Goal: Entertainment & Leisure: Browse casually

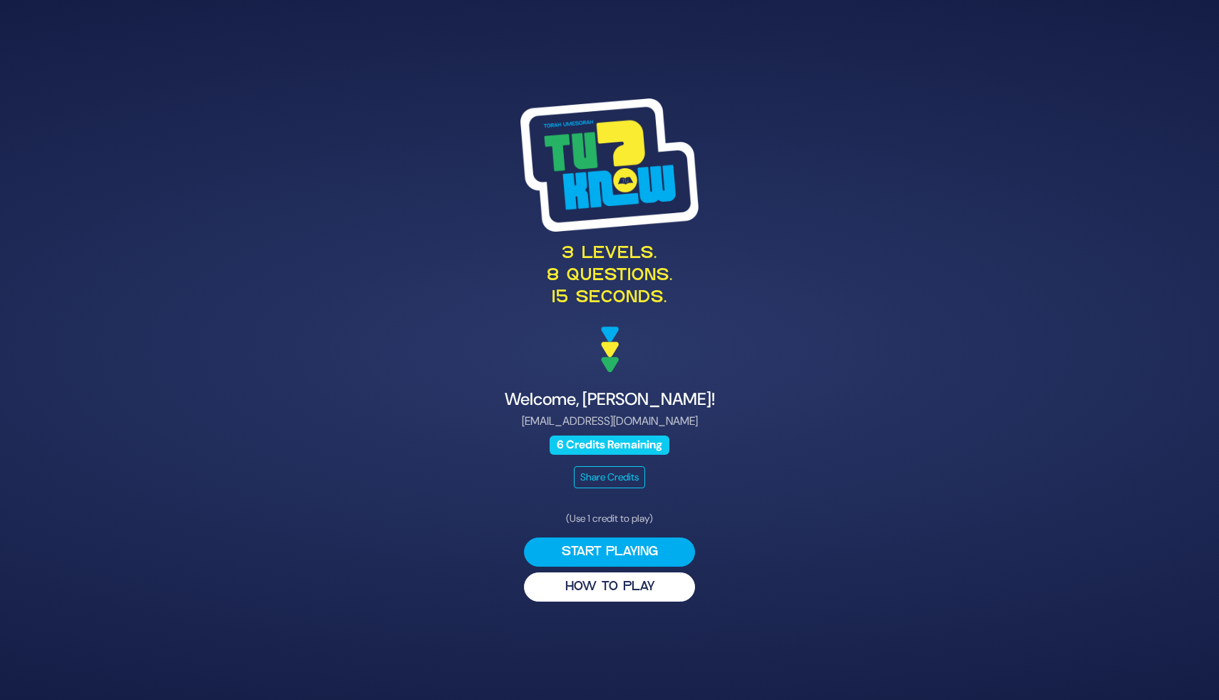
click at [939, 110] on div "3 levels. 8 questions. 15 seconds." at bounding box center [610, 235] width 696 height 274
click at [1109, 71] on div "3 levels. 8 questions. 15 seconds. Welcome, Yocheved Kohan! yochevedkohan@gmail…" at bounding box center [609, 350] width 1219 height 700
click at [613, 551] on button "Start Playing" at bounding box center [609, 552] width 171 height 29
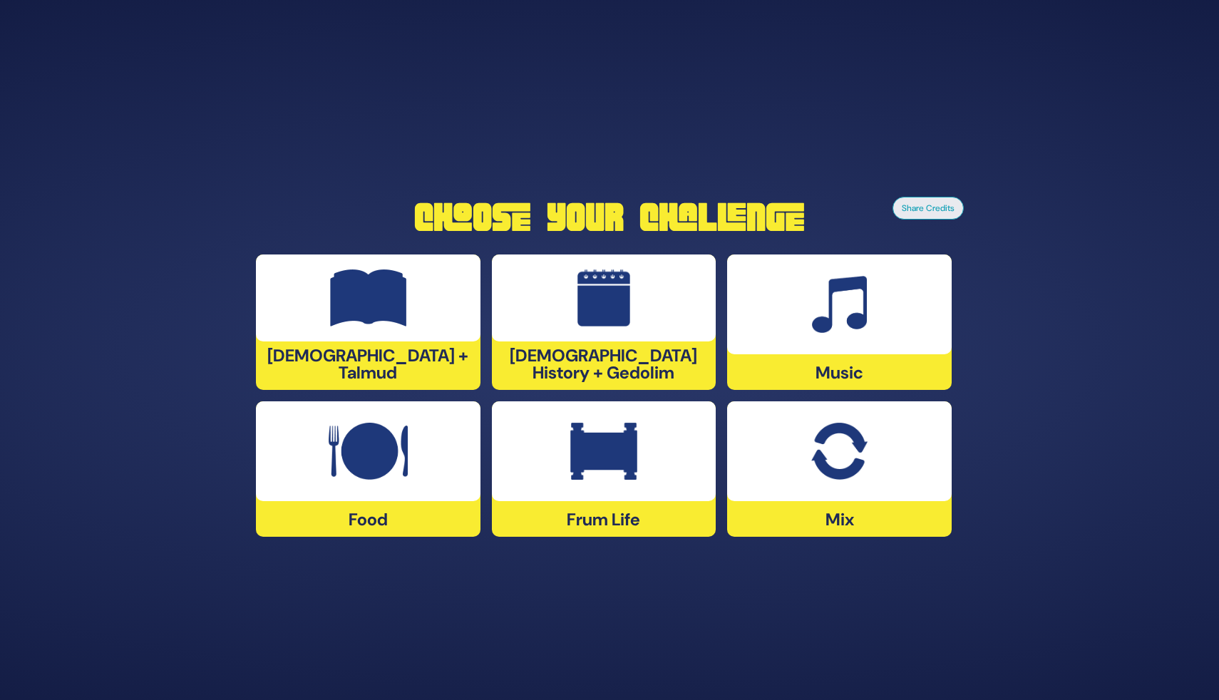
click at [388, 369] on div "[DEMOGRAPHIC_DATA] + Talmud" at bounding box center [368, 321] width 225 height 135
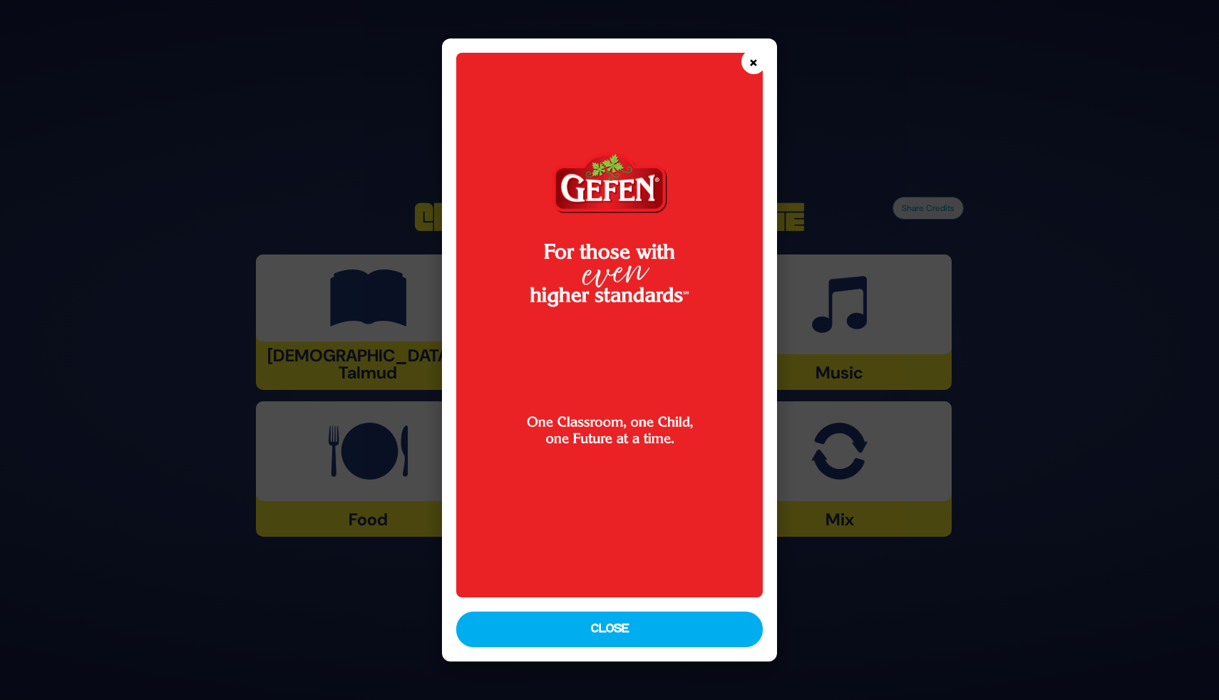
click at [751, 62] on button "×" at bounding box center [753, 61] width 25 height 25
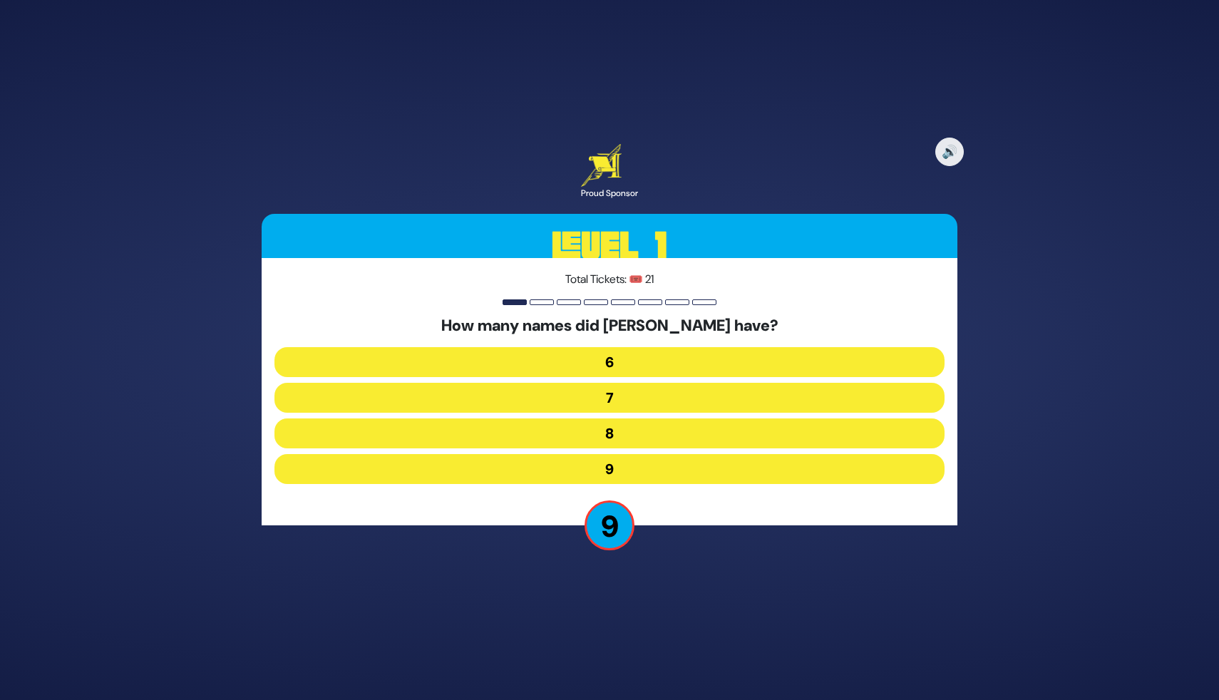
click at [620, 398] on button "7" at bounding box center [609, 398] width 670 height 30
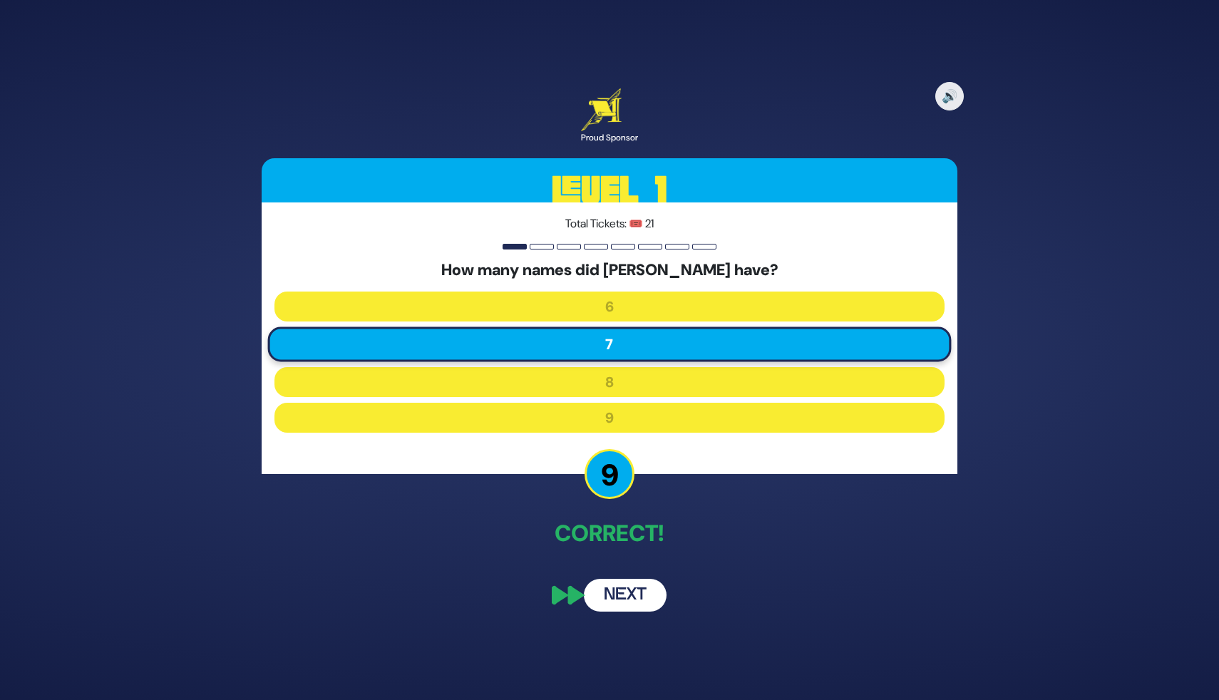
click at [623, 597] on button "Next" at bounding box center [625, 595] width 83 height 33
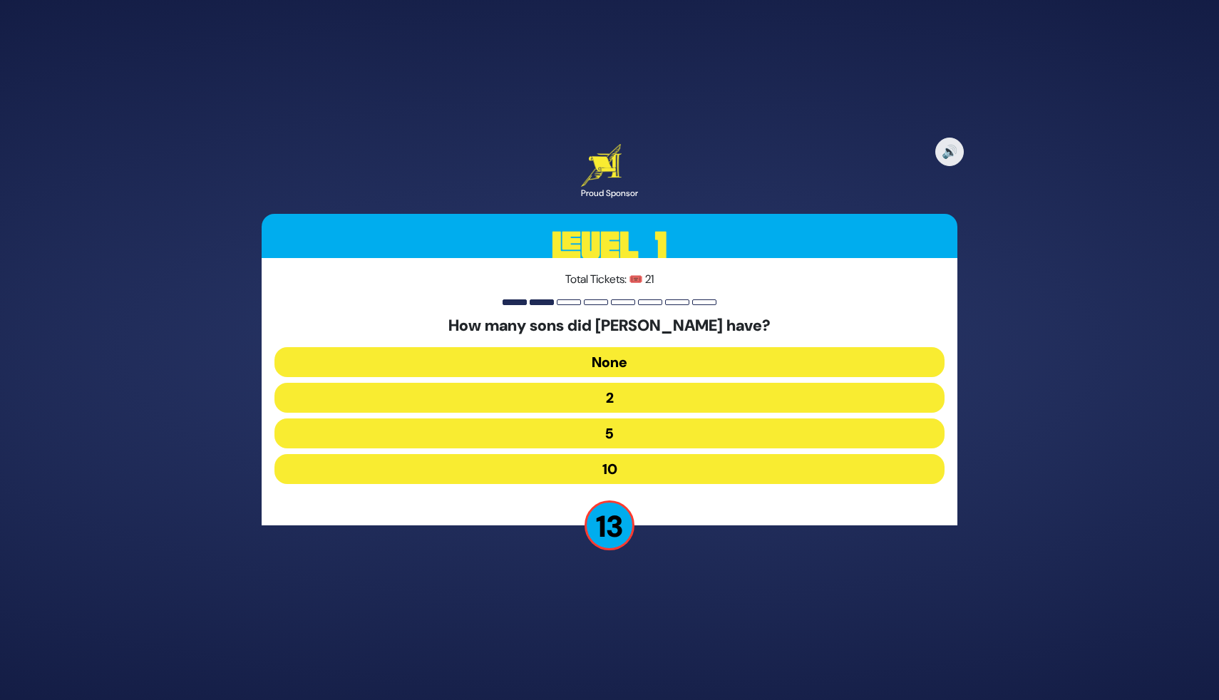
click at [611, 468] on button "10" at bounding box center [609, 469] width 670 height 30
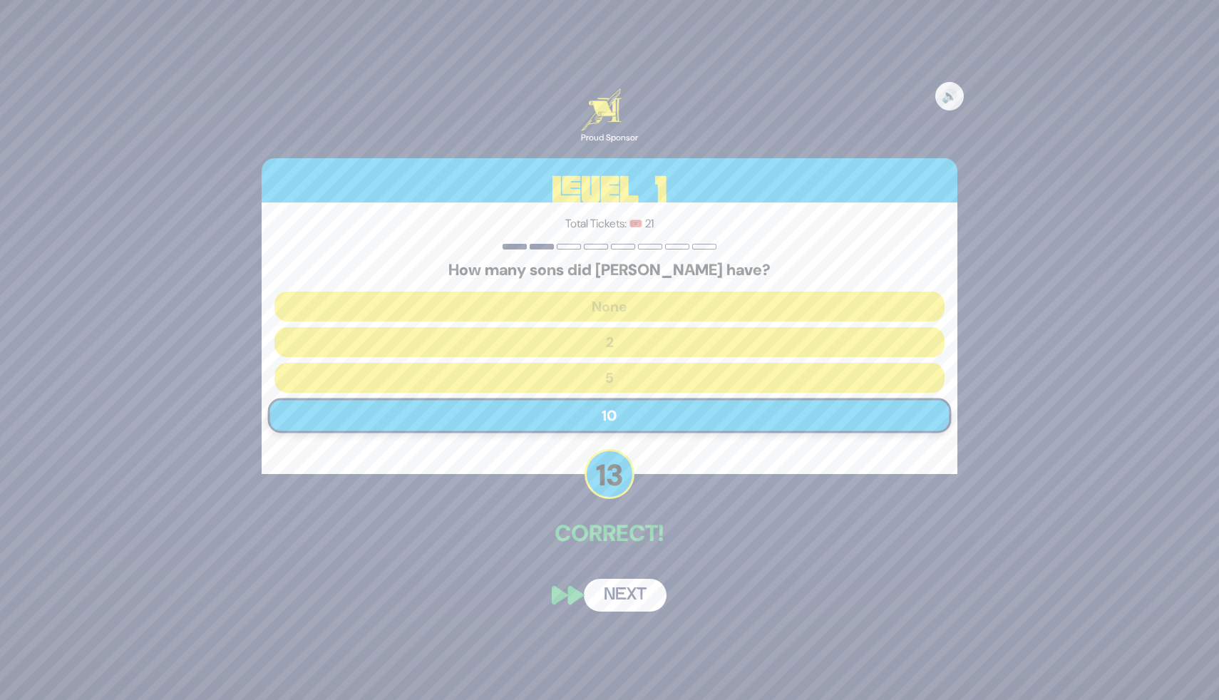
click at [754, 529] on p "Correct!" at bounding box center [610, 533] width 696 height 34
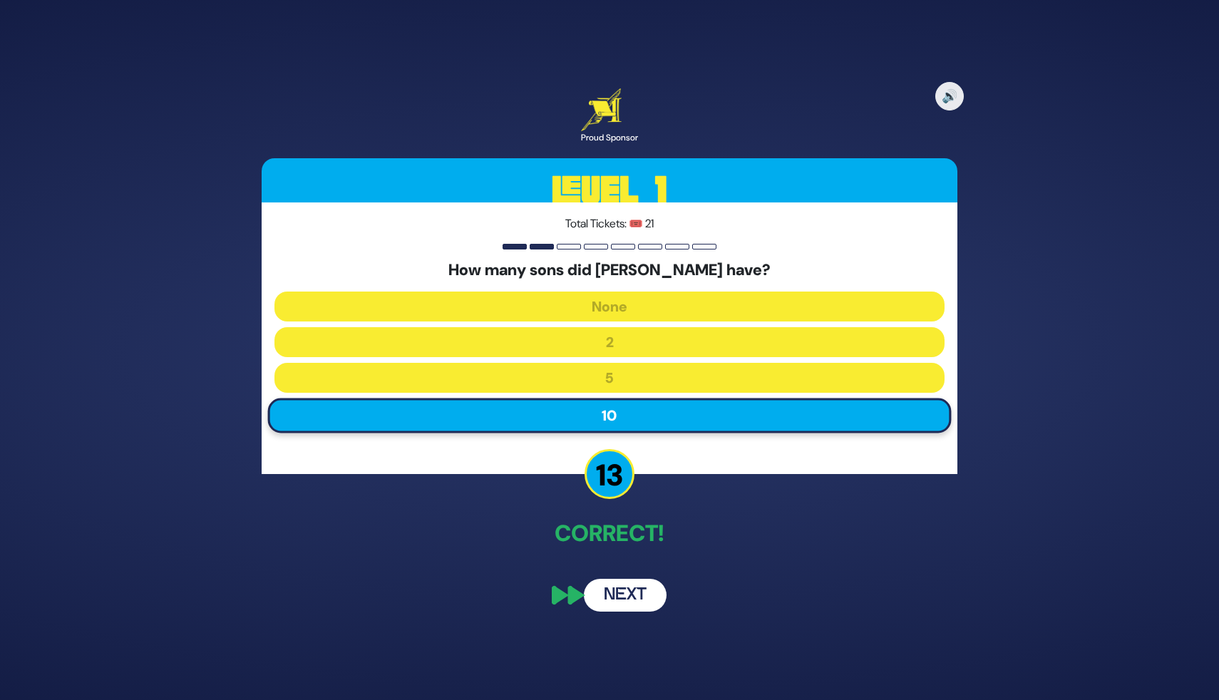
click at [638, 594] on button "Next" at bounding box center [625, 595] width 83 height 33
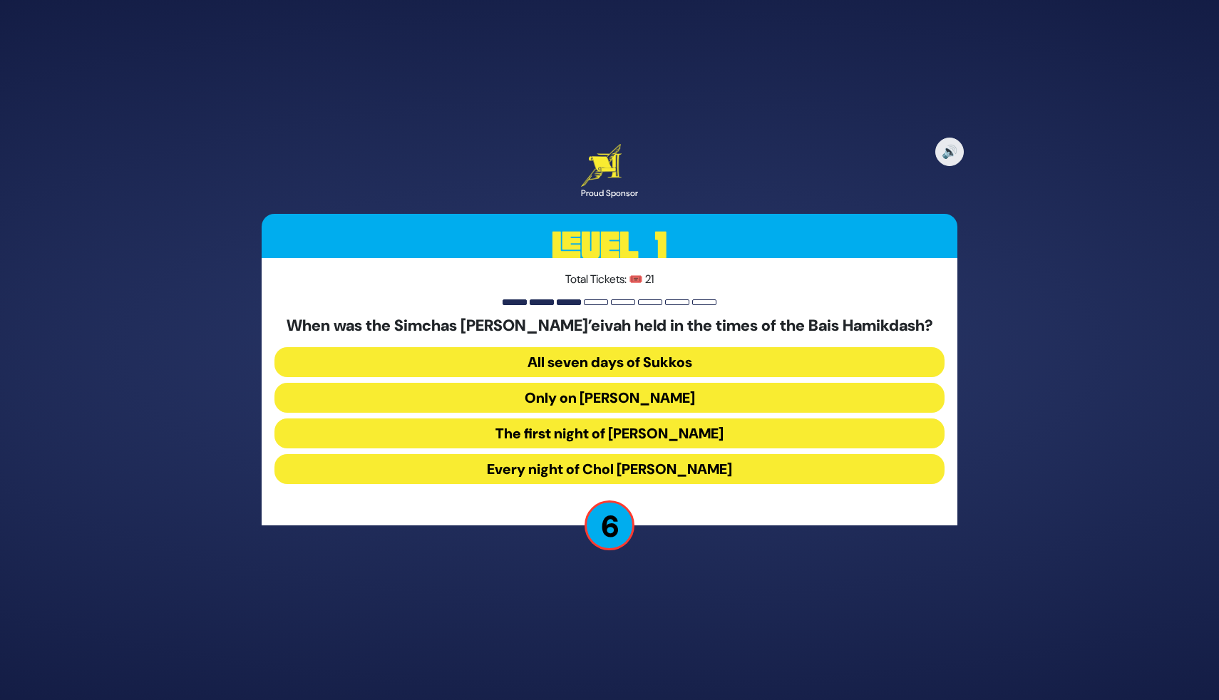
click at [625, 470] on button "Every night of Chol Hamoed Sukkos" at bounding box center [609, 469] width 670 height 30
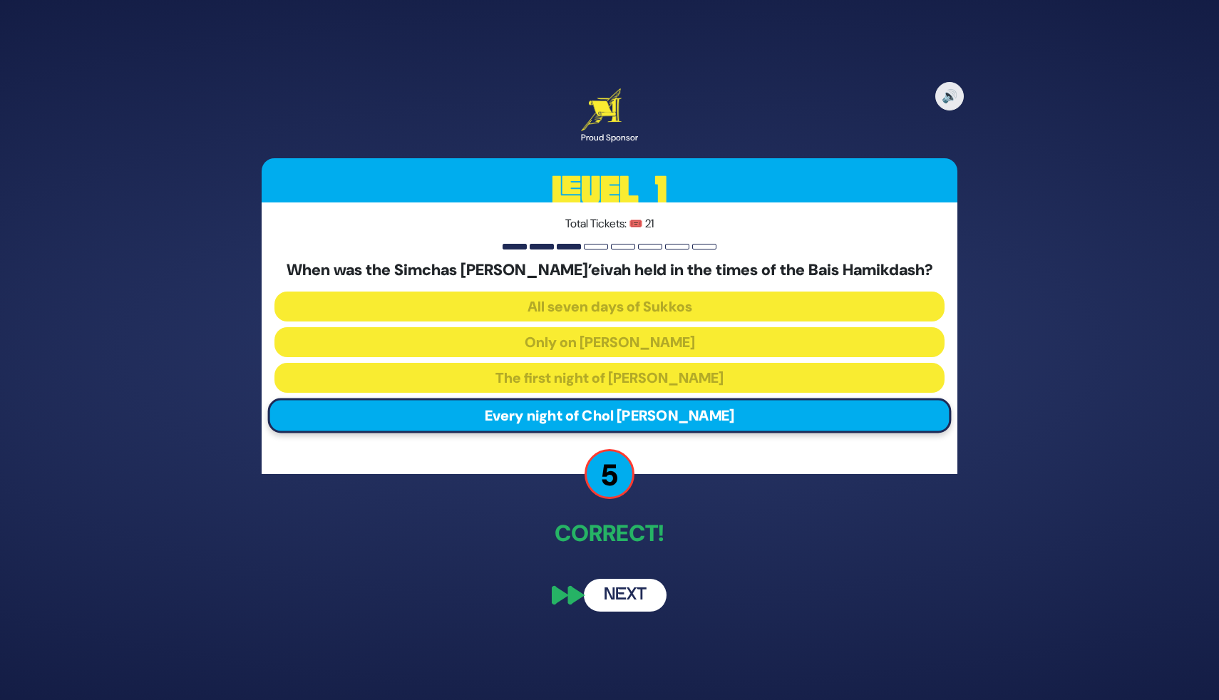
click at [645, 595] on button "Next" at bounding box center [625, 595] width 83 height 33
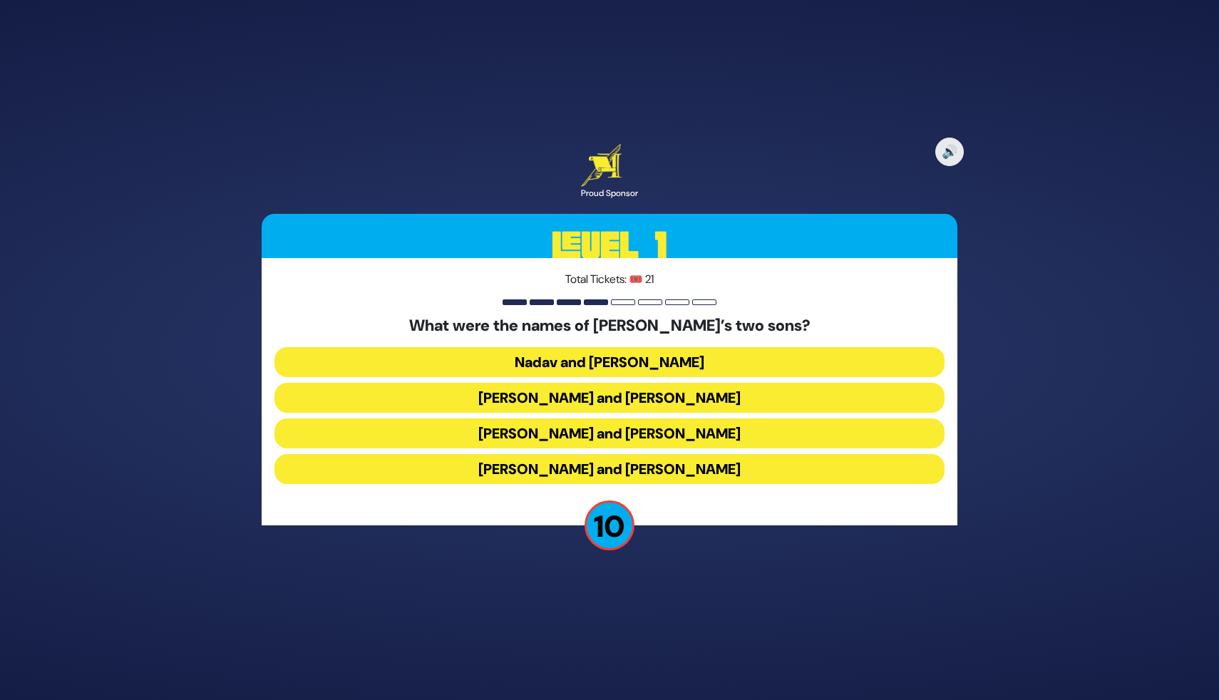
click at [586, 463] on button "Gershom and Eliezer" at bounding box center [609, 469] width 670 height 30
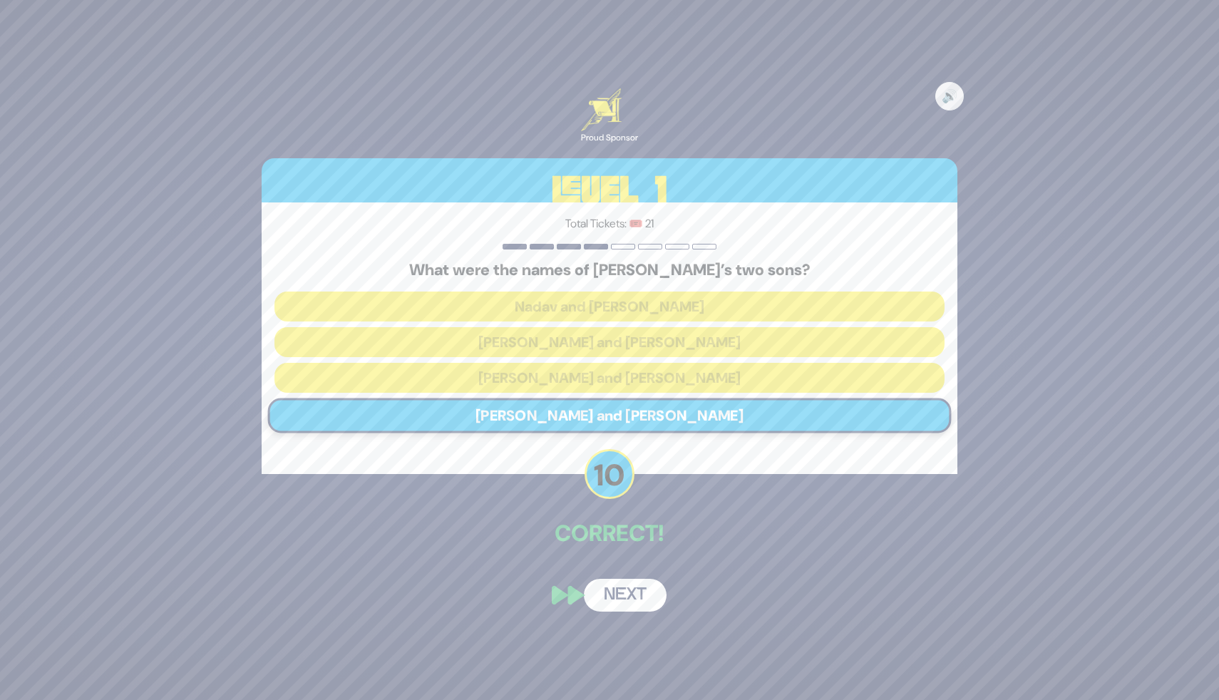
click at [619, 586] on button "Next" at bounding box center [625, 595] width 83 height 33
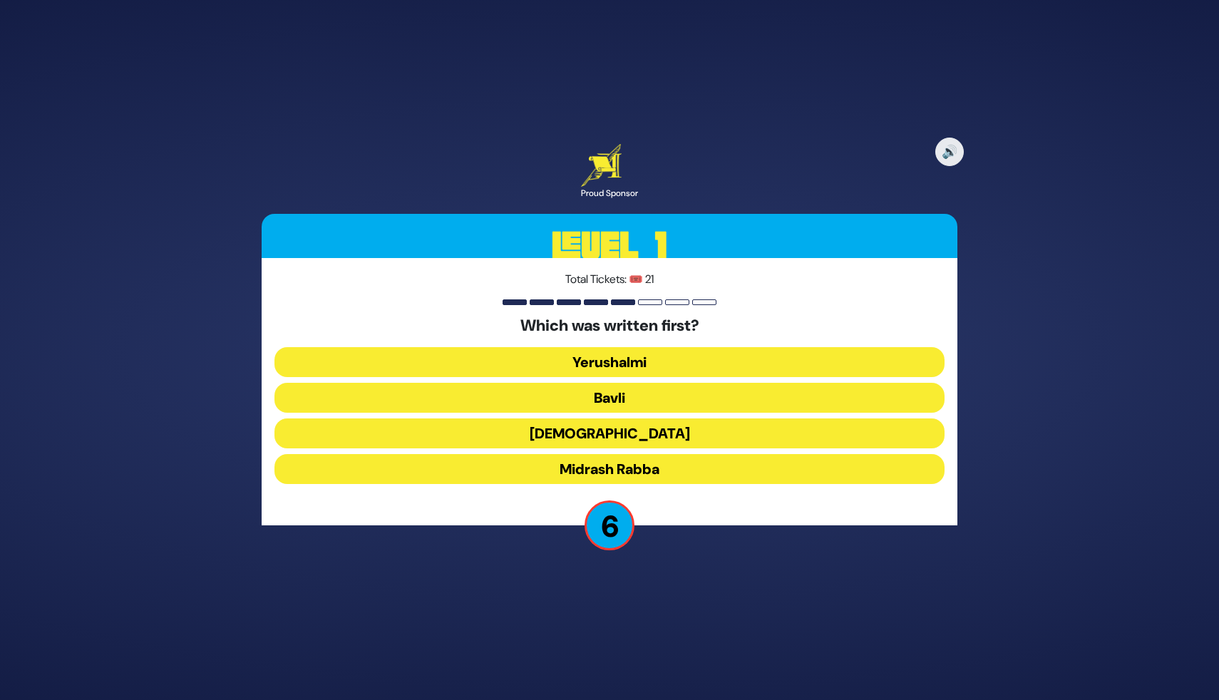
click at [629, 438] on button "Mishnah" at bounding box center [609, 433] width 670 height 30
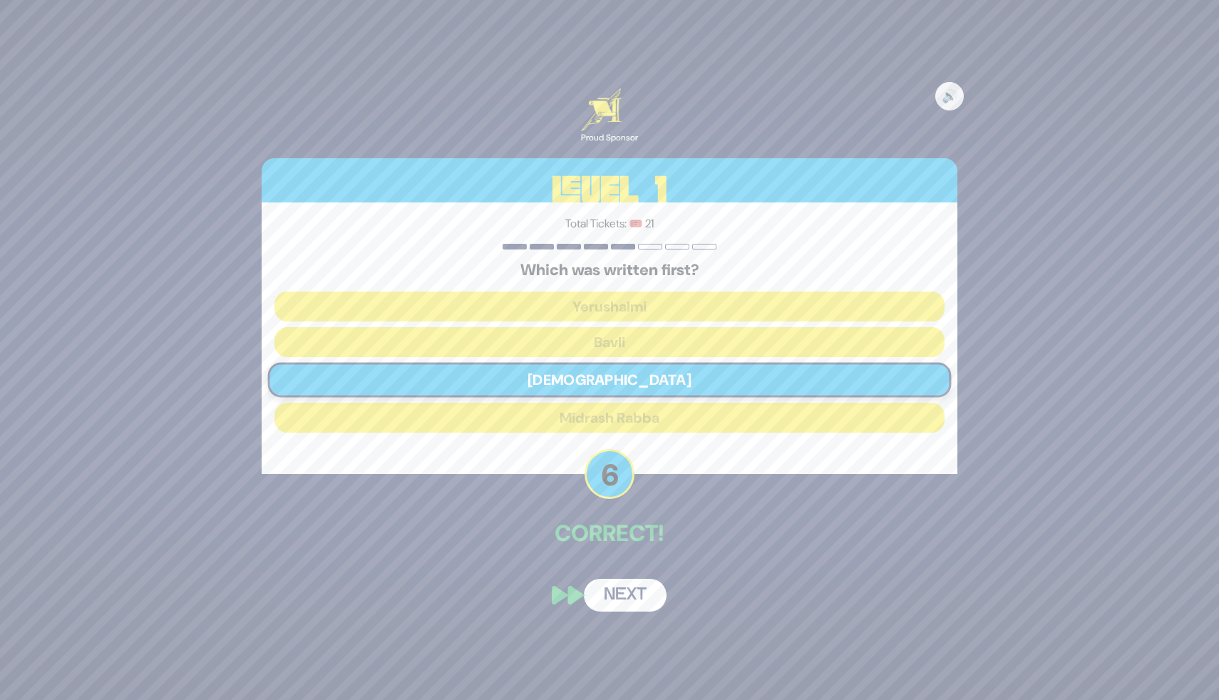
click at [612, 596] on button "Next" at bounding box center [625, 595] width 83 height 33
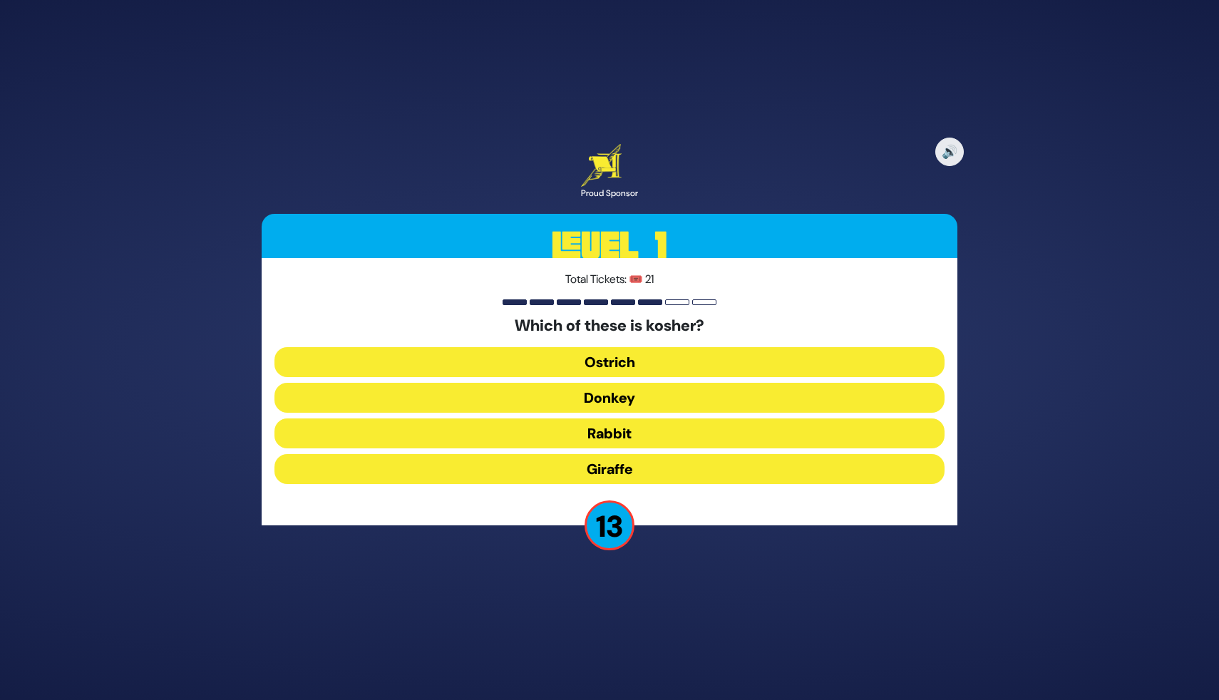
click at [608, 470] on button "Giraffe" at bounding box center [609, 469] width 670 height 30
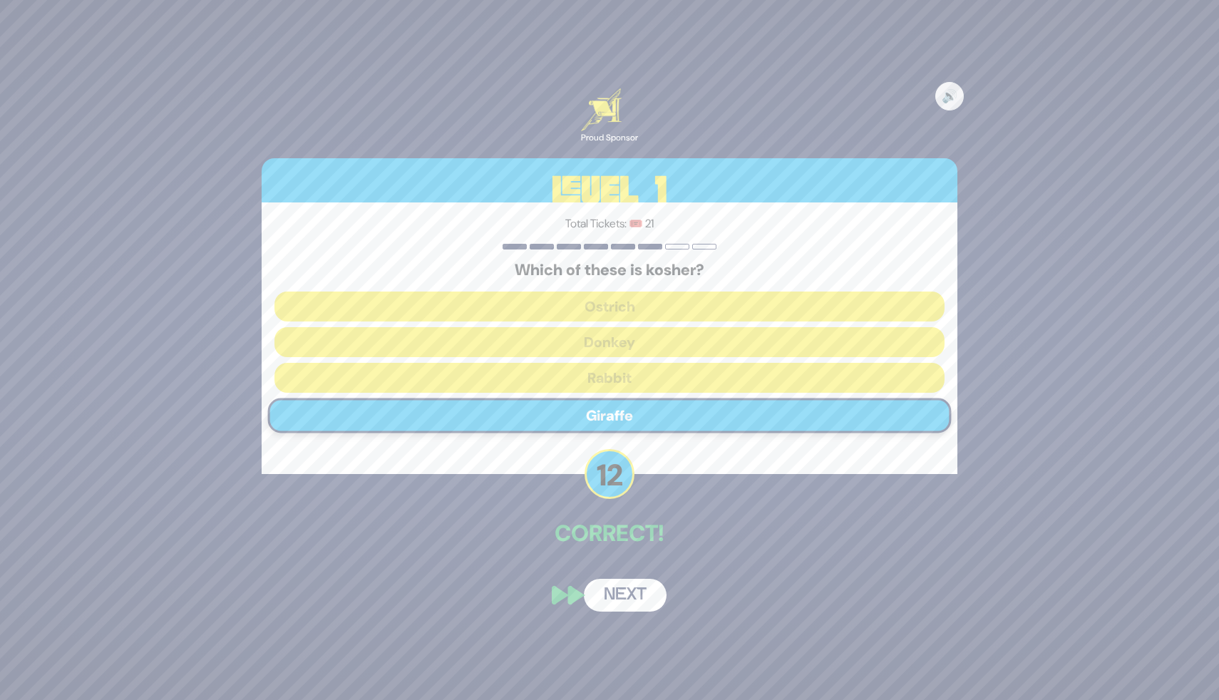
click at [617, 585] on button "Next" at bounding box center [625, 595] width 83 height 33
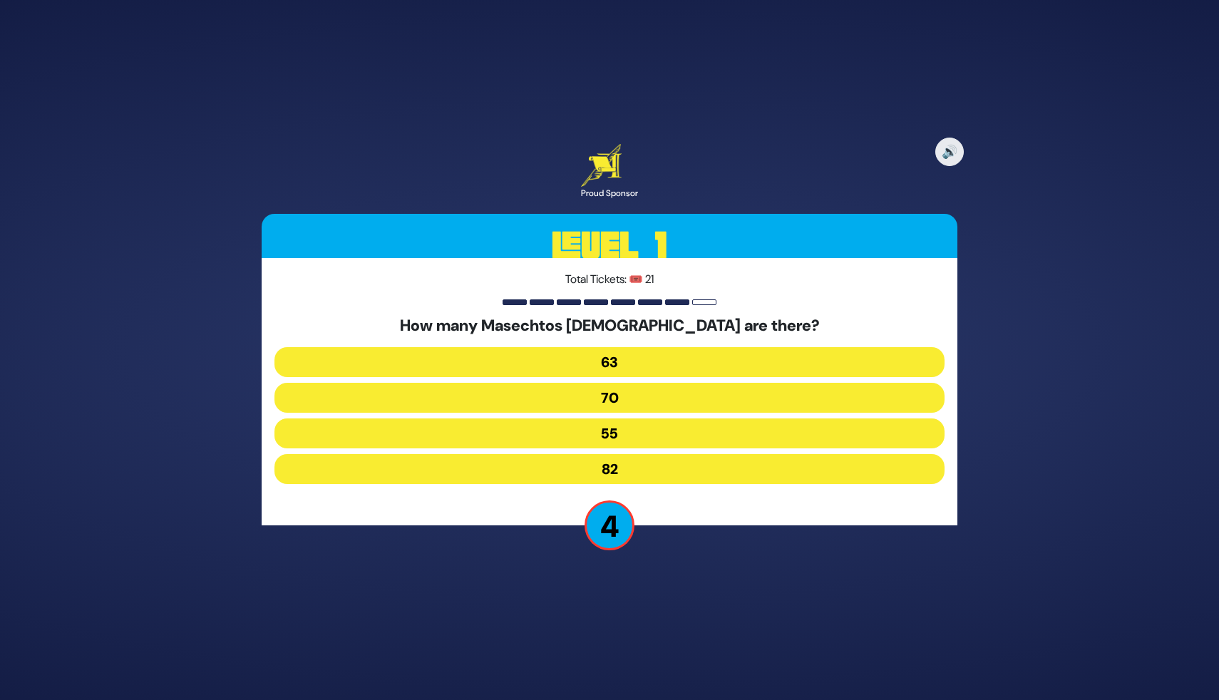
click at [629, 366] on button "63" at bounding box center [609, 362] width 670 height 30
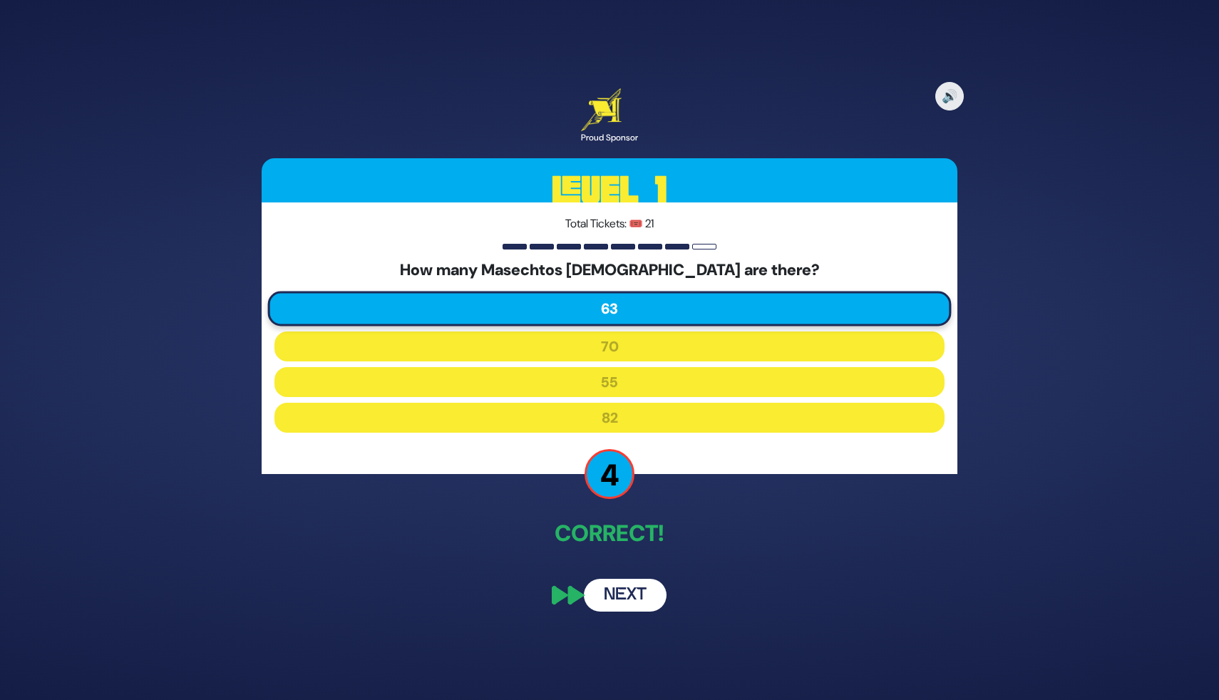
click at [631, 595] on button "Next" at bounding box center [625, 595] width 83 height 33
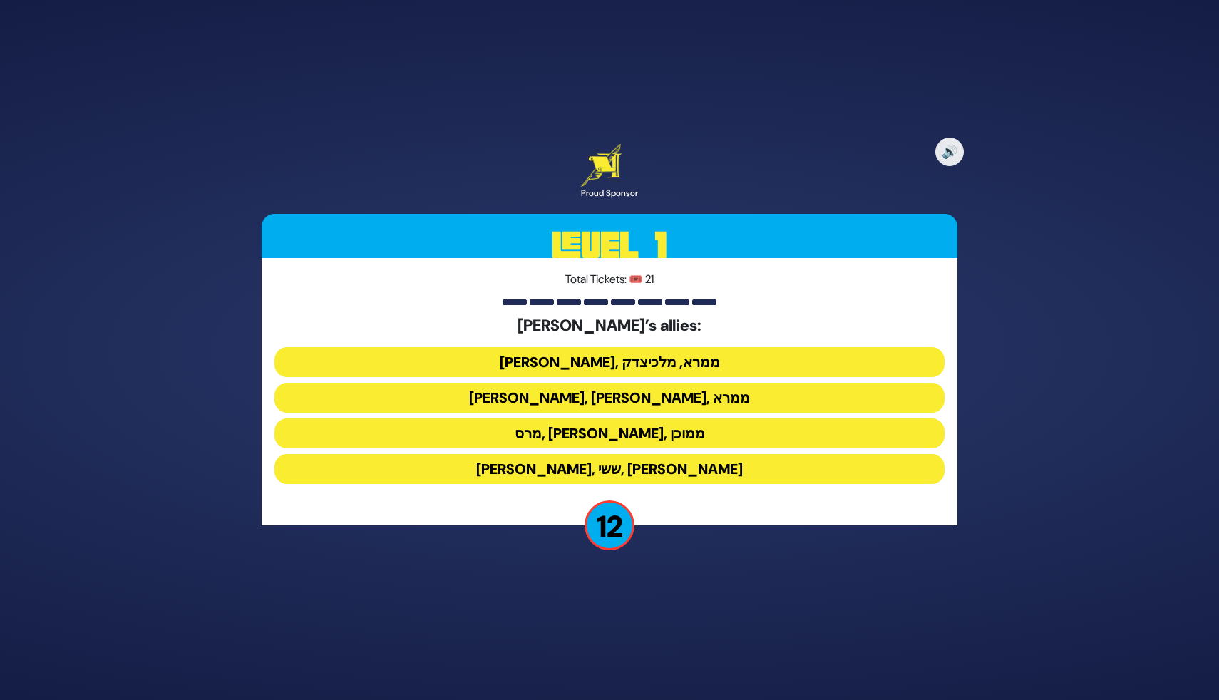
click at [624, 403] on button "ענר, אשכול, ממרא" at bounding box center [609, 398] width 670 height 30
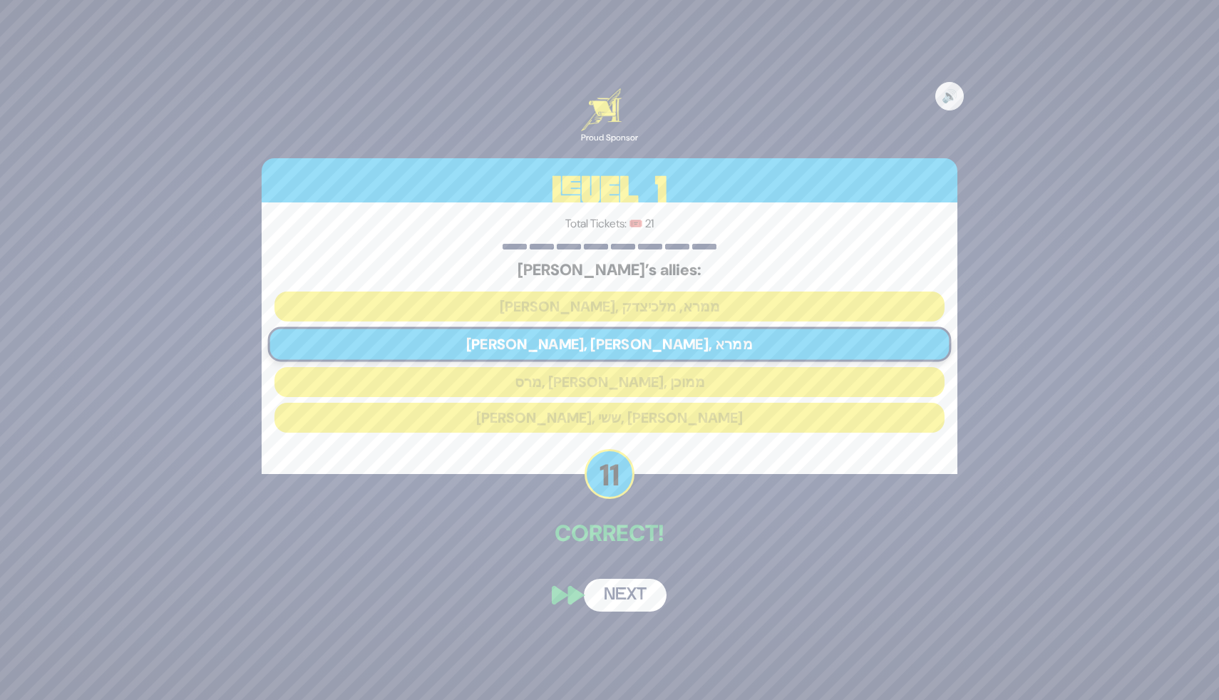
click at [623, 591] on button "Next" at bounding box center [625, 595] width 83 height 33
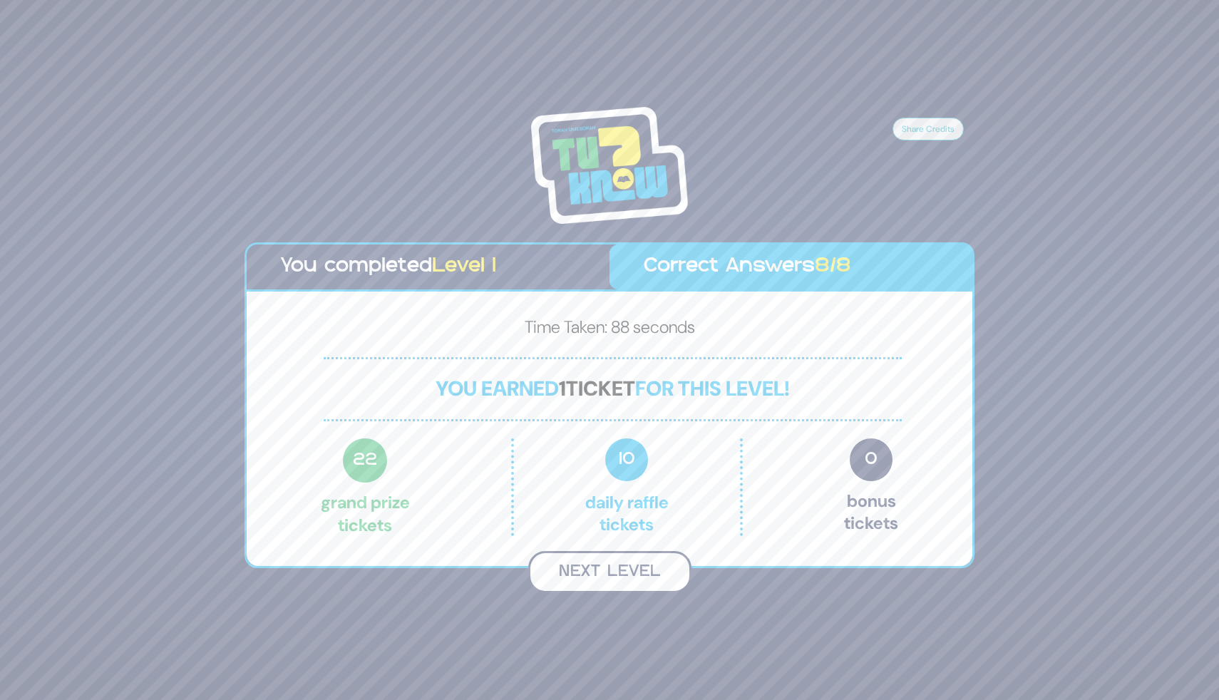
click at [614, 583] on button "Next Level" at bounding box center [609, 572] width 163 height 42
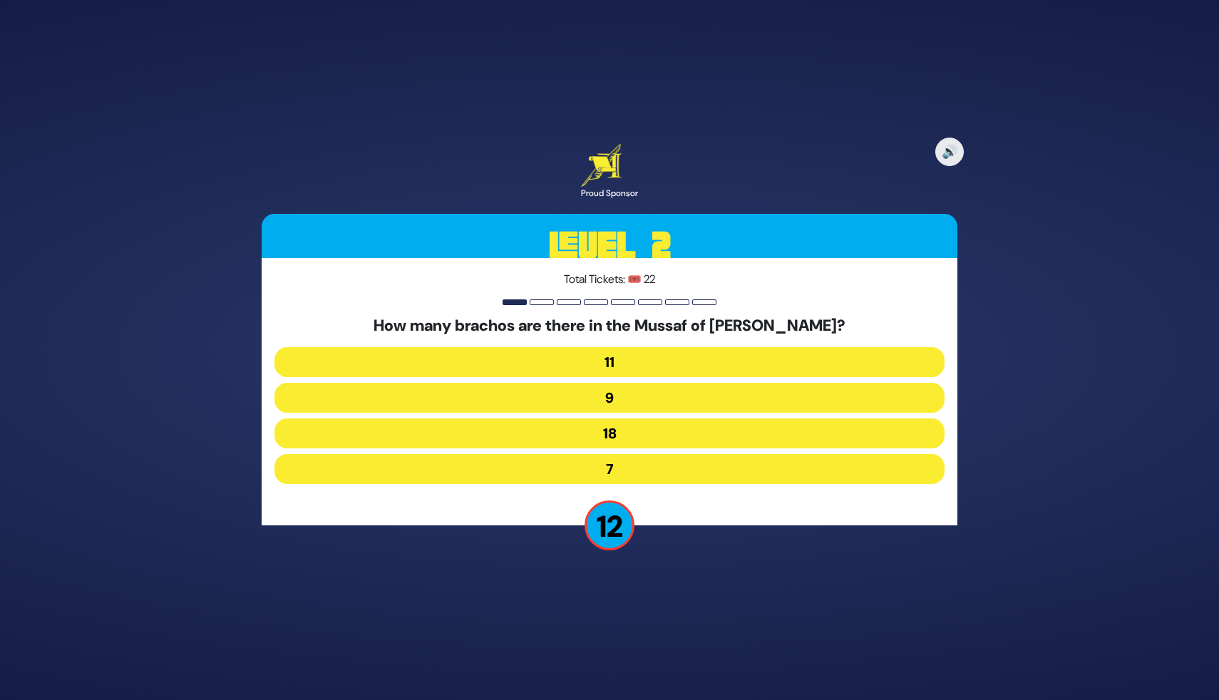
click at [613, 400] on button "9" at bounding box center [609, 398] width 670 height 30
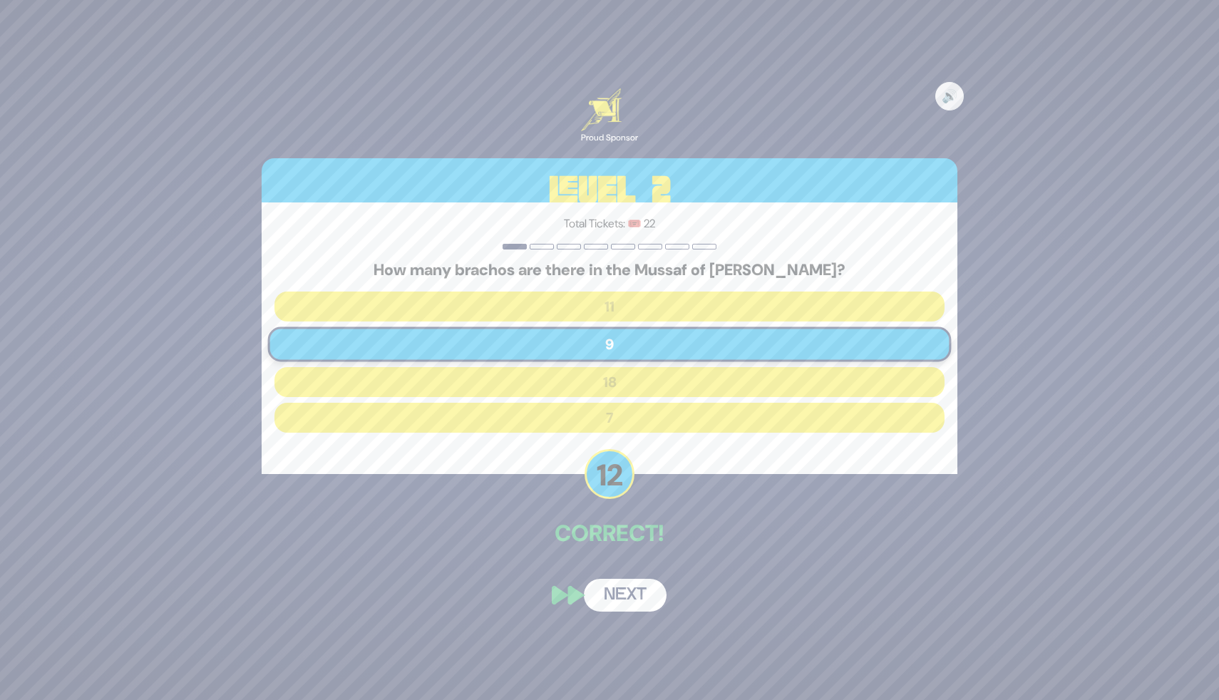
click at [622, 600] on button "Next" at bounding box center [625, 595] width 83 height 33
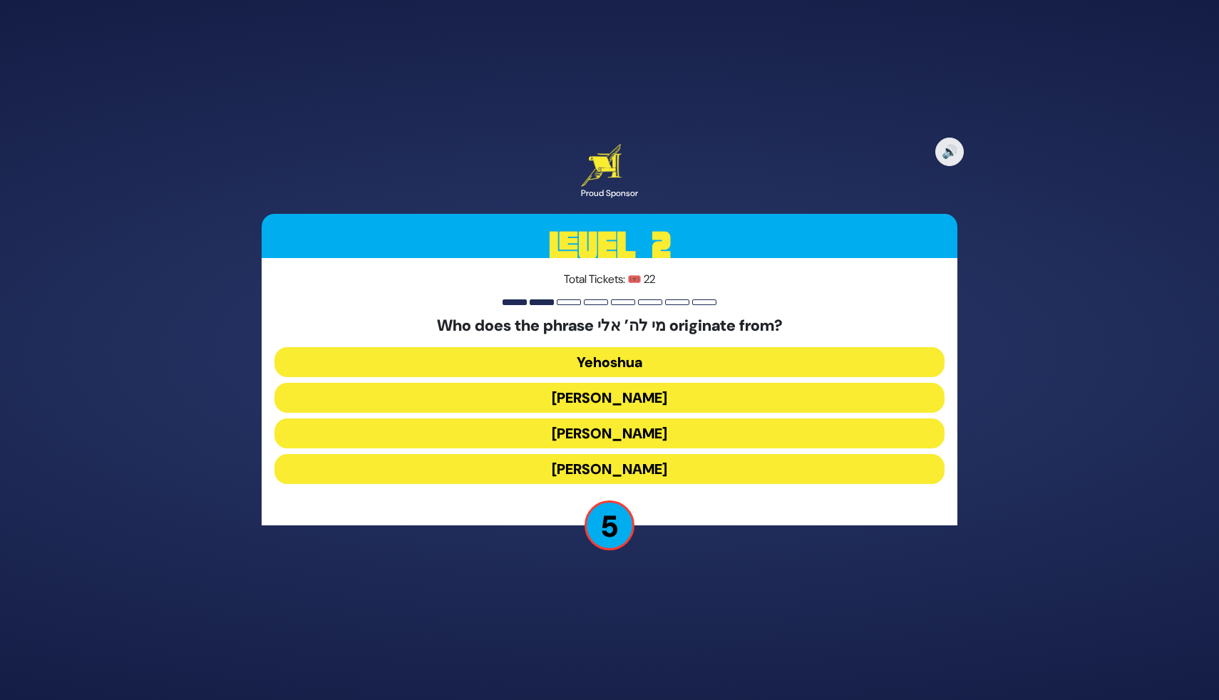
click at [637, 428] on button "Moshe Rabbeinu" at bounding box center [609, 433] width 670 height 30
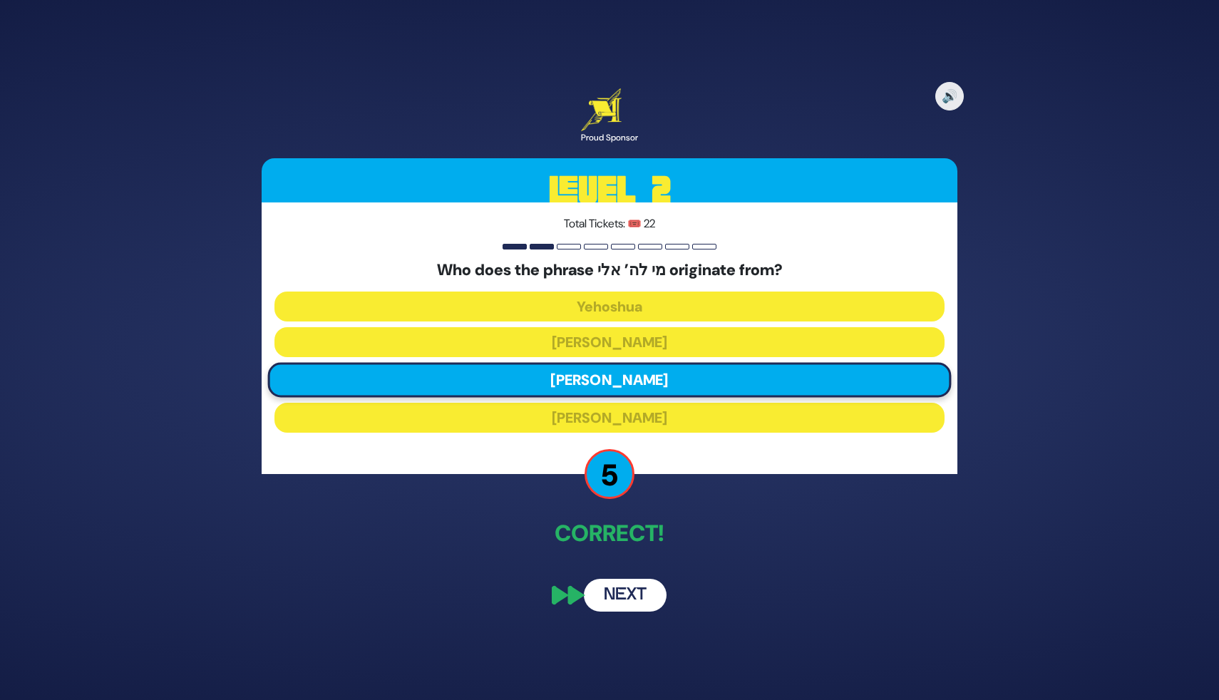
click at [629, 589] on button "Next" at bounding box center [625, 595] width 83 height 33
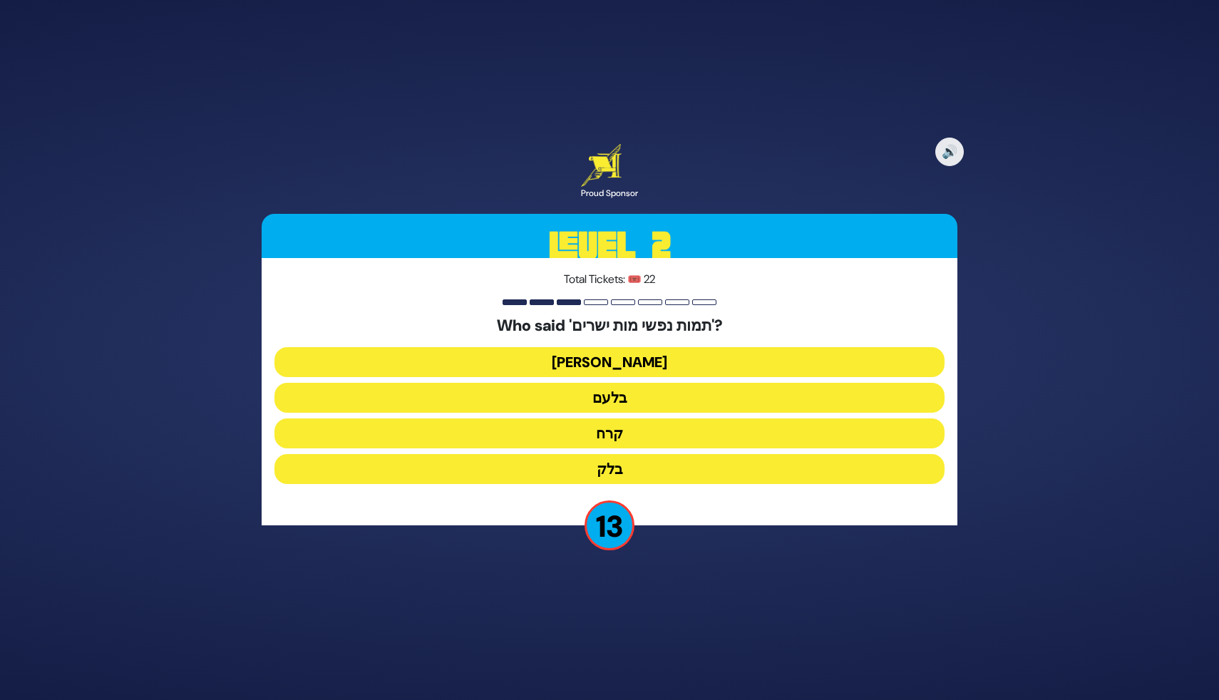
click at [613, 401] on button "בלעם" at bounding box center [609, 398] width 670 height 30
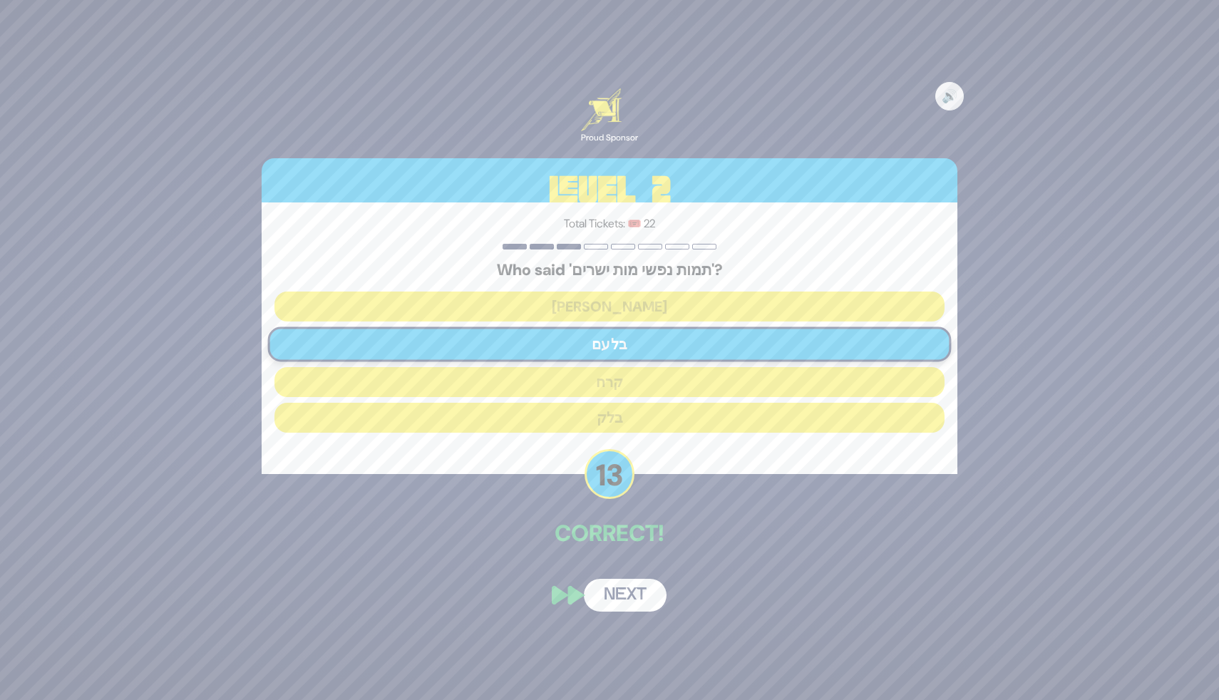
click at [612, 590] on button "Next" at bounding box center [625, 595] width 83 height 33
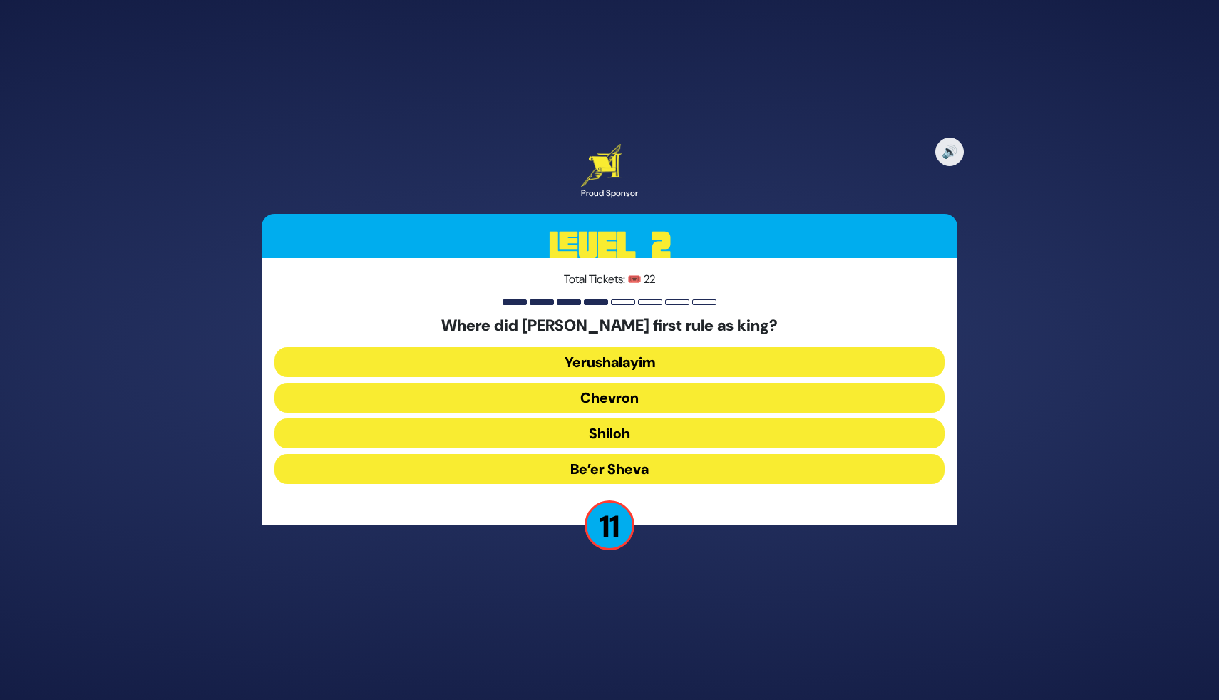
click at [622, 398] on button "Chevron" at bounding box center [609, 398] width 670 height 30
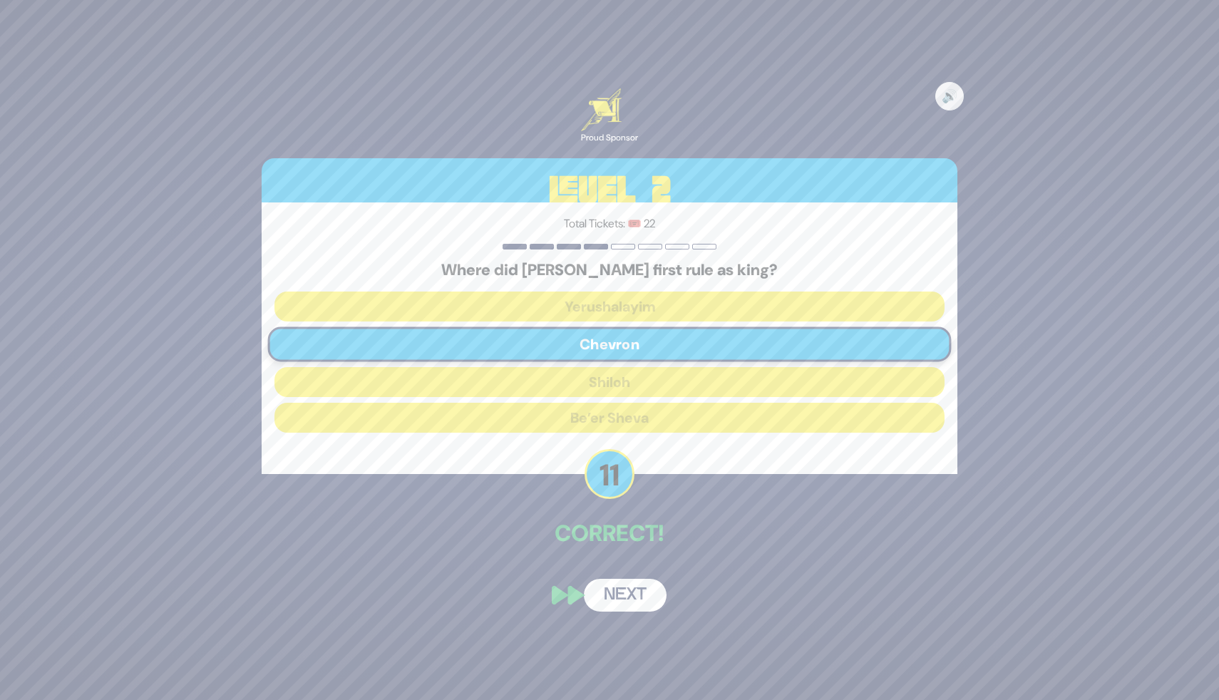
click at [623, 594] on button "Next" at bounding box center [625, 595] width 83 height 33
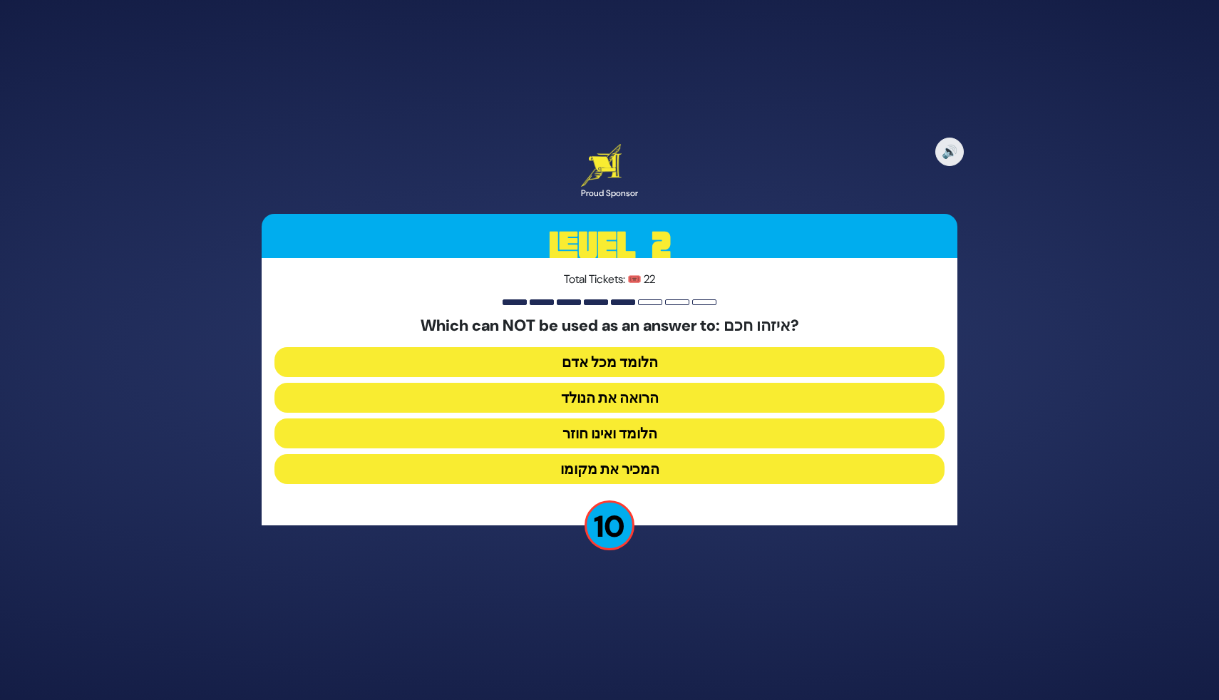
click at [628, 438] on button "הלומד ואינו חוזר" at bounding box center [609, 433] width 670 height 30
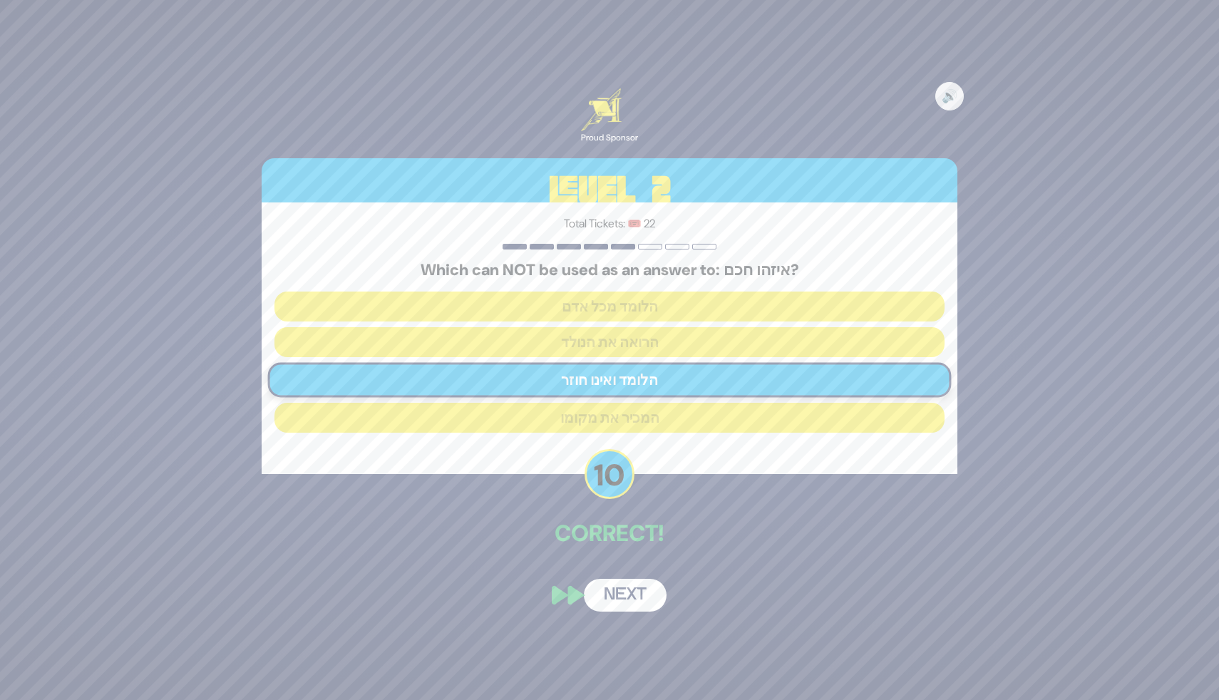
click at [622, 591] on button "Next" at bounding box center [625, 595] width 83 height 33
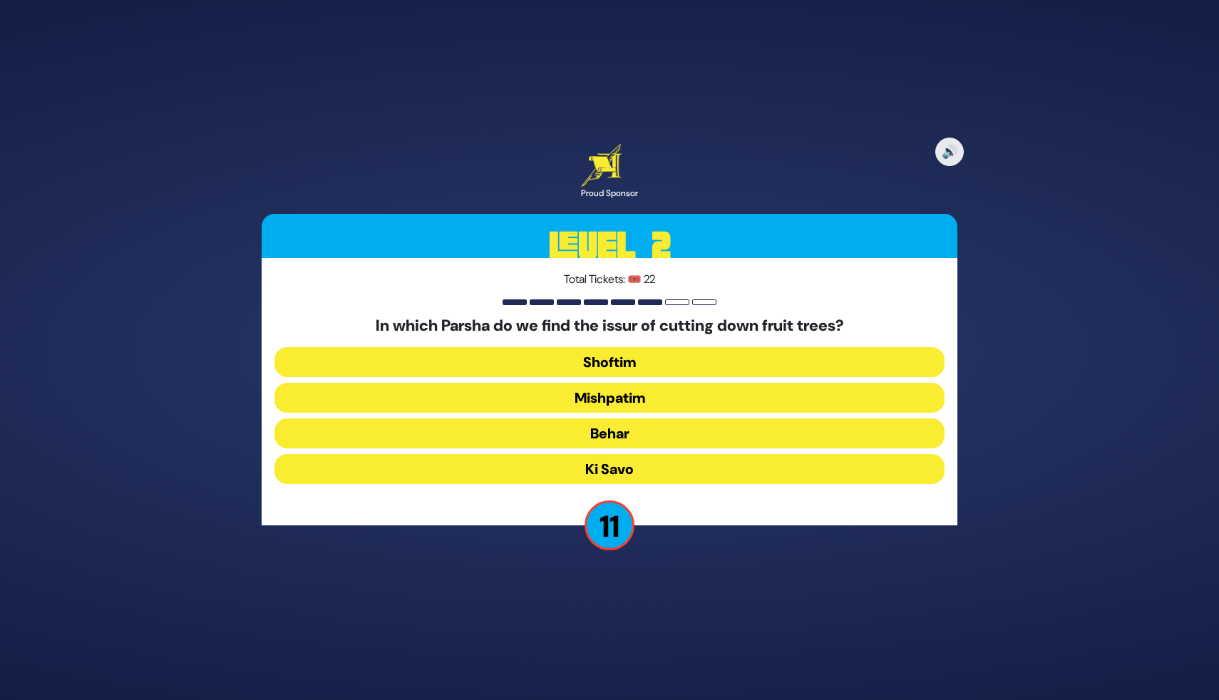
click at [640, 361] on button "Shoftim" at bounding box center [609, 362] width 670 height 30
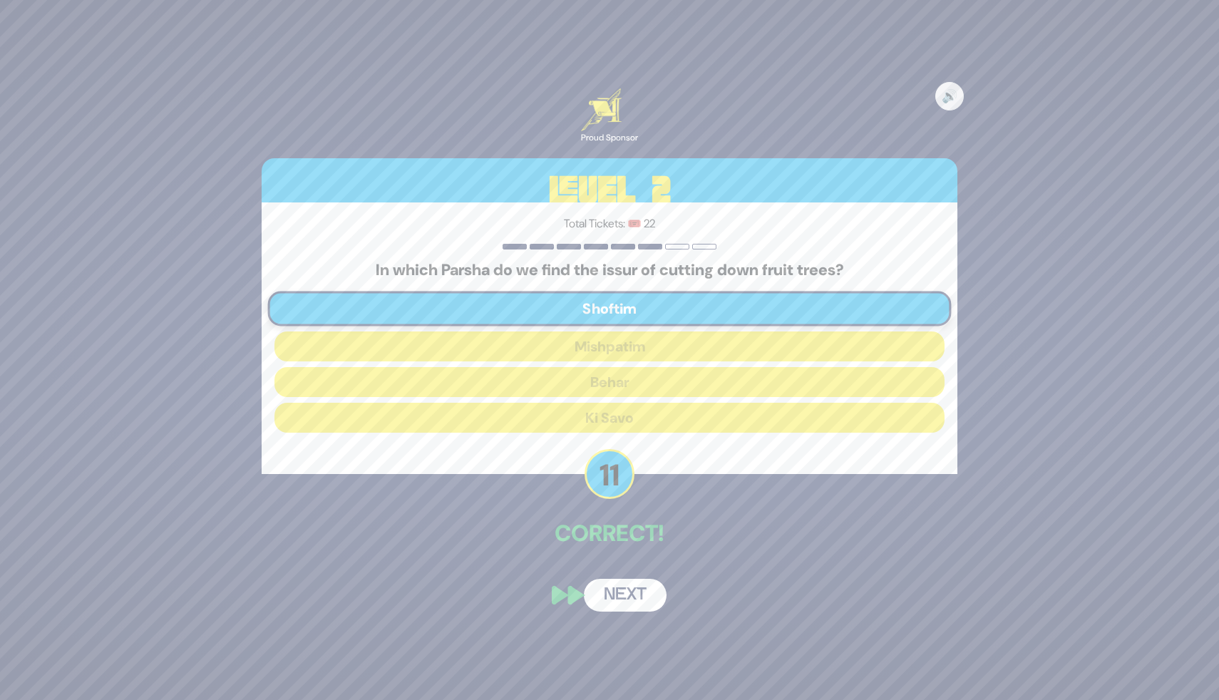
click at [612, 595] on button "Next" at bounding box center [625, 595] width 83 height 33
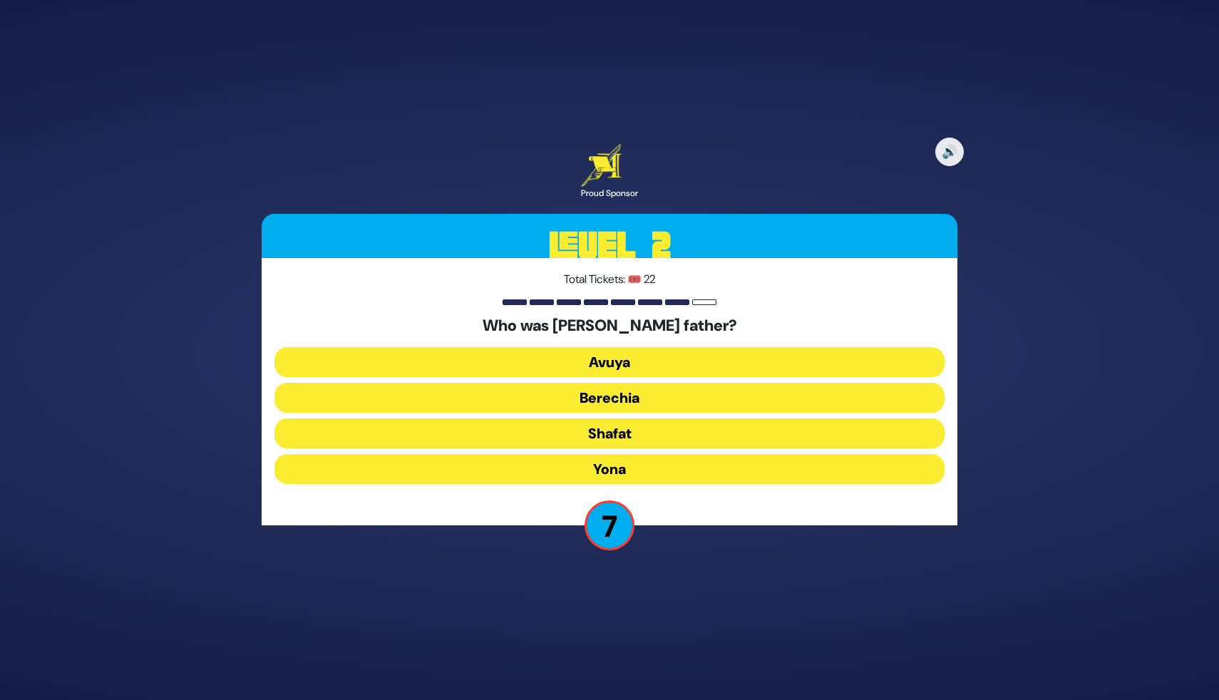
click at [622, 438] on button "Shafat" at bounding box center [609, 433] width 670 height 30
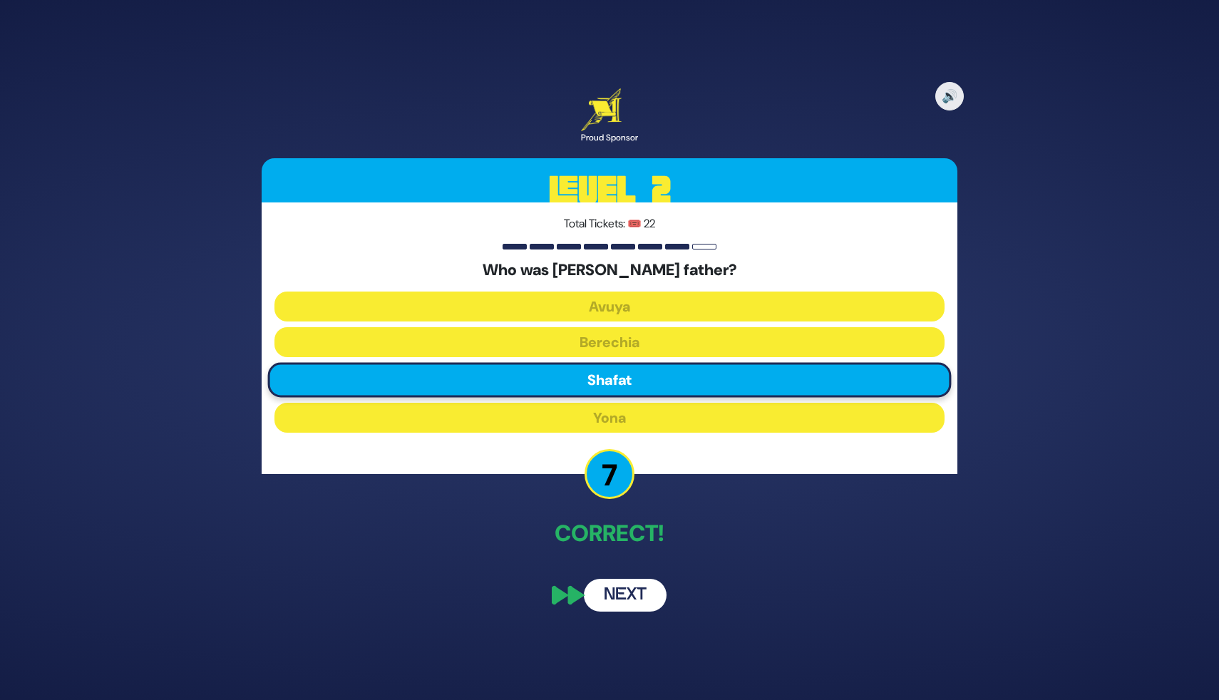
click at [632, 582] on button "Next" at bounding box center [625, 595] width 83 height 33
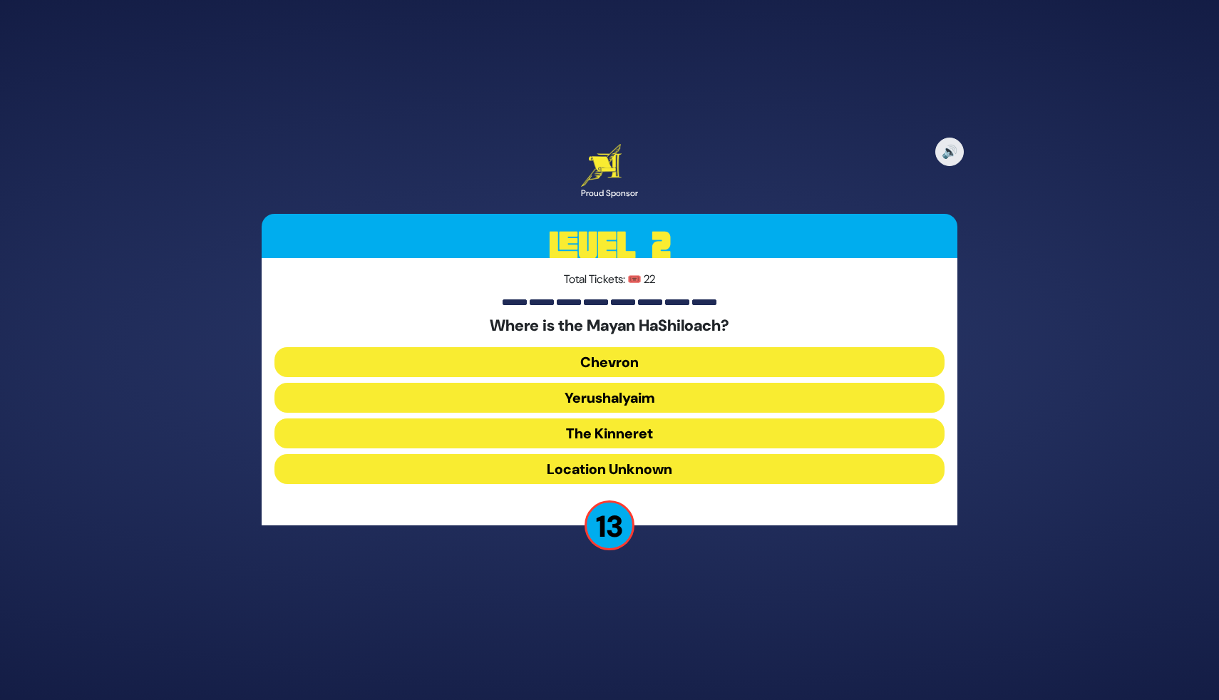
click at [640, 403] on button "Yerushalyaim" at bounding box center [609, 398] width 670 height 30
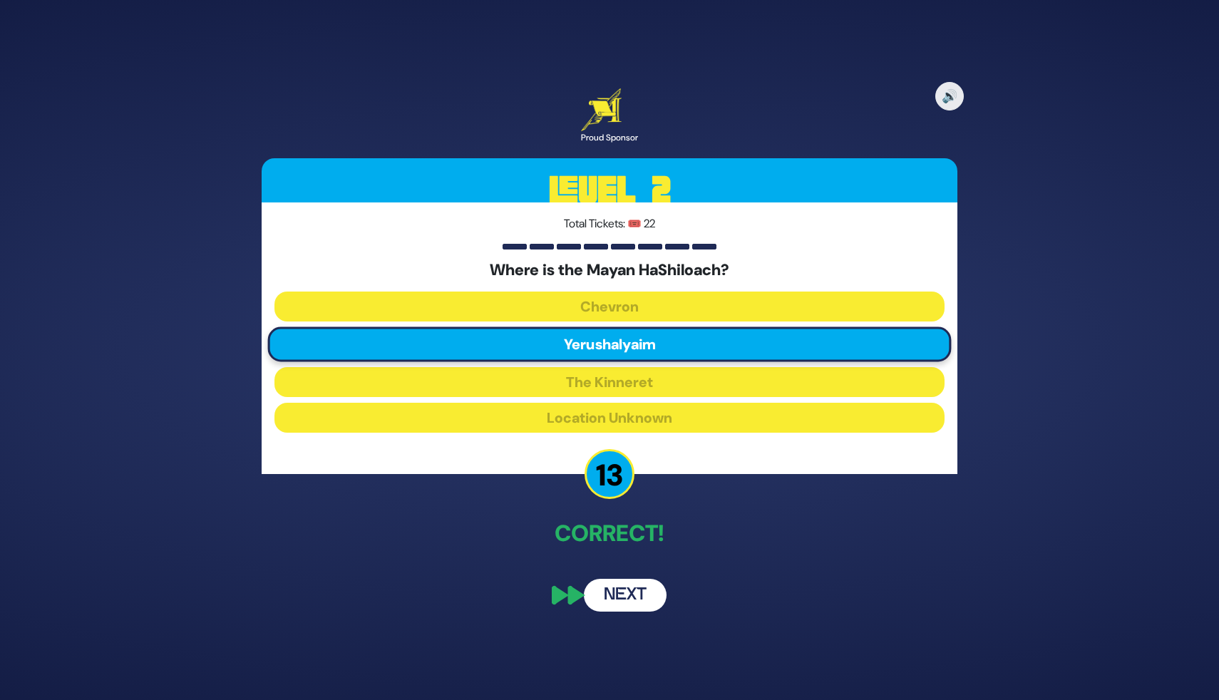
click at [627, 602] on button "Next" at bounding box center [625, 595] width 83 height 33
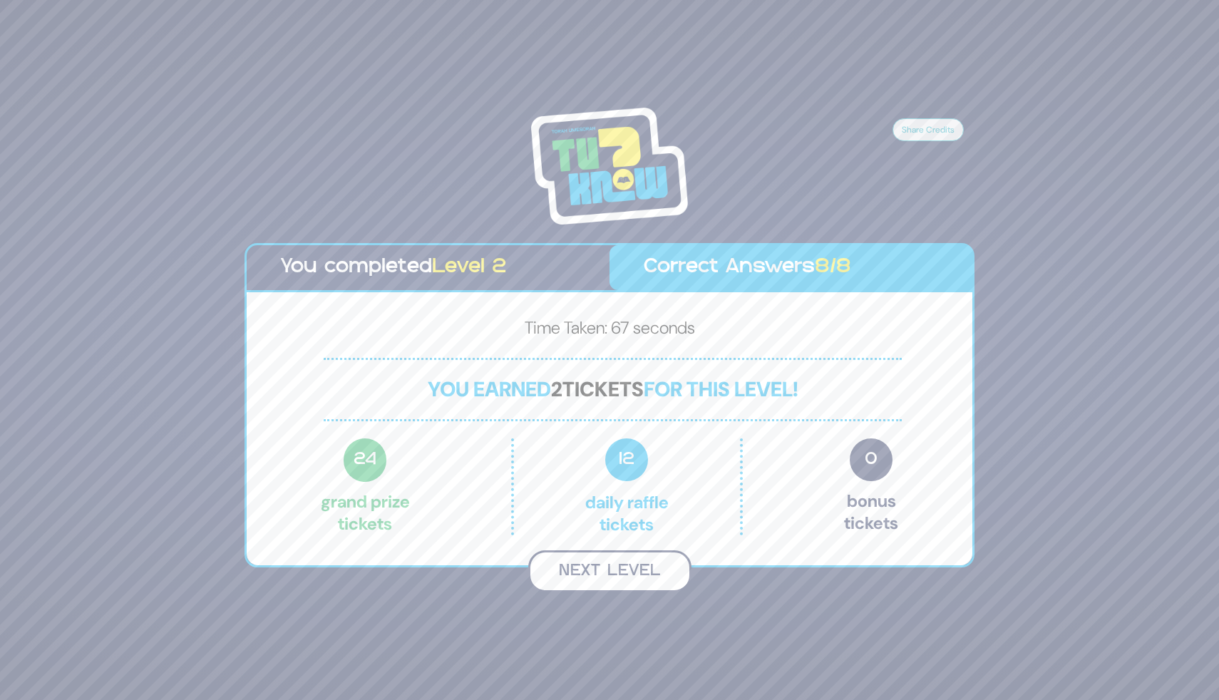
click at [616, 580] on button "Next Level" at bounding box center [609, 571] width 163 height 42
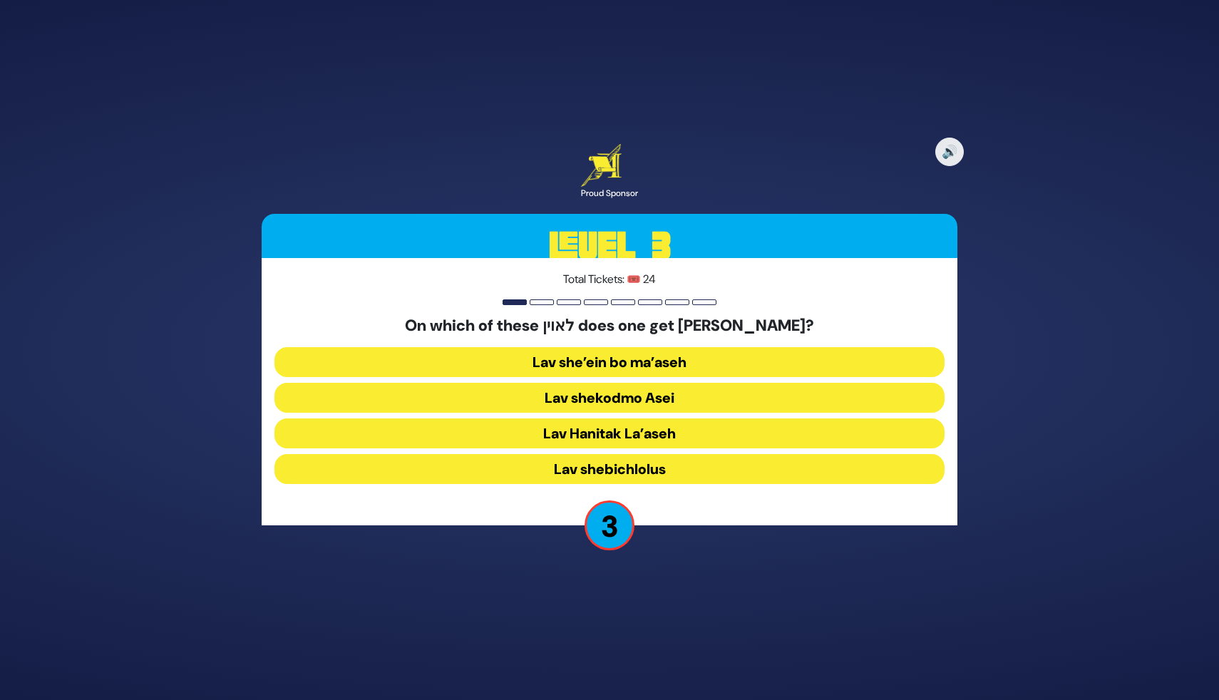
click at [630, 403] on button "Lav shekodmo Asei" at bounding box center [609, 398] width 670 height 30
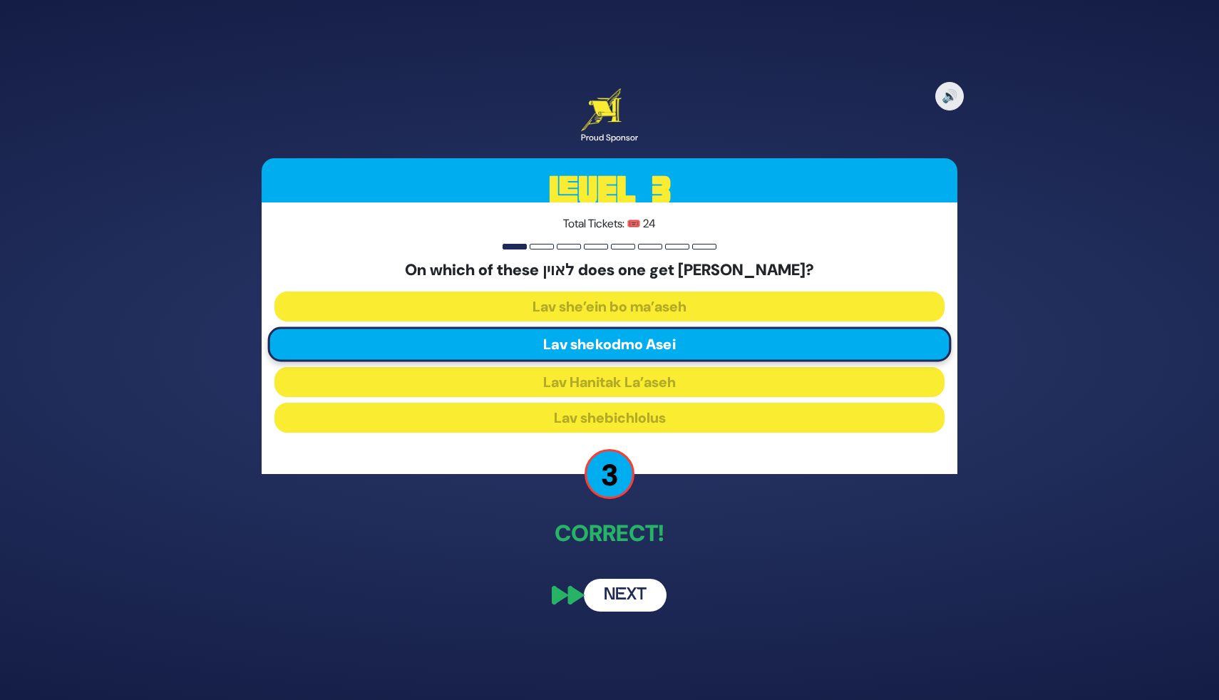
click at [633, 601] on button "Next" at bounding box center [625, 595] width 83 height 33
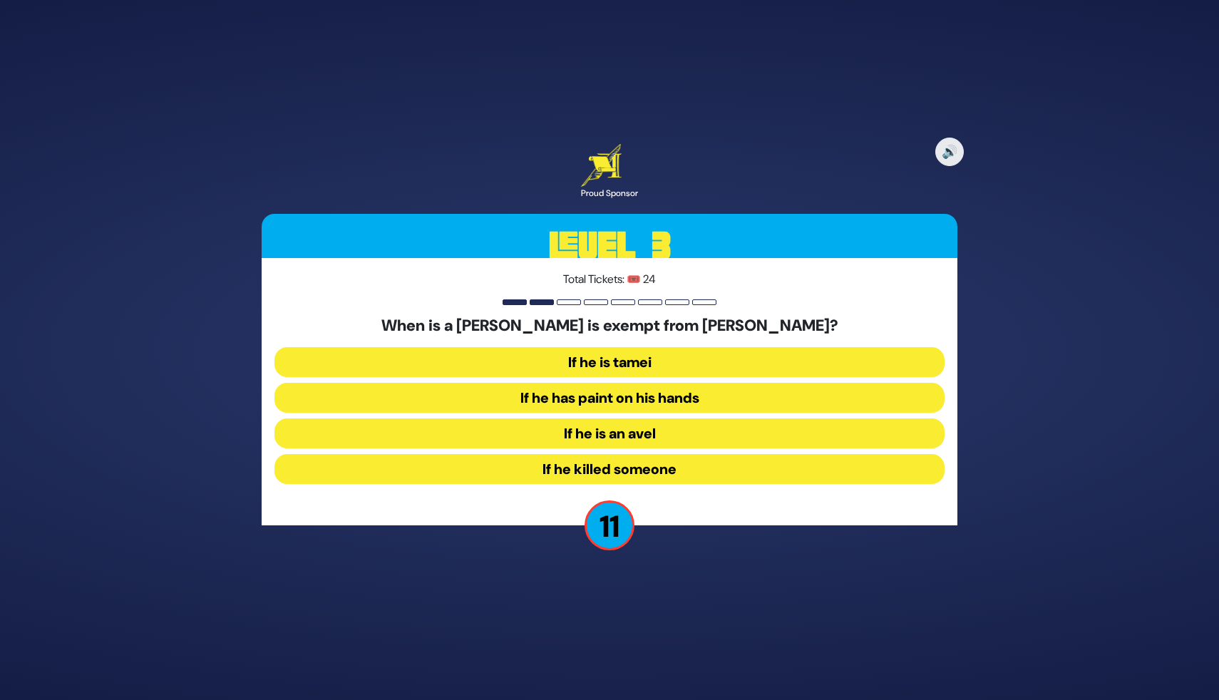
click at [585, 394] on button "If he has paint on his hands" at bounding box center [609, 398] width 670 height 30
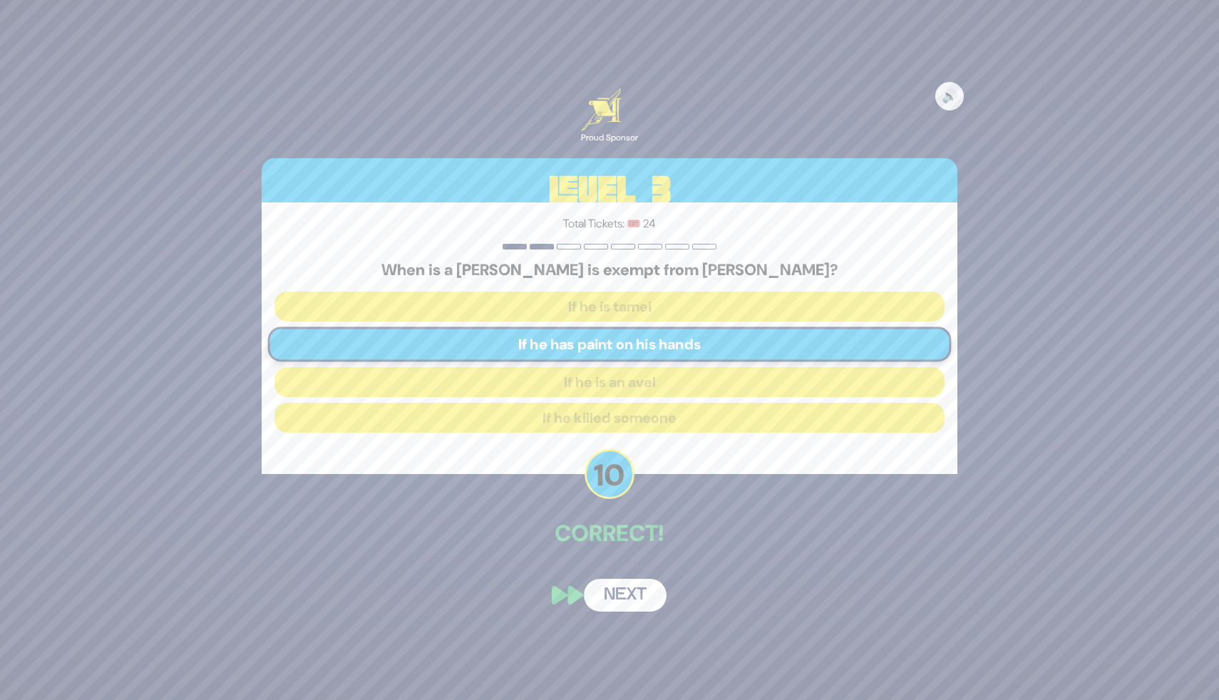
click at [615, 590] on button "Next" at bounding box center [625, 595] width 83 height 33
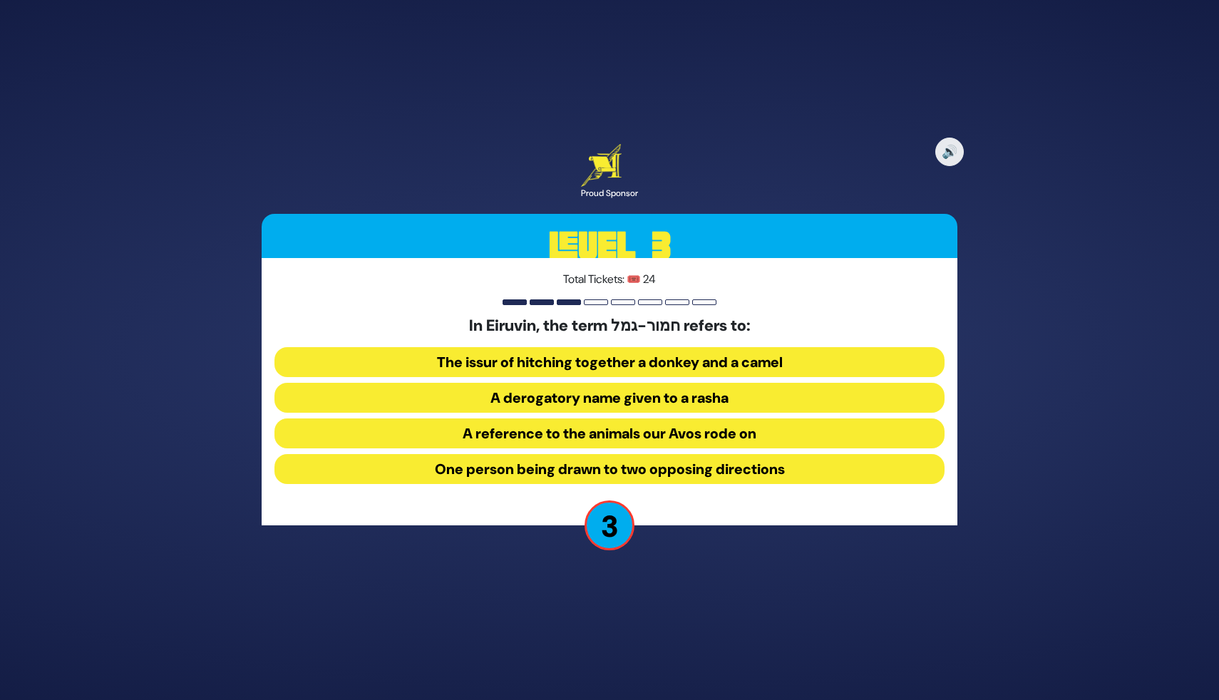
click at [629, 402] on button "A derogatory name given to a rasha" at bounding box center [609, 398] width 670 height 30
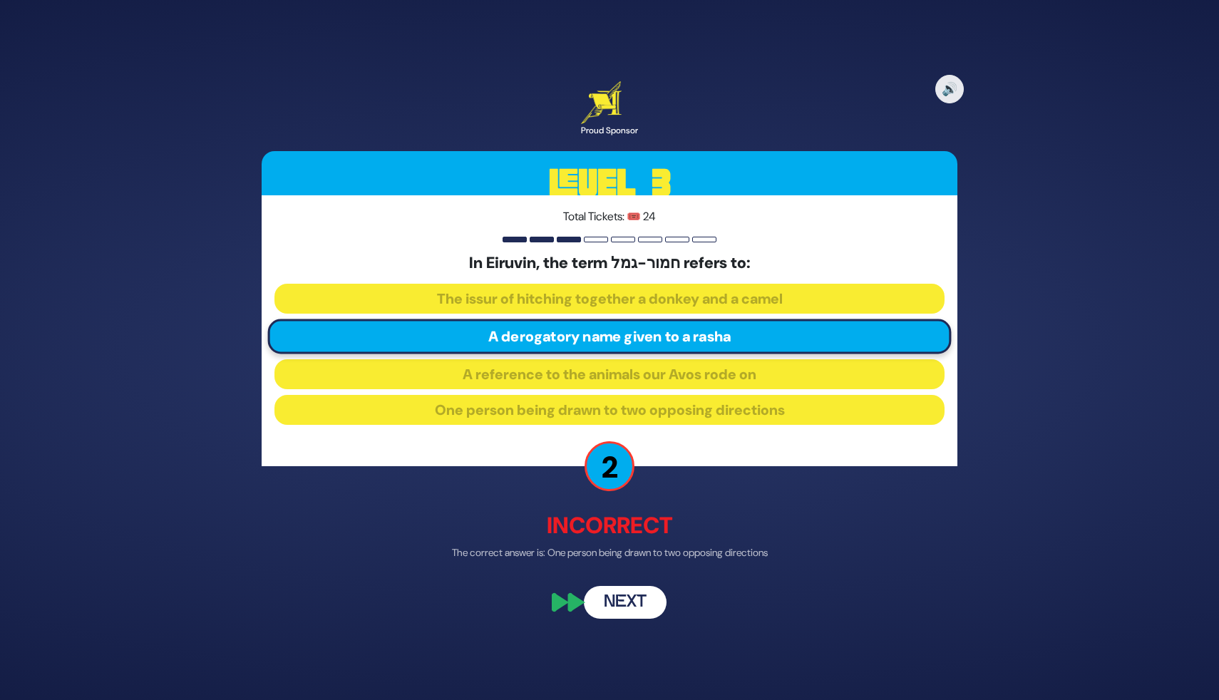
click at [645, 605] on button "Next" at bounding box center [625, 602] width 83 height 33
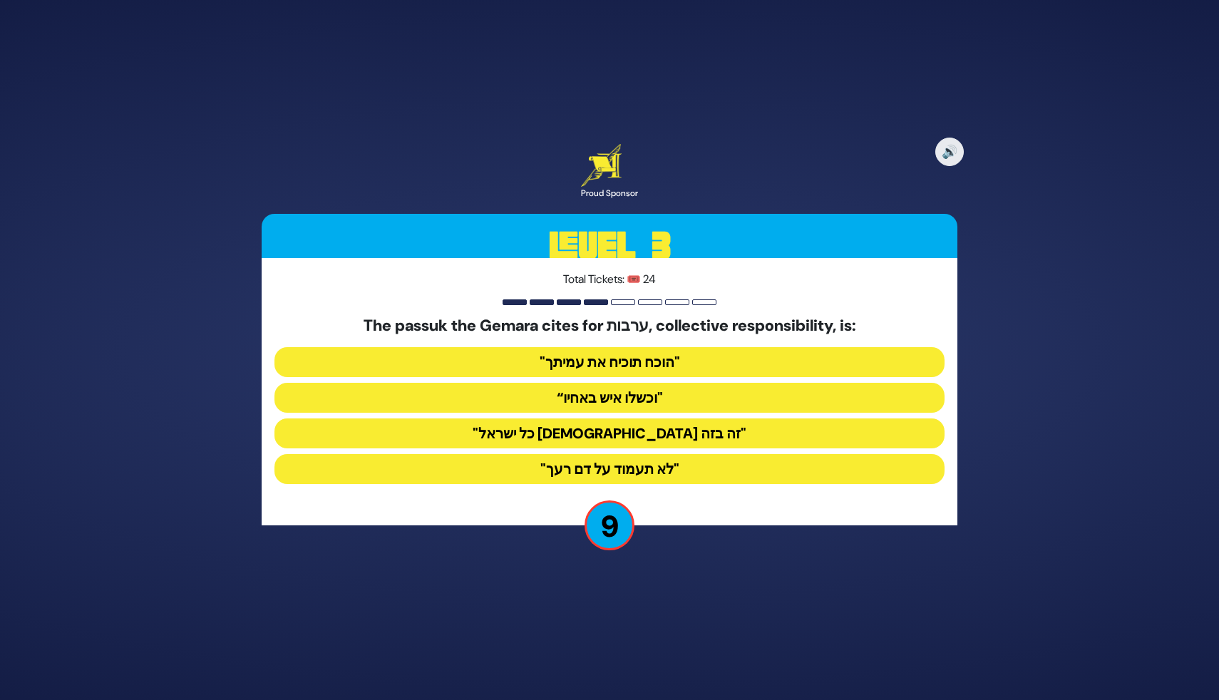
click at [611, 403] on button "“וכשלו איש באחיו"" at bounding box center [609, 398] width 670 height 30
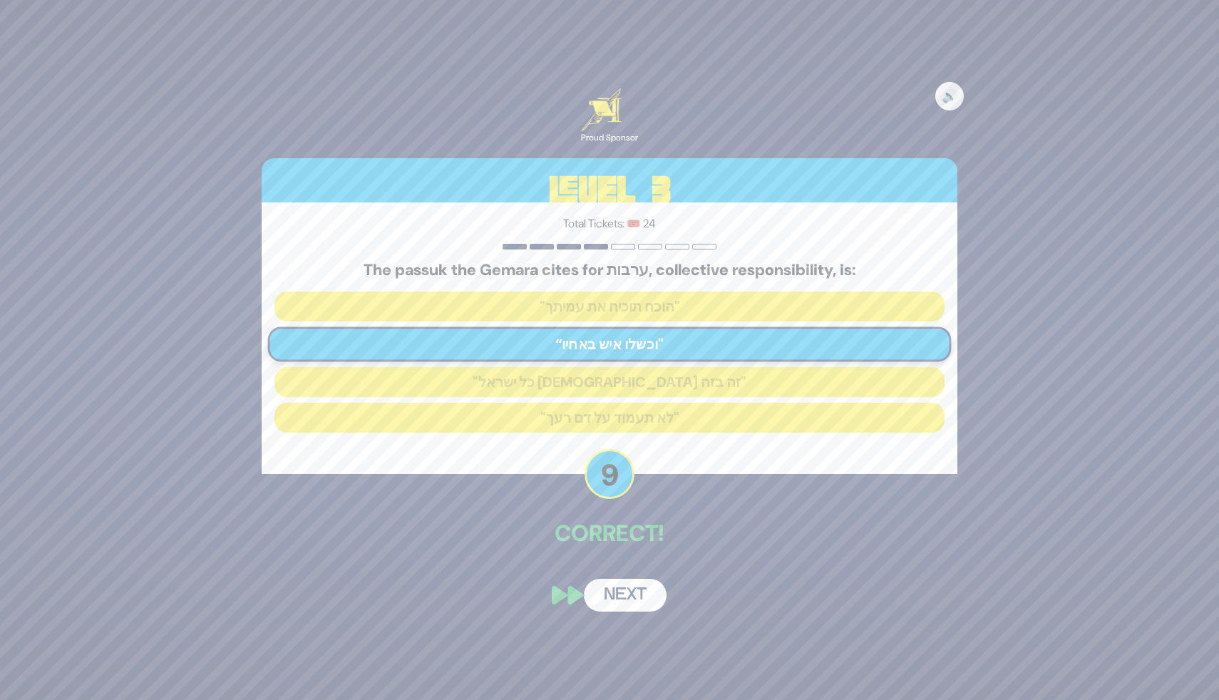
click at [613, 594] on button "Next" at bounding box center [625, 595] width 83 height 33
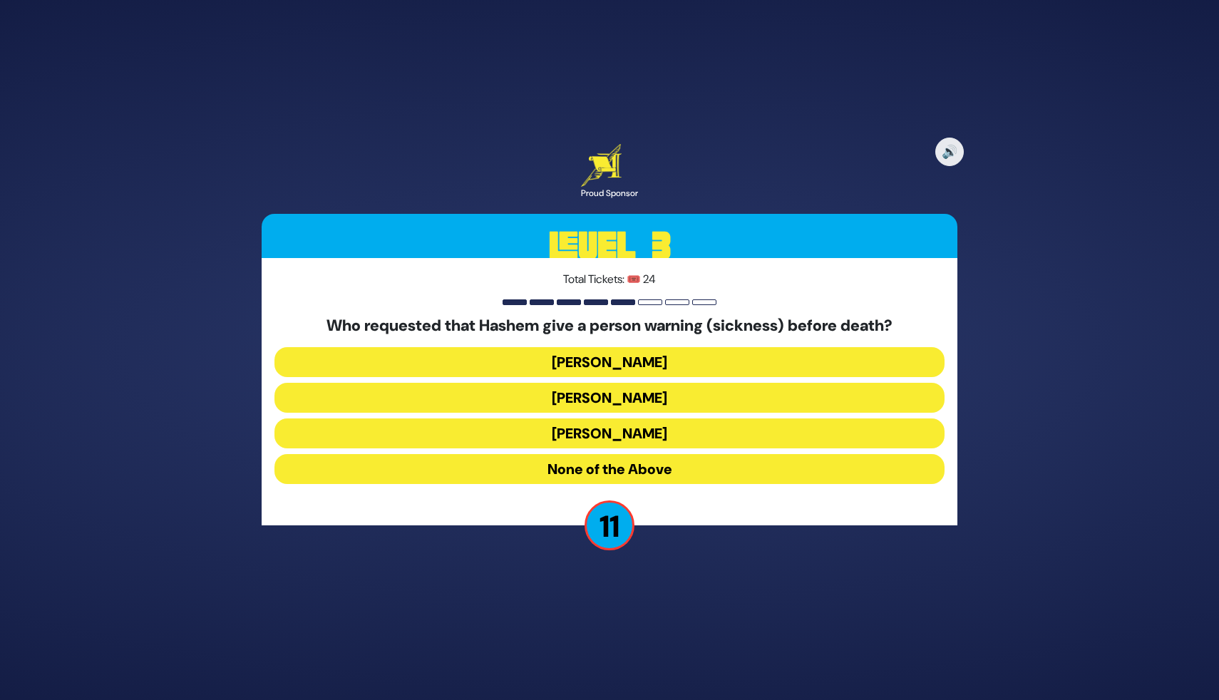
click at [627, 433] on button "Yaakov" at bounding box center [609, 433] width 670 height 30
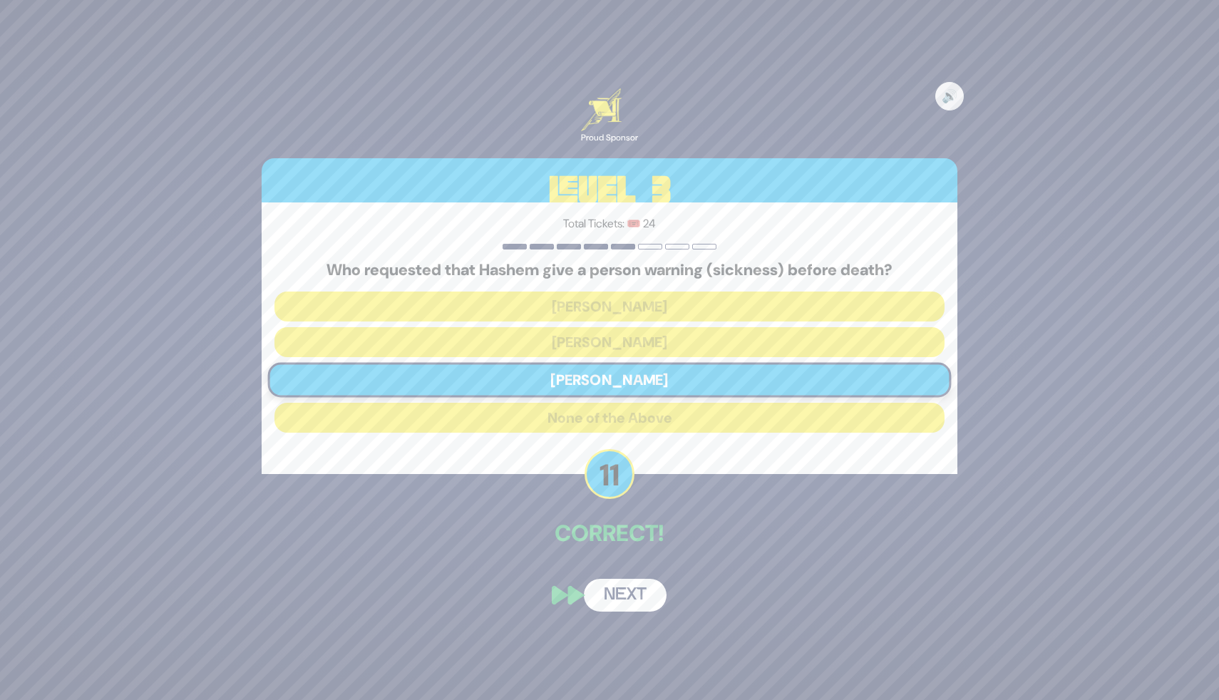
click at [620, 601] on button "Next" at bounding box center [625, 595] width 83 height 33
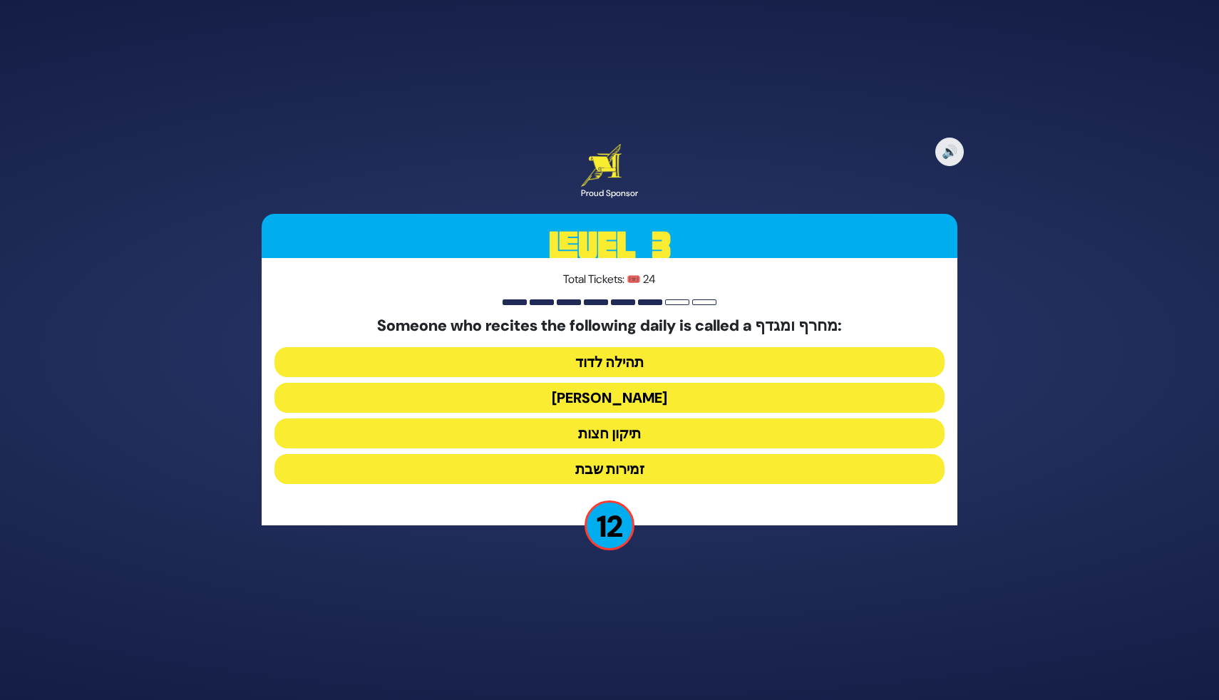
click at [630, 401] on button "הלל הגדול" at bounding box center [609, 398] width 670 height 30
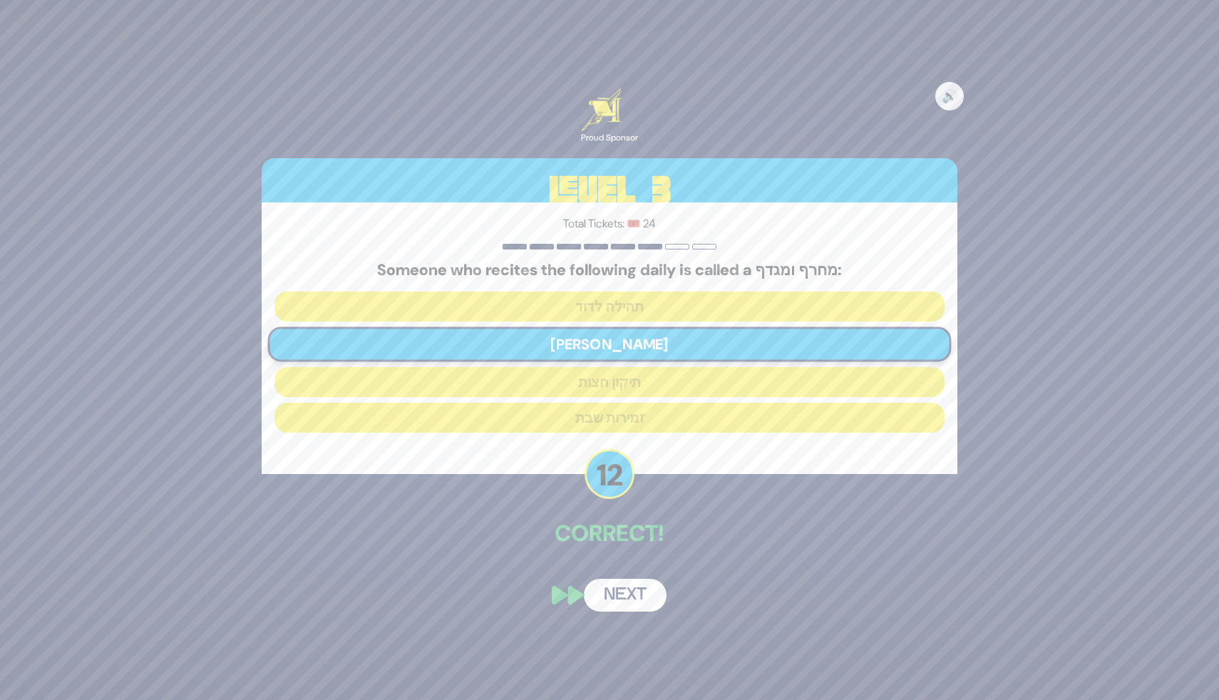
click at [619, 596] on button "Next" at bounding box center [625, 595] width 83 height 33
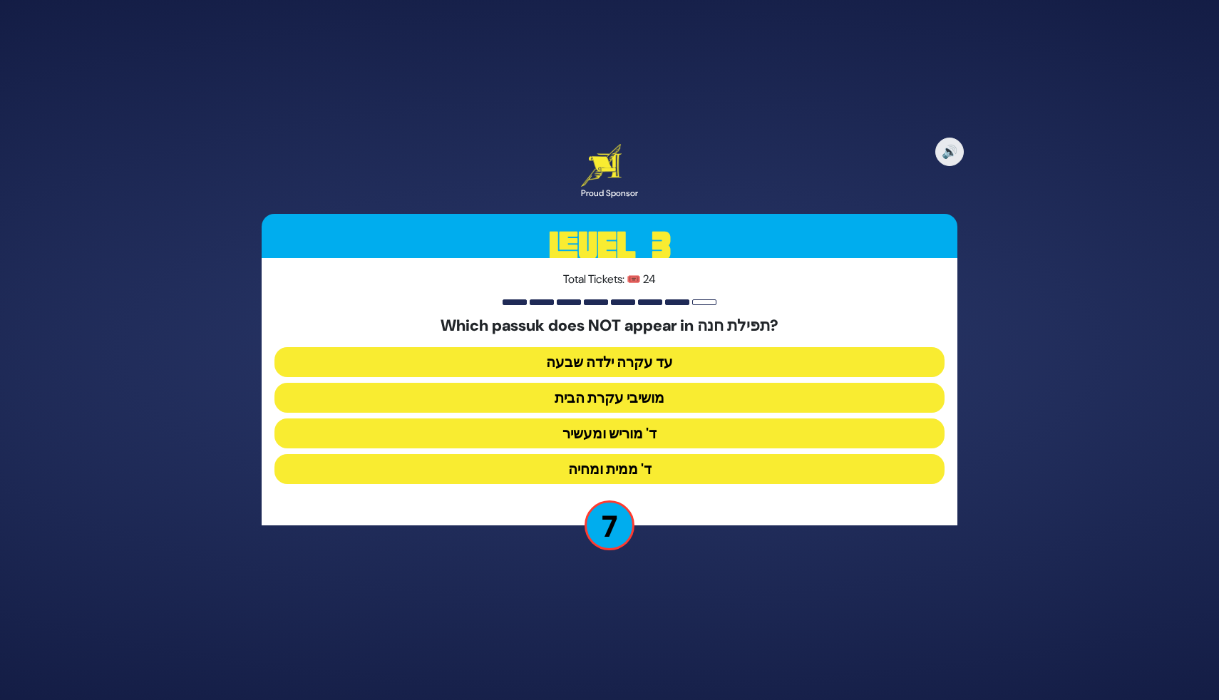
click at [647, 399] on button "מושיבי עקרת הבית" at bounding box center [609, 398] width 670 height 30
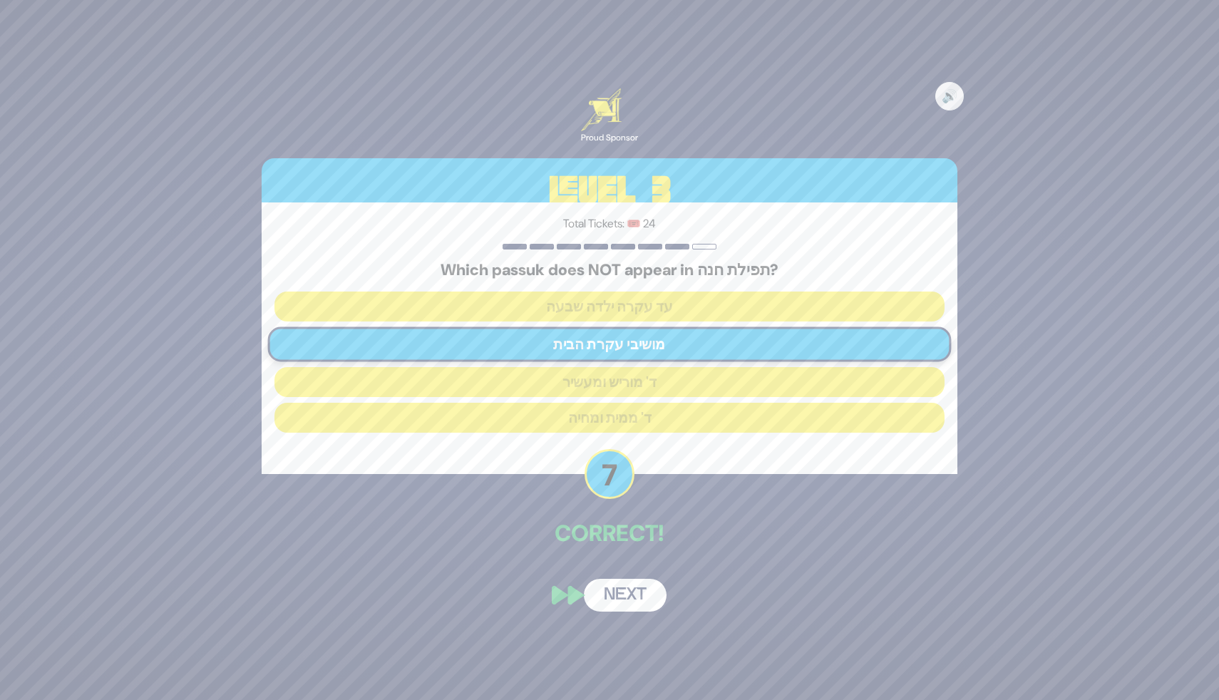
click at [617, 598] on button "Next" at bounding box center [625, 595] width 83 height 33
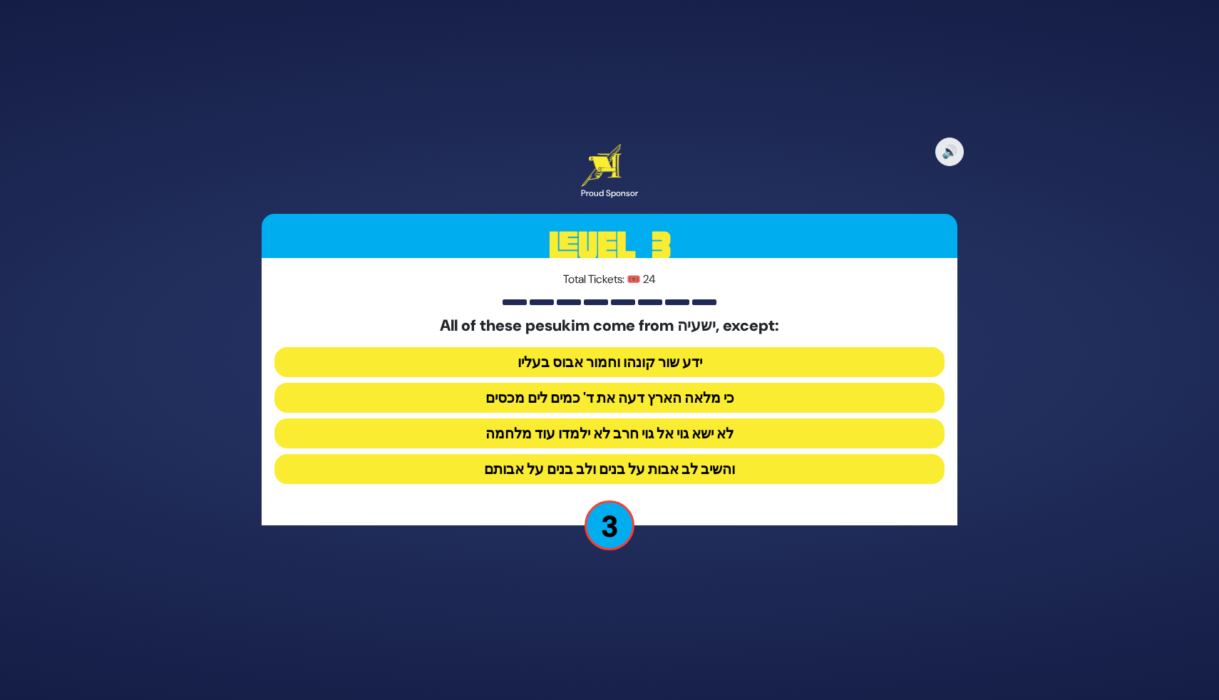
click at [622, 466] on button "והשיב לב אבות על בנים ולב בנים על אבותם" at bounding box center [609, 469] width 670 height 30
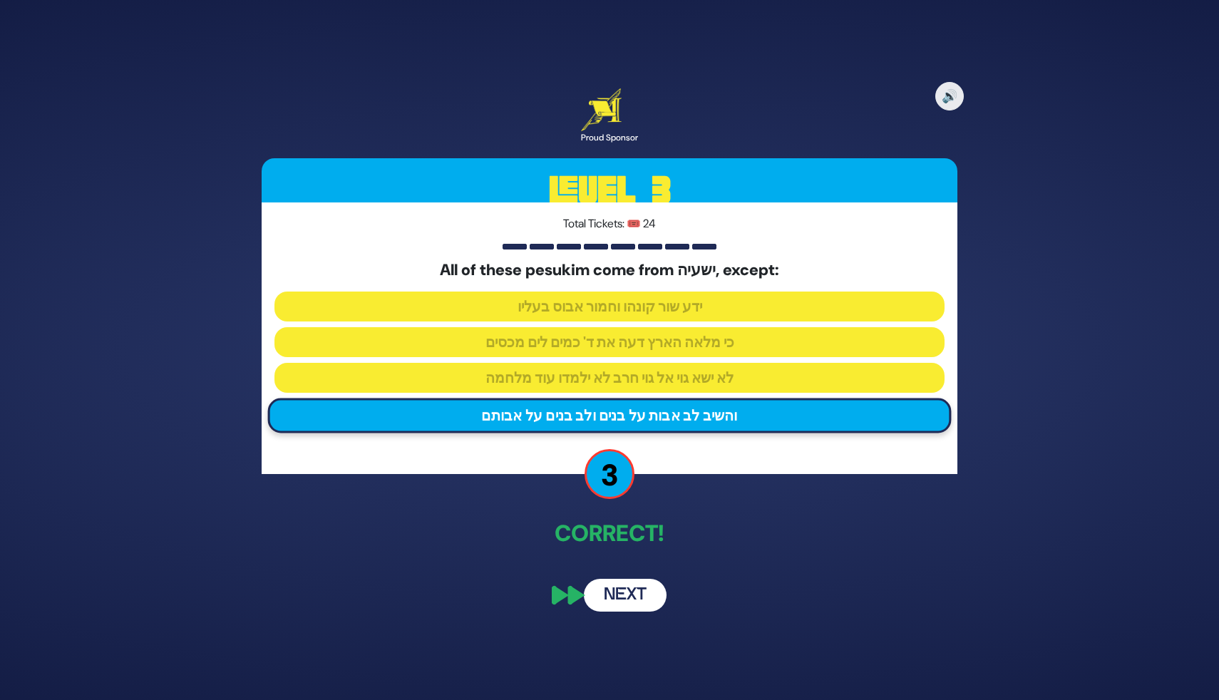
click at [608, 600] on button "Next" at bounding box center [625, 595] width 83 height 33
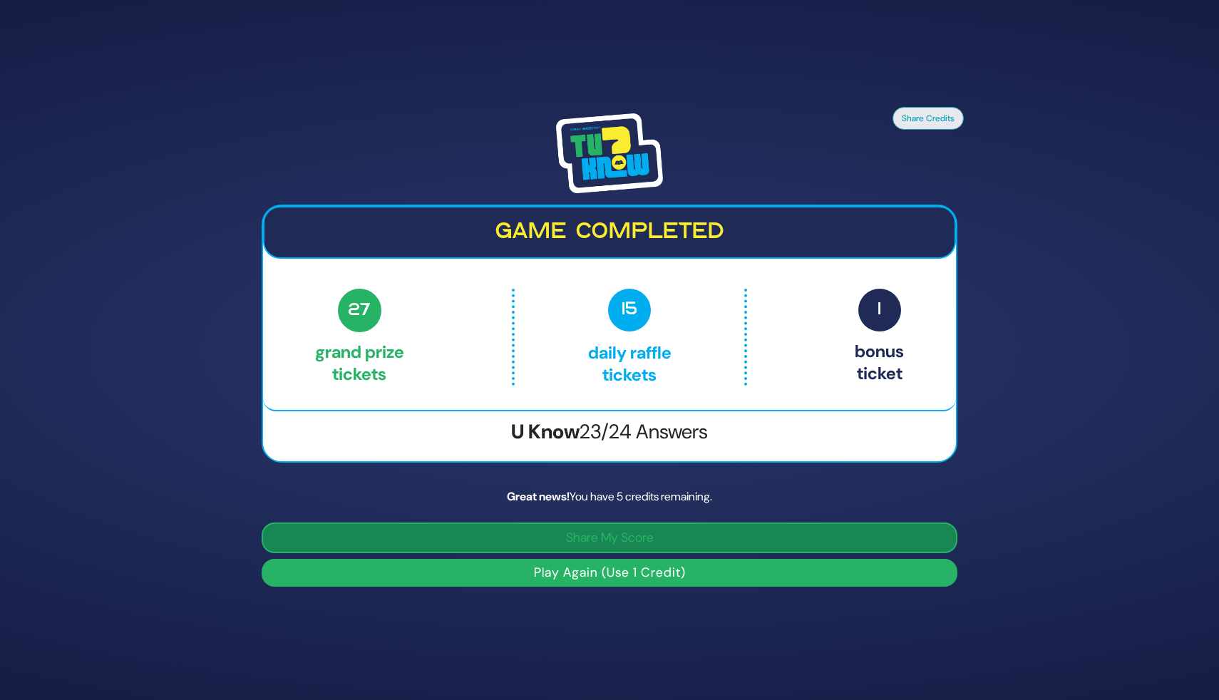
click at [639, 536] on button "Share My Score" at bounding box center [610, 538] width 696 height 31
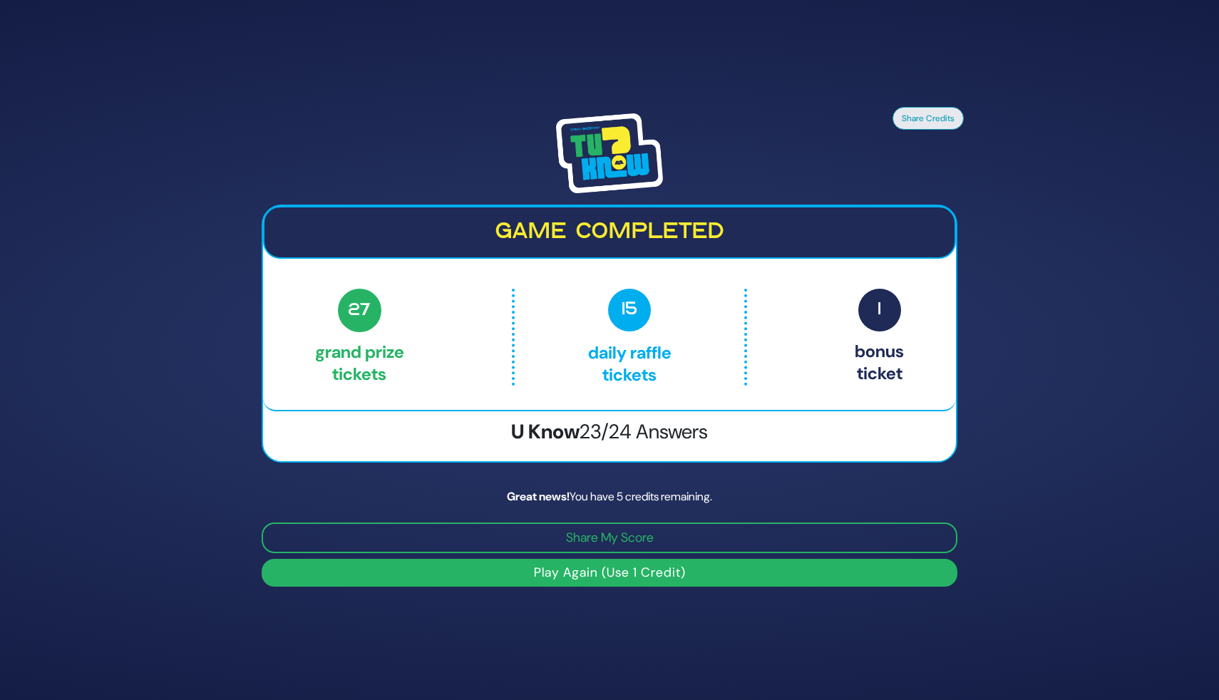
click at [614, 575] on button "Play Again (Use 1 Credit)" at bounding box center [610, 573] width 696 height 28
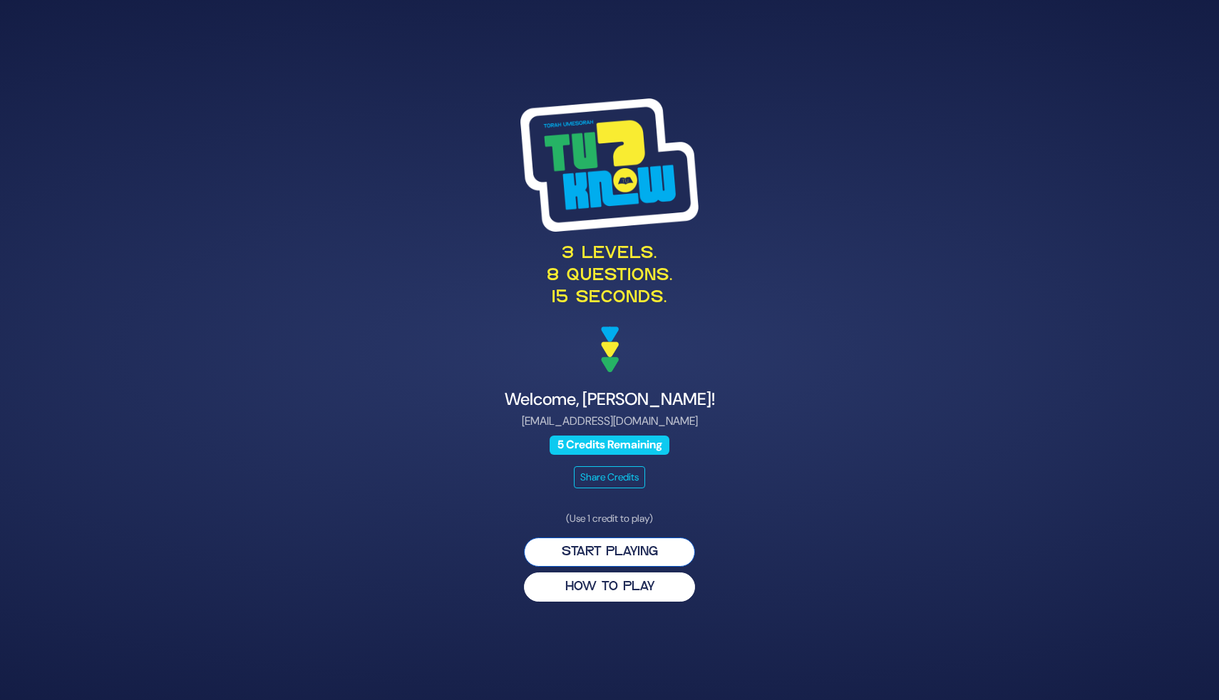
click at [620, 546] on button "Start Playing" at bounding box center [609, 552] width 171 height 29
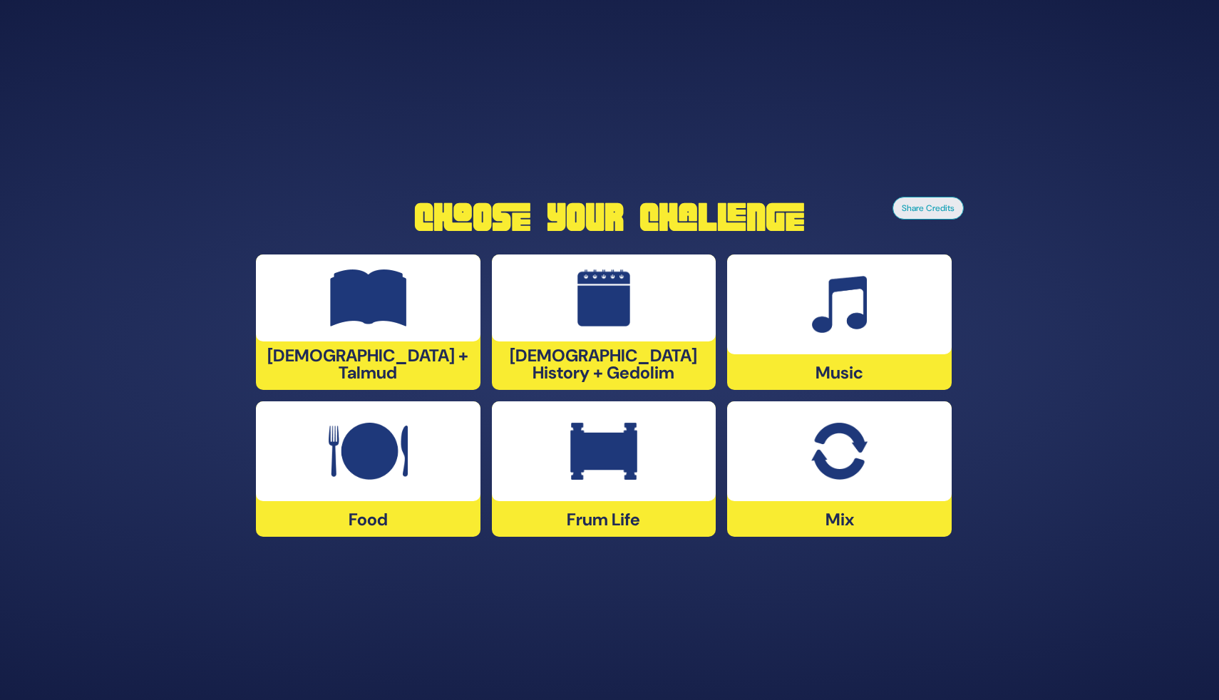
click at [778, 377] on div "Music" at bounding box center [839, 321] width 225 height 135
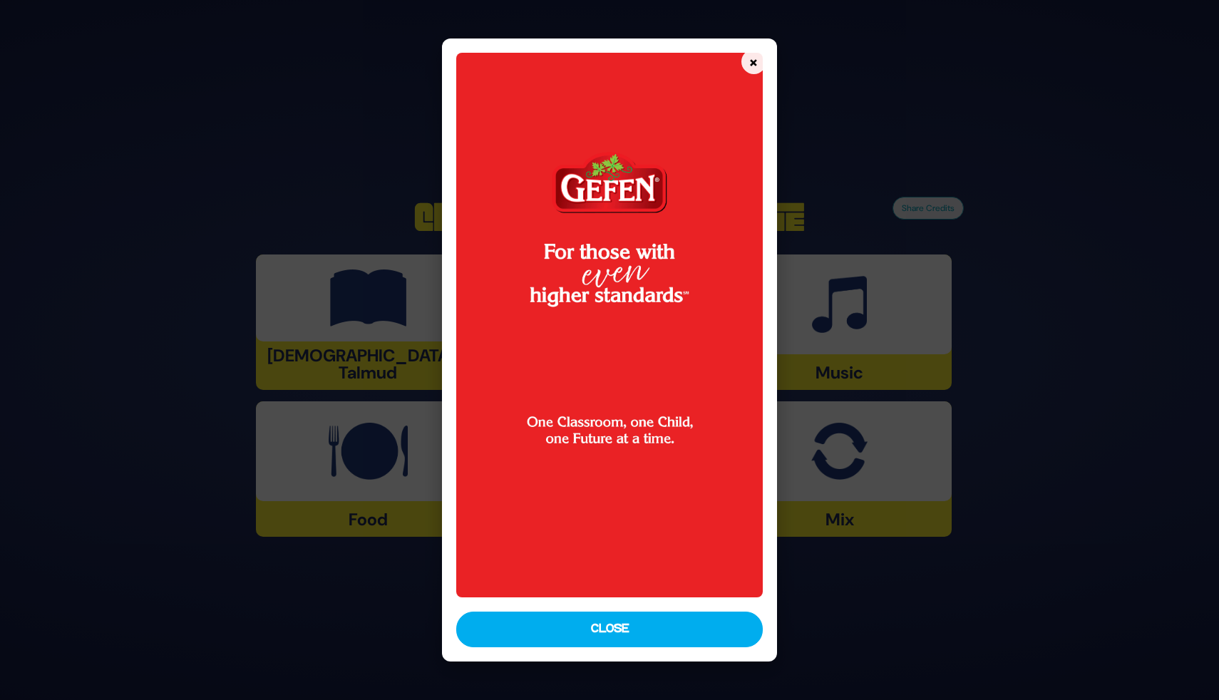
click at [754, 62] on button "×" at bounding box center [753, 61] width 25 height 25
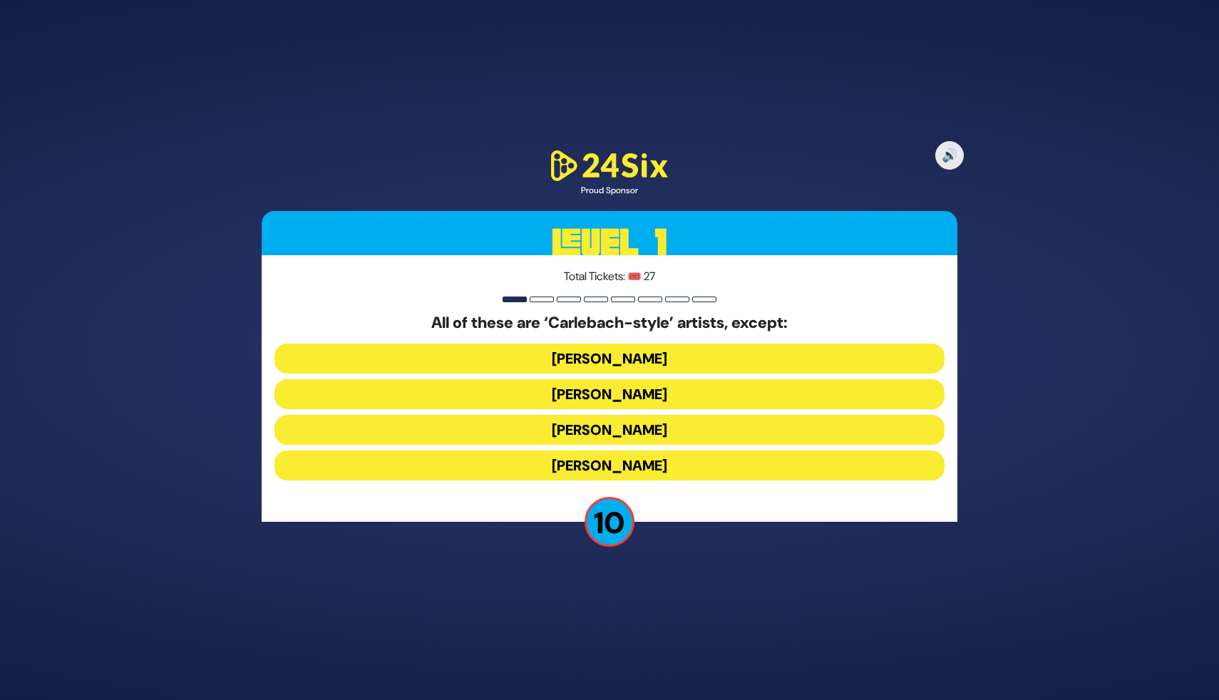
click at [606, 469] on button "Yiddy Bialostotzky" at bounding box center [609, 466] width 670 height 30
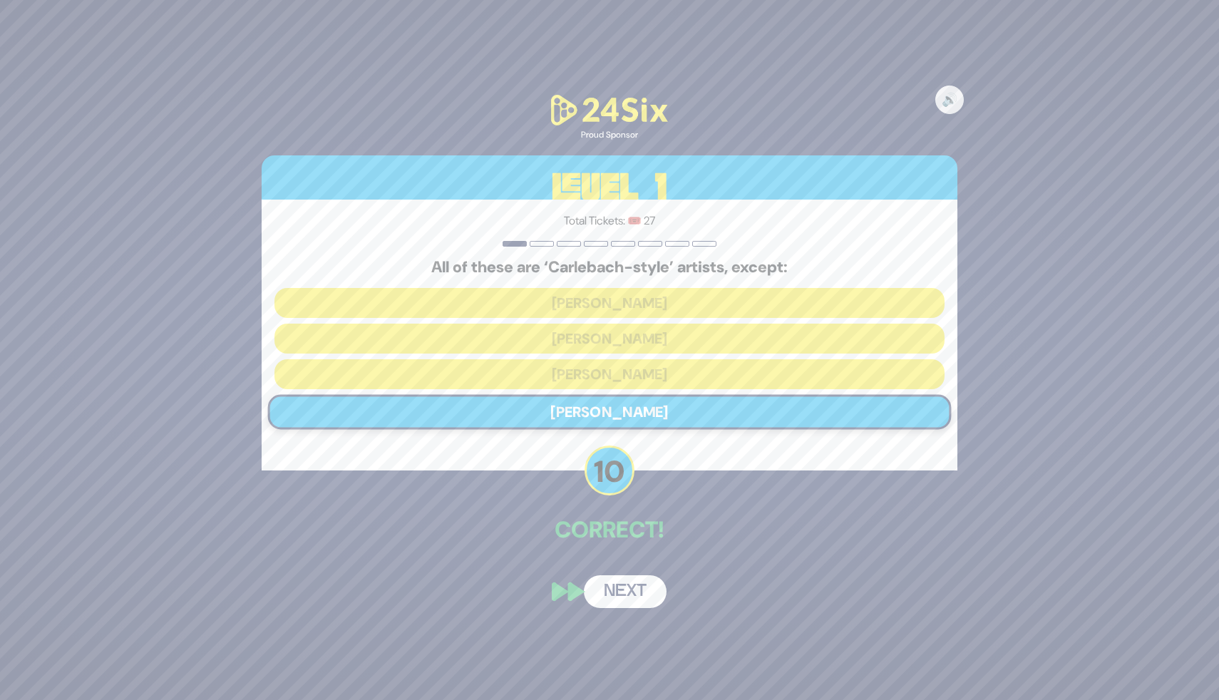
click at [621, 596] on button "Next" at bounding box center [625, 591] width 83 height 33
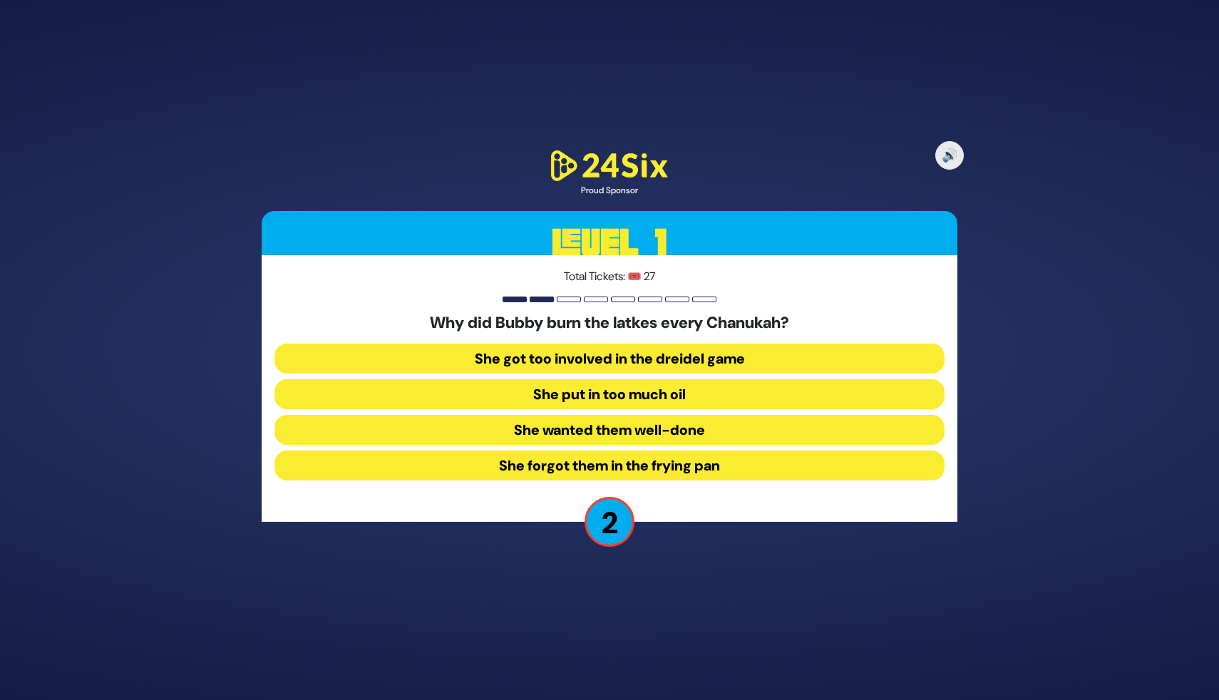
click at [595, 397] on button "She put in too much oil" at bounding box center [609, 394] width 670 height 30
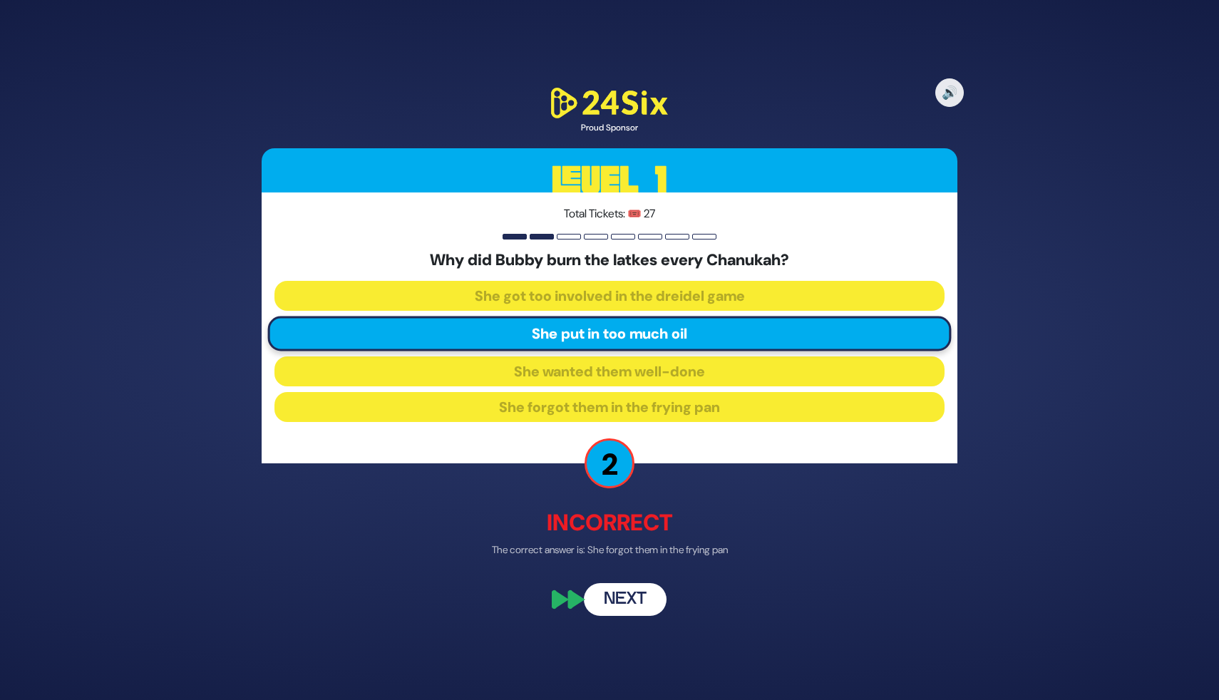
click at [788, 526] on p "Incorrect" at bounding box center [610, 522] width 696 height 34
click at [614, 609] on button "Next" at bounding box center [625, 598] width 83 height 33
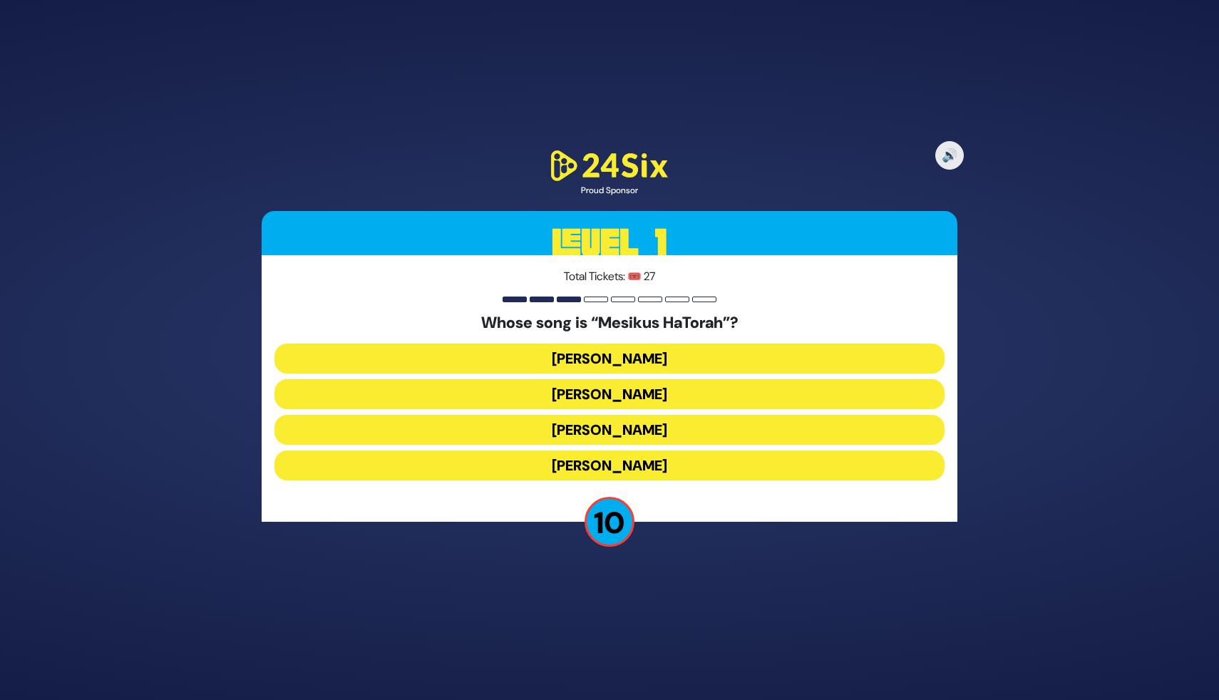
click at [627, 431] on button "Yisroel Werdyger" at bounding box center [609, 430] width 670 height 30
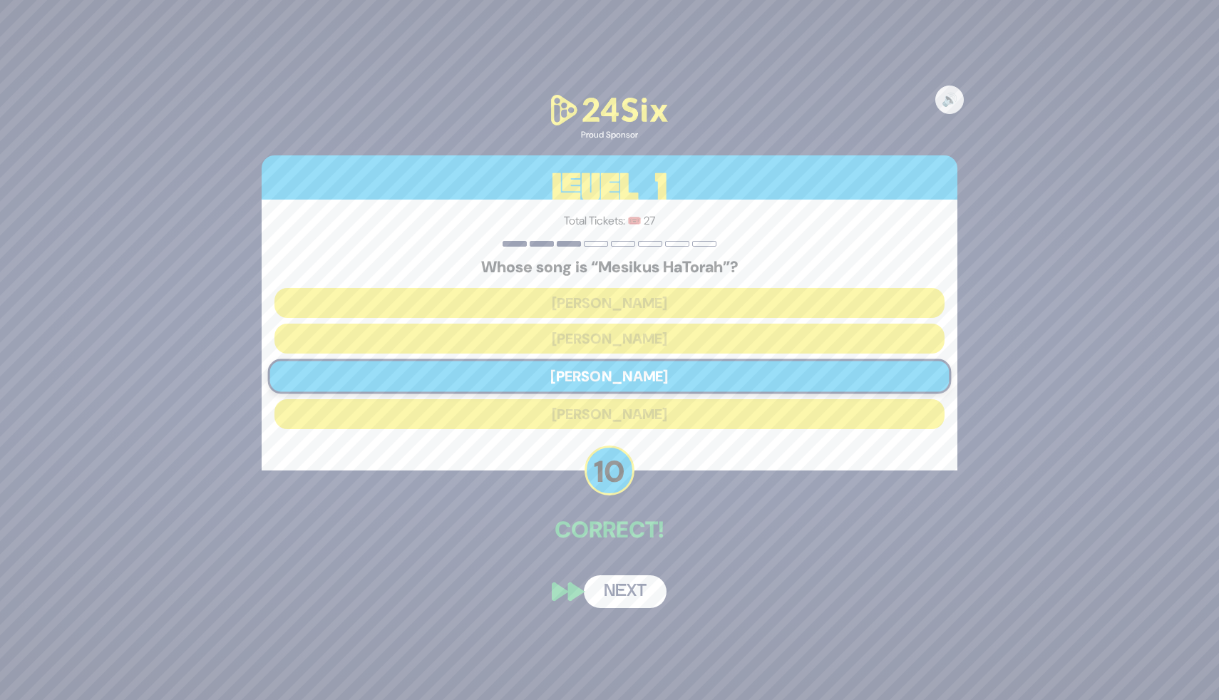
click at [638, 580] on button "Next" at bounding box center [625, 591] width 83 height 33
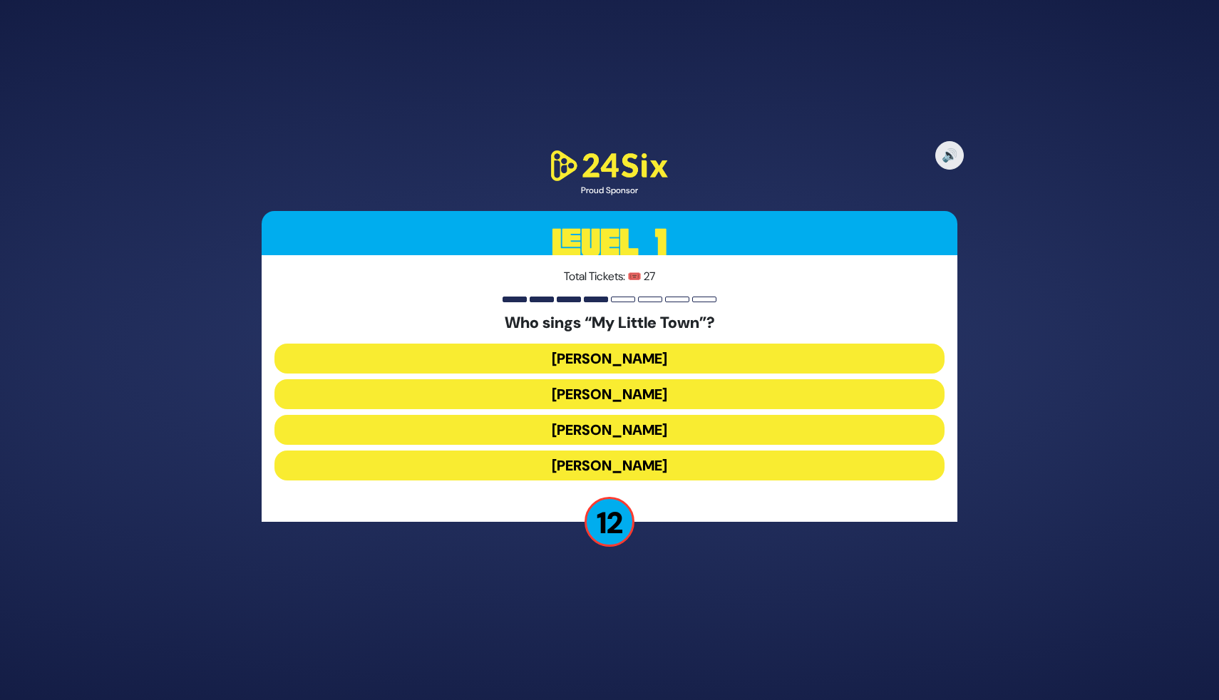
click at [627, 433] on button "Shulem Lemmer" at bounding box center [609, 430] width 670 height 30
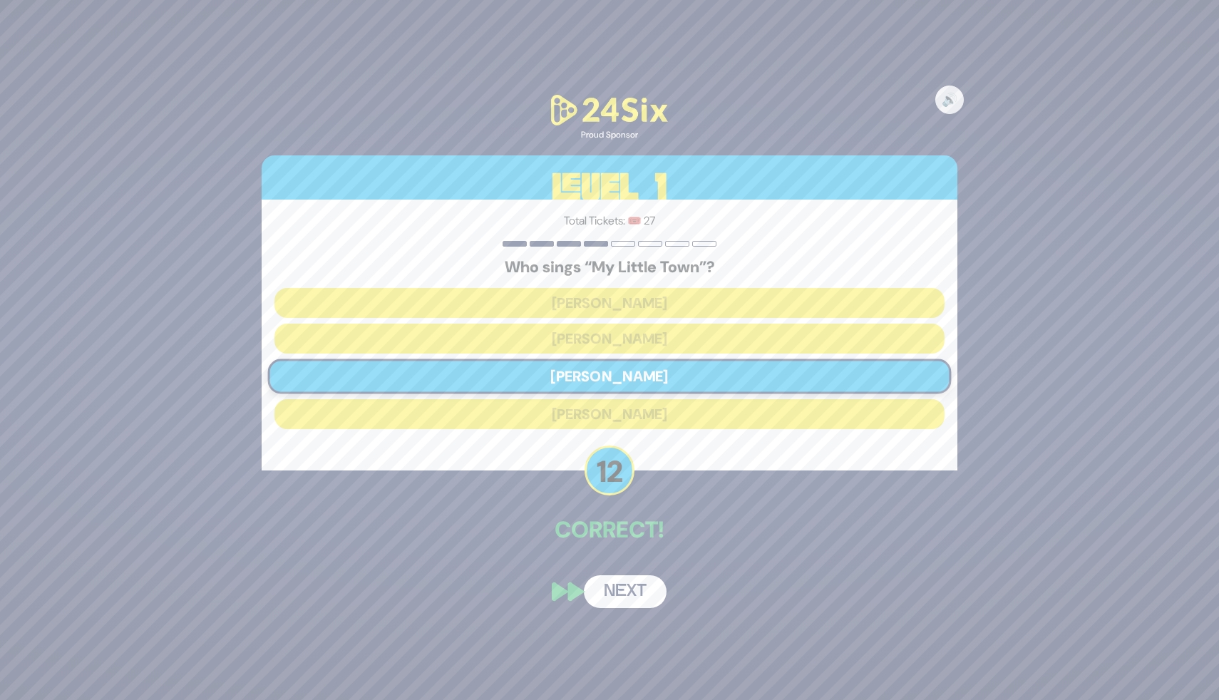
click at [617, 581] on button "Next" at bounding box center [625, 591] width 83 height 33
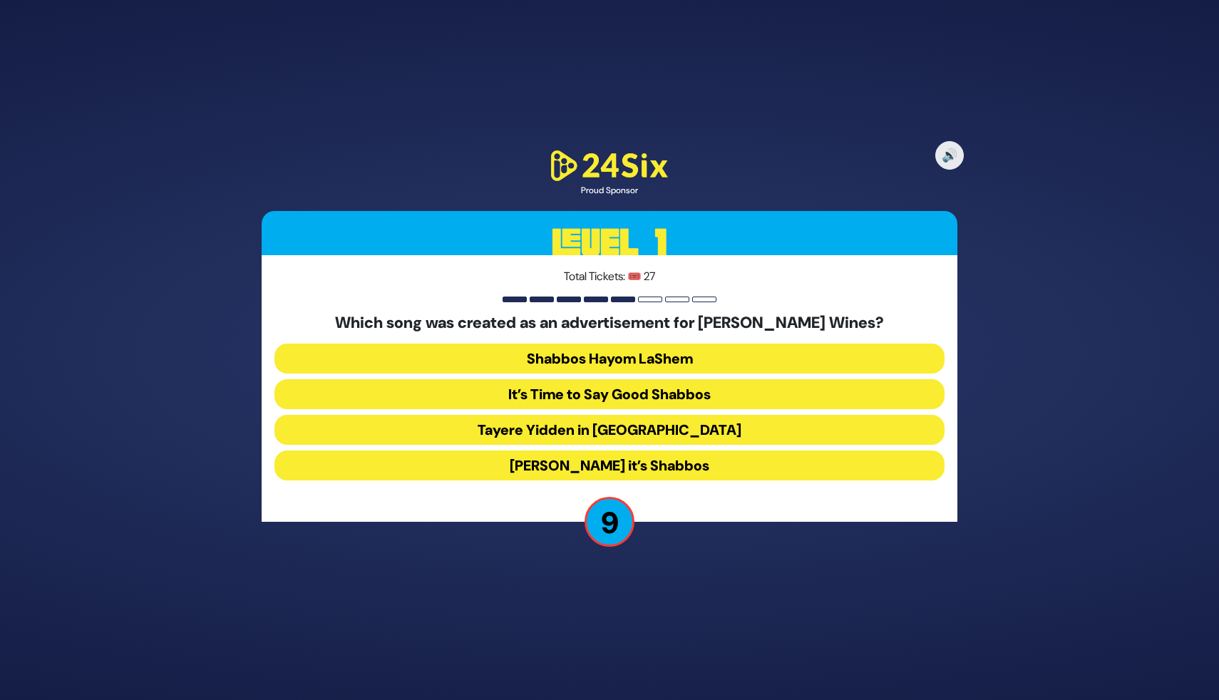
click at [668, 465] on button "Baruch Hashem it’s Shabbos" at bounding box center [609, 466] width 670 height 30
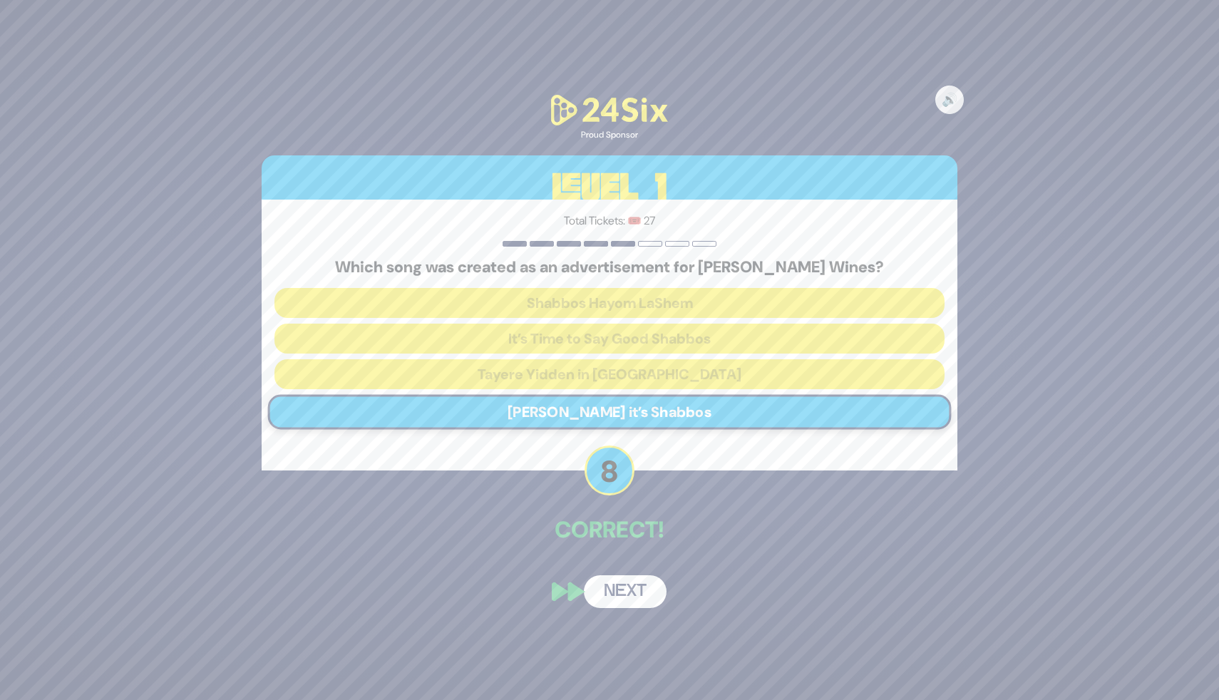
click at [630, 584] on button "Next" at bounding box center [625, 591] width 83 height 33
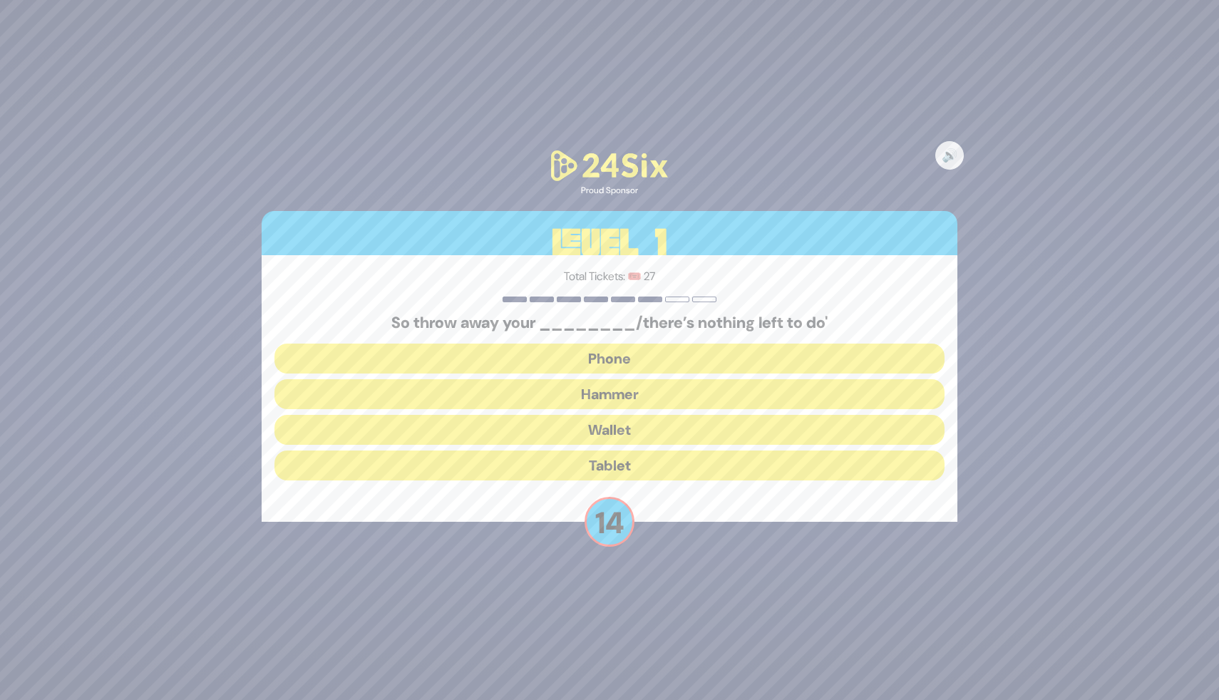
click at [578, 403] on button "Hammer" at bounding box center [609, 394] width 670 height 30
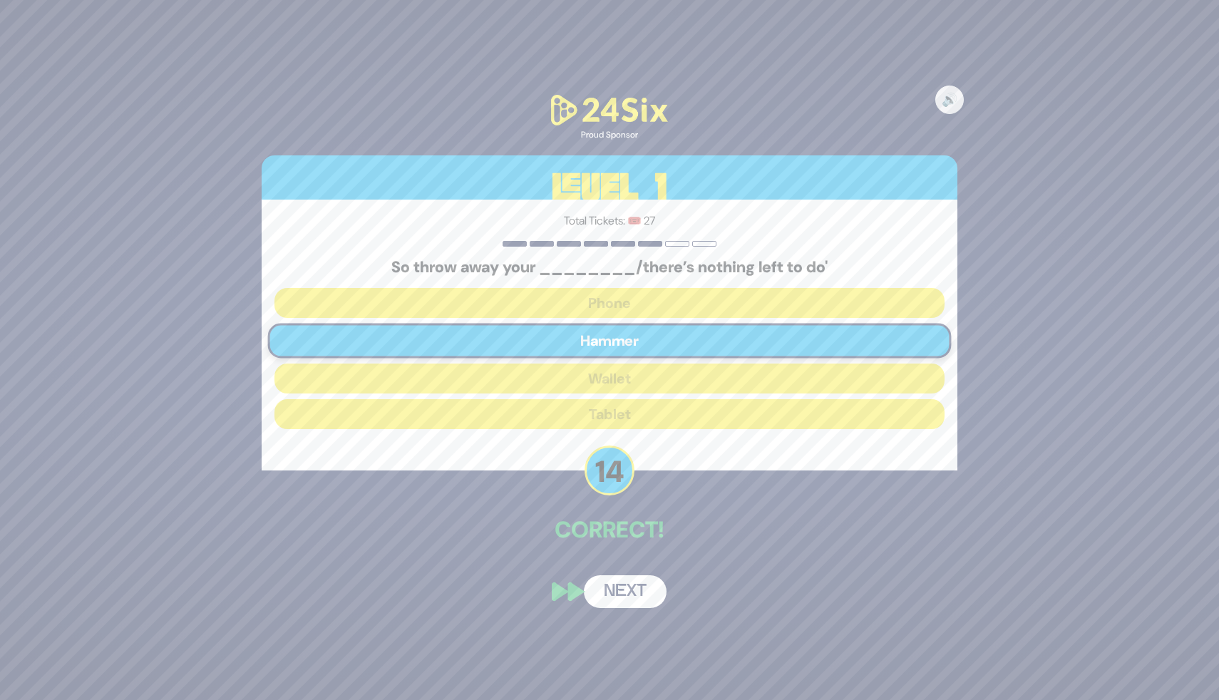
click at [613, 588] on button "Next" at bounding box center [625, 591] width 83 height 33
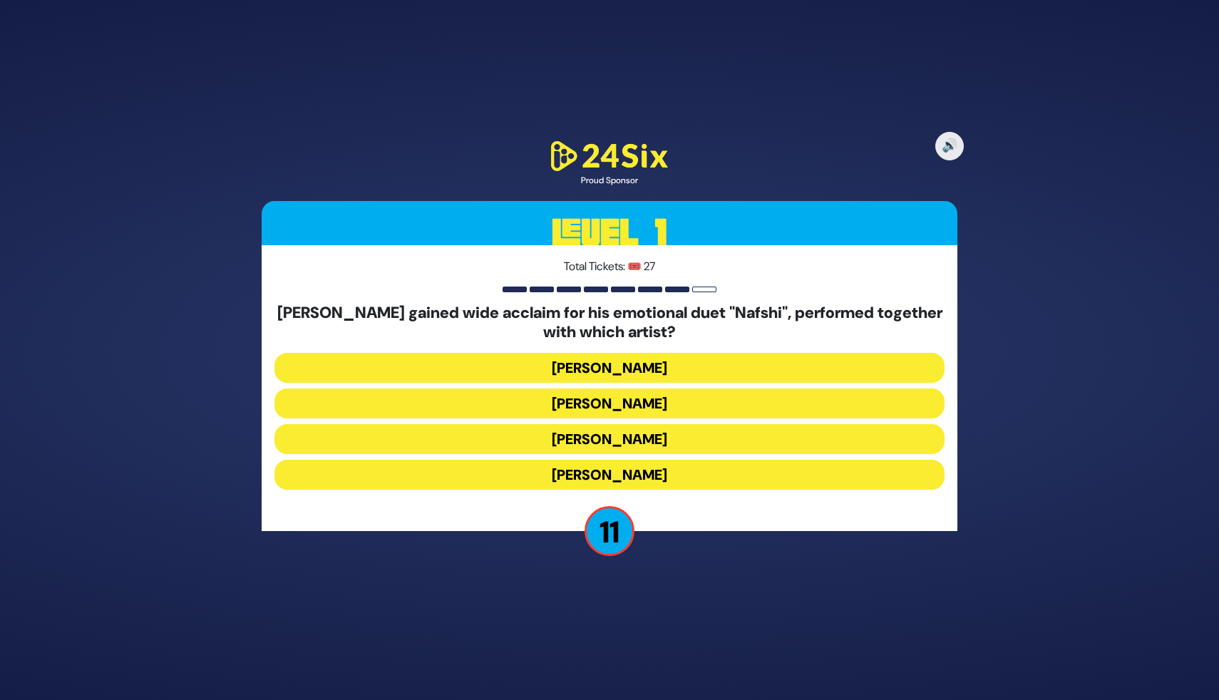
click at [607, 403] on button "Ishay Ribo" at bounding box center [609, 404] width 670 height 30
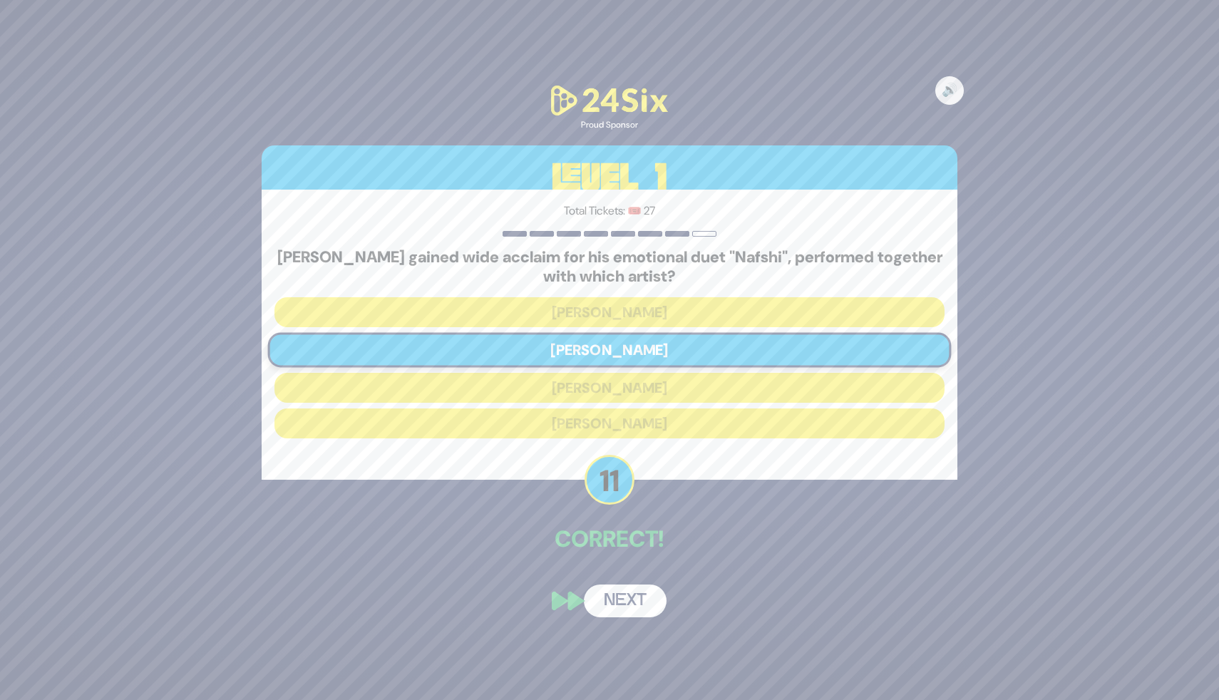
click at [619, 594] on button "Next" at bounding box center [625, 601] width 83 height 33
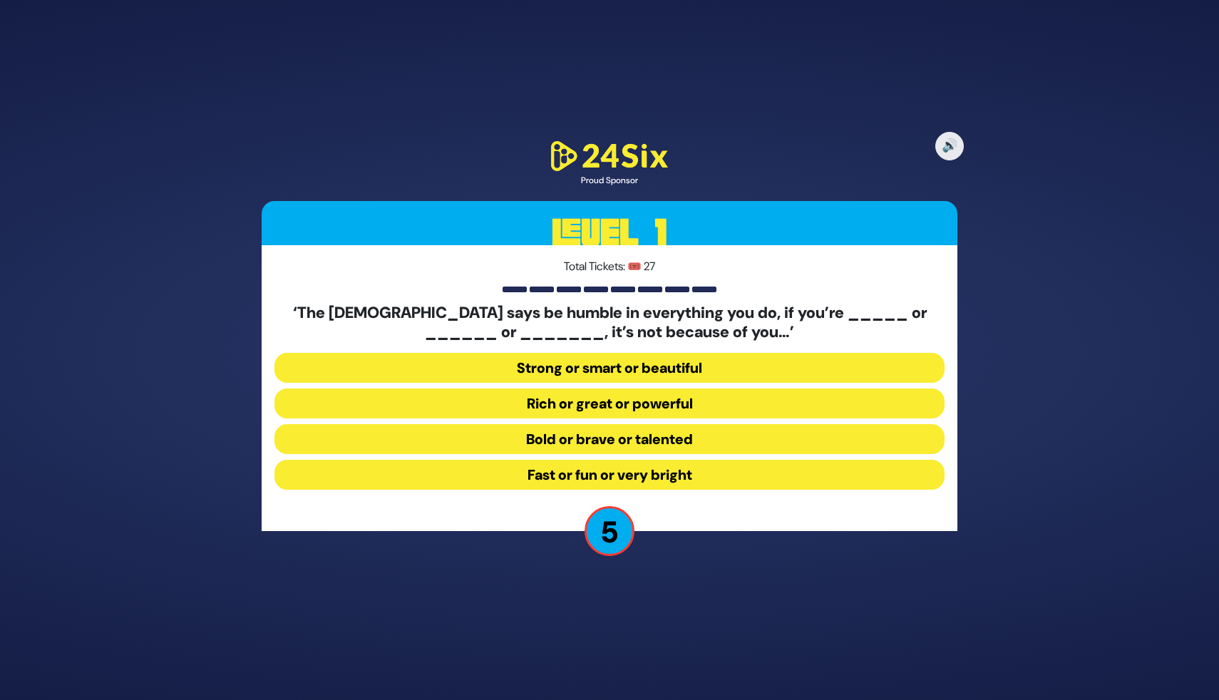
click at [639, 371] on button "Strong or smart or beautiful" at bounding box center [609, 368] width 670 height 30
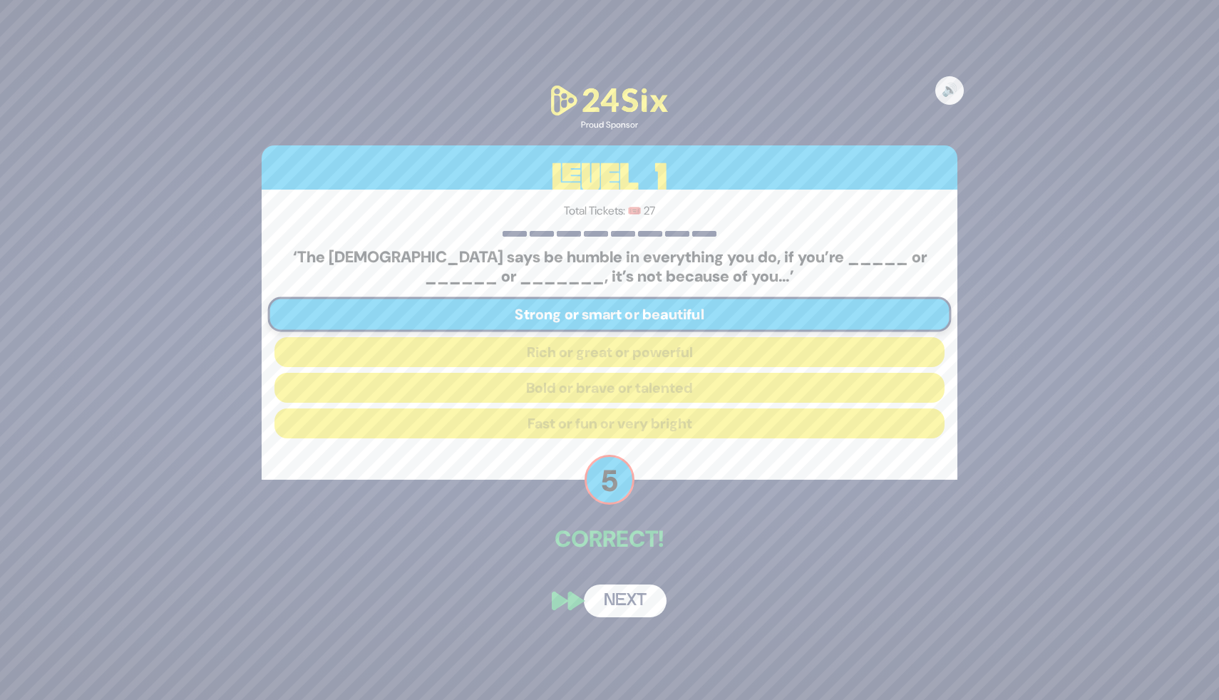
click at [639, 607] on button "Next" at bounding box center [625, 601] width 83 height 33
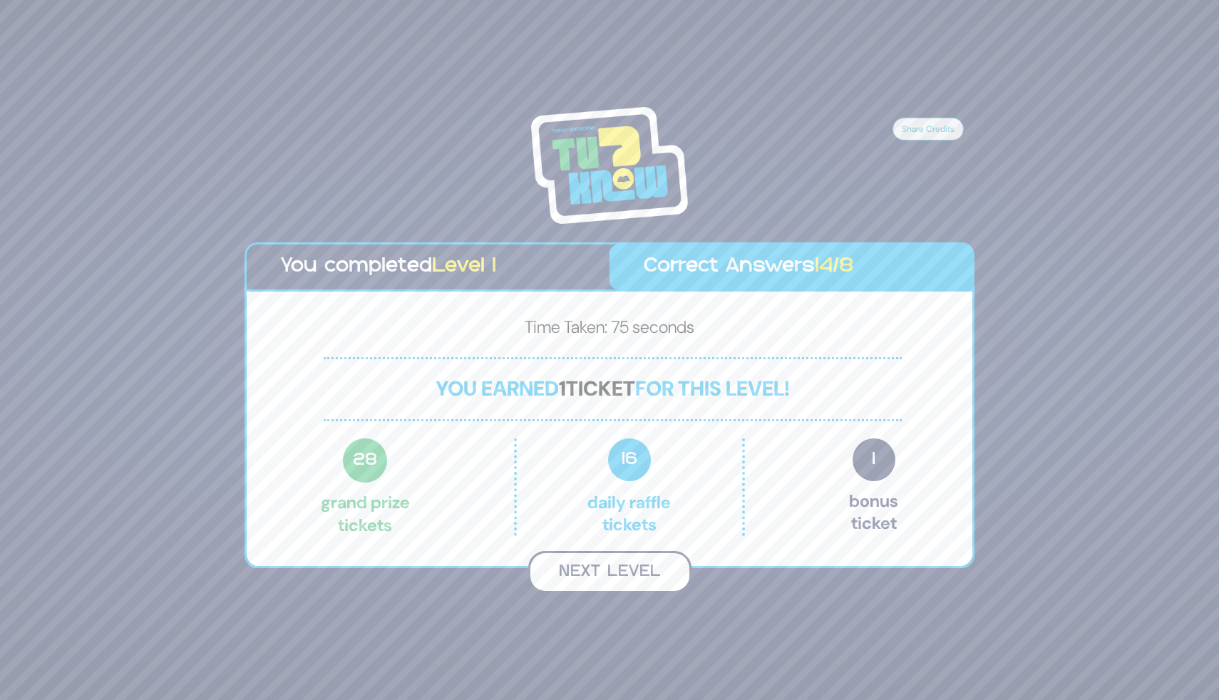
click at [620, 570] on button "Next Level" at bounding box center [609, 572] width 163 height 42
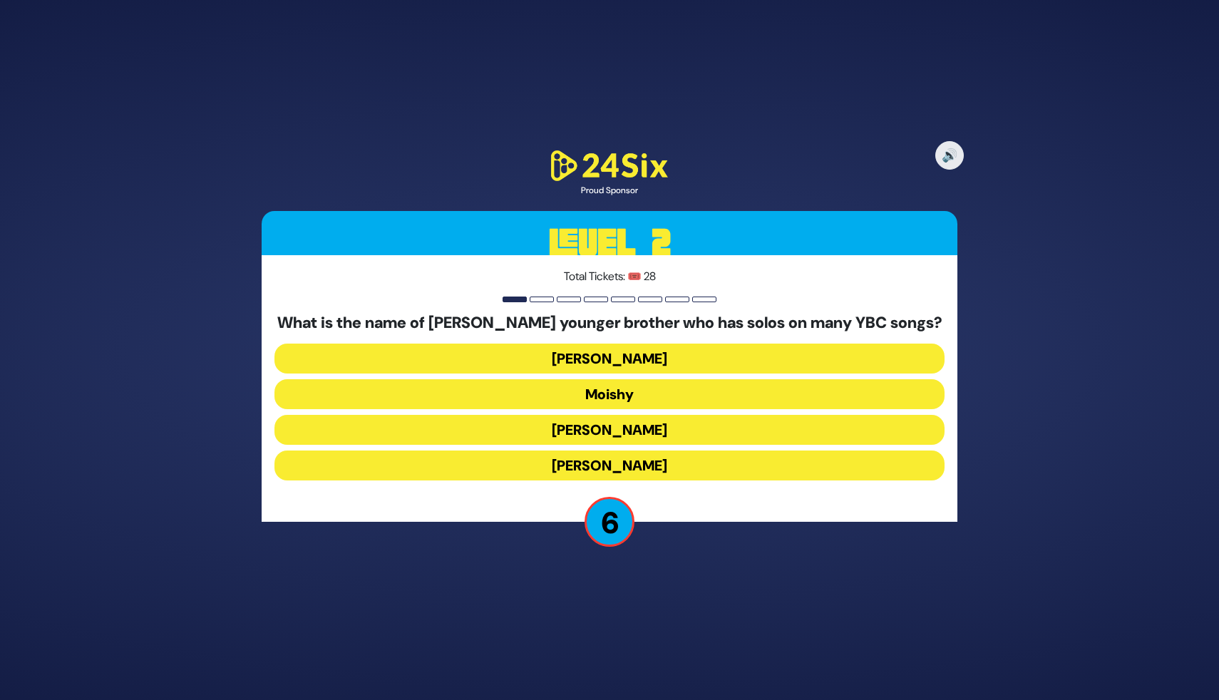
click at [623, 428] on button "Yosef Dovid" at bounding box center [609, 430] width 670 height 30
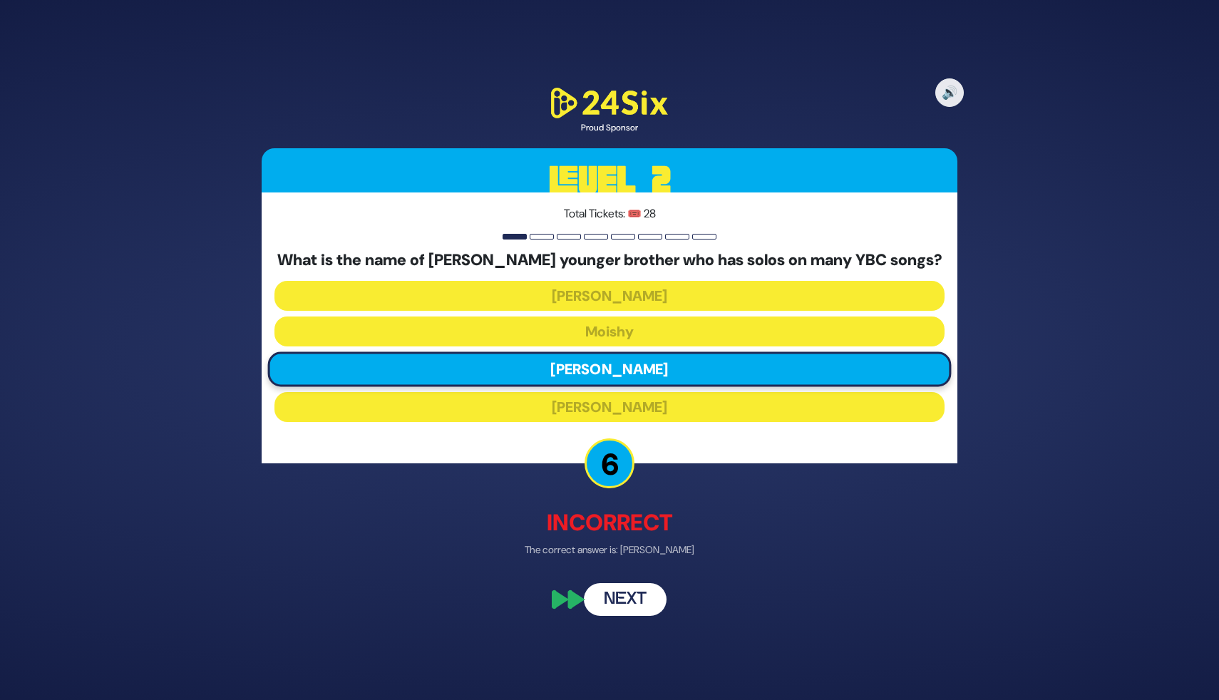
click at [634, 592] on button "Next" at bounding box center [625, 598] width 83 height 33
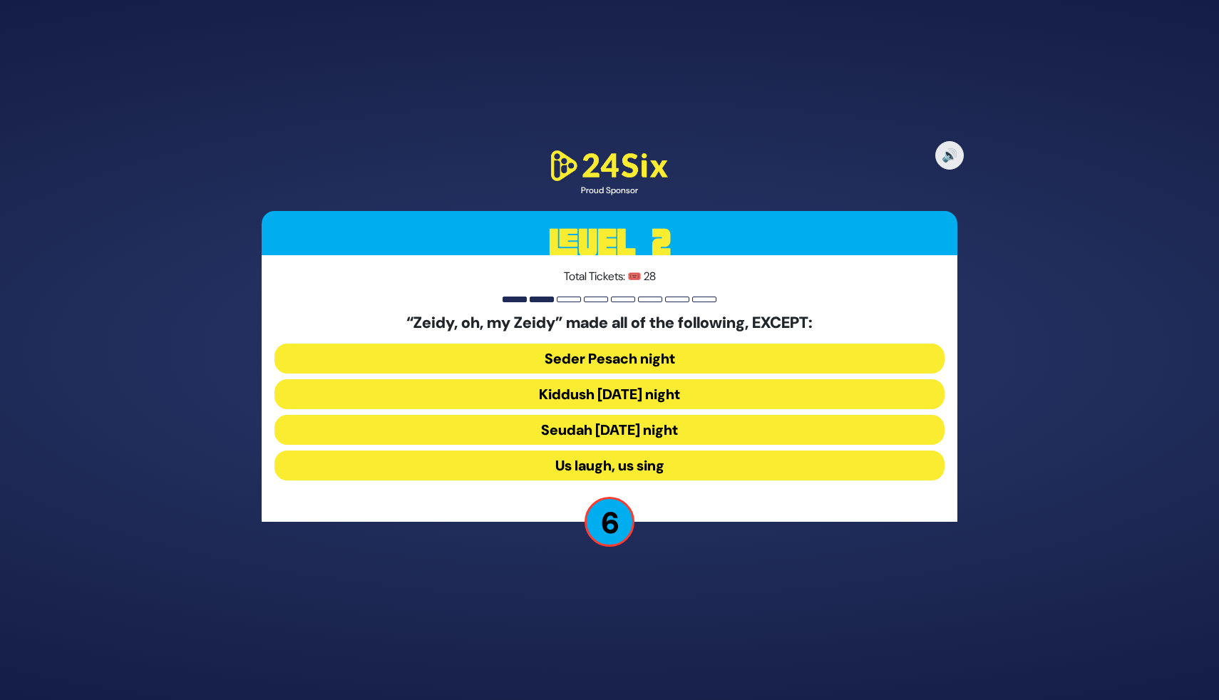
click at [658, 476] on button "Us laugh, us sing" at bounding box center [609, 466] width 670 height 30
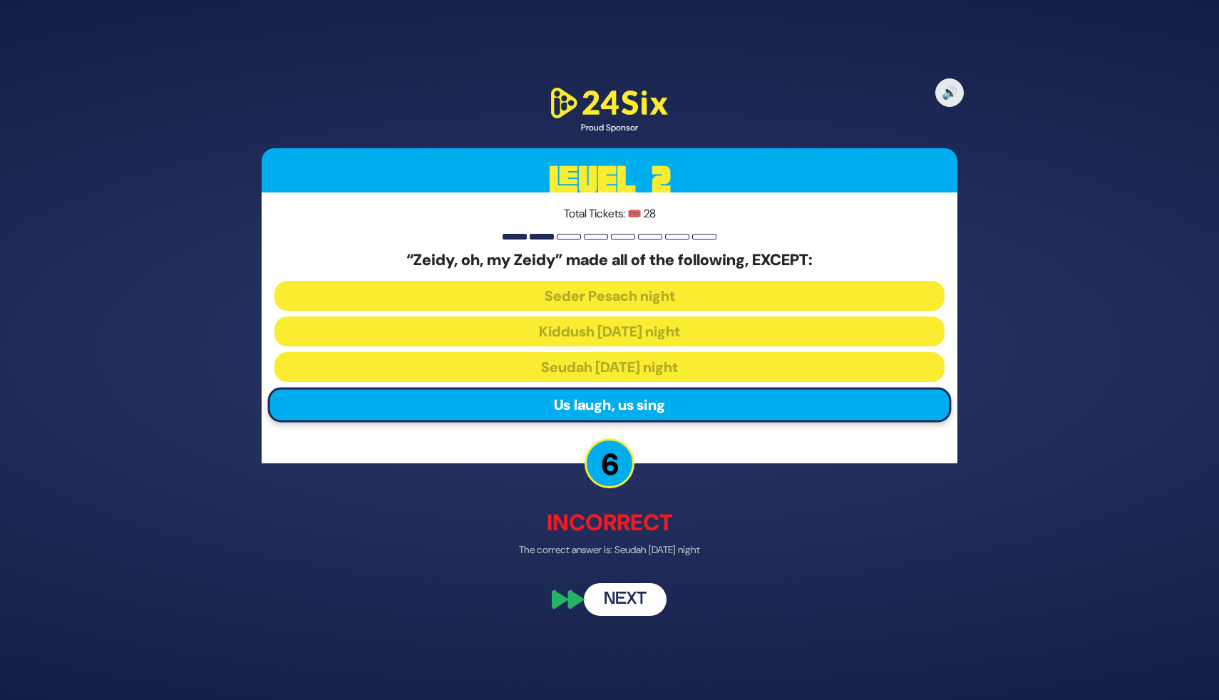
click at [639, 601] on button "Next" at bounding box center [625, 598] width 83 height 33
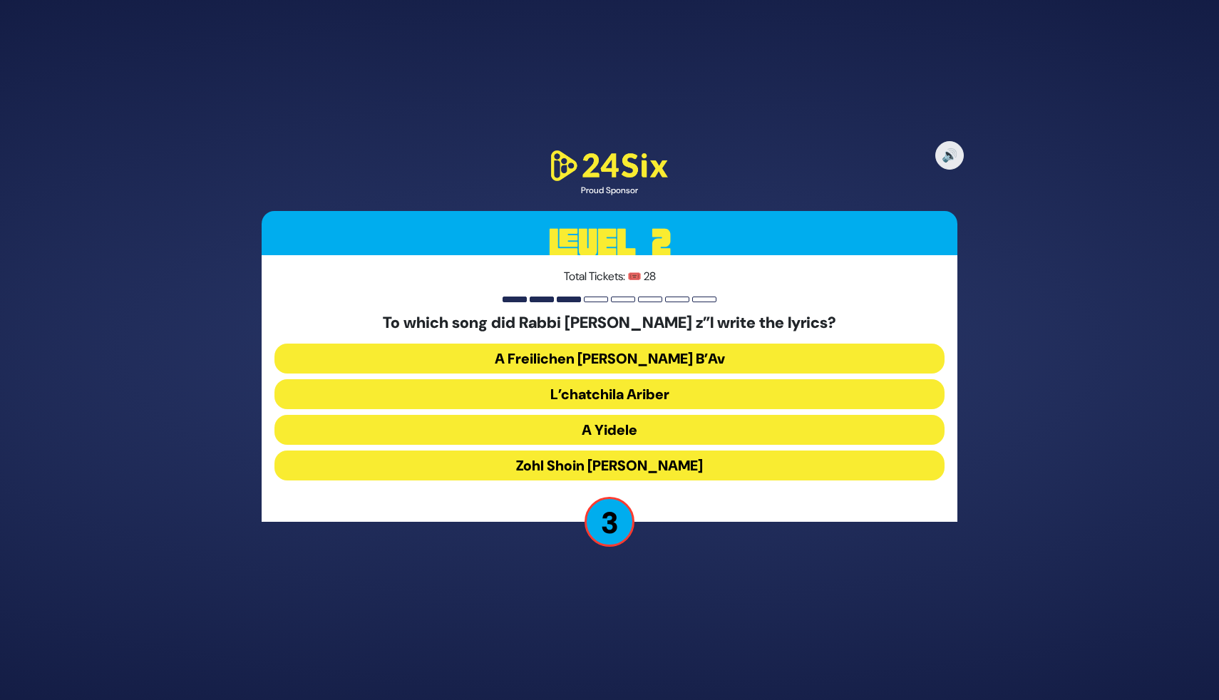
click at [657, 369] on button "A Freilichen Tisha B’Av" at bounding box center [609, 359] width 670 height 30
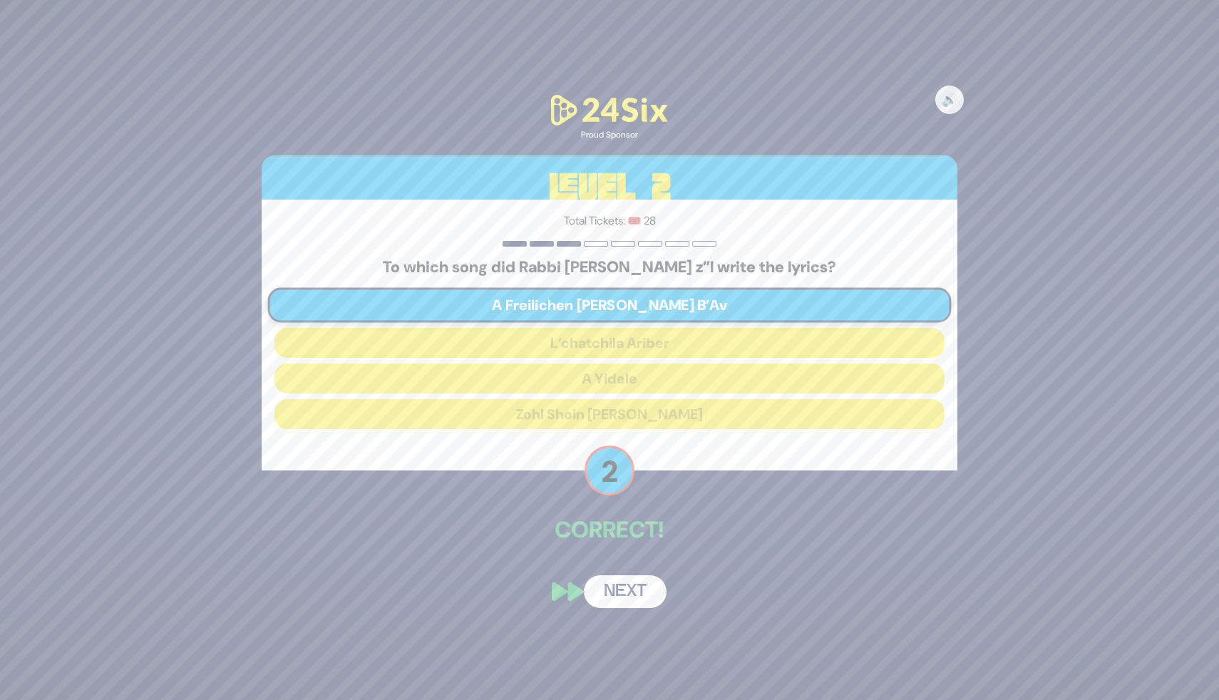
click at [631, 596] on button "Next" at bounding box center [625, 591] width 83 height 33
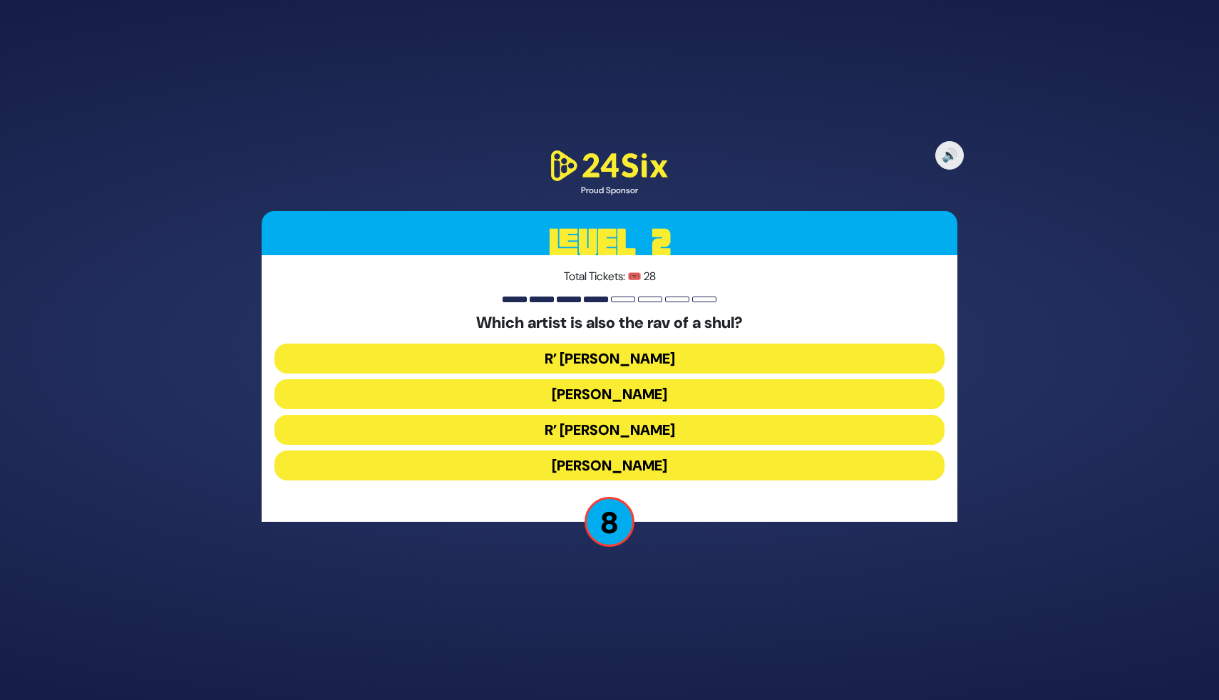
click at [643, 396] on button "Beri Weber" at bounding box center [609, 394] width 670 height 30
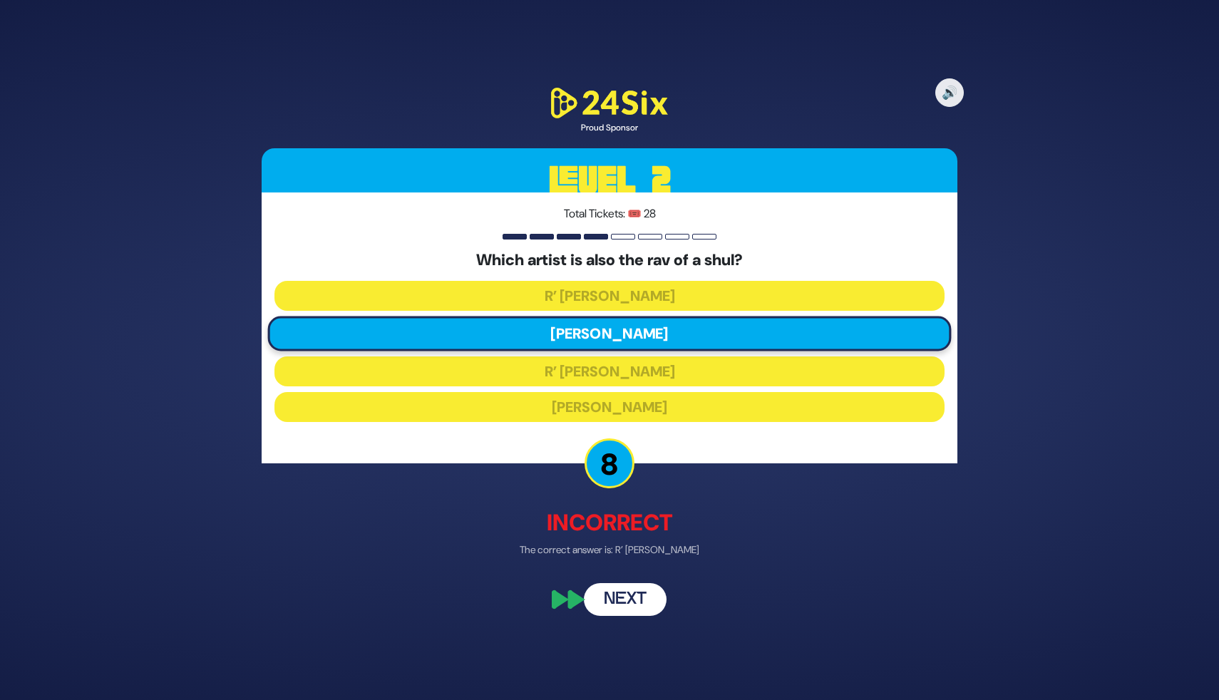
click at [616, 606] on button "Next" at bounding box center [625, 598] width 83 height 33
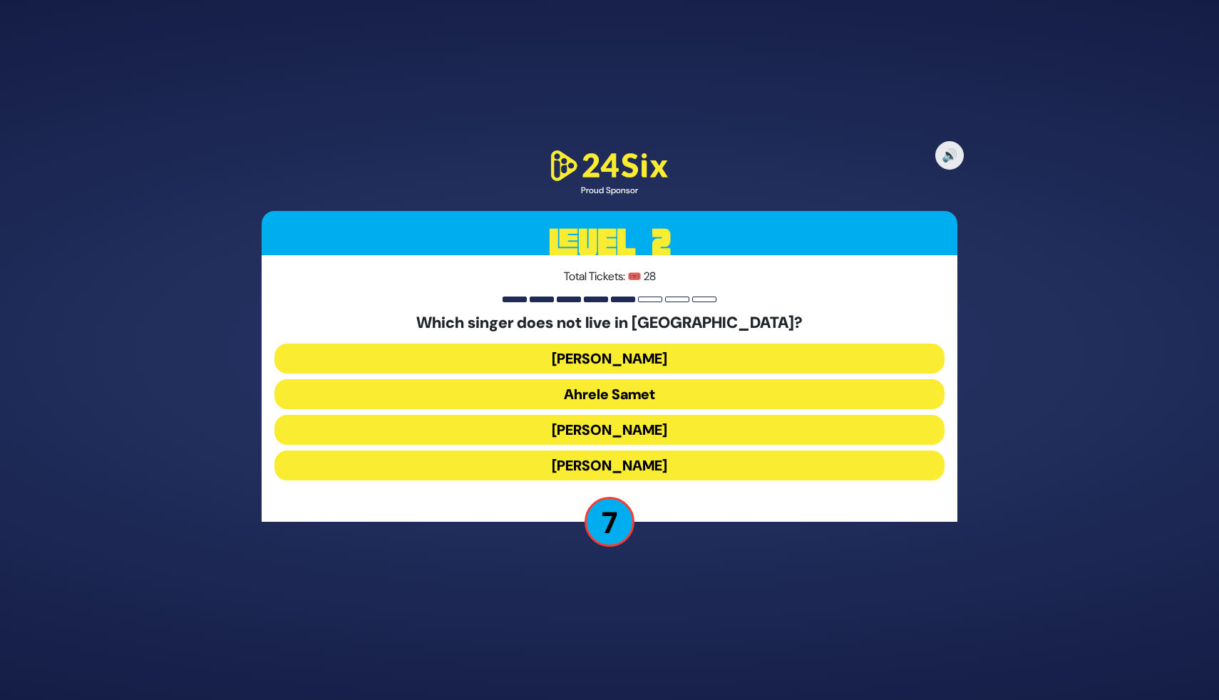
click at [639, 402] on button "Ahrele Samet" at bounding box center [609, 394] width 670 height 30
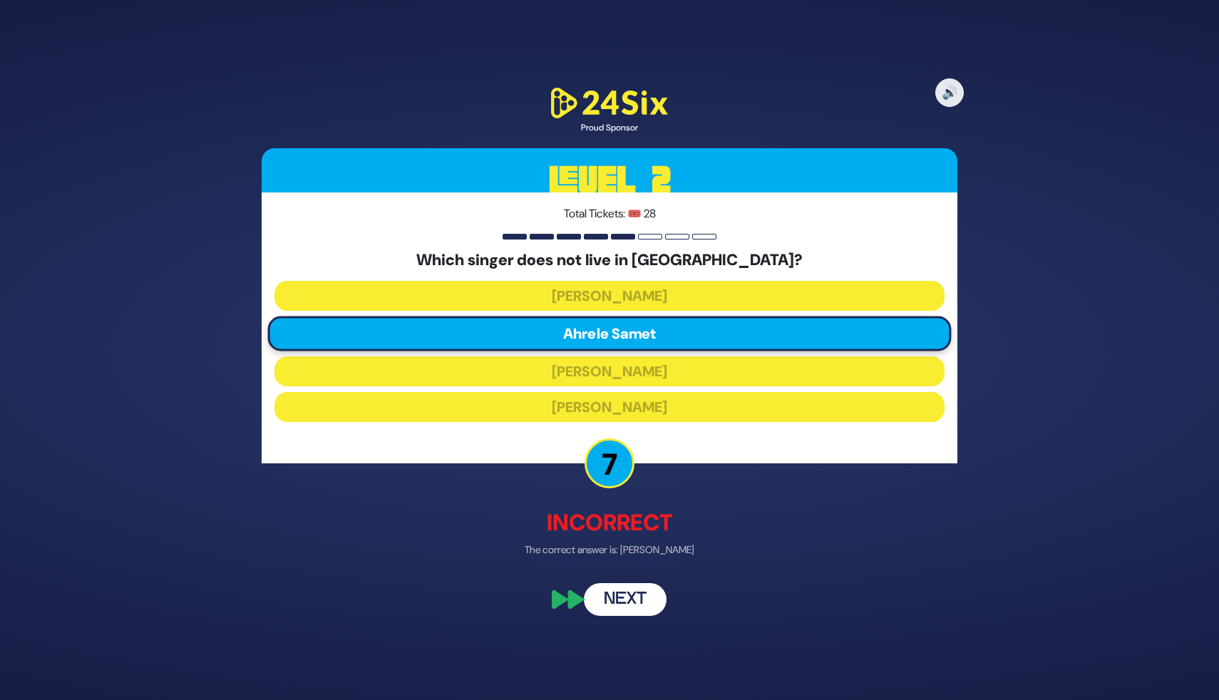
click at [635, 610] on button "Next" at bounding box center [625, 598] width 83 height 33
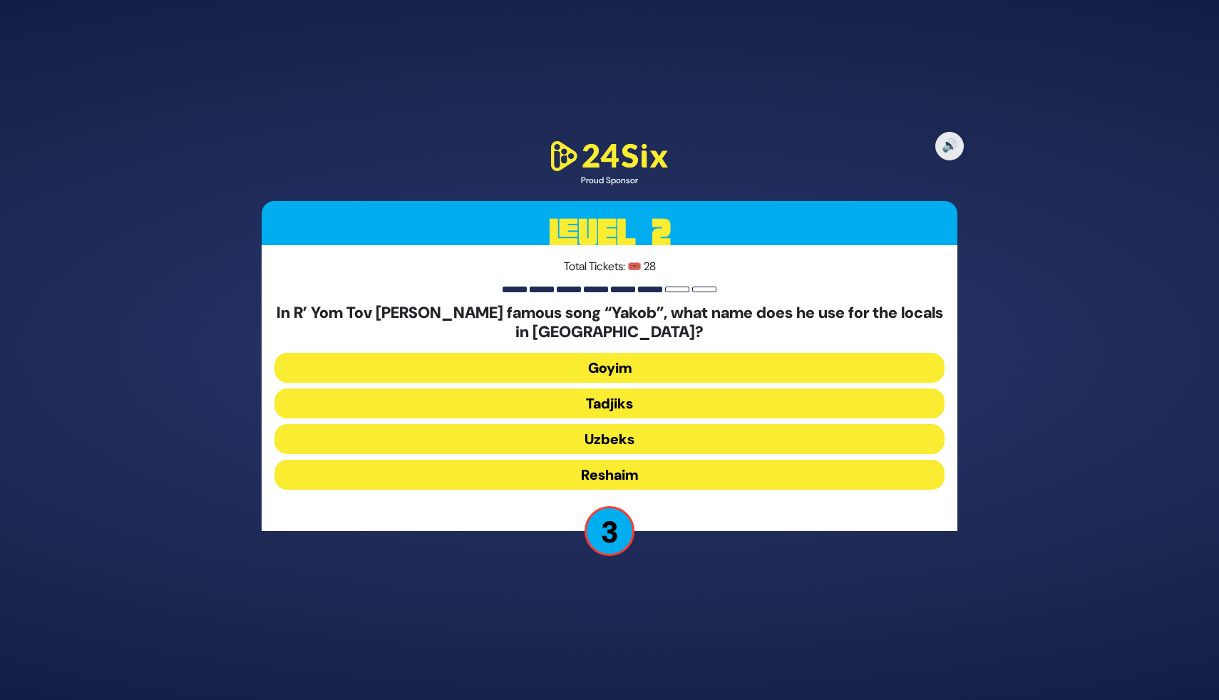
click at [619, 403] on button "Tadjiks" at bounding box center [609, 404] width 670 height 30
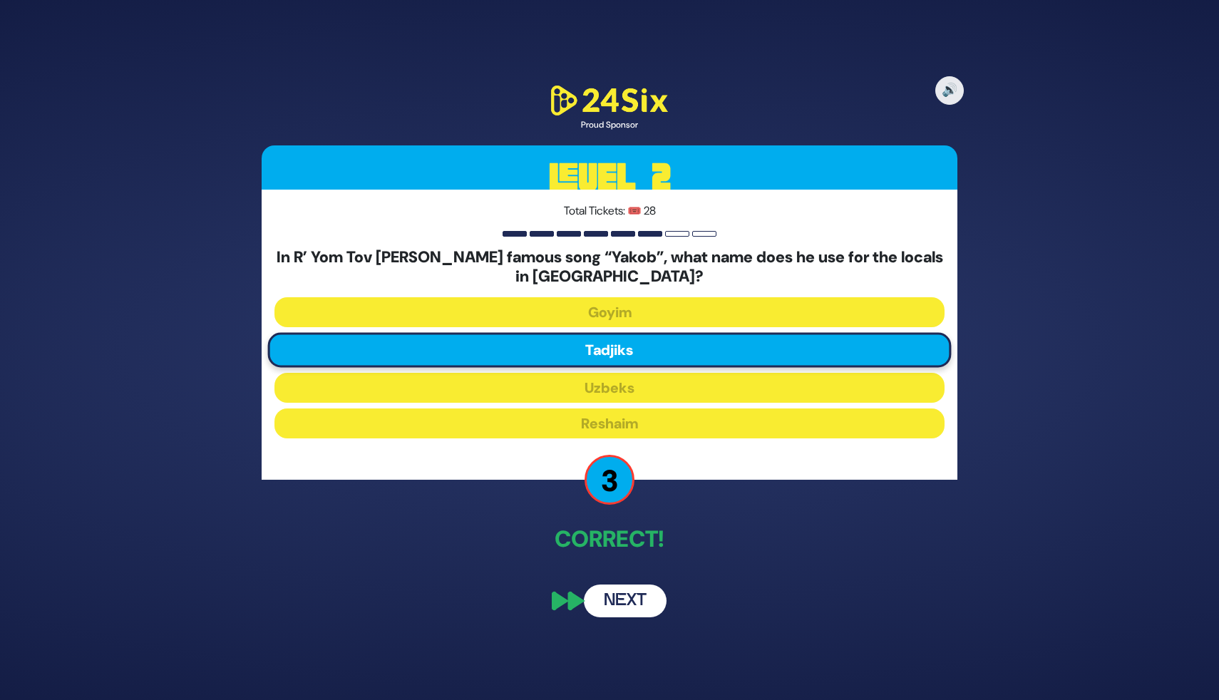
click at [625, 605] on button "Next" at bounding box center [625, 601] width 83 height 33
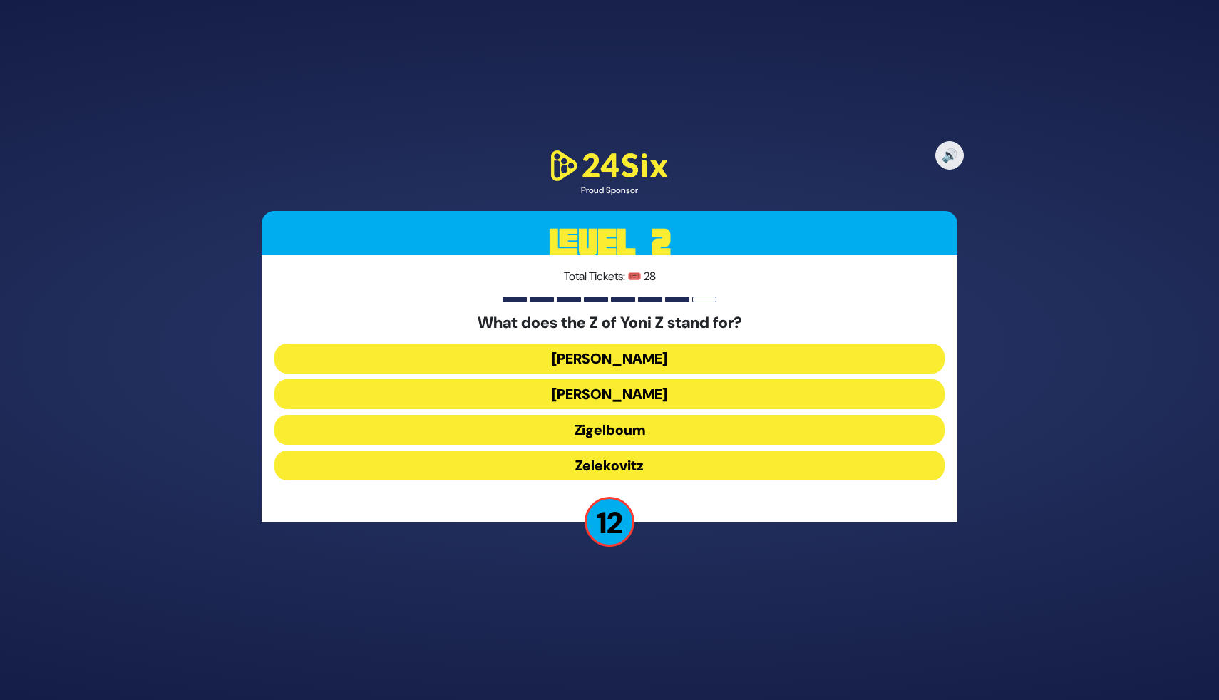
click at [640, 431] on button "Zigelboum" at bounding box center [609, 430] width 670 height 30
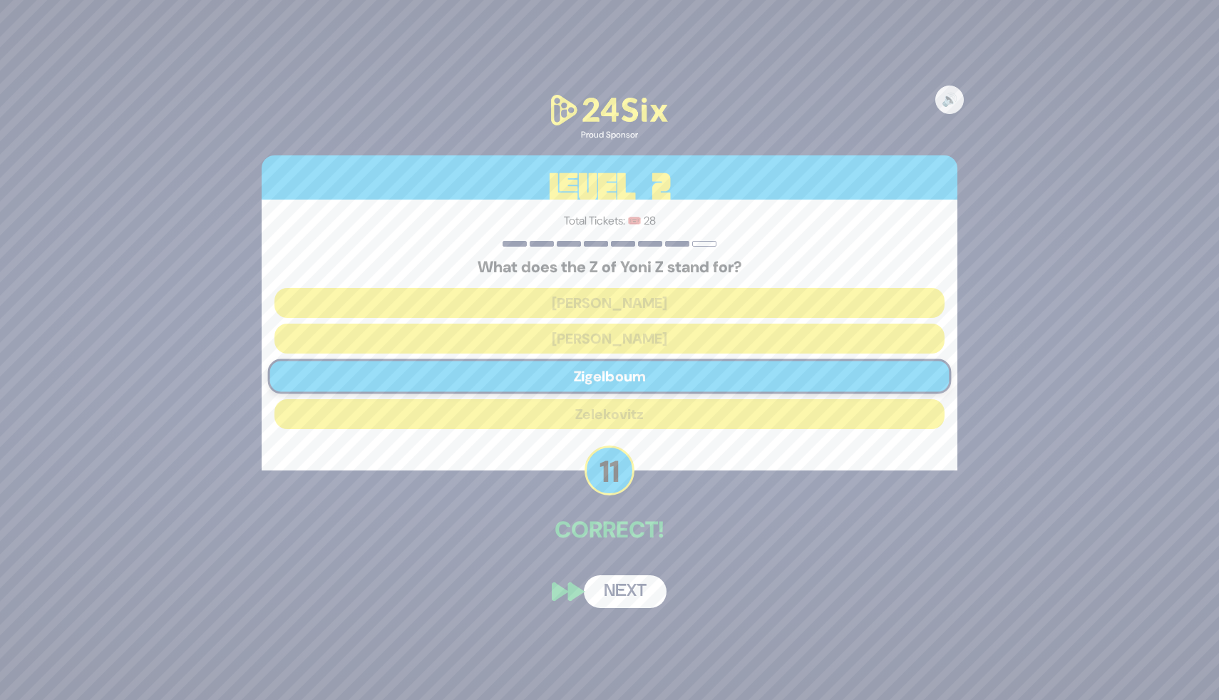
click at [634, 582] on button "Next" at bounding box center [625, 591] width 83 height 33
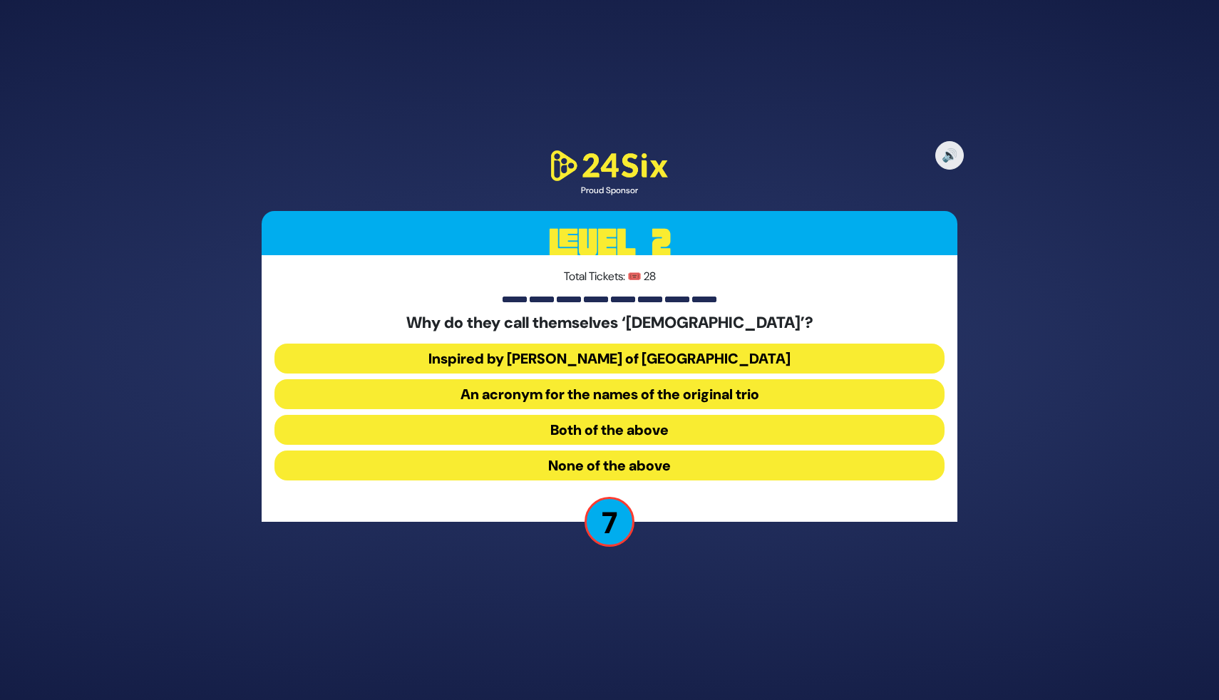
click at [629, 430] on button "Both of the above" at bounding box center [609, 430] width 670 height 30
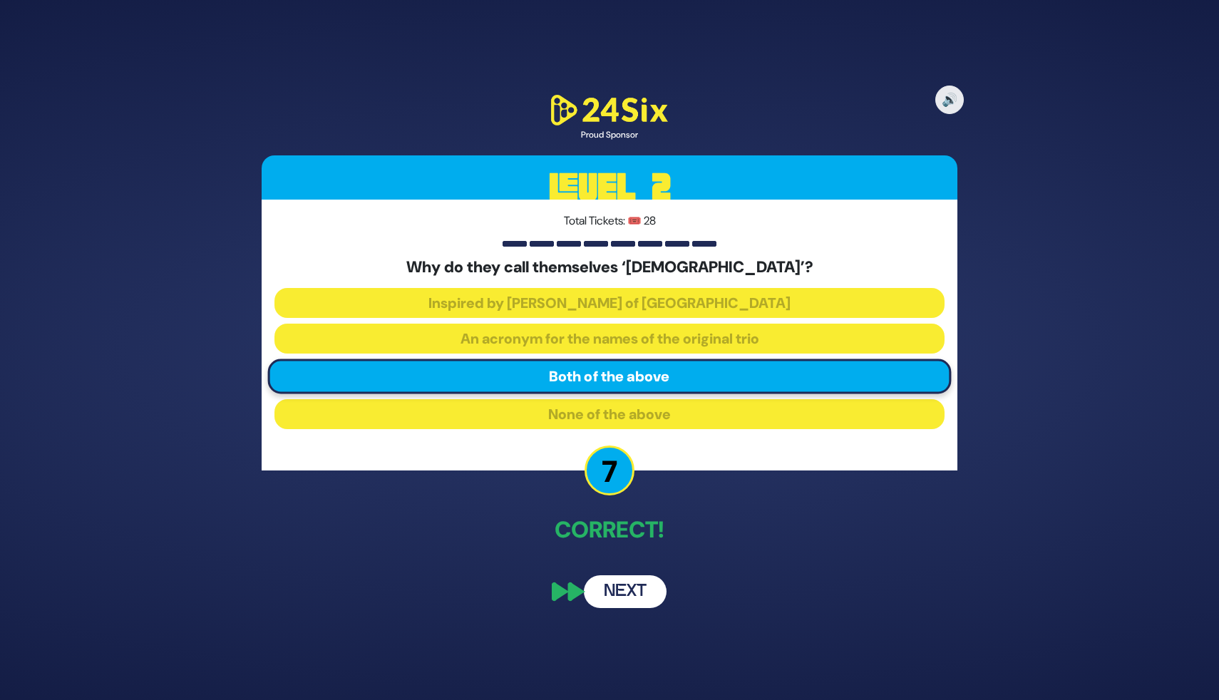
click at [631, 587] on button "Next" at bounding box center [625, 591] width 83 height 33
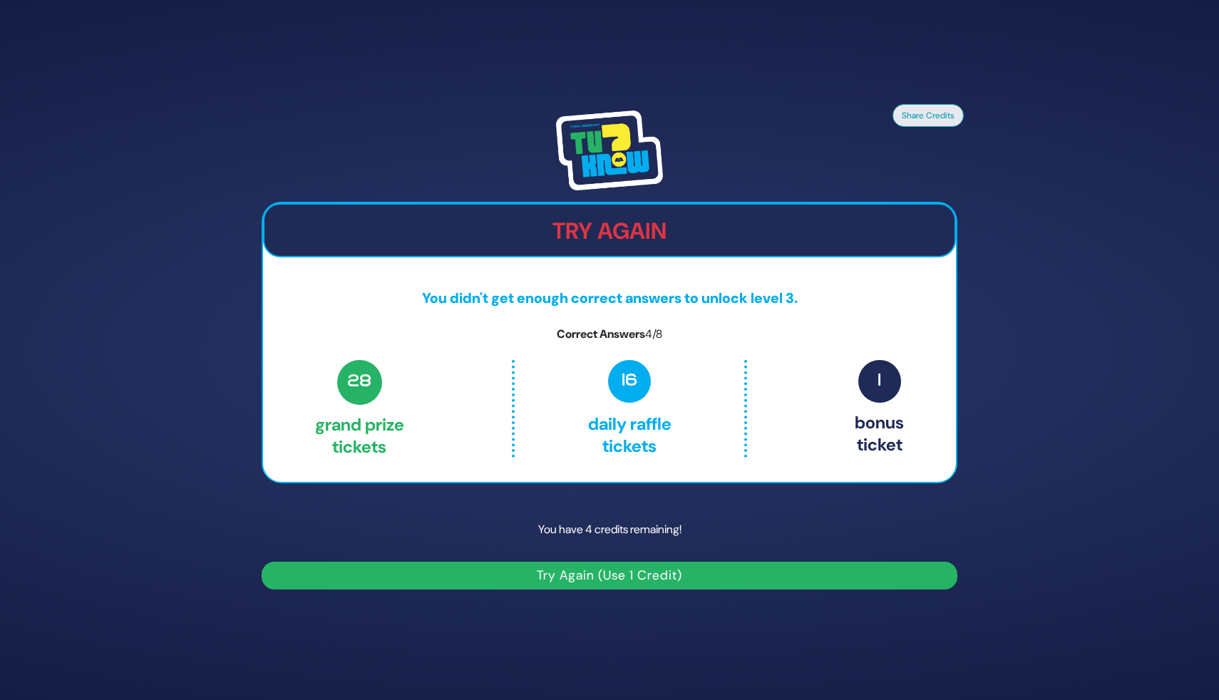
click at [426, 587] on button "Try Again (Use 1 Credit)" at bounding box center [610, 576] width 696 height 28
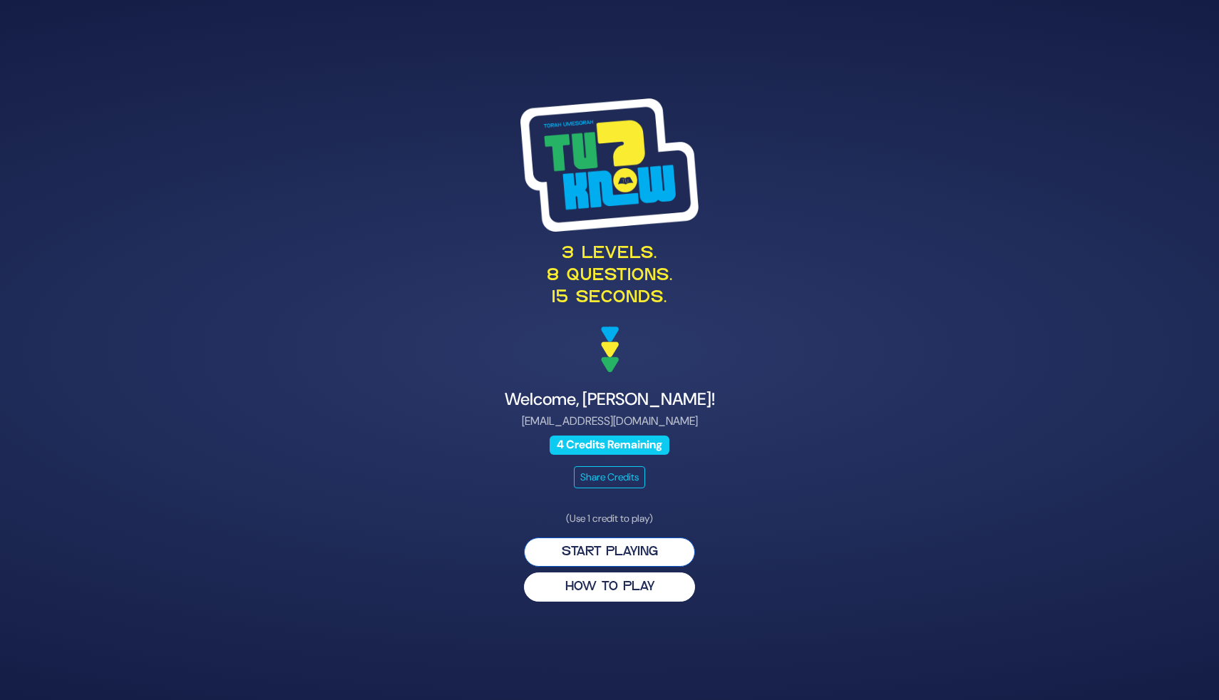
click at [617, 551] on button "Start Playing" at bounding box center [609, 552] width 171 height 29
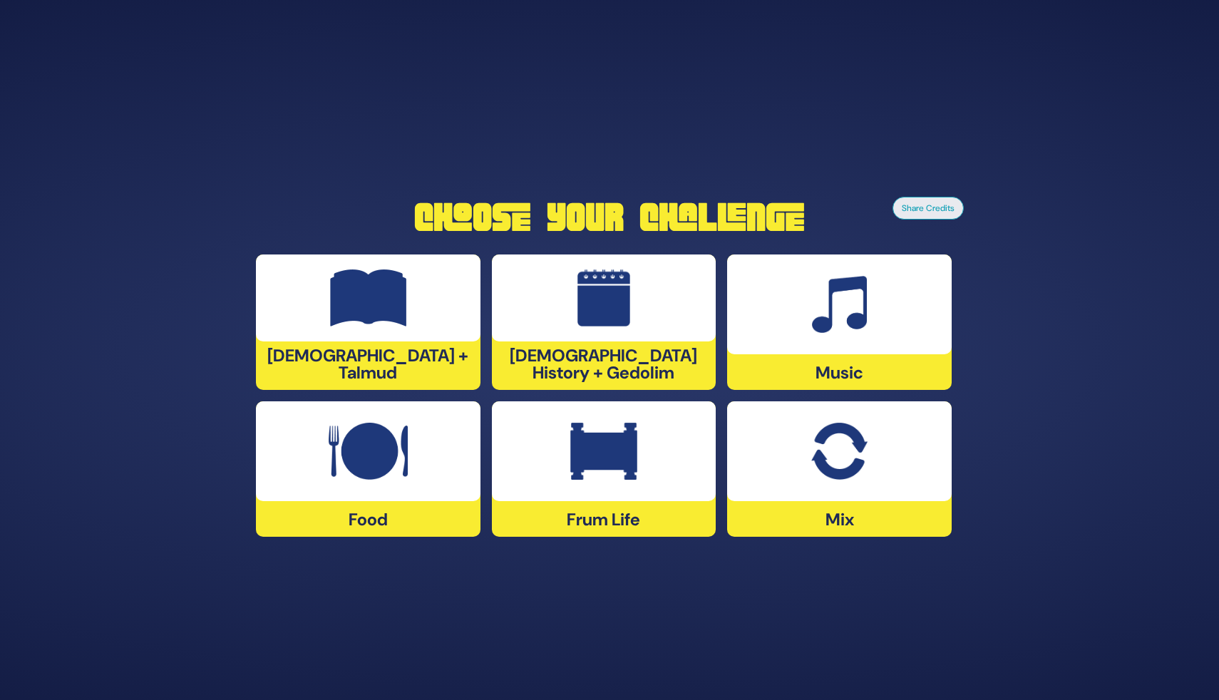
click at [598, 524] on div "Frum Life" at bounding box center [604, 468] width 225 height 135
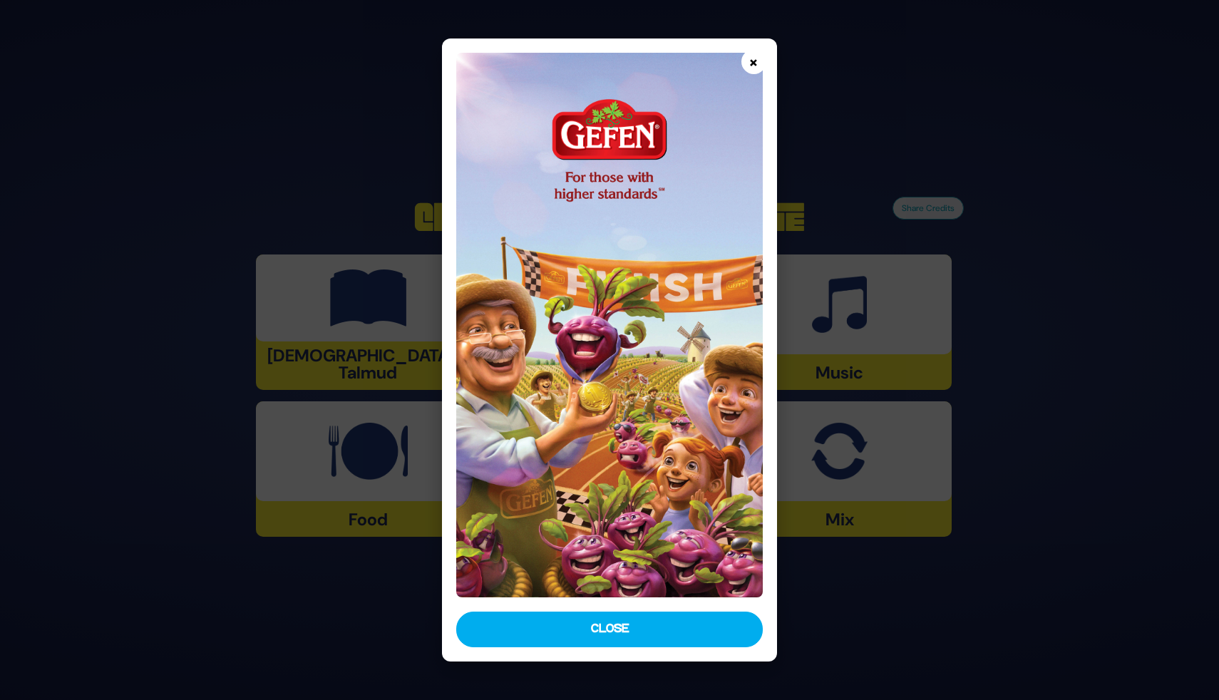
click at [751, 60] on button "×" at bounding box center [753, 61] width 25 height 25
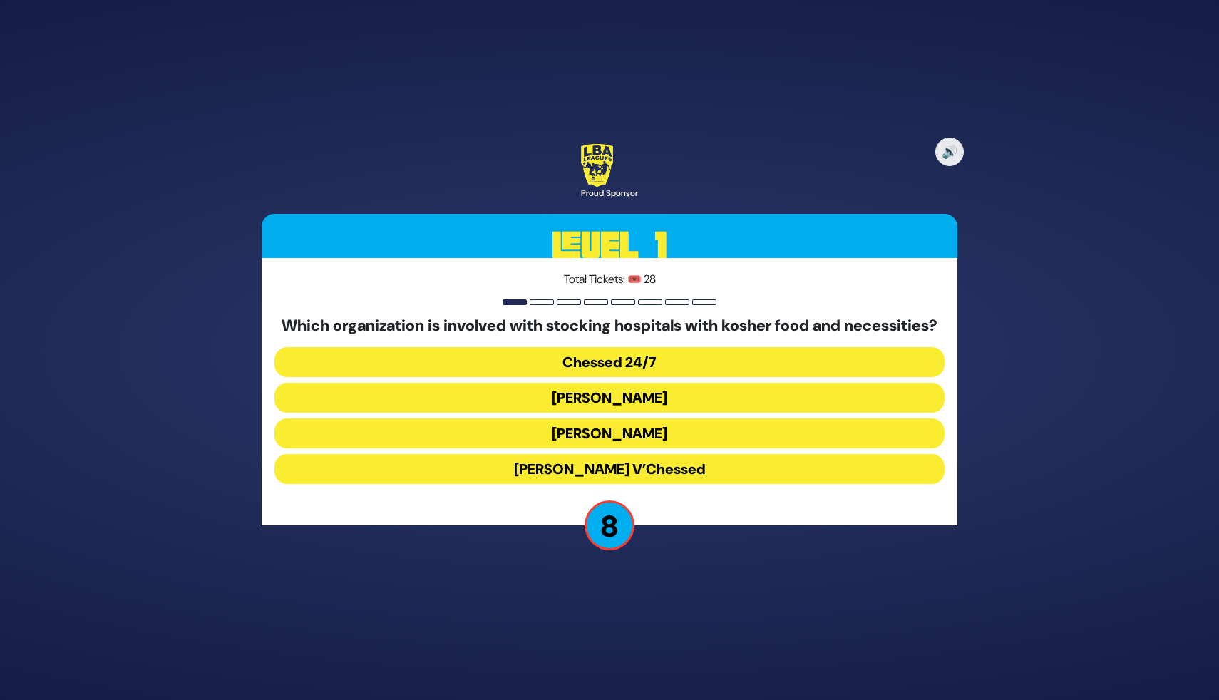
click at [613, 375] on button "Chessed 24/7" at bounding box center [609, 362] width 670 height 30
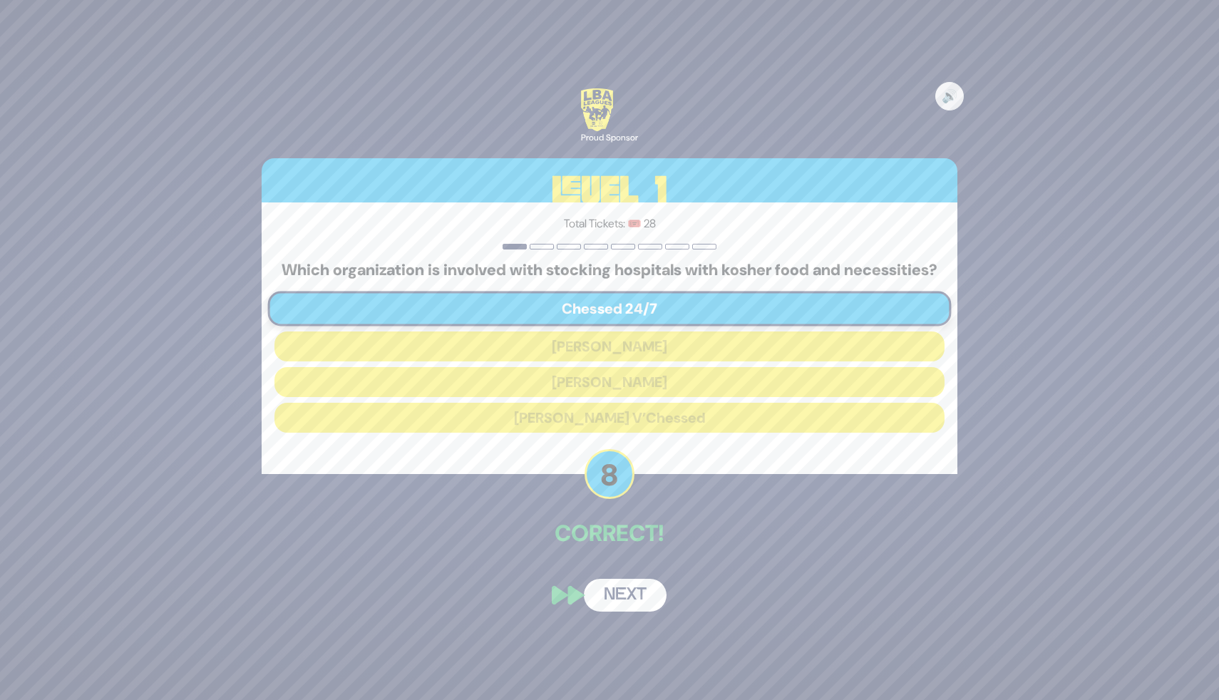
click at [610, 602] on button "Next" at bounding box center [625, 595] width 83 height 33
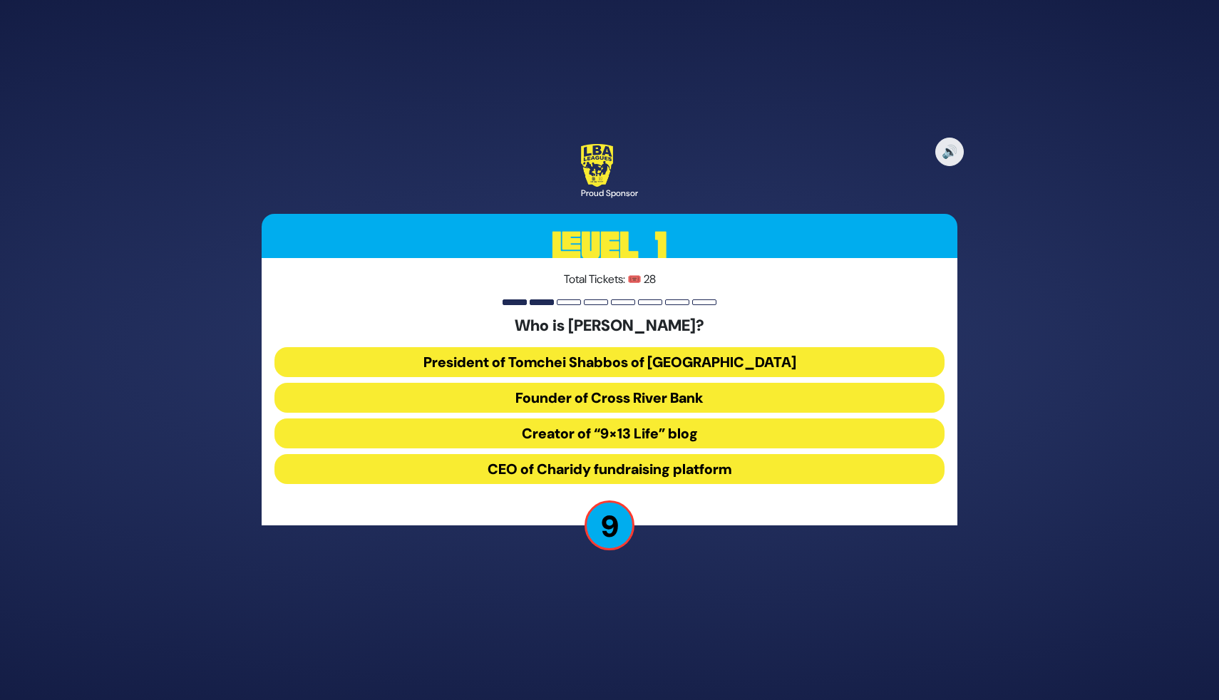
click at [634, 386] on button "Founder of Cross River Bank" at bounding box center [609, 398] width 670 height 30
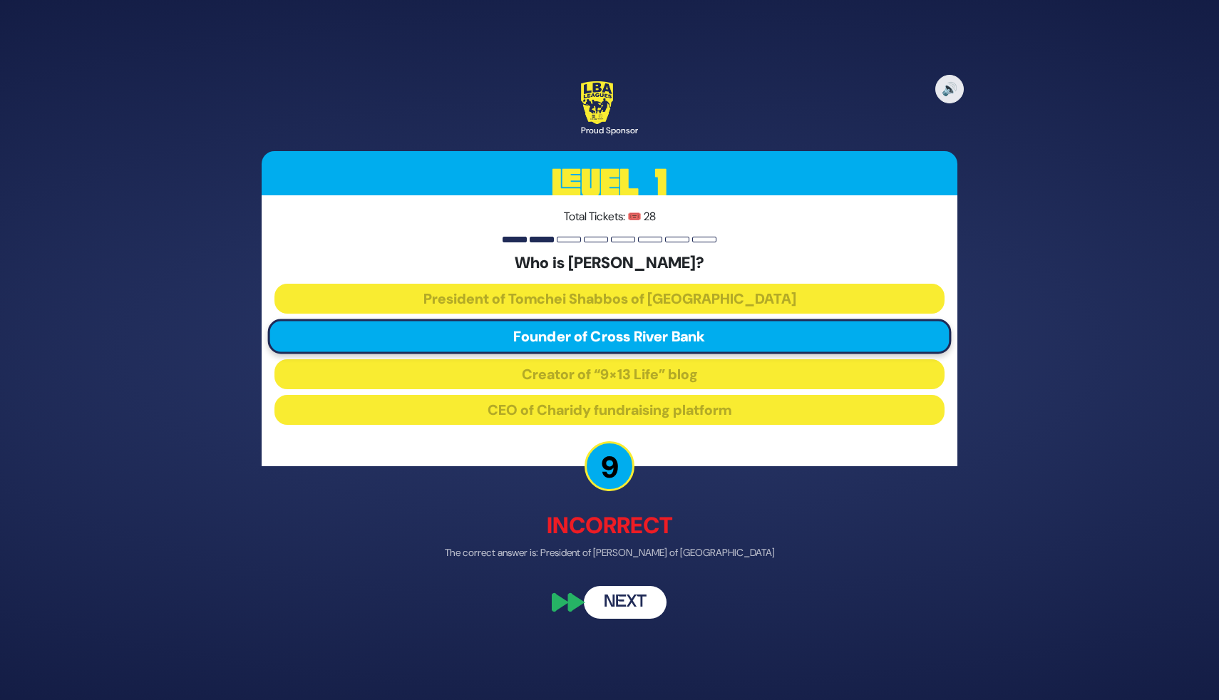
click at [642, 607] on button "Next" at bounding box center [625, 602] width 83 height 33
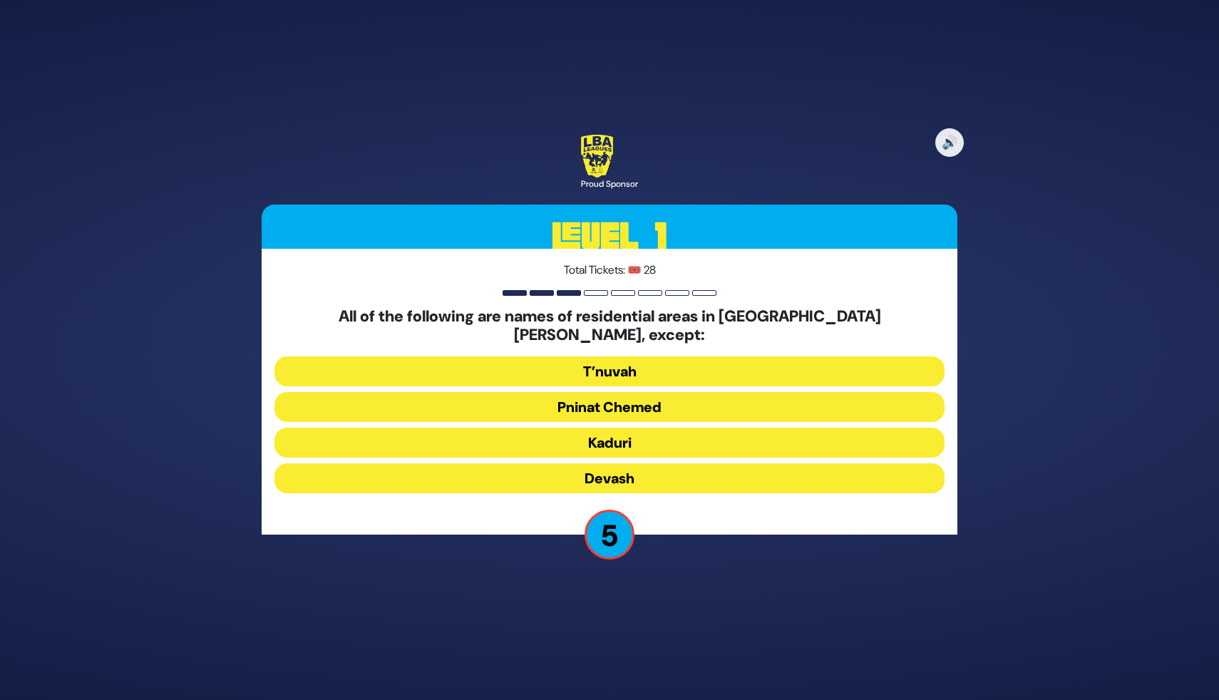
click at [635, 470] on button "Devash" at bounding box center [609, 478] width 670 height 30
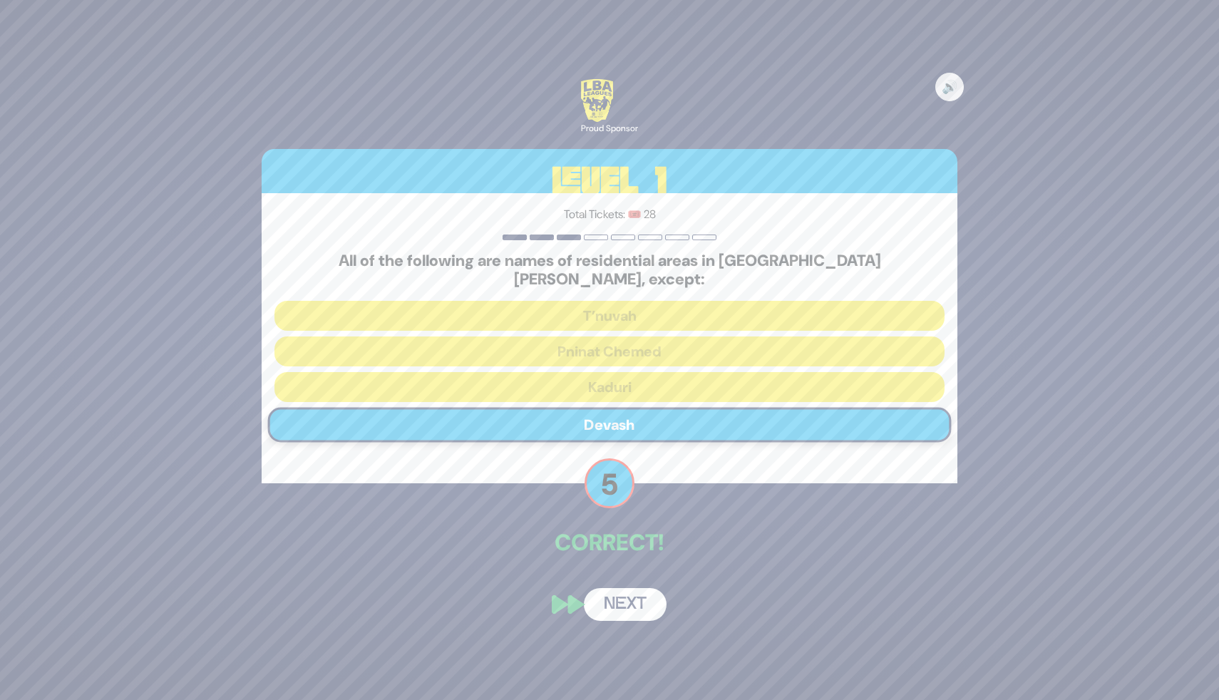
click at [620, 591] on button "Next" at bounding box center [625, 604] width 83 height 33
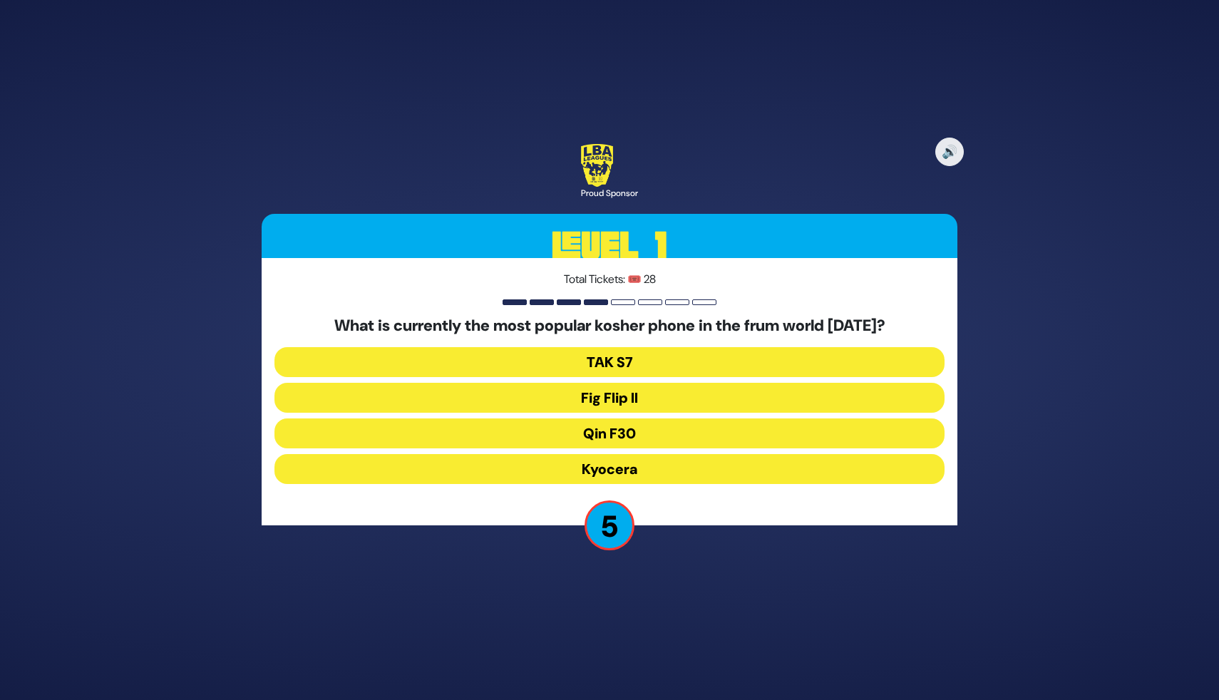
click at [643, 472] on button "Kyocera" at bounding box center [609, 469] width 670 height 30
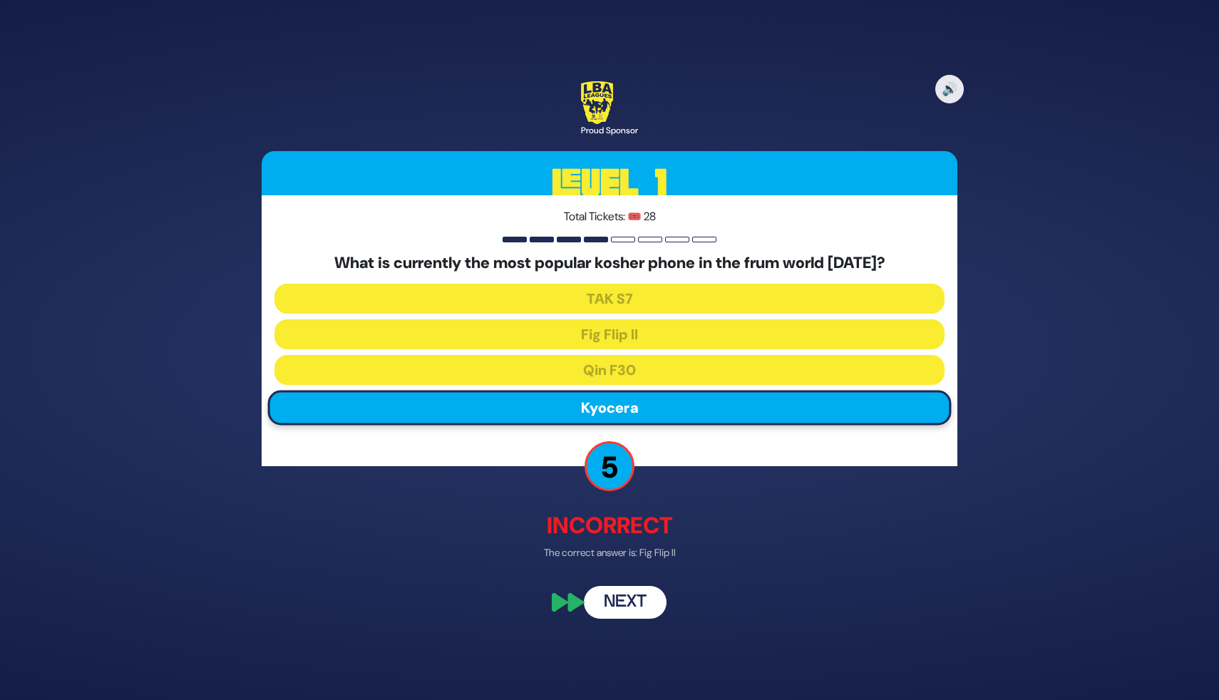
click at [614, 600] on button "Next" at bounding box center [625, 602] width 83 height 33
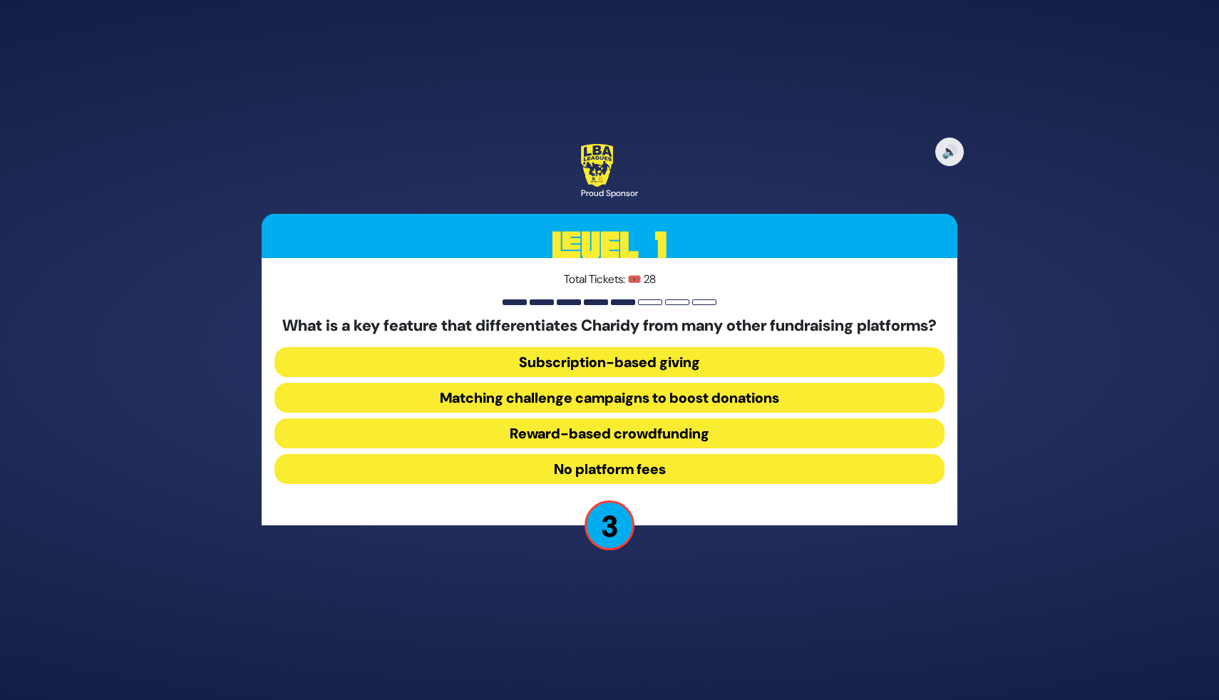
click at [646, 476] on button "No platform fees" at bounding box center [609, 469] width 670 height 30
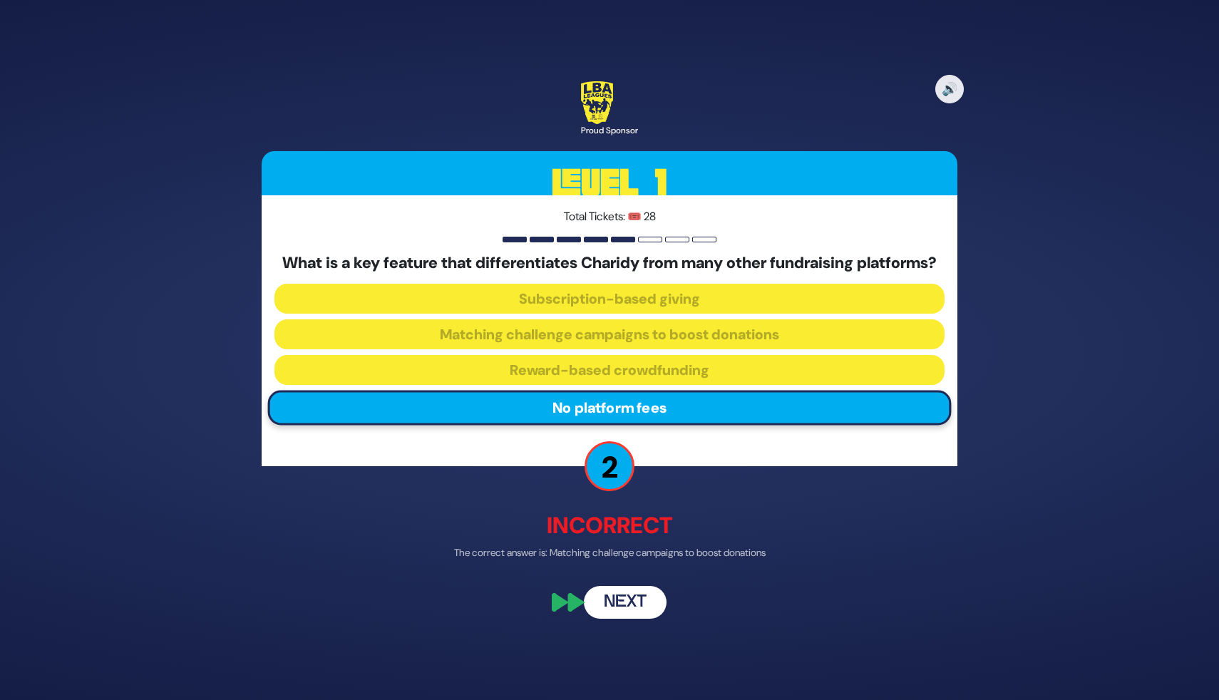
click at [602, 614] on button "Next" at bounding box center [625, 602] width 83 height 33
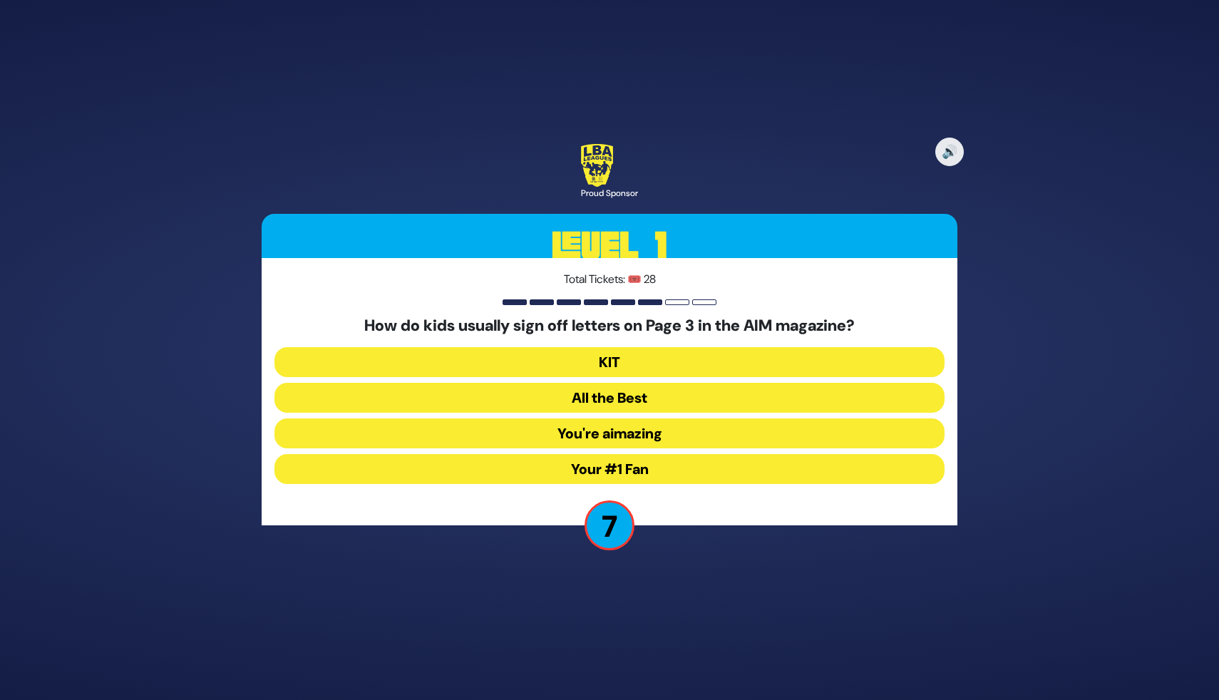
click at [638, 464] on button "Your #1 Fan" at bounding box center [609, 469] width 670 height 30
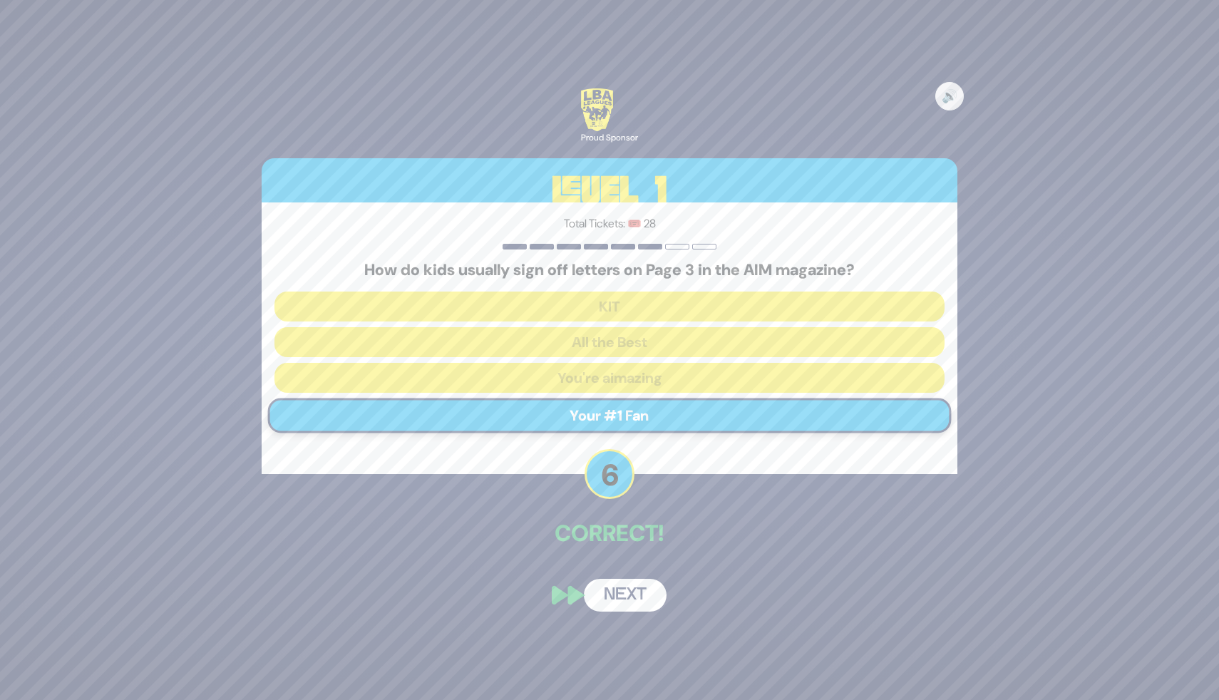
click at [631, 595] on button "Next" at bounding box center [625, 595] width 83 height 33
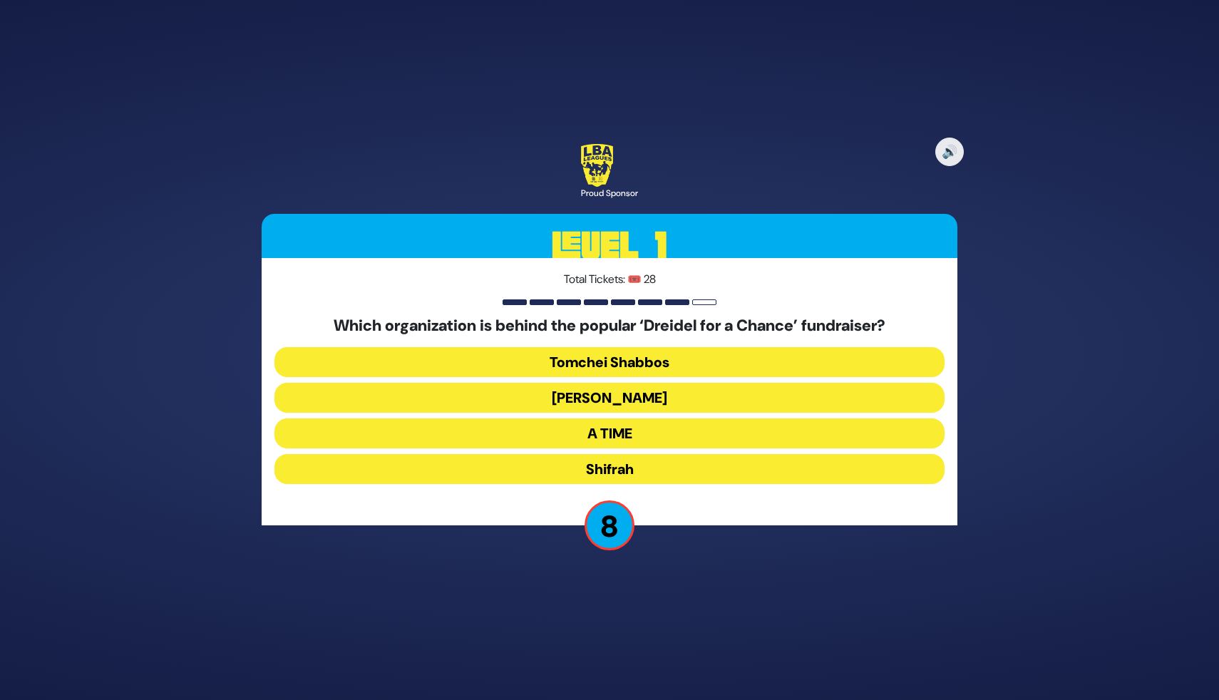
click at [634, 402] on button "Bonei Olam" at bounding box center [609, 398] width 670 height 30
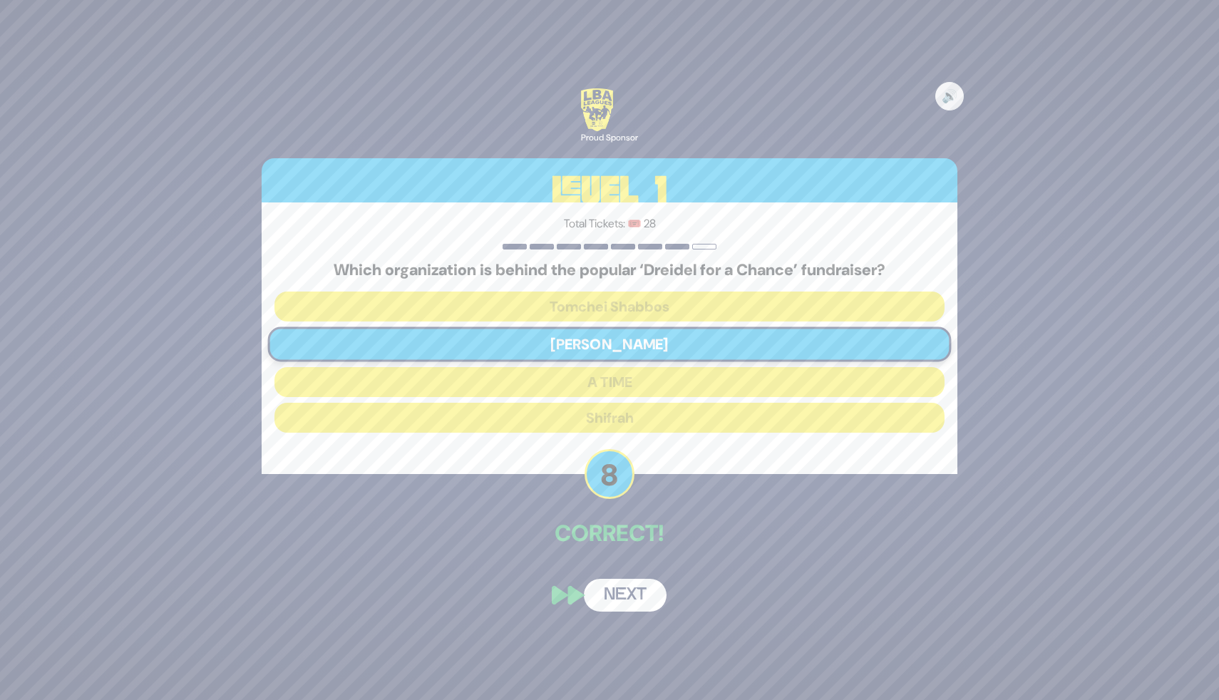
click at [639, 600] on button "Next" at bounding box center [625, 595] width 83 height 33
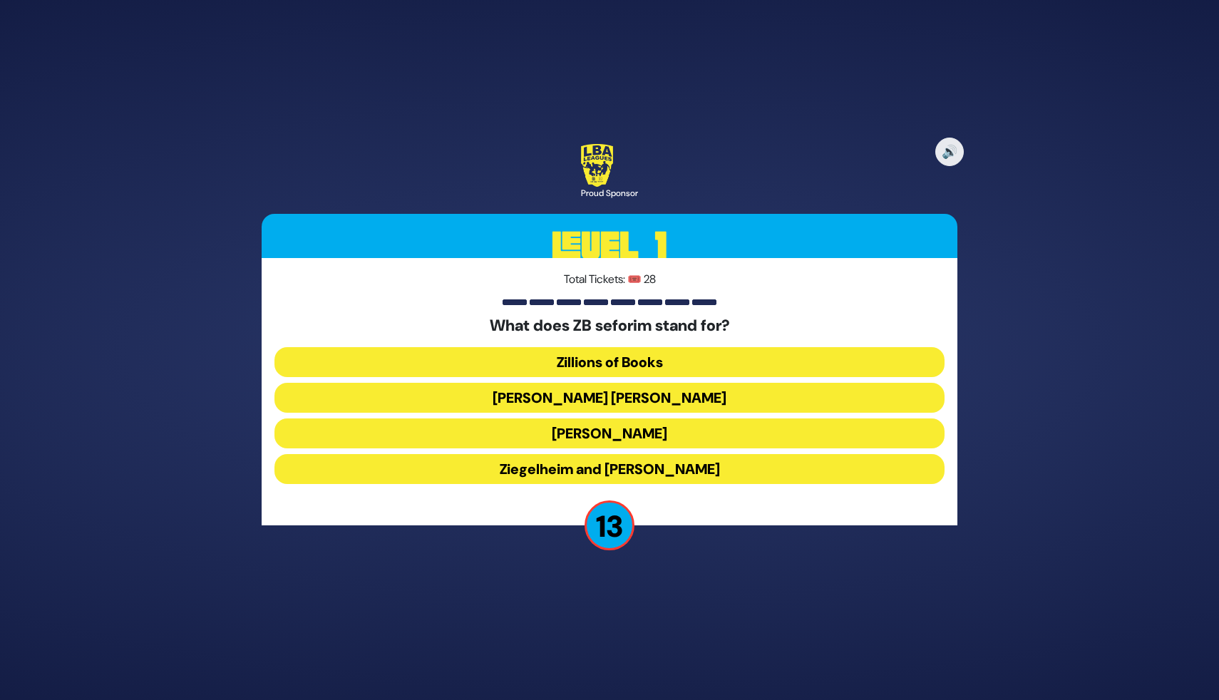
click at [644, 394] on button "Zundel Berman" at bounding box center [609, 398] width 670 height 30
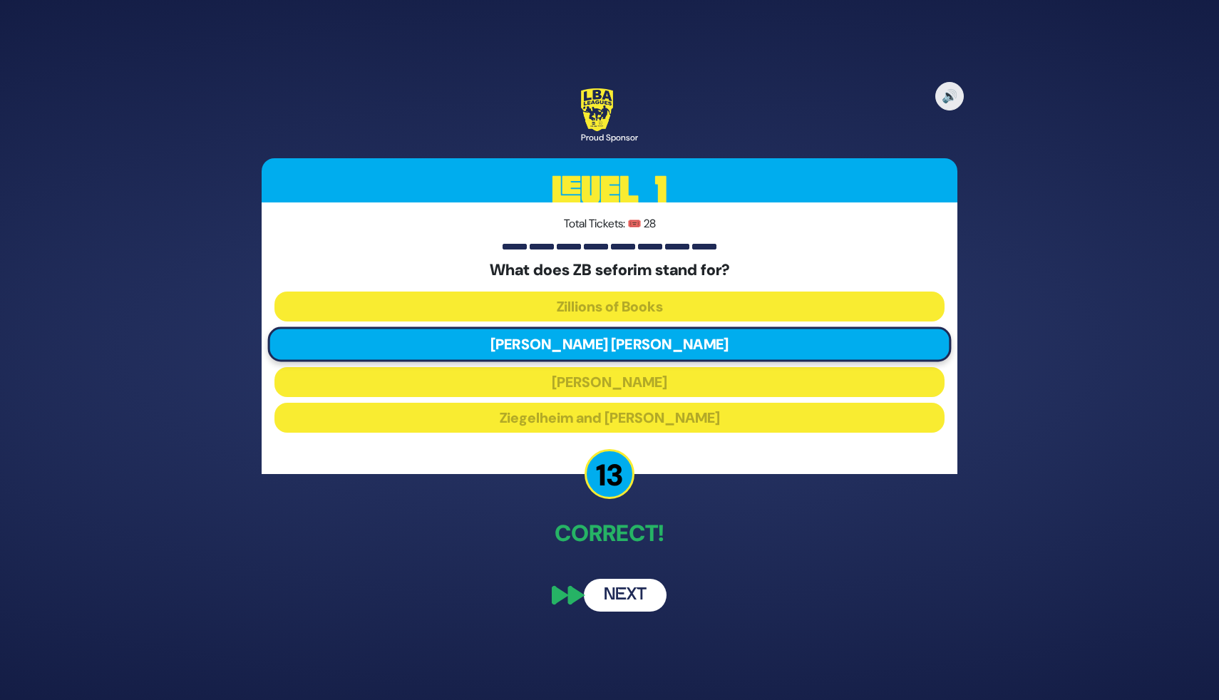
click at [757, 613] on div "🔊 Proud Sponsor Level 1 Total Tickets: 🎟️ 28 What does ZB seforim stand for? Zi…" at bounding box center [610, 349] width 730 height 557
click at [646, 597] on button "Next" at bounding box center [625, 595] width 83 height 33
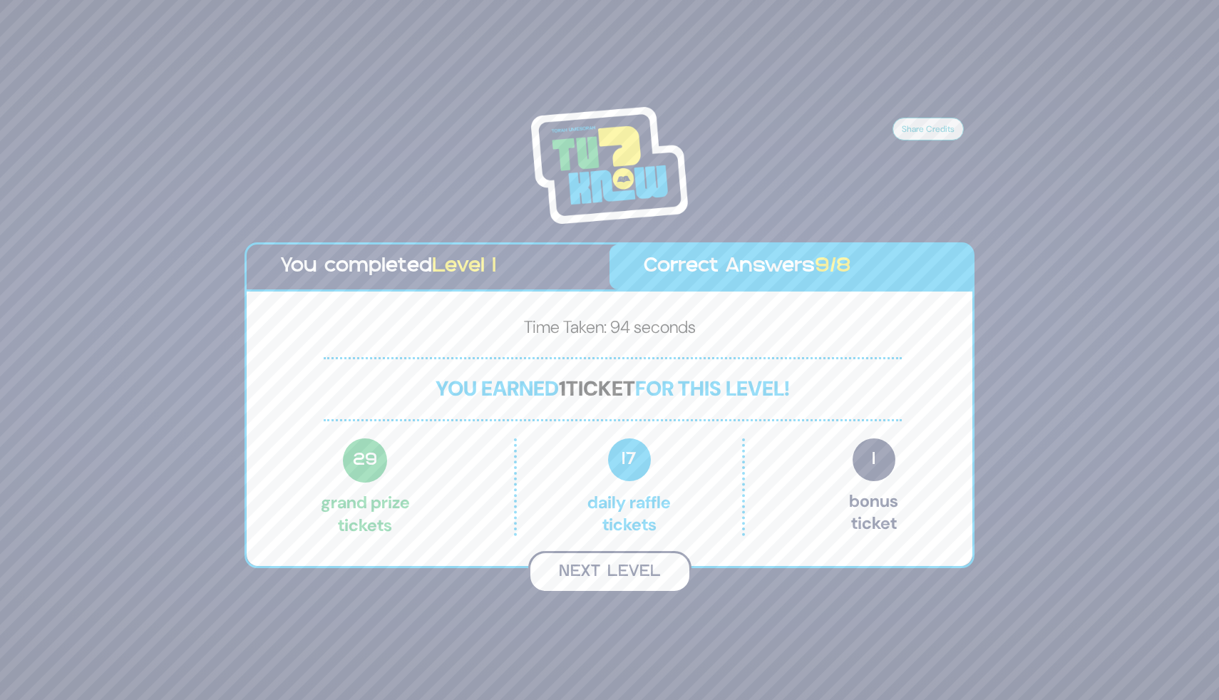
click at [633, 582] on button "Next Level" at bounding box center [609, 572] width 163 height 42
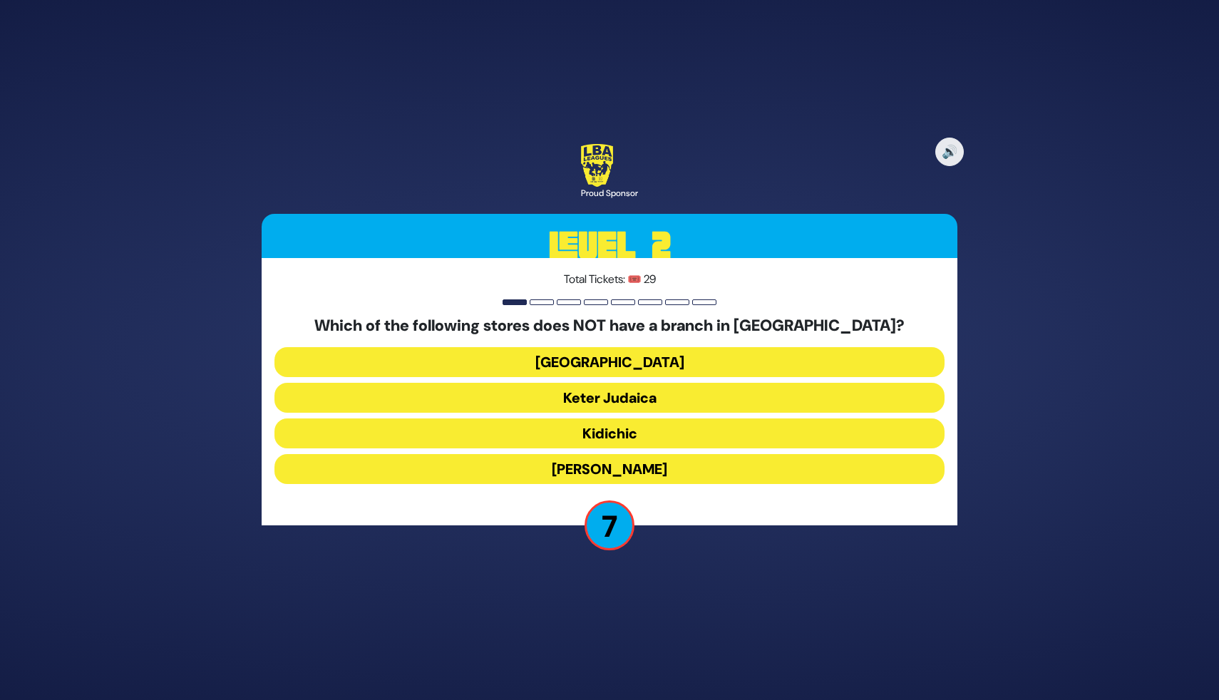
click at [662, 365] on button "Shell Station" at bounding box center [609, 362] width 670 height 30
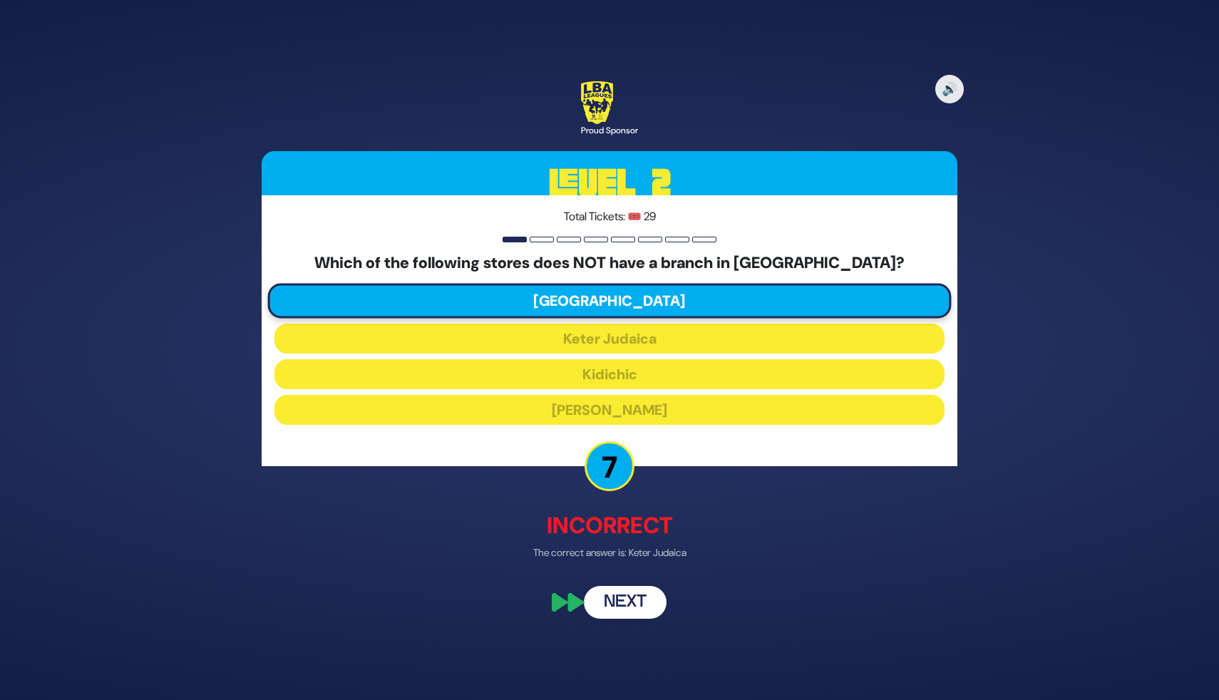
click at [663, 433] on div "Total Tickets: 🎟️ 29 Which of the following stores does NOT have a branch in Ye…" at bounding box center [610, 330] width 696 height 271
click at [612, 597] on button "Next" at bounding box center [625, 602] width 83 height 33
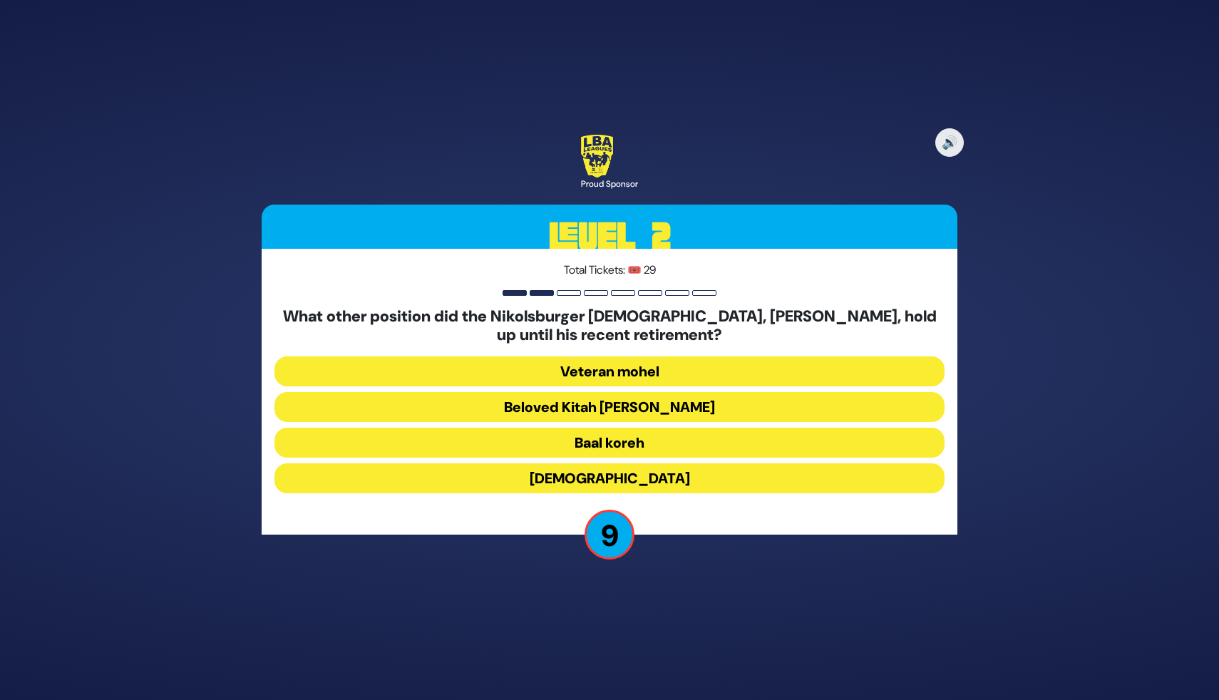
click at [694, 406] on button "Beloved Kitah Aleph Rebbi" at bounding box center [609, 407] width 670 height 30
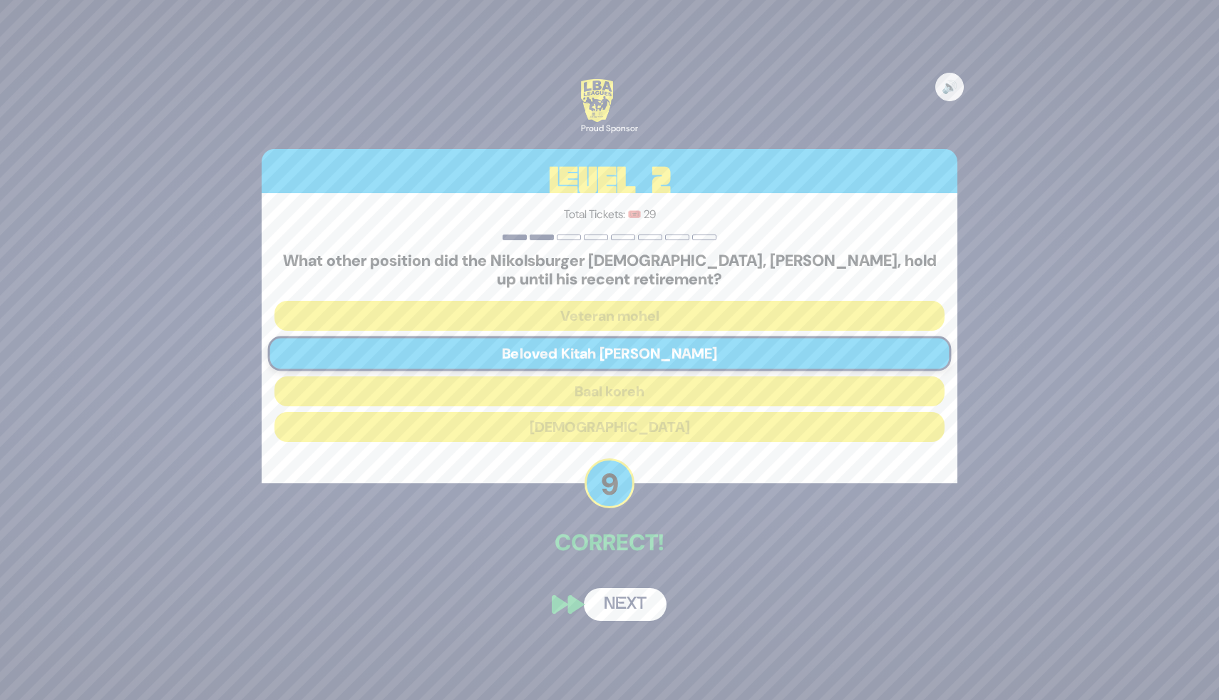
click at [631, 605] on button "Next" at bounding box center [625, 604] width 83 height 33
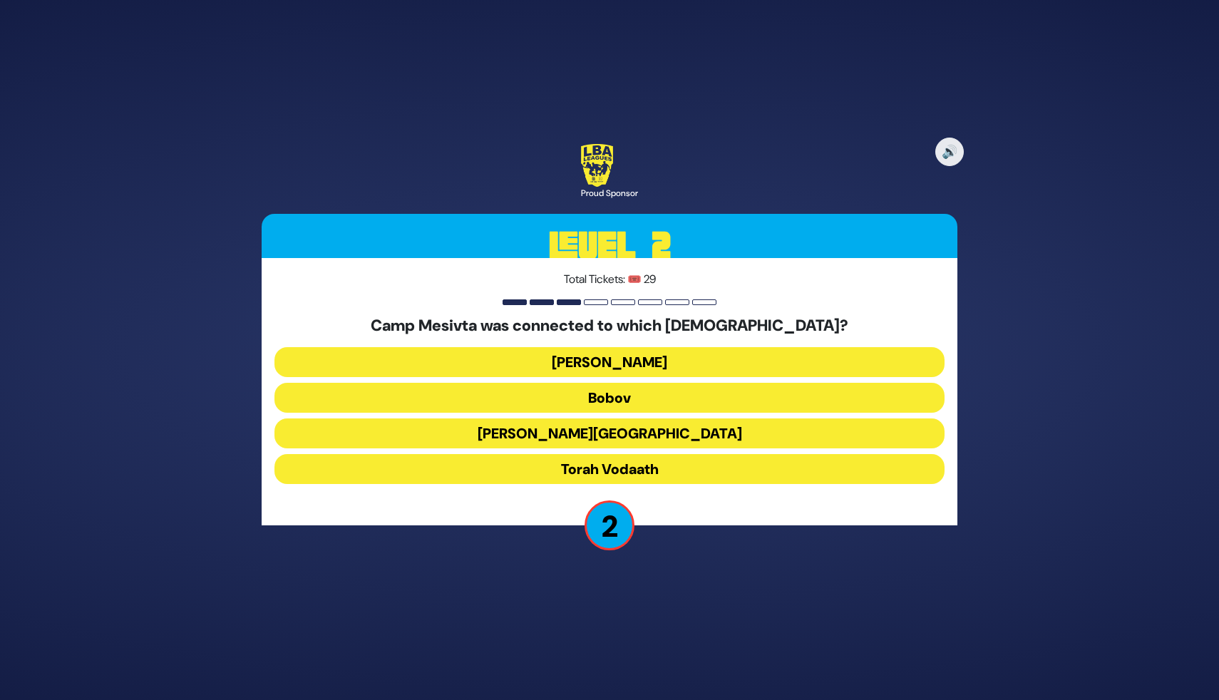
click at [663, 363] on button "Bais Shraga" at bounding box center [609, 362] width 670 height 30
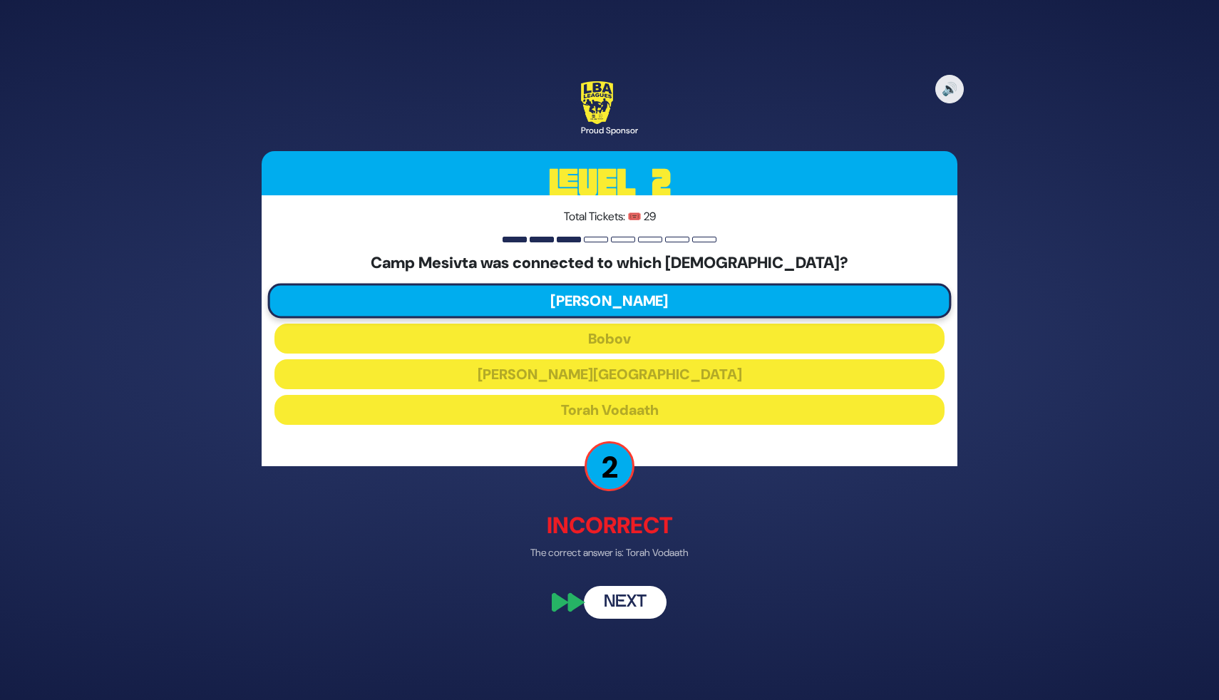
click at [620, 605] on button "Next" at bounding box center [625, 602] width 83 height 33
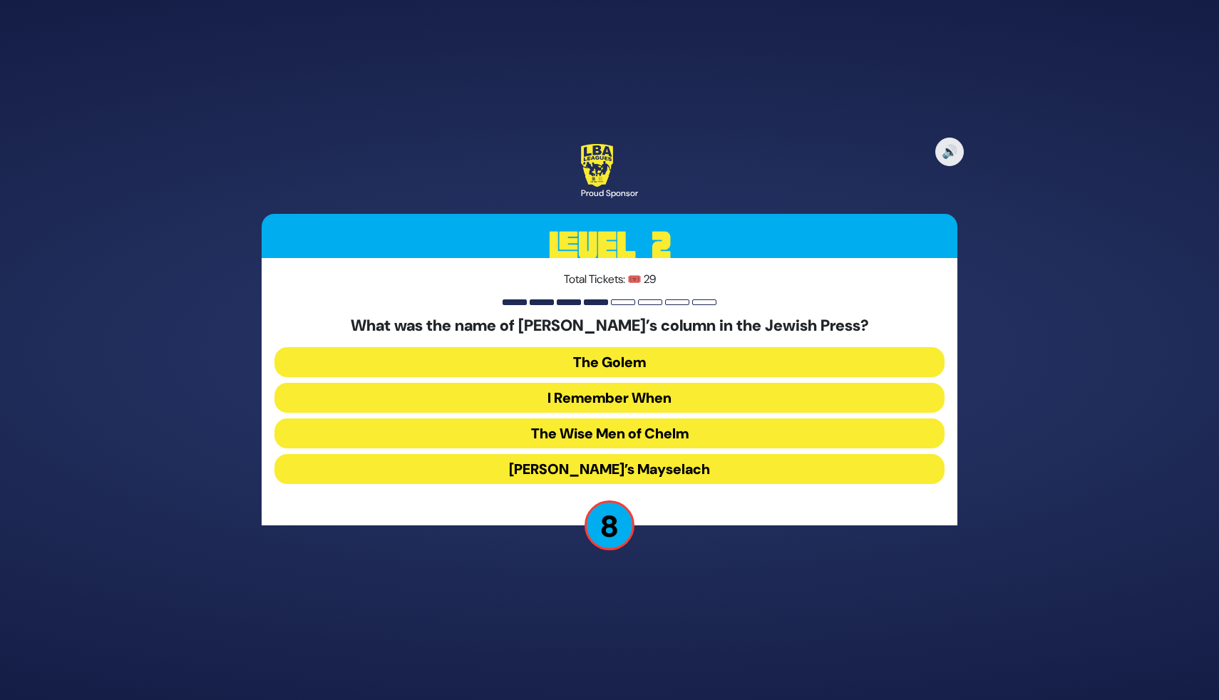
click at [666, 475] on button "Zaidy’s Mayselach" at bounding box center [609, 469] width 670 height 30
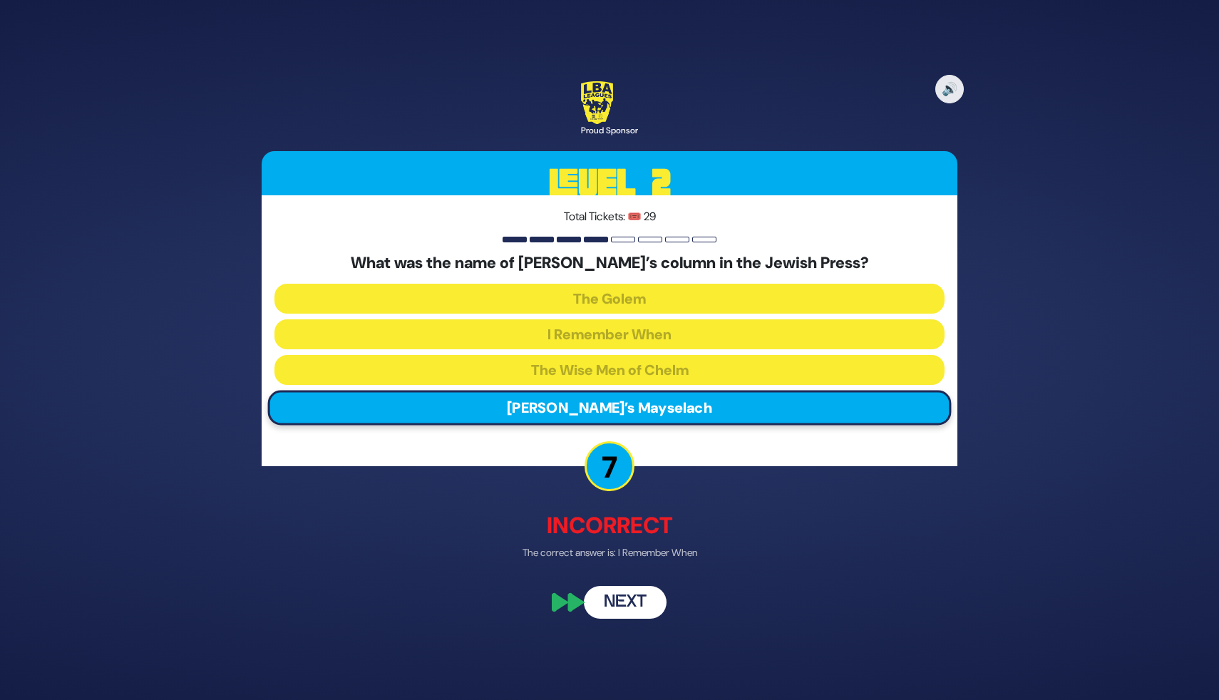
click at [802, 552] on p "The correct answer is: I Remember When" at bounding box center [610, 552] width 696 height 15
click at [644, 596] on button "Next" at bounding box center [625, 602] width 83 height 33
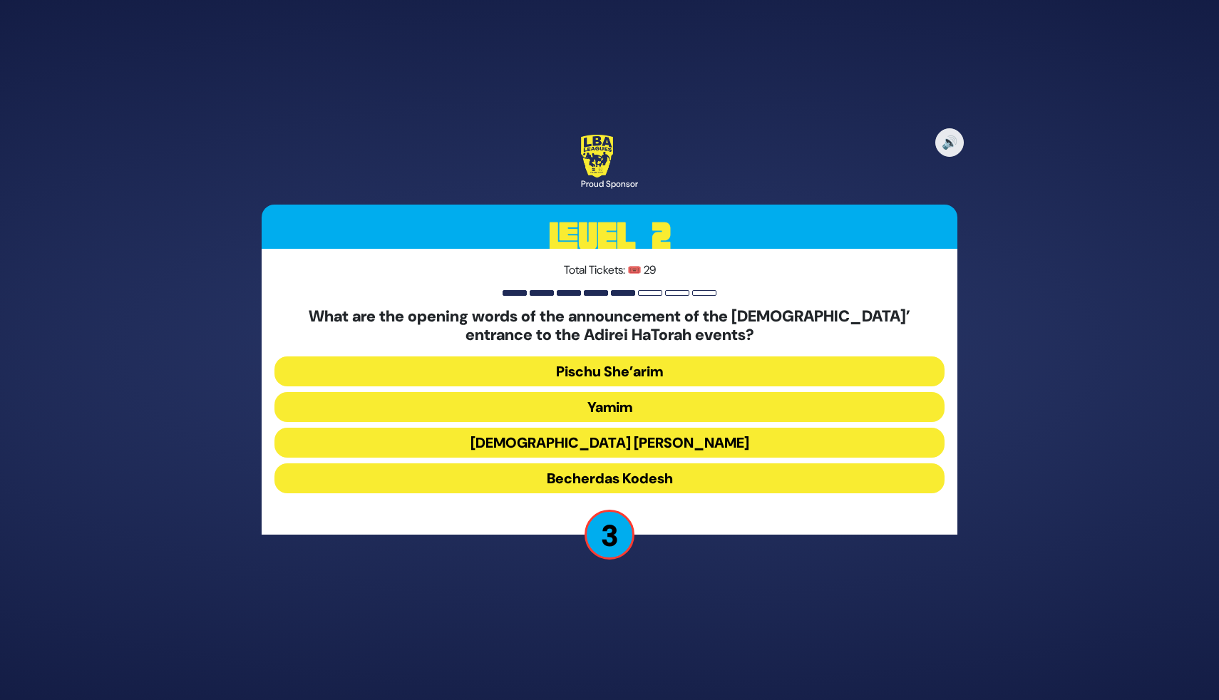
click at [675, 376] on button "Pischu She’arim" at bounding box center [609, 371] width 670 height 30
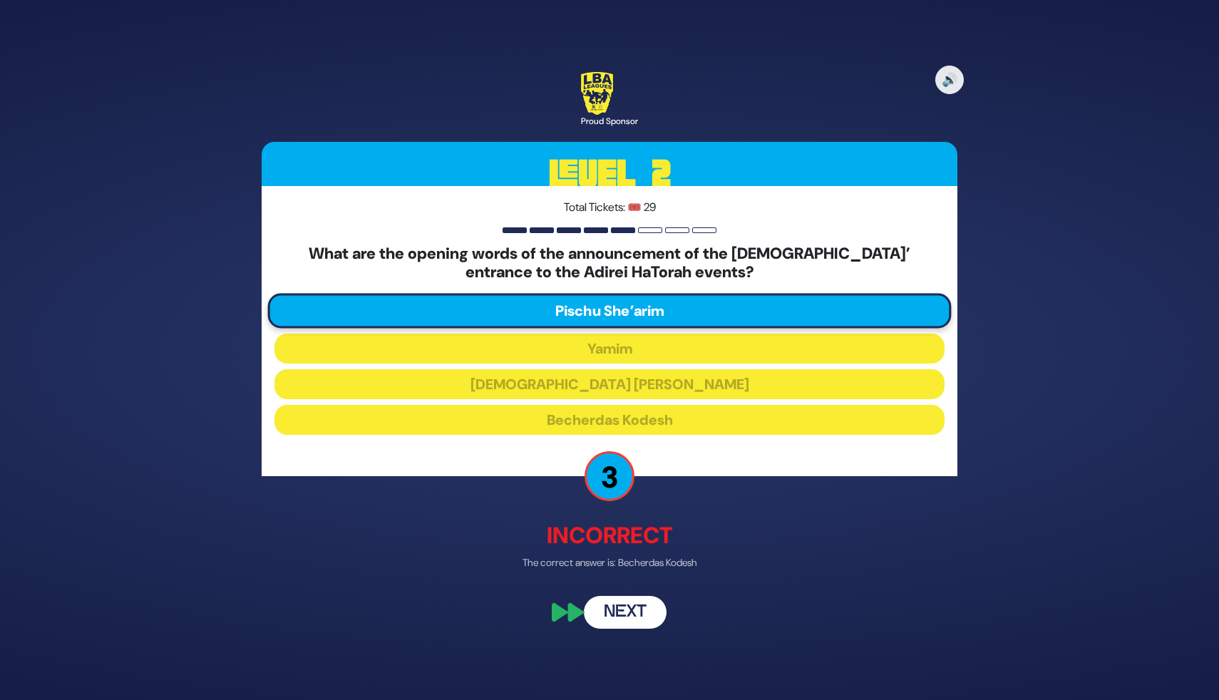
click at [612, 624] on button "Next" at bounding box center [625, 611] width 83 height 33
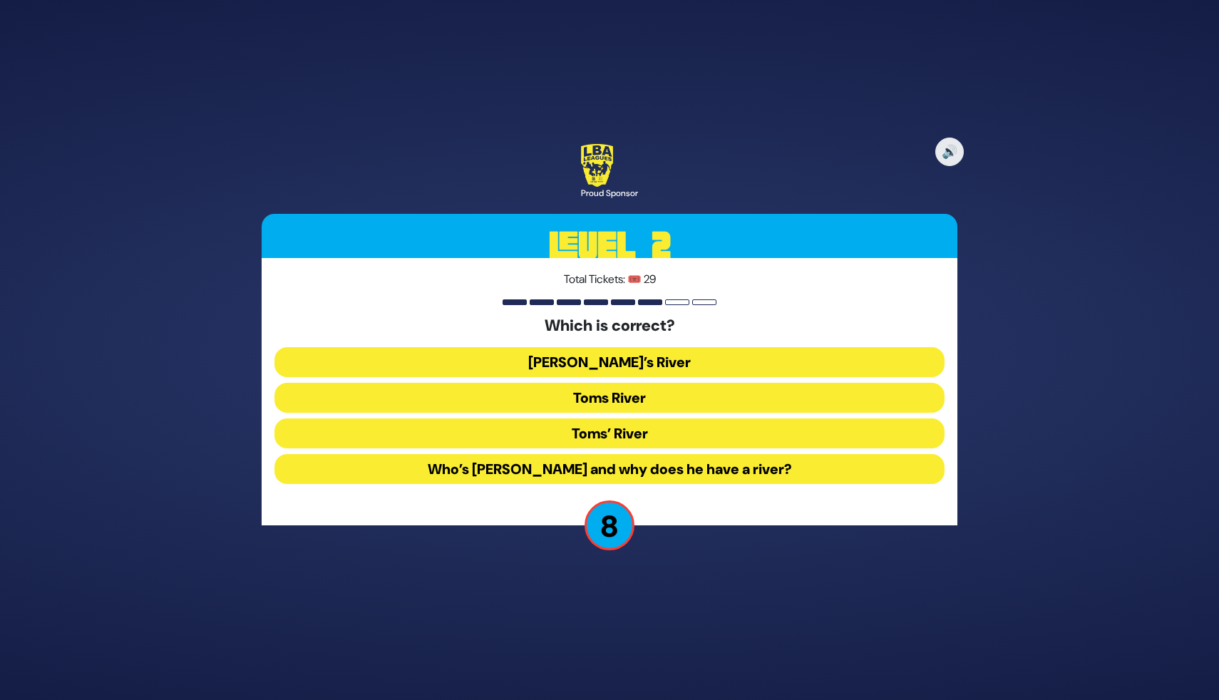
click at [614, 402] on button "Toms River" at bounding box center [609, 398] width 670 height 30
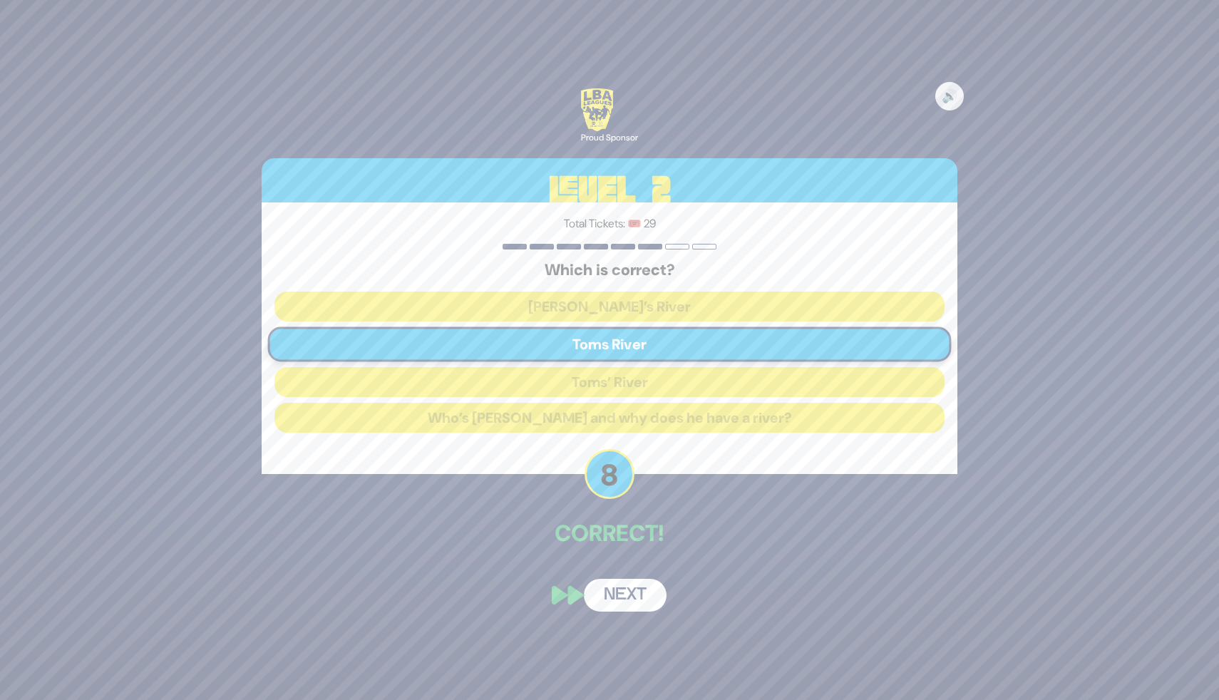
click at [642, 596] on button "Next" at bounding box center [625, 595] width 83 height 33
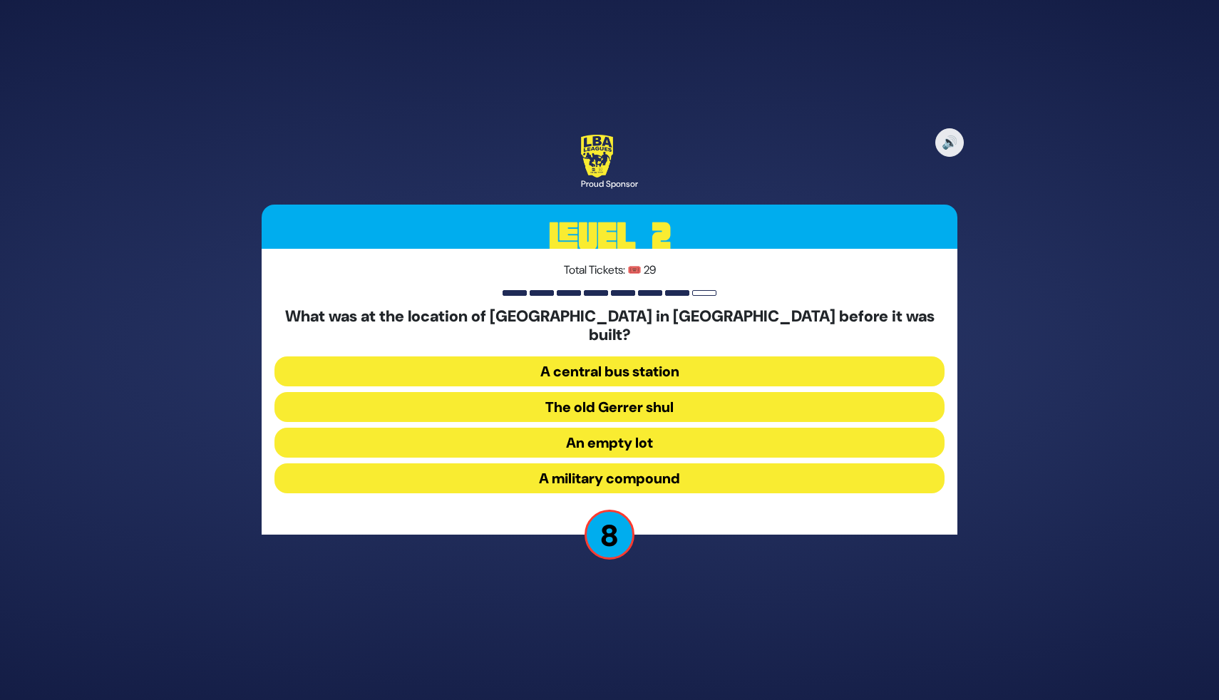
click at [588, 359] on button "A central bus station" at bounding box center [609, 371] width 670 height 30
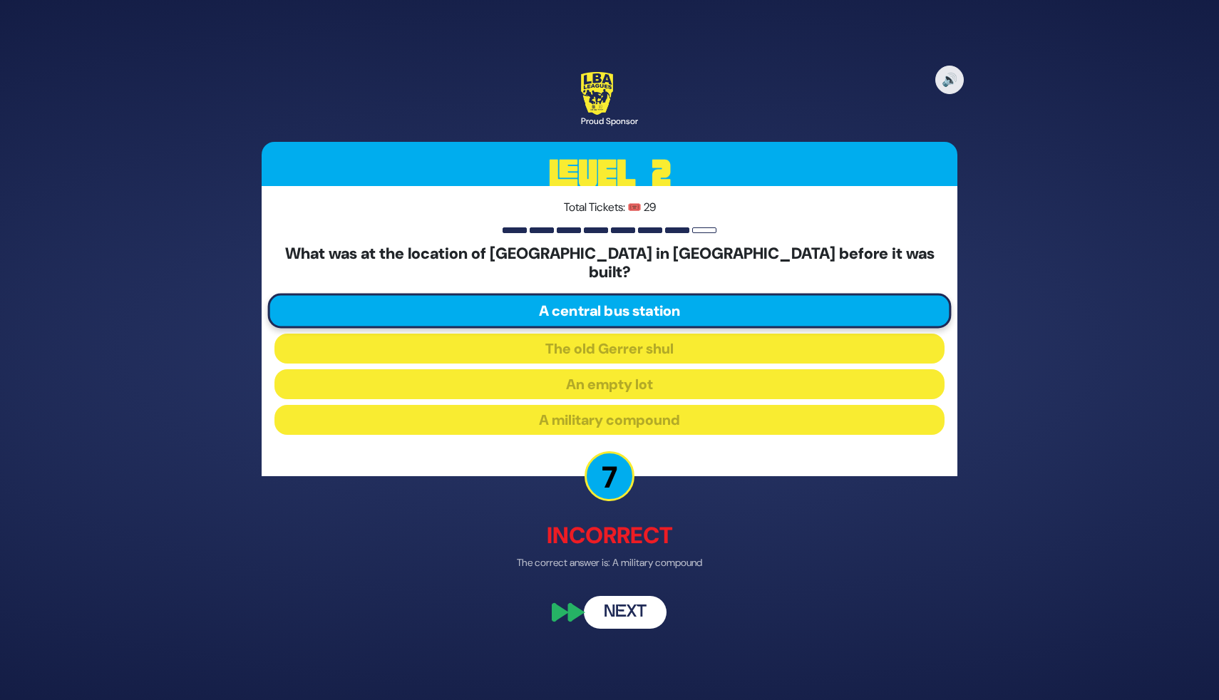
click at [649, 610] on button "Next" at bounding box center [625, 611] width 83 height 33
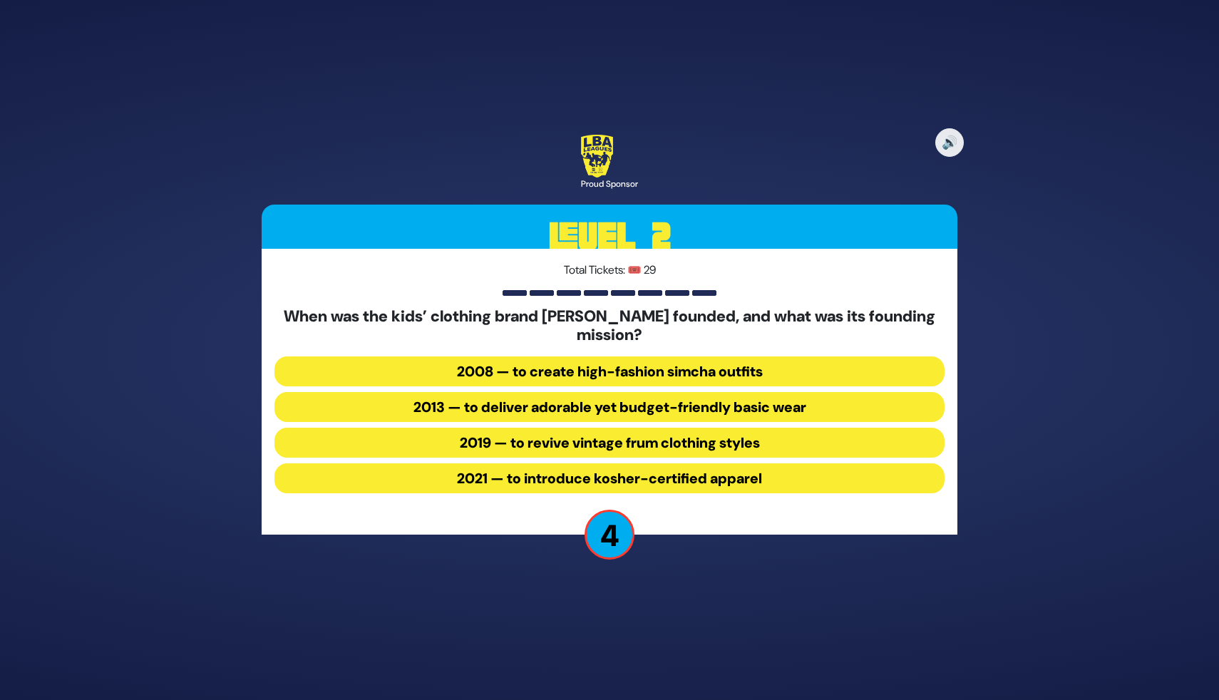
click at [521, 370] on button "2008 — to create high-fashion simcha outfits" at bounding box center [609, 371] width 670 height 30
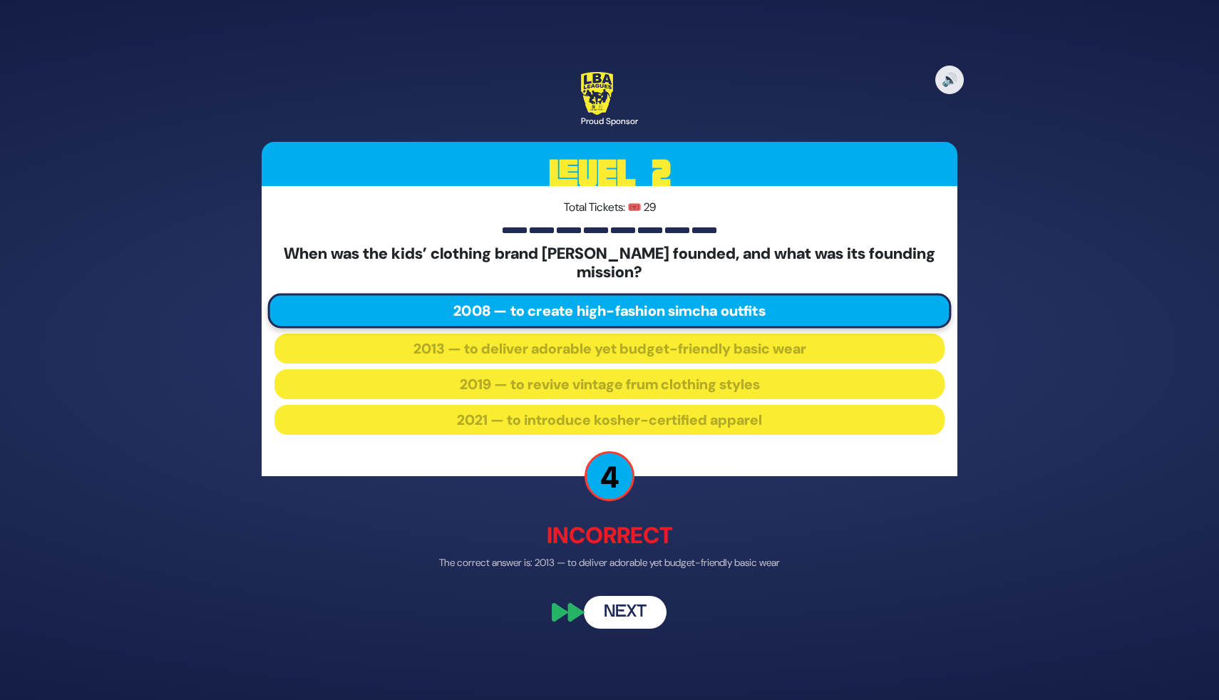
click at [612, 622] on button "Next" at bounding box center [625, 611] width 83 height 33
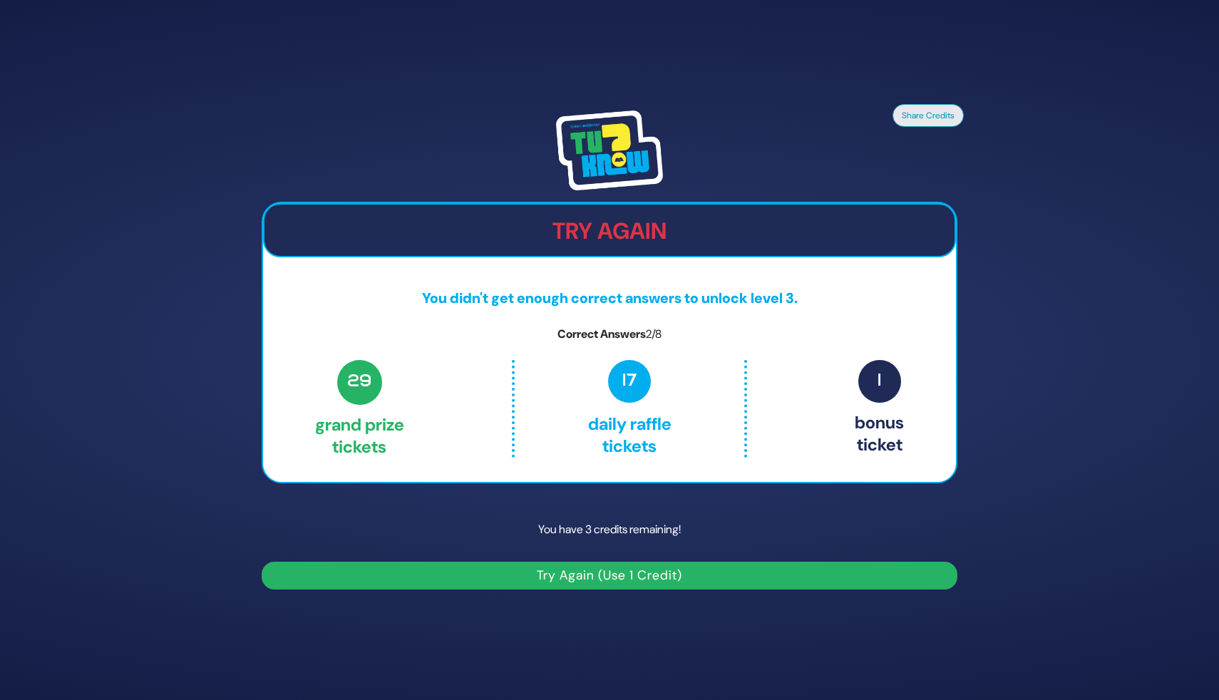
click at [605, 579] on button "Try Again (Use 1 Credit)" at bounding box center [610, 576] width 696 height 28
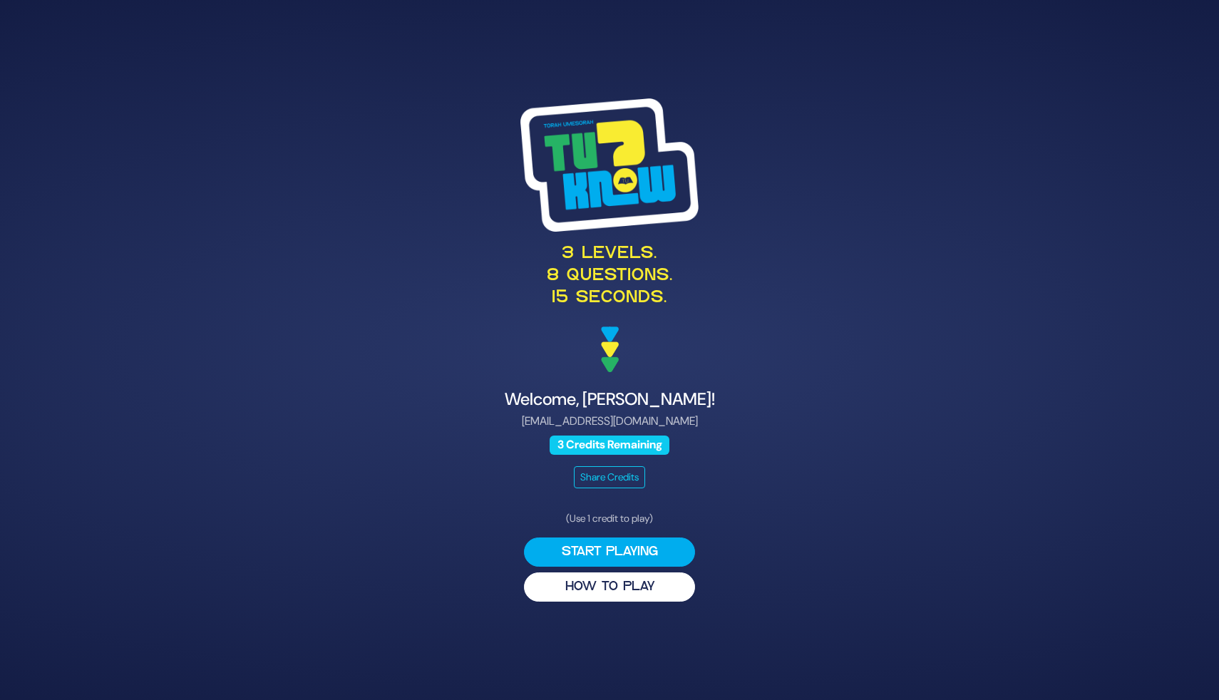
click at [790, 483] on div "Share Credits" at bounding box center [610, 477] width 696 height 22
click at [602, 550] on button "Start Playing" at bounding box center [609, 552] width 171 height 29
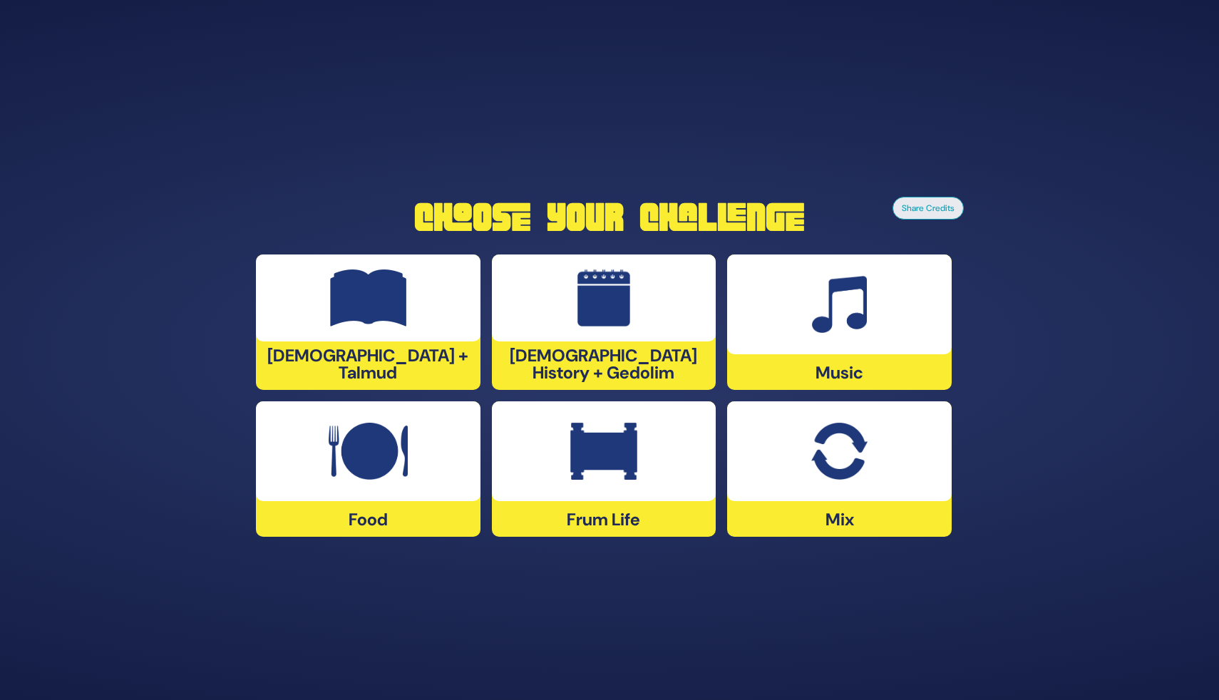
click at [348, 527] on div "Food" at bounding box center [368, 468] width 225 height 135
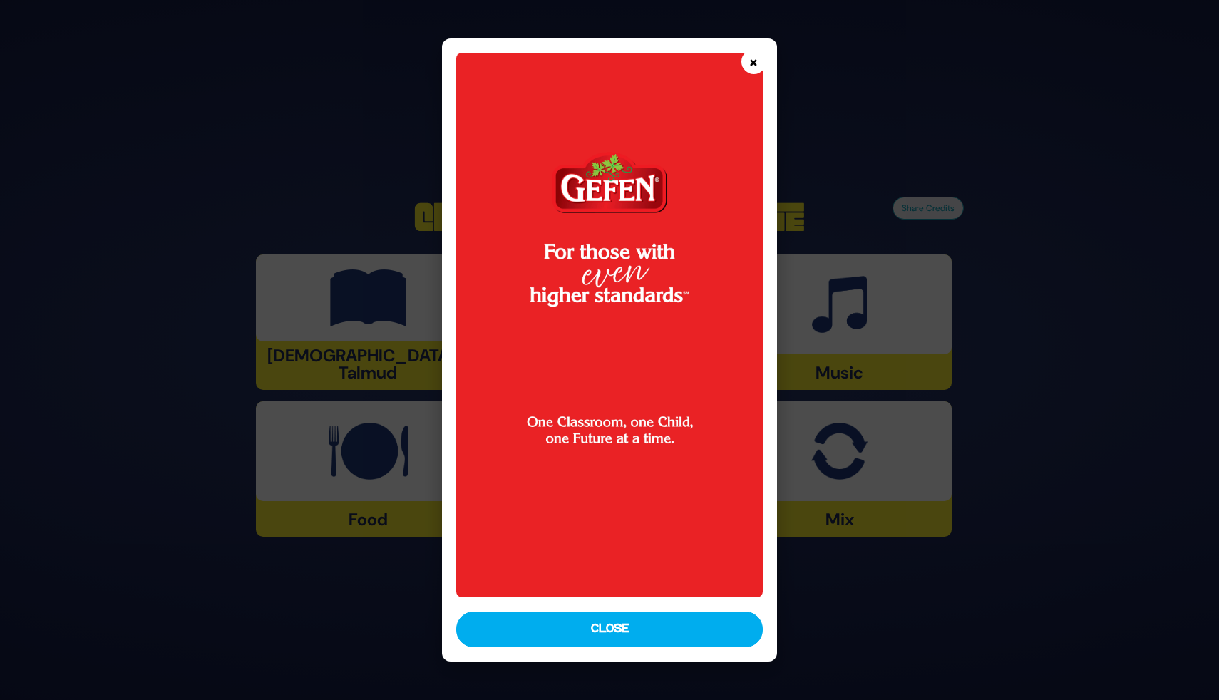
click at [754, 55] on button "×" at bounding box center [753, 61] width 25 height 25
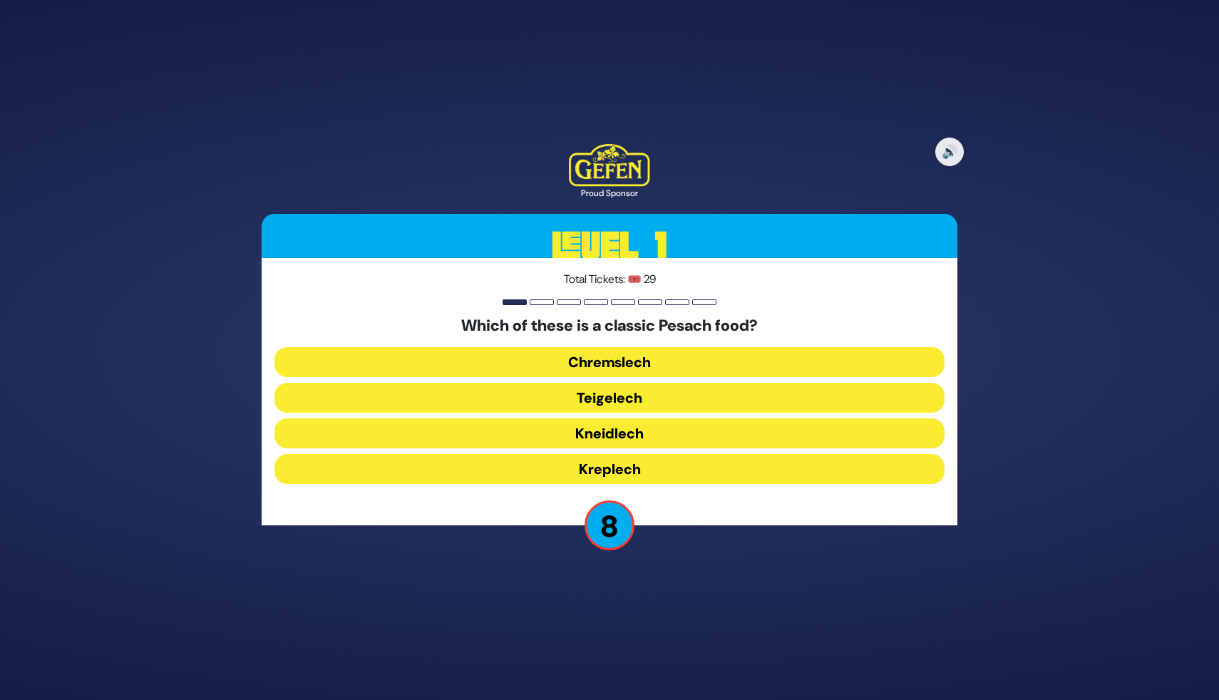
click at [649, 466] on button "Kreplech" at bounding box center [609, 469] width 670 height 30
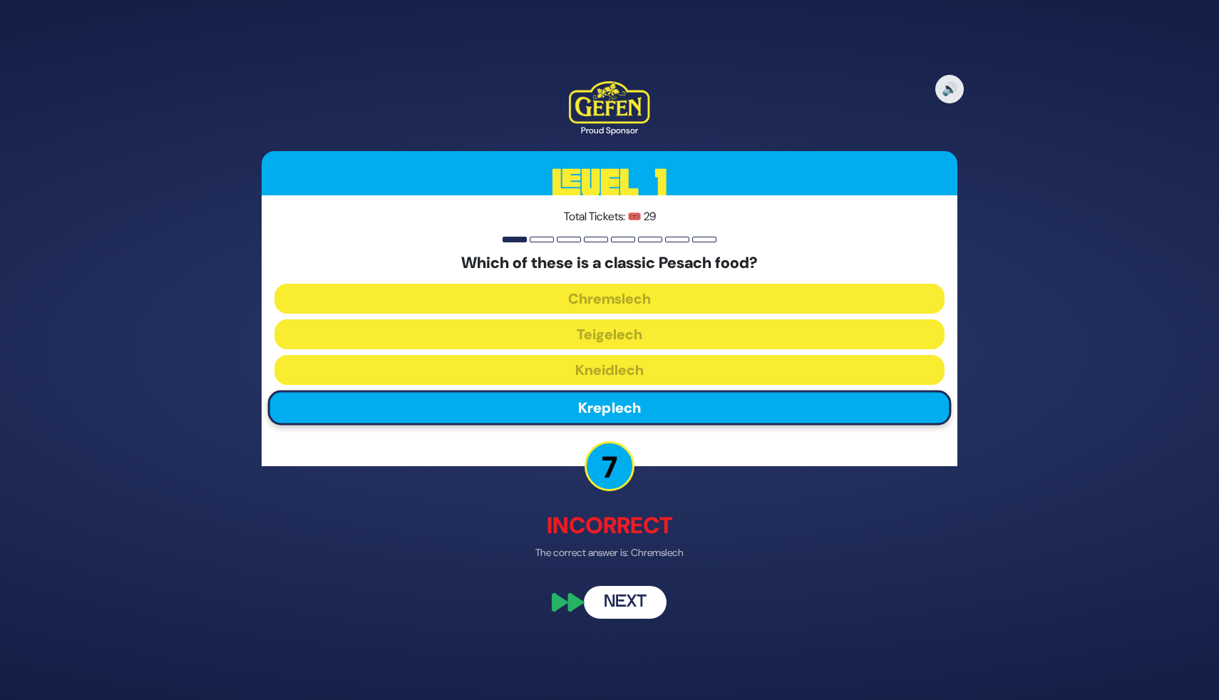
click at [618, 601] on button "Next" at bounding box center [625, 602] width 83 height 33
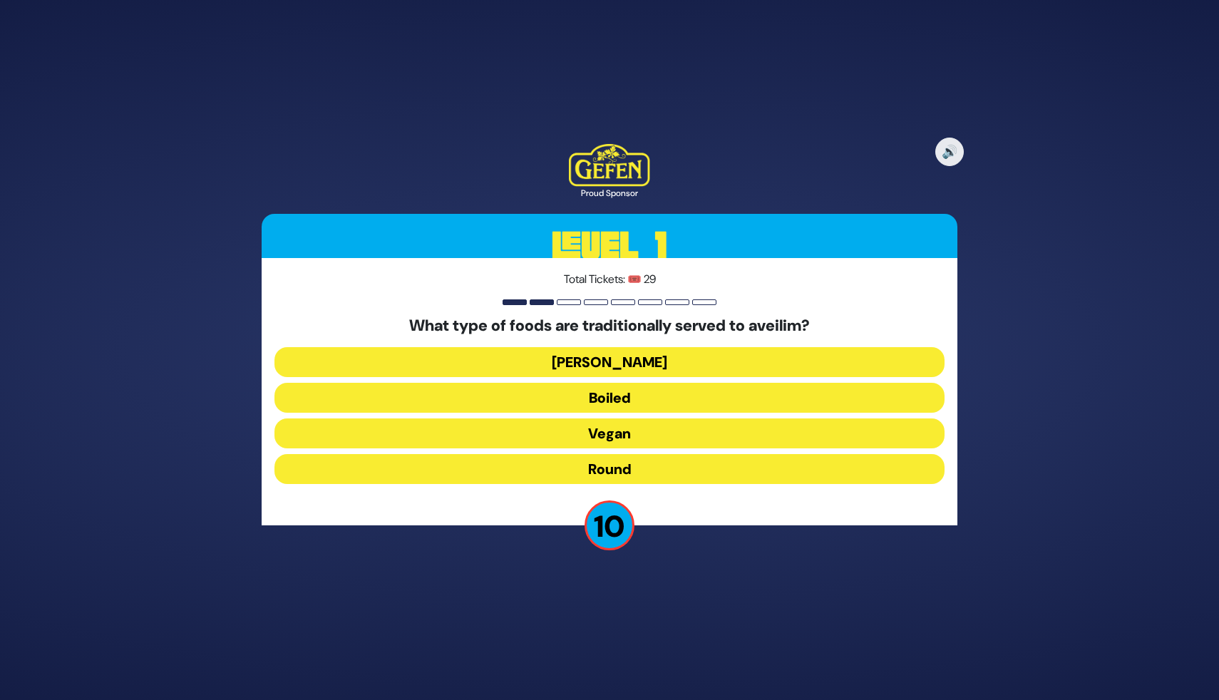
click at [623, 466] on button "Round" at bounding box center [609, 469] width 670 height 30
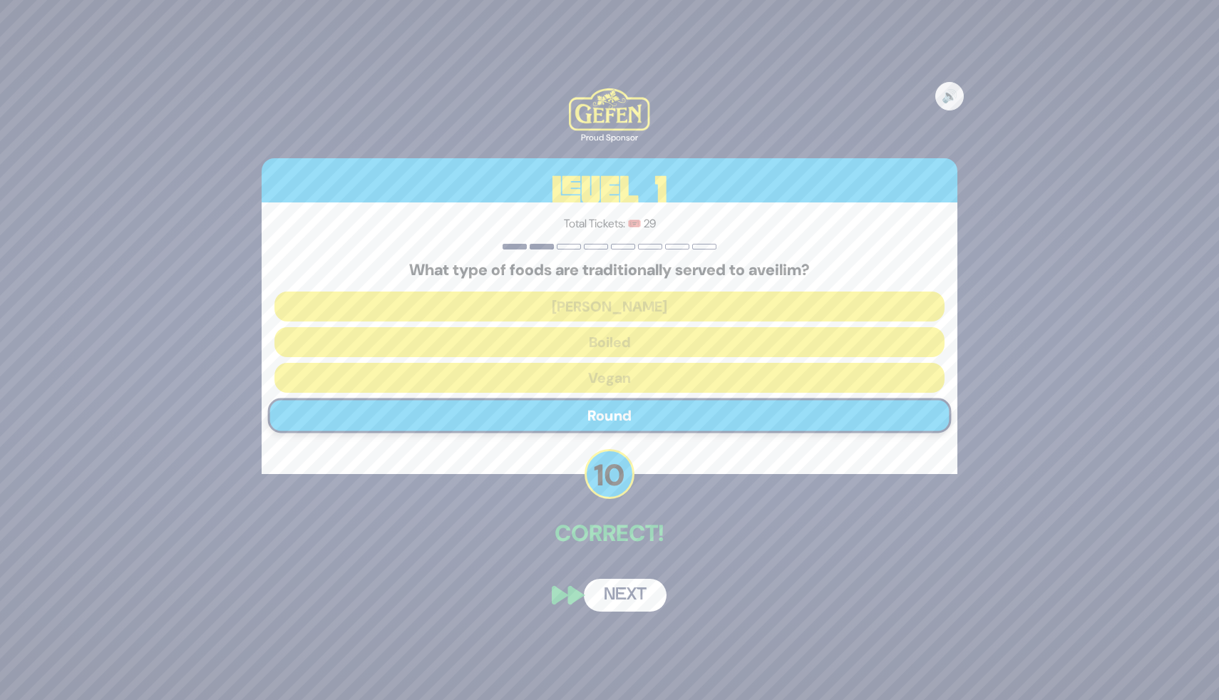
click at [612, 604] on button "Next" at bounding box center [625, 595] width 83 height 33
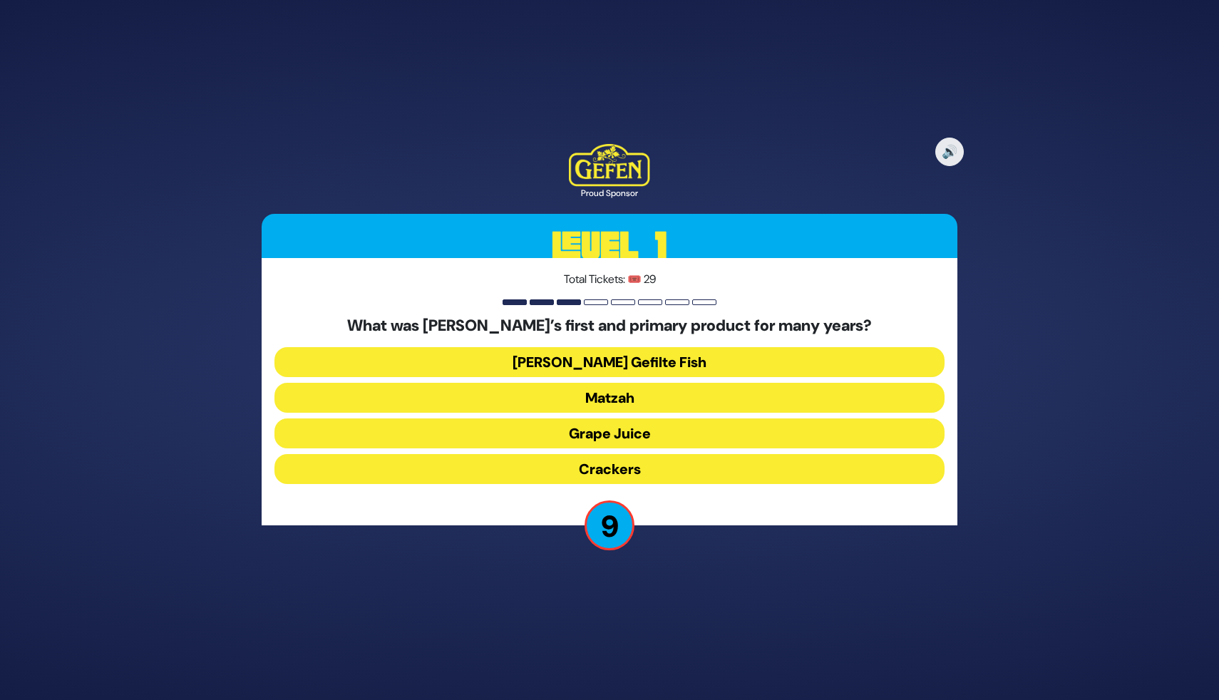
click at [631, 360] on button "[PERSON_NAME] Gefilte Fish" at bounding box center [609, 362] width 670 height 30
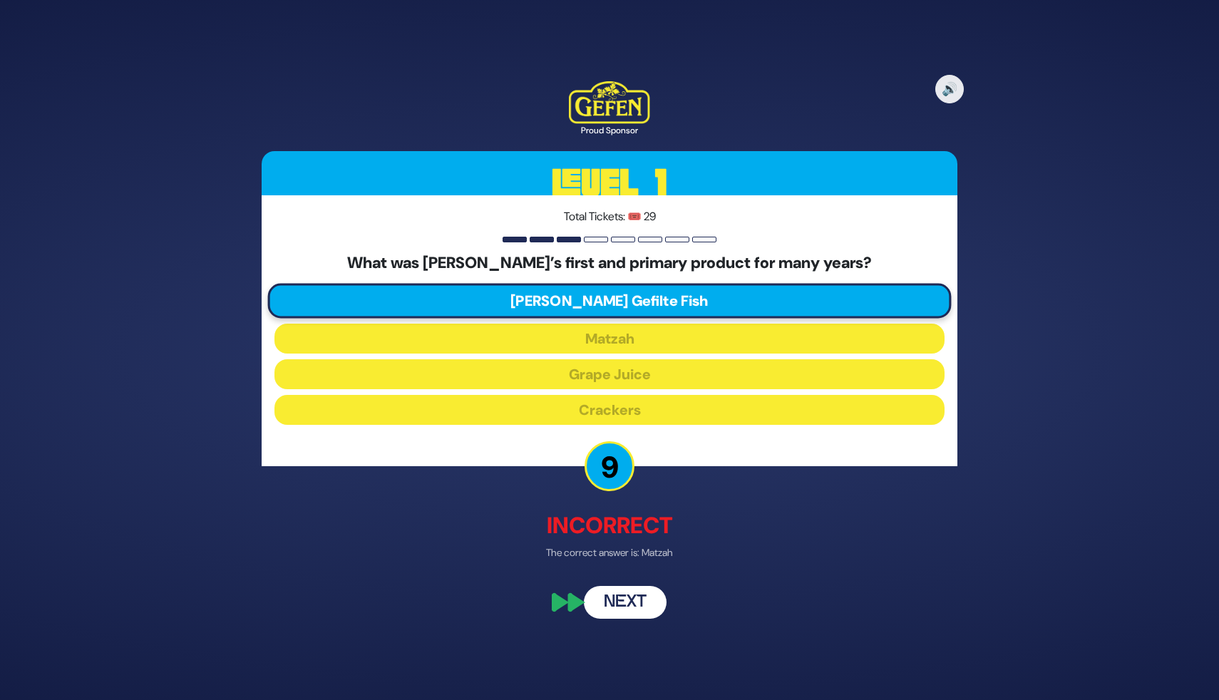
click at [622, 594] on button "Next" at bounding box center [625, 602] width 83 height 33
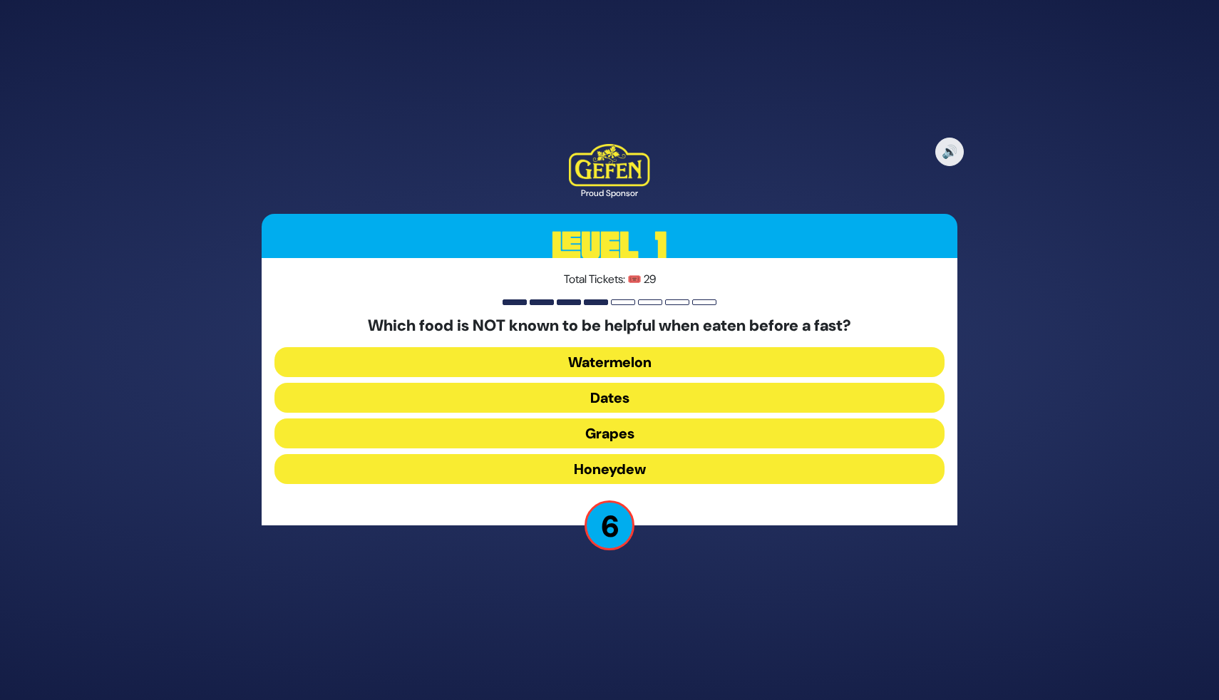
click at [632, 475] on button "Honeydew" at bounding box center [609, 469] width 670 height 30
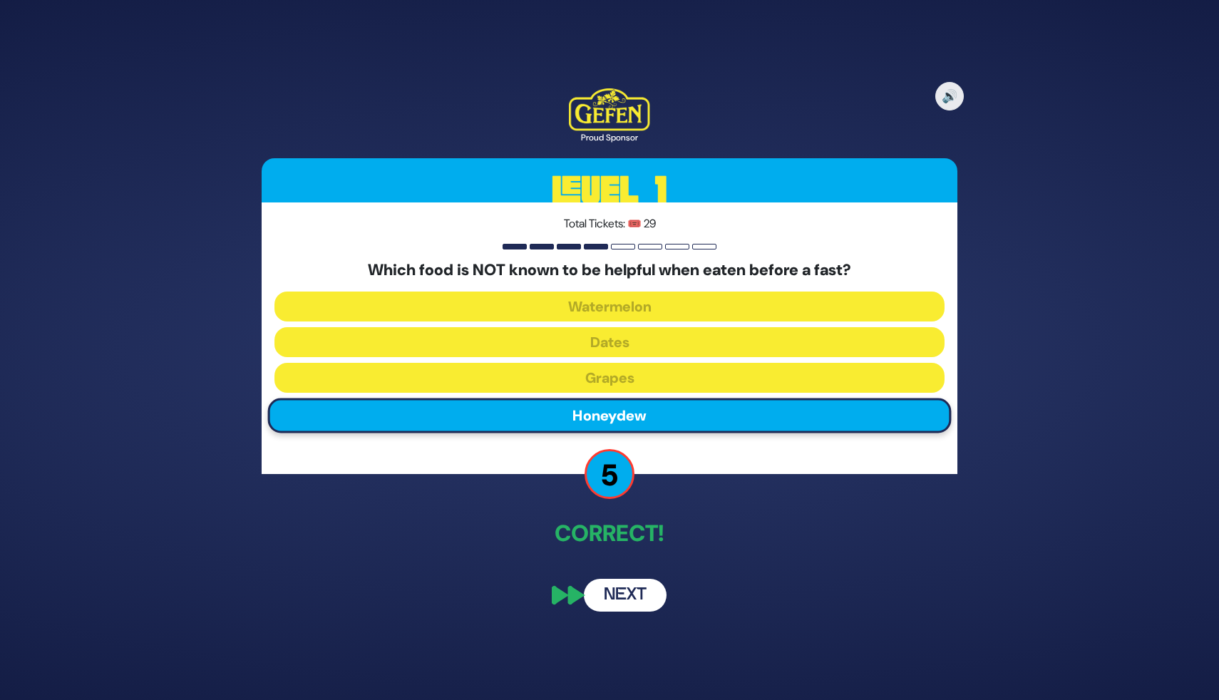
click at [629, 595] on button "Next" at bounding box center [625, 595] width 83 height 33
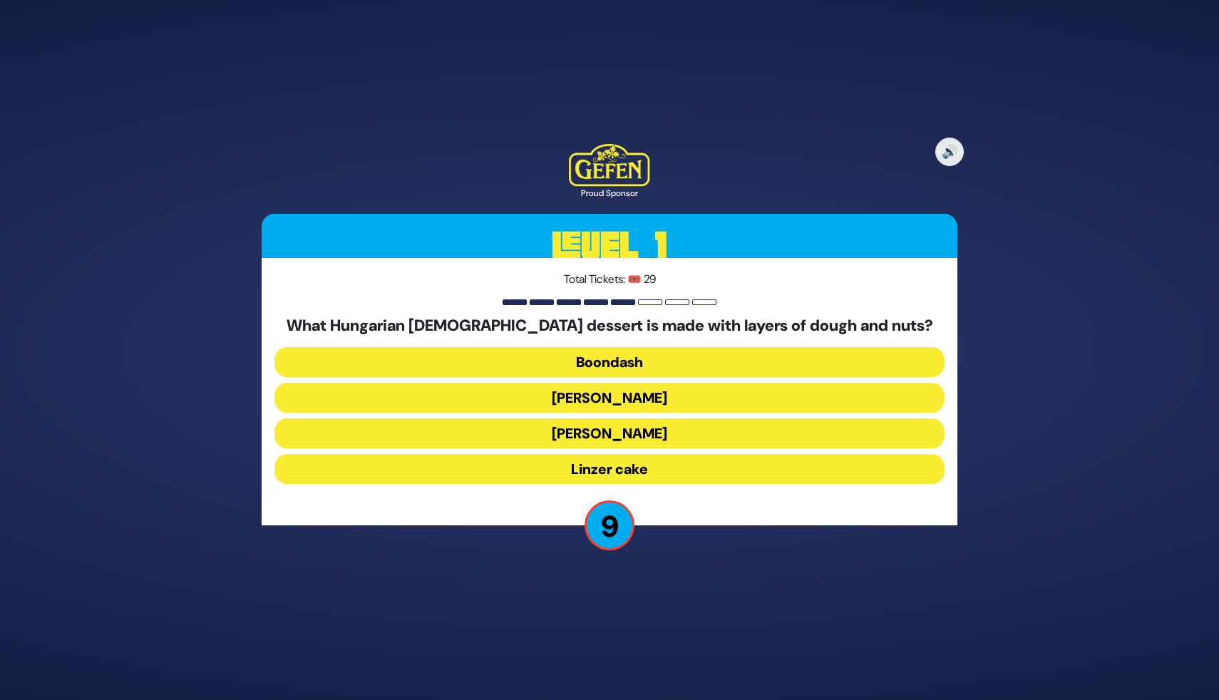
click at [679, 448] on div "What Hungarian [DEMOGRAPHIC_DATA] dessert is made with layers of dough and nuts…" at bounding box center [609, 403] width 670 height 173
click at [678, 358] on button "Boondash" at bounding box center [609, 362] width 670 height 30
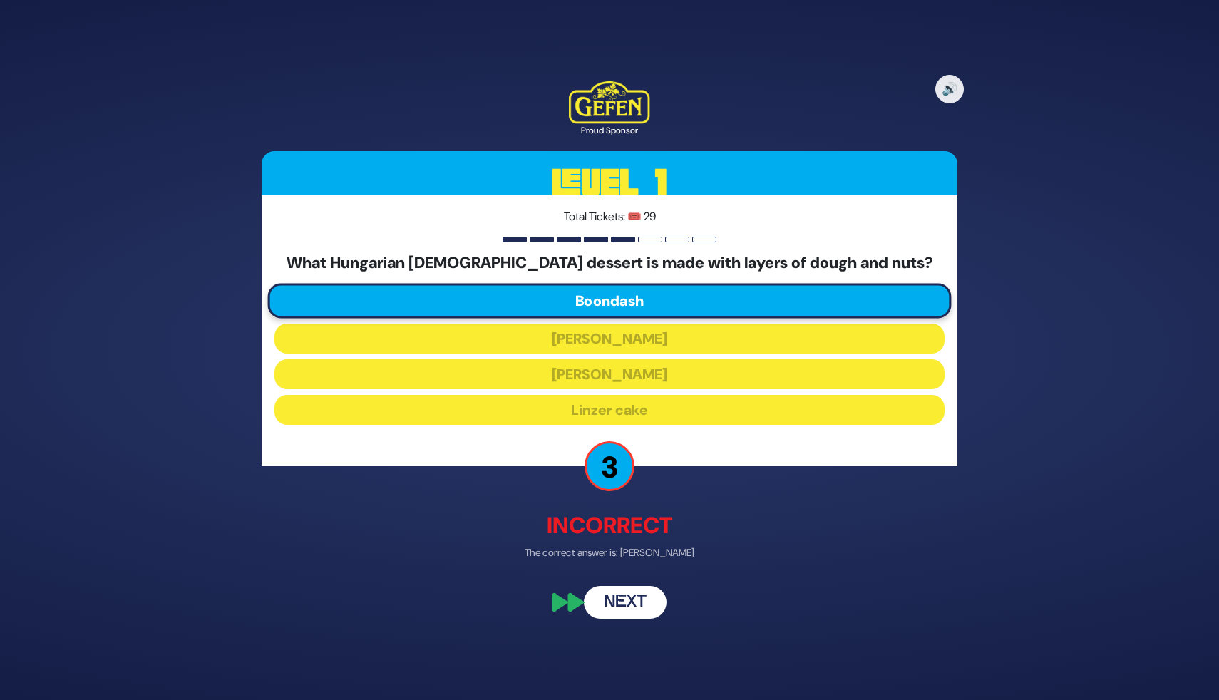
click at [624, 600] on button "Next" at bounding box center [625, 602] width 83 height 33
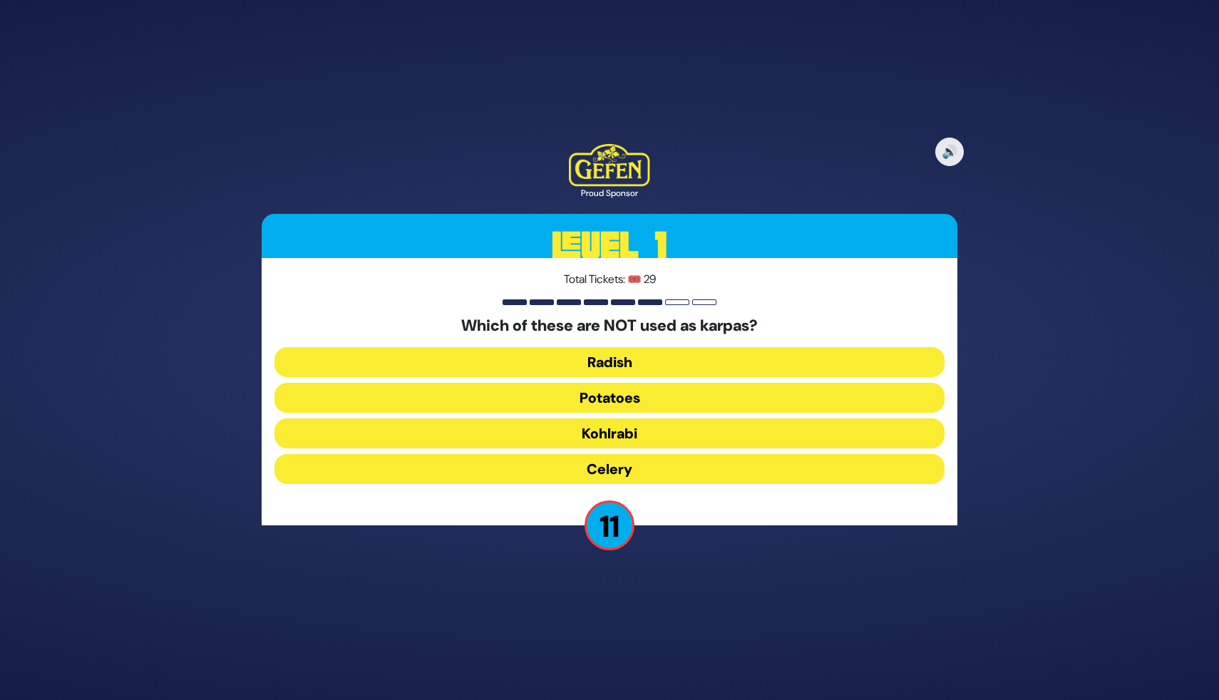
click at [625, 439] on button "Kohlrabi" at bounding box center [609, 433] width 670 height 30
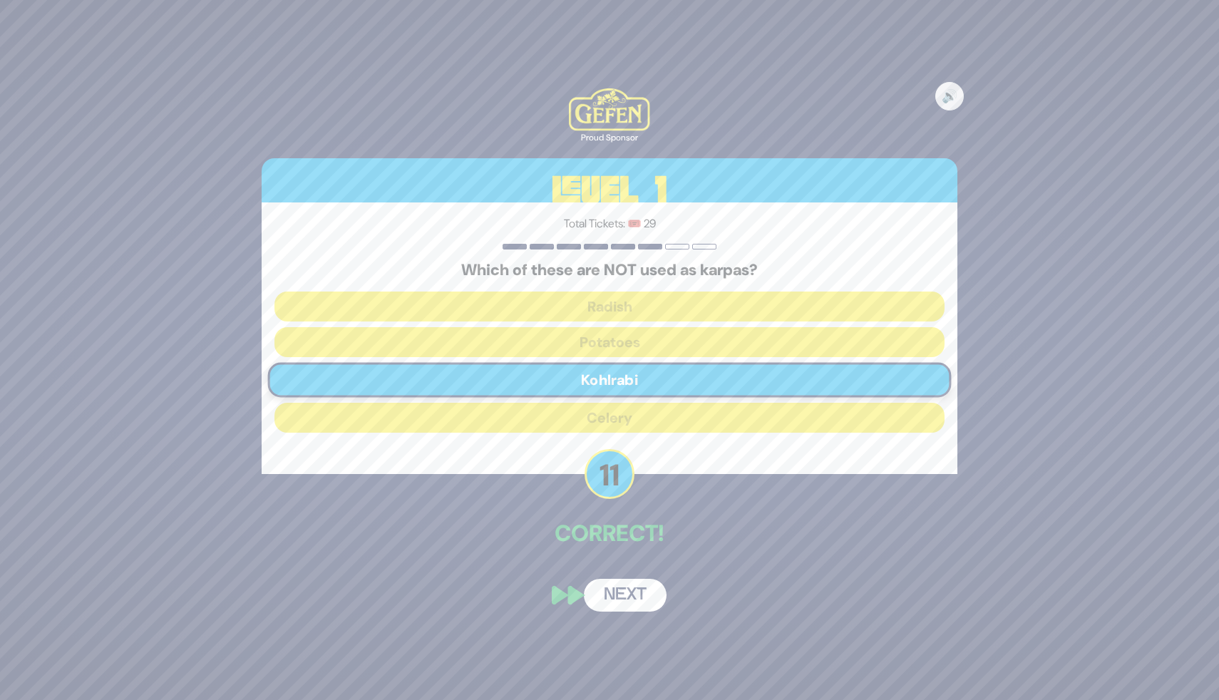
click at [637, 576] on div "🔊 Proud Sponsor Level 1 Total Tickets: 🎟️ 29 Which of these are NOT used as kar…" at bounding box center [610, 349] width 730 height 557
click at [637, 579] on button "Next" at bounding box center [625, 595] width 83 height 33
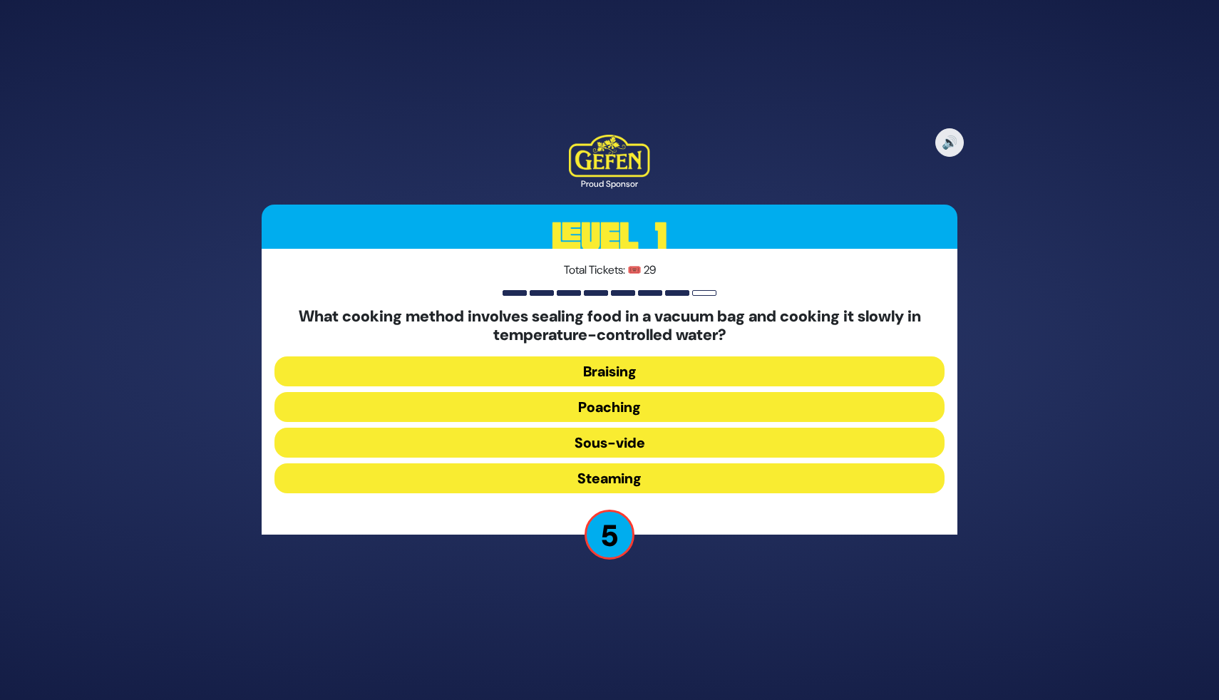
click at [634, 409] on button "Poaching" at bounding box center [609, 407] width 670 height 30
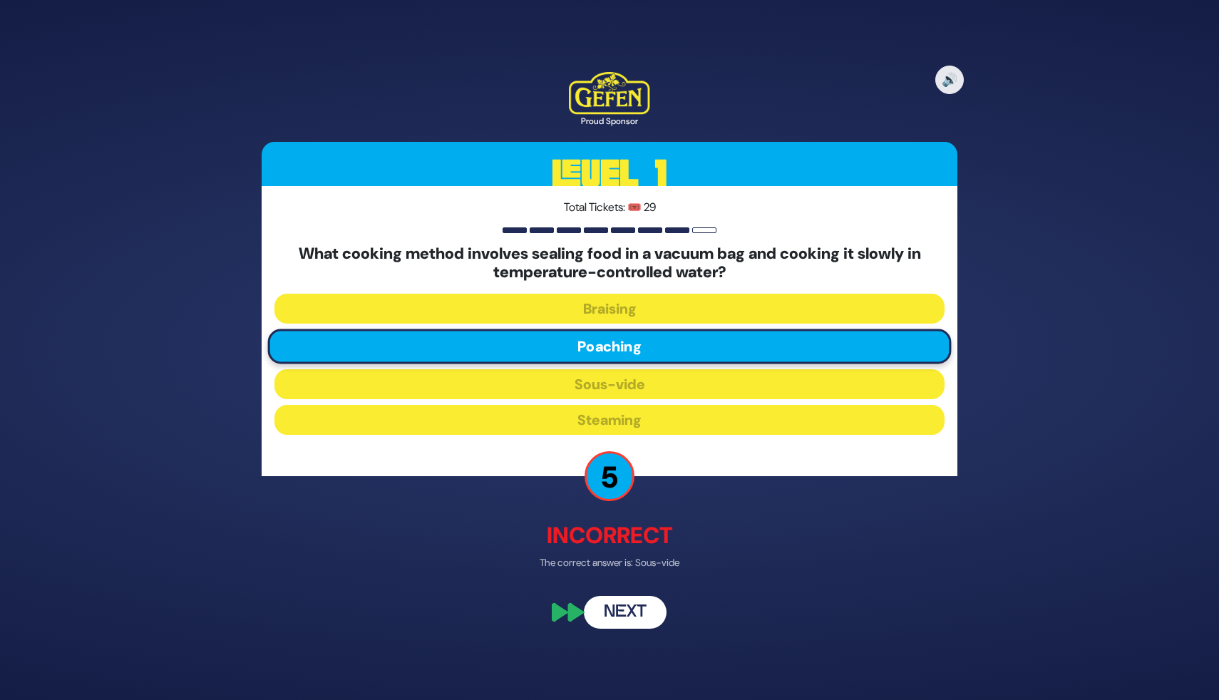
click at [641, 607] on button "Next" at bounding box center [625, 611] width 83 height 33
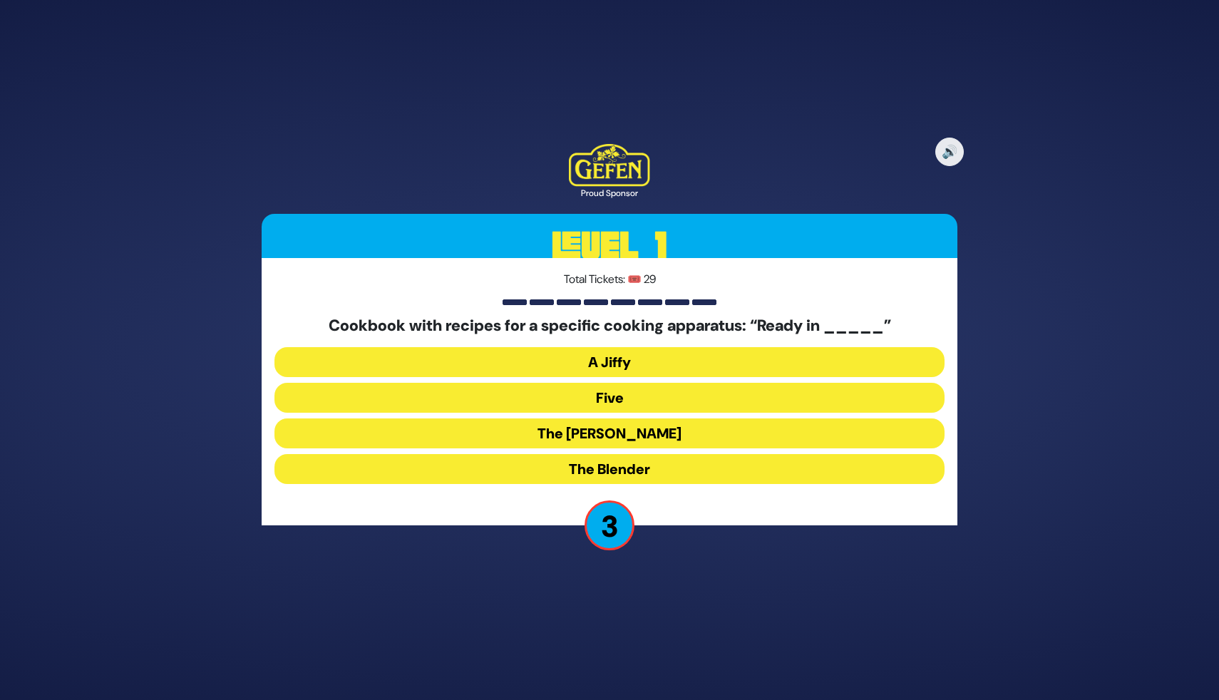
click at [586, 369] on button "A Jiffy" at bounding box center [609, 362] width 670 height 30
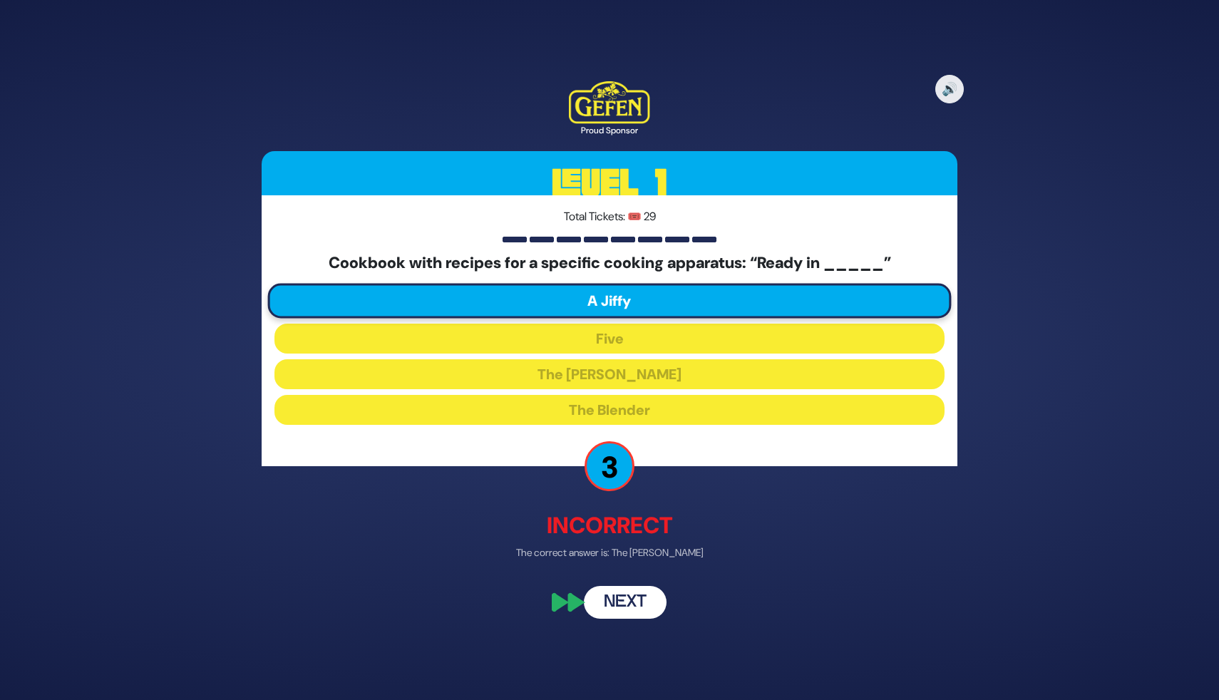
click at [624, 597] on button "Next" at bounding box center [625, 602] width 83 height 33
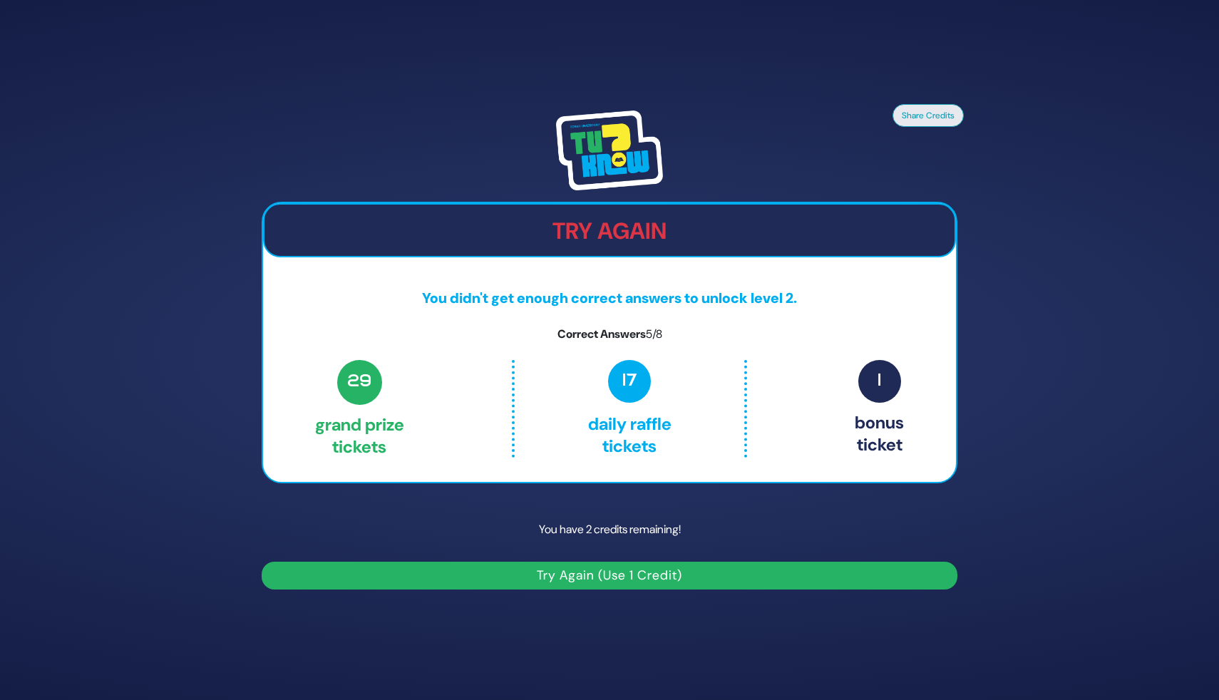
click at [657, 619] on div "Share Credits Try Again You didn't get enough correct answers to unlock level 2…" at bounding box center [609, 350] width 1219 height 700
click at [657, 575] on button "Try Again (Use 1 Credit)" at bounding box center [610, 576] width 696 height 28
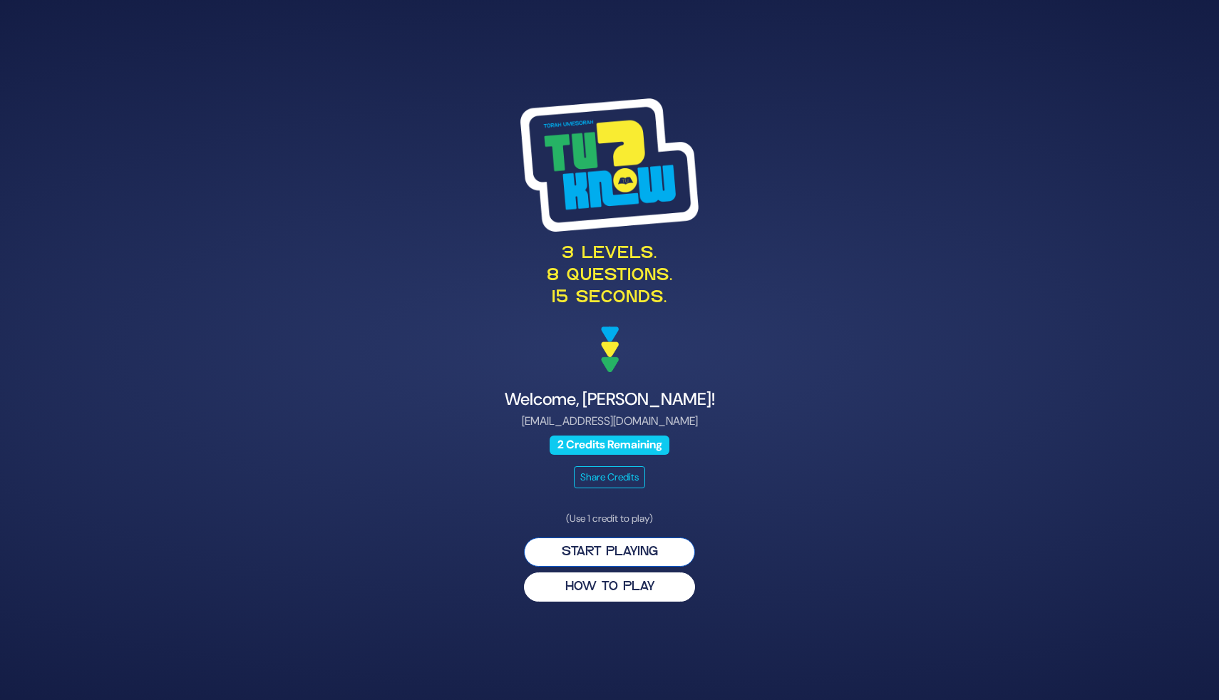
click at [603, 550] on button "Start Playing" at bounding box center [609, 552] width 171 height 29
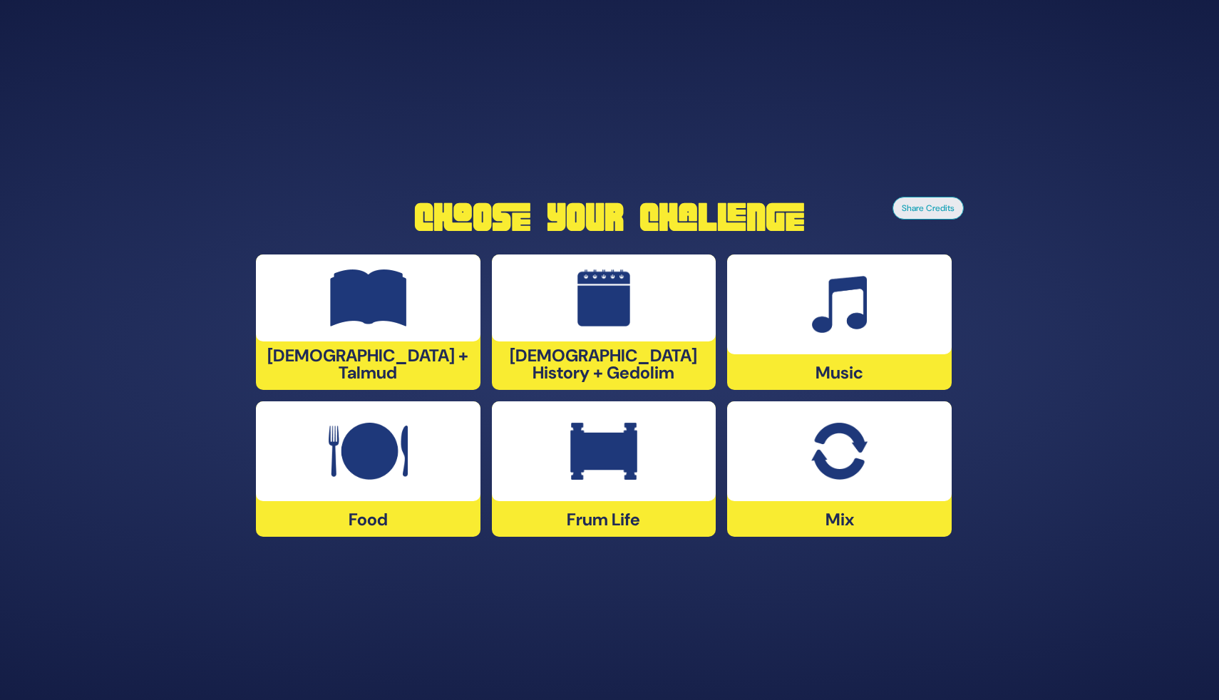
click at [542, 369] on div "[DEMOGRAPHIC_DATA] History + Gedolim" at bounding box center [604, 321] width 225 height 135
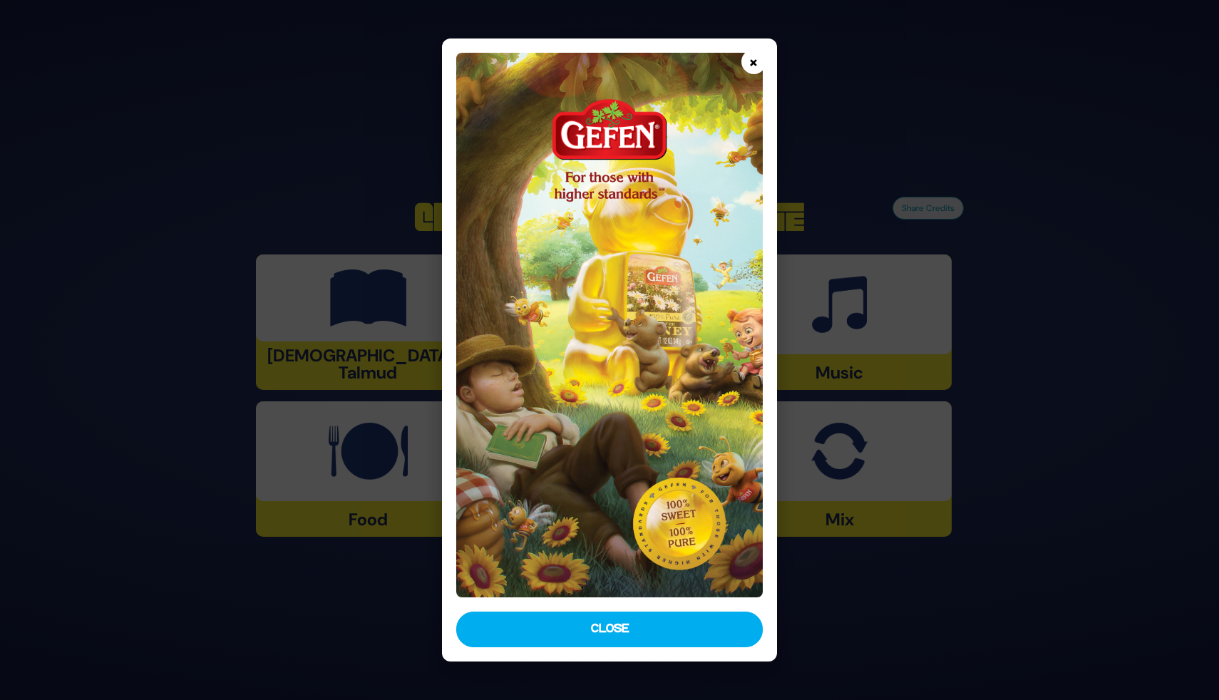
click at [748, 66] on button "×" at bounding box center [753, 61] width 25 height 25
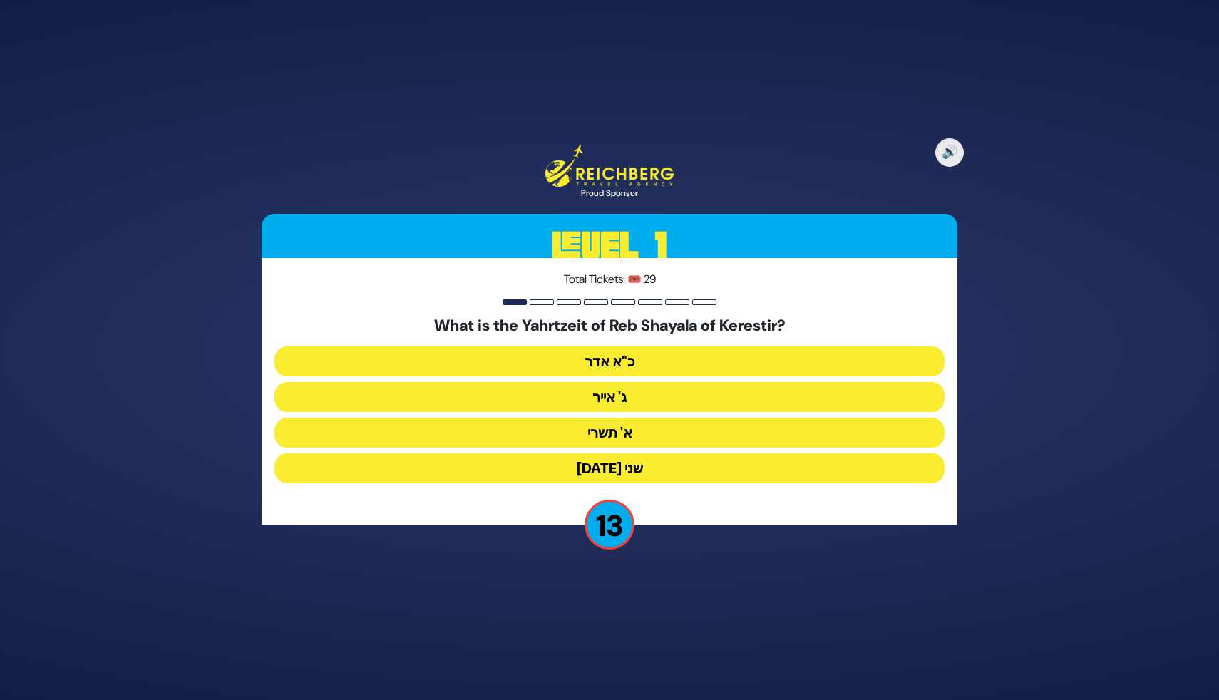
click at [588, 398] on button "ג' אייר" at bounding box center [609, 397] width 670 height 30
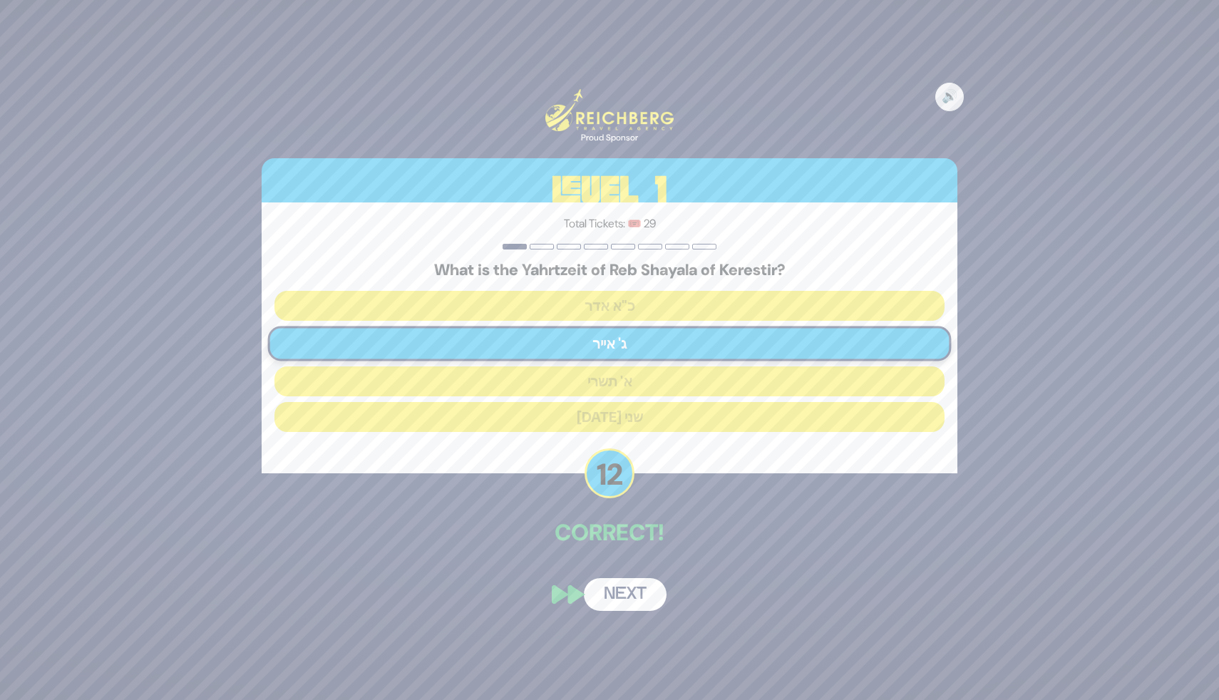
click at [607, 583] on button "Next" at bounding box center [625, 594] width 83 height 33
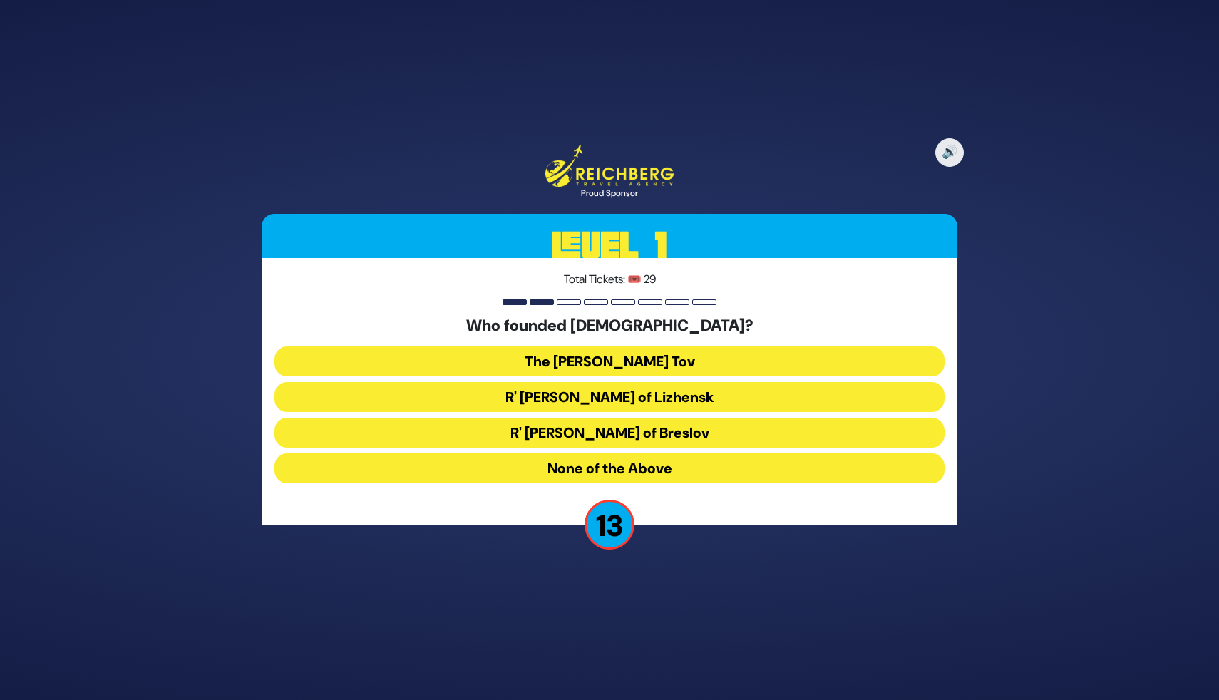
click at [608, 359] on button "The Baal Shem Tov" at bounding box center [609, 361] width 670 height 30
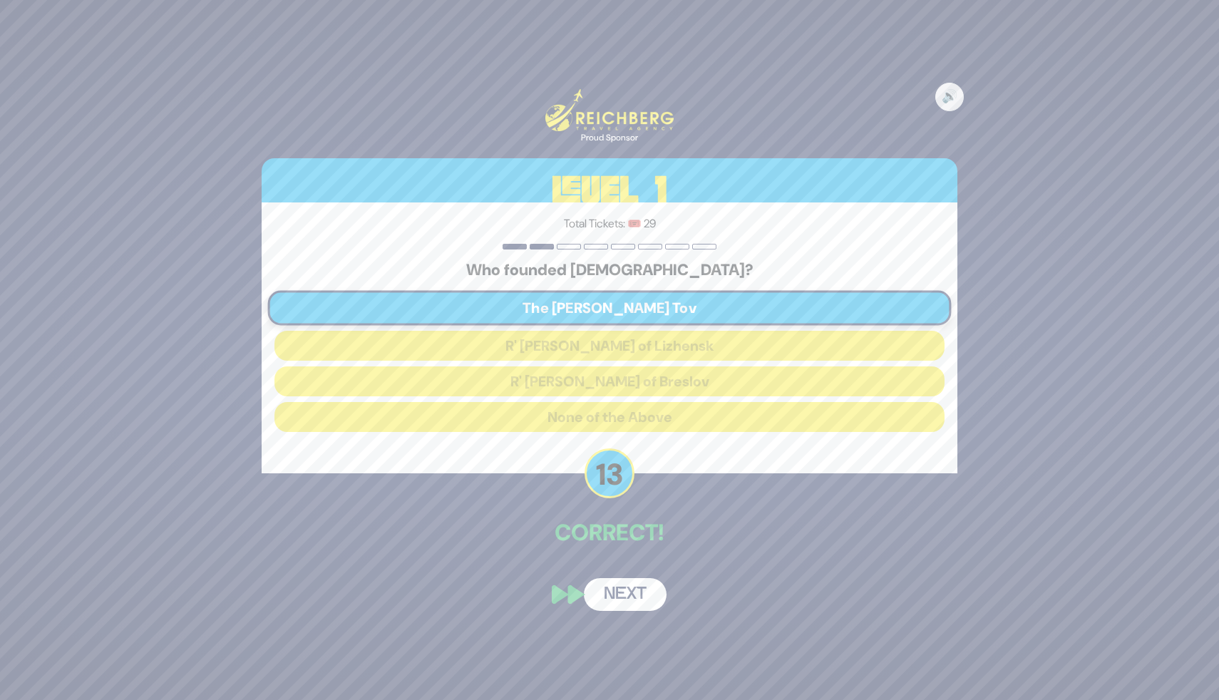
click at [615, 592] on button "Next" at bounding box center [625, 594] width 83 height 33
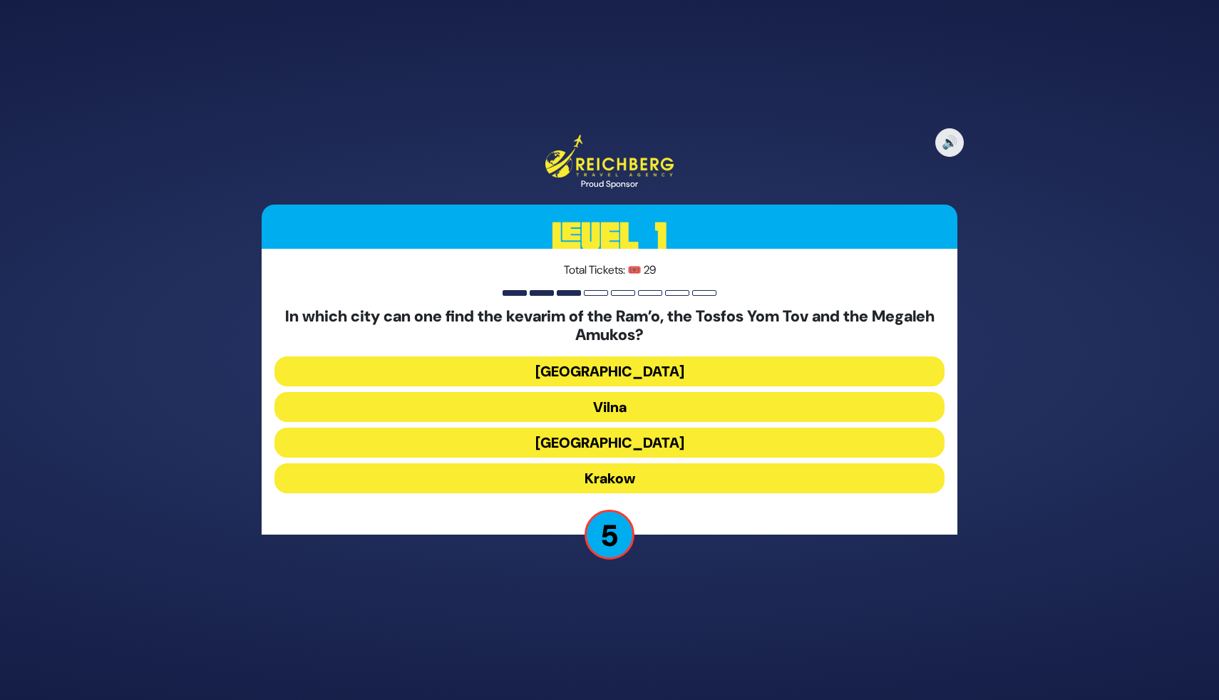
click at [617, 475] on button "Krakow" at bounding box center [609, 478] width 670 height 30
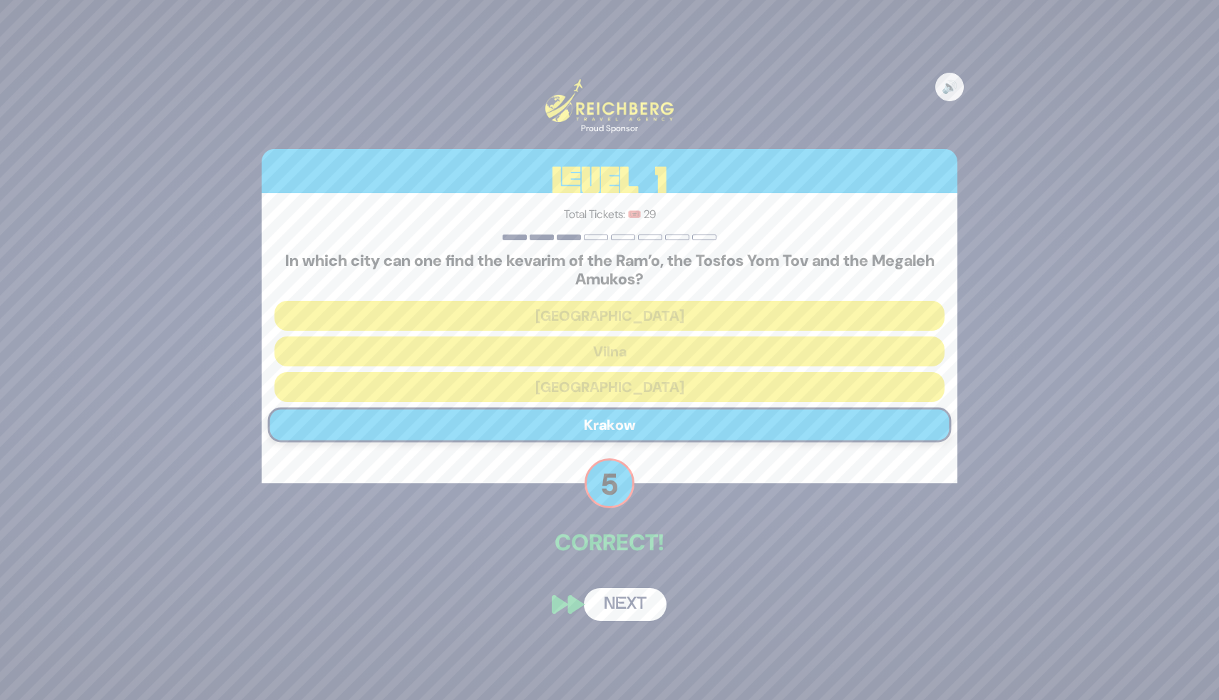
click at [619, 609] on button "Next" at bounding box center [625, 604] width 83 height 33
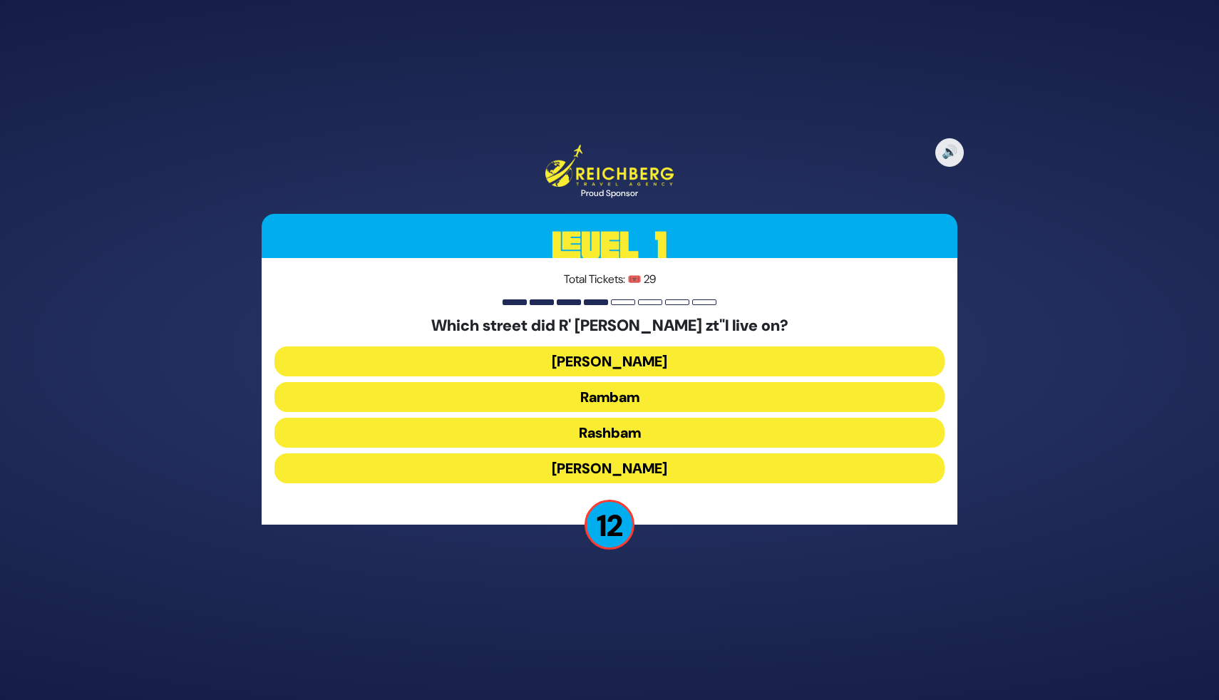
click at [579, 438] on button "Rashbam" at bounding box center [609, 433] width 670 height 30
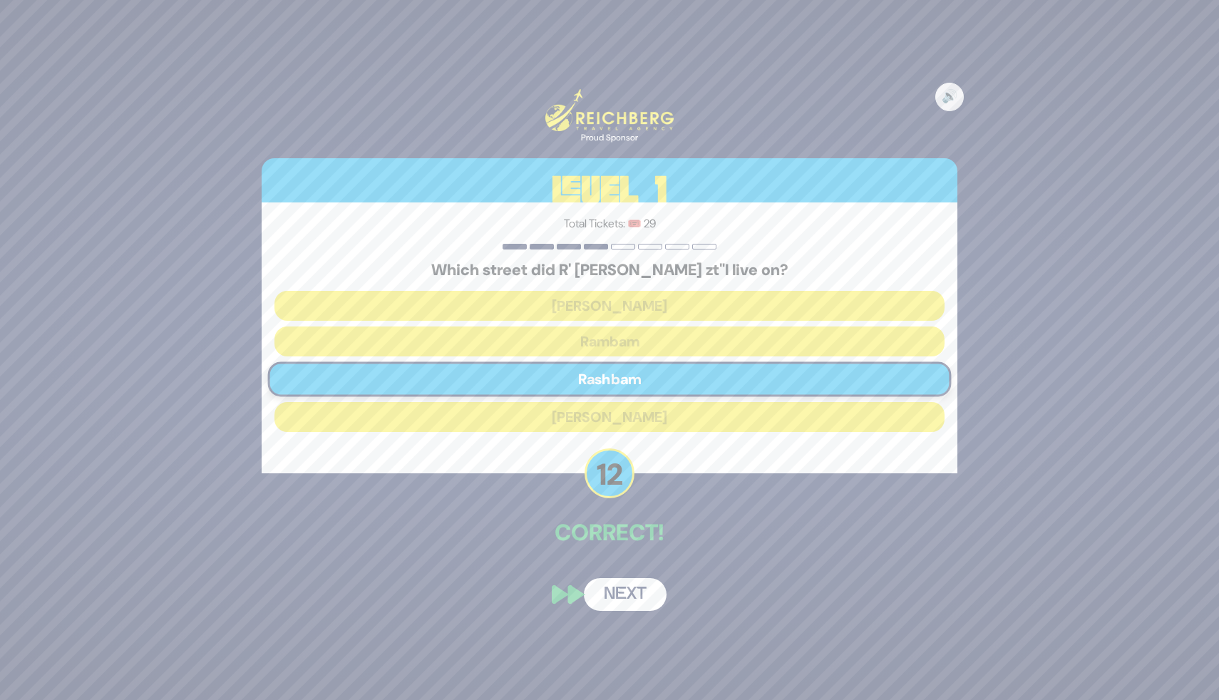
click at [606, 597] on button "Next" at bounding box center [625, 594] width 83 height 33
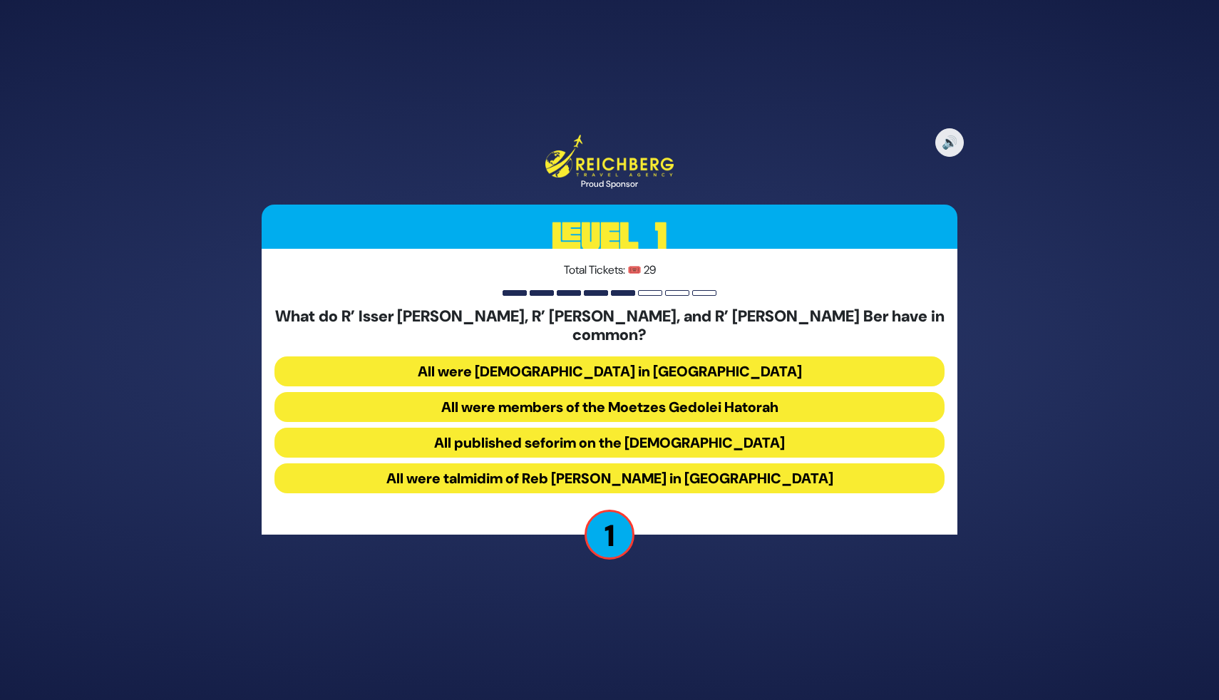
click at [591, 360] on button "All were Roshei Yeshiva in Slabodka" at bounding box center [609, 371] width 670 height 30
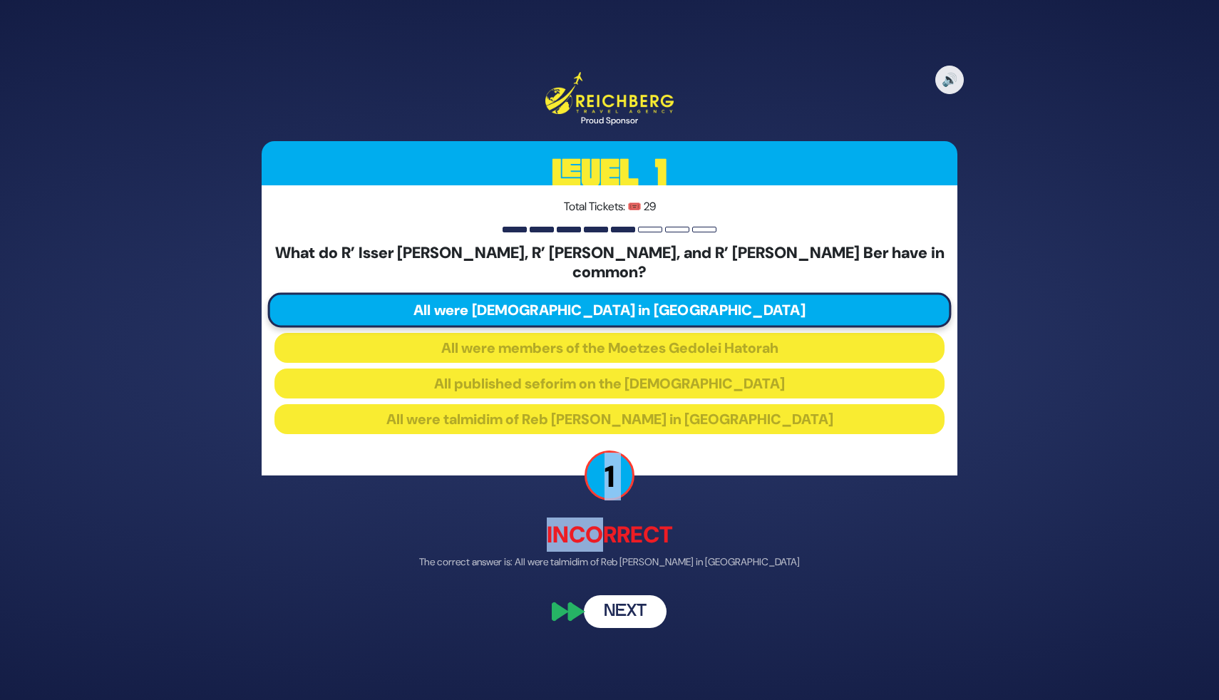
drag, startPoint x: 605, startPoint y: 468, endPoint x: 601, endPoint y: 532, distance: 63.6
click at [601, 532] on div "🔊 Proud Sponsor Level 1 Total Tickets: 🎟️ 29 What do R’ Isser Zalman Meltzer, R…" at bounding box center [610, 350] width 730 height 590
click at [726, 585] on div "🔊 Proud Sponsor Level 1 Total Tickets: 🎟️ 29 What do R’ Isser Zalman Meltzer, R…" at bounding box center [610, 350] width 730 height 590
click at [641, 605] on button "Next" at bounding box center [625, 611] width 83 height 33
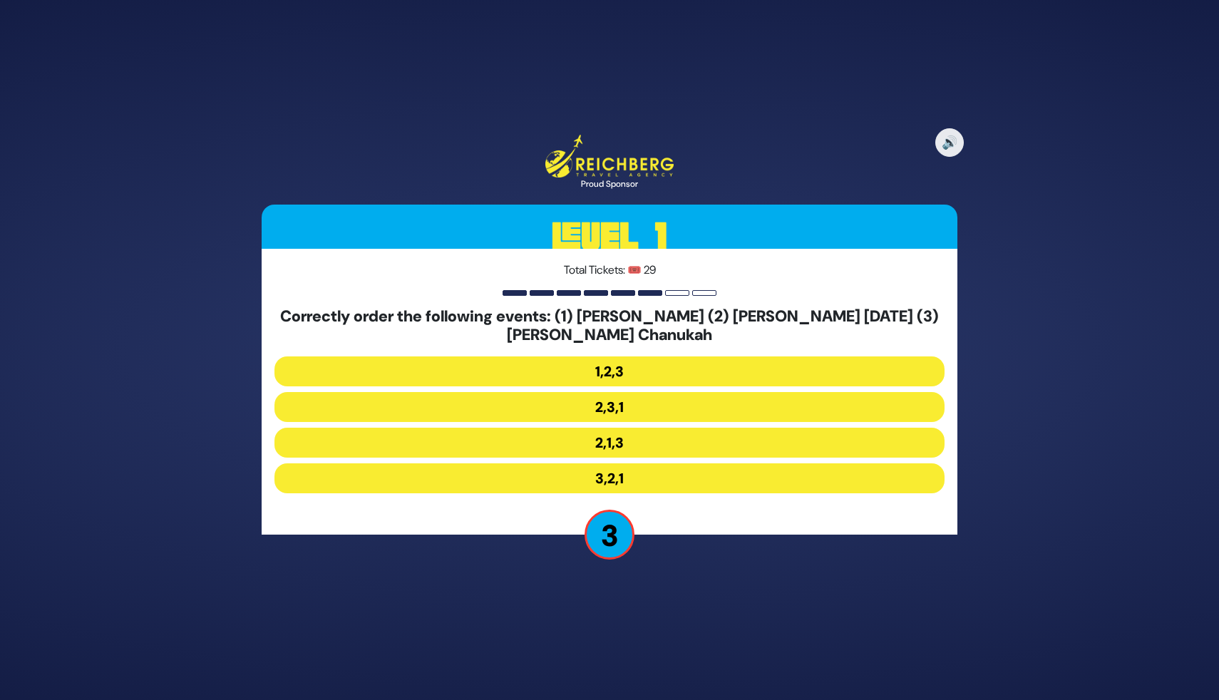
click at [598, 480] on button "3,2,1" at bounding box center [609, 478] width 670 height 30
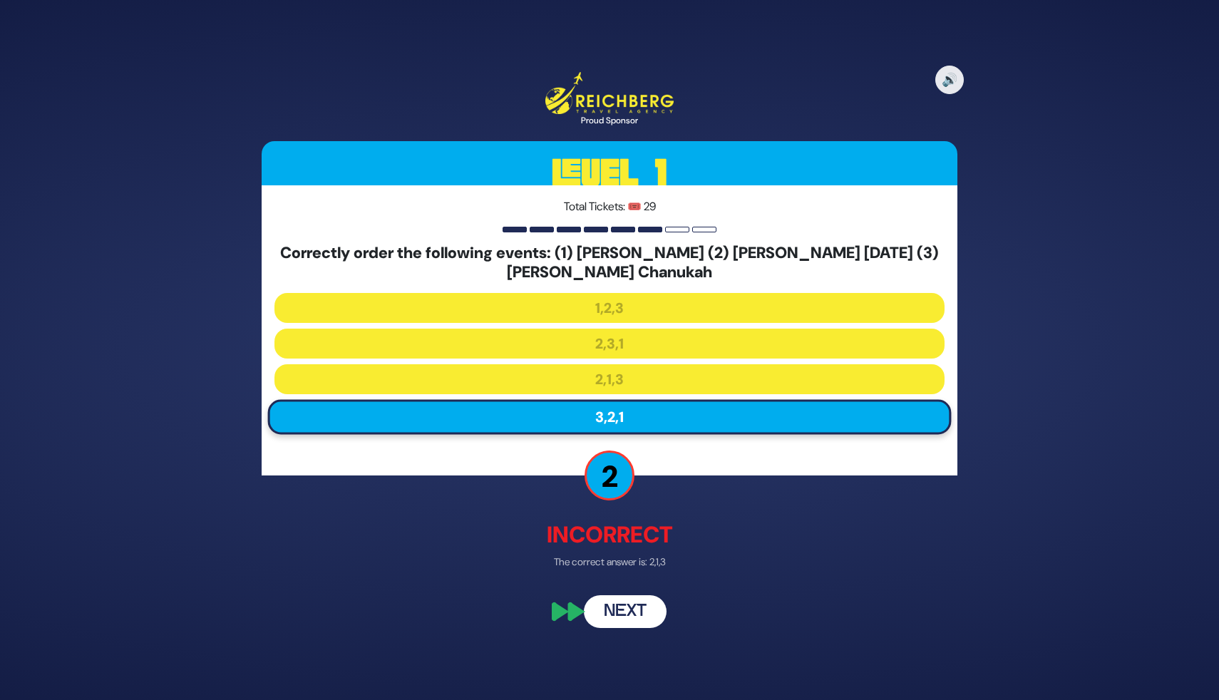
click at [617, 621] on button "Next" at bounding box center [625, 611] width 83 height 33
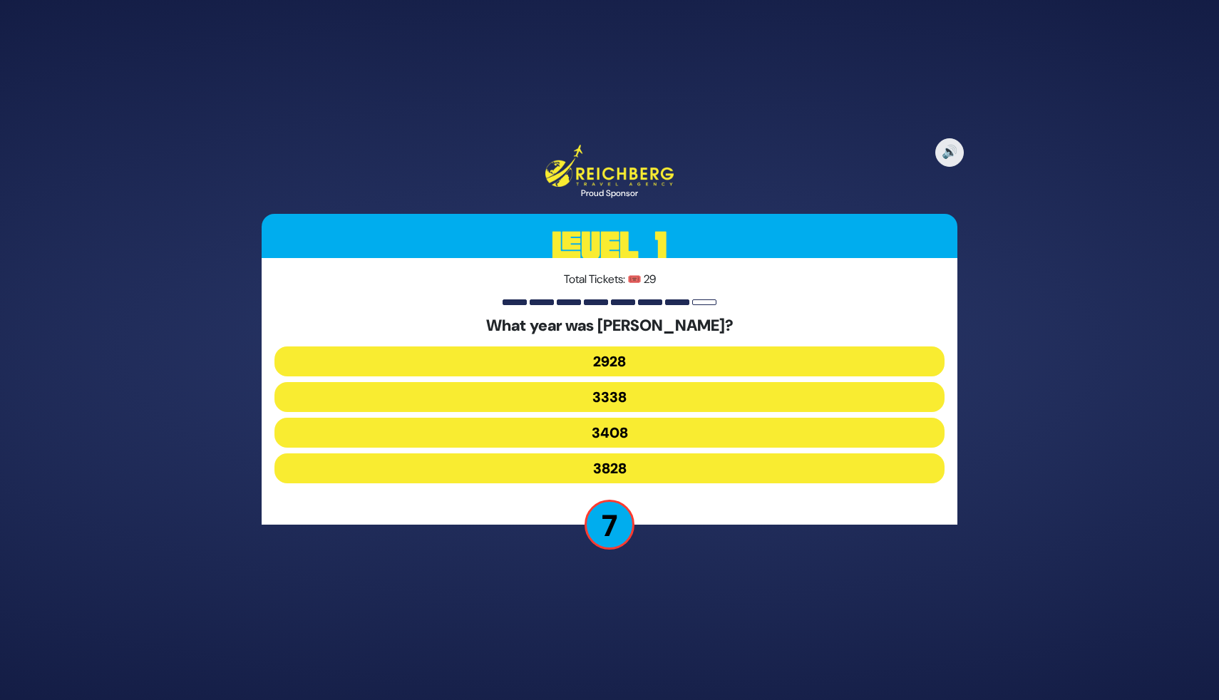
click at [630, 398] on button "3338" at bounding box center [609, 397] width 670 height 30
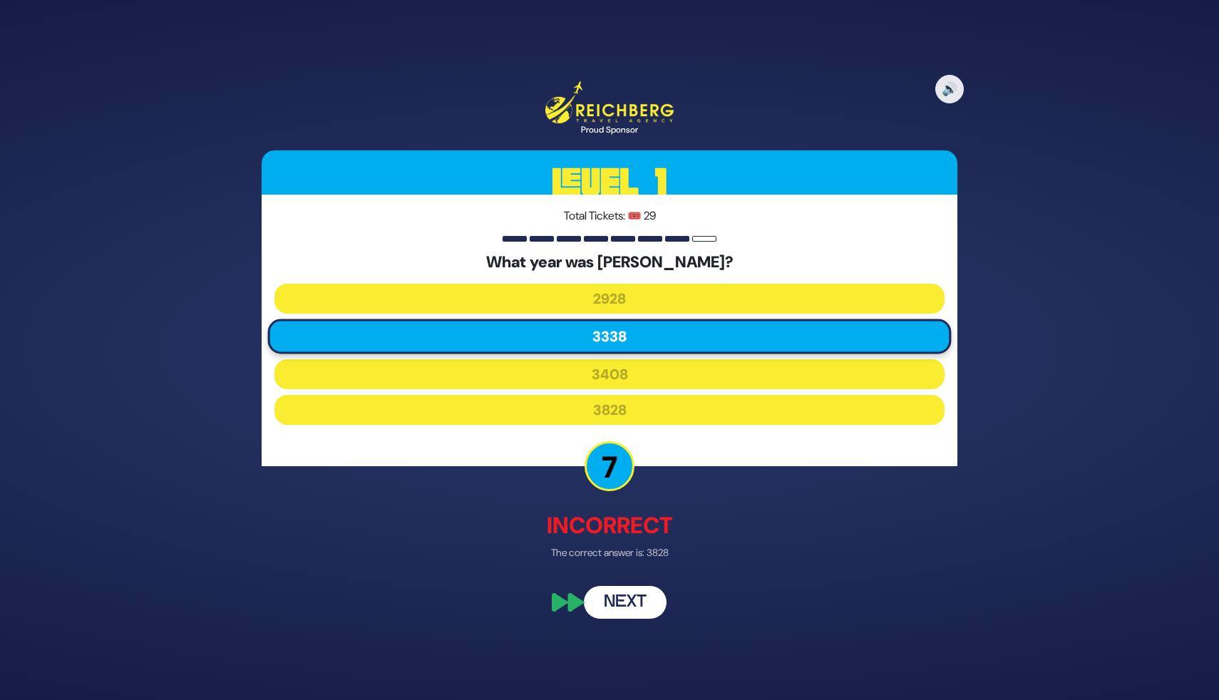
click at [617, 610] on button "Next" at bounding box center [625, 602] width 83 height 33
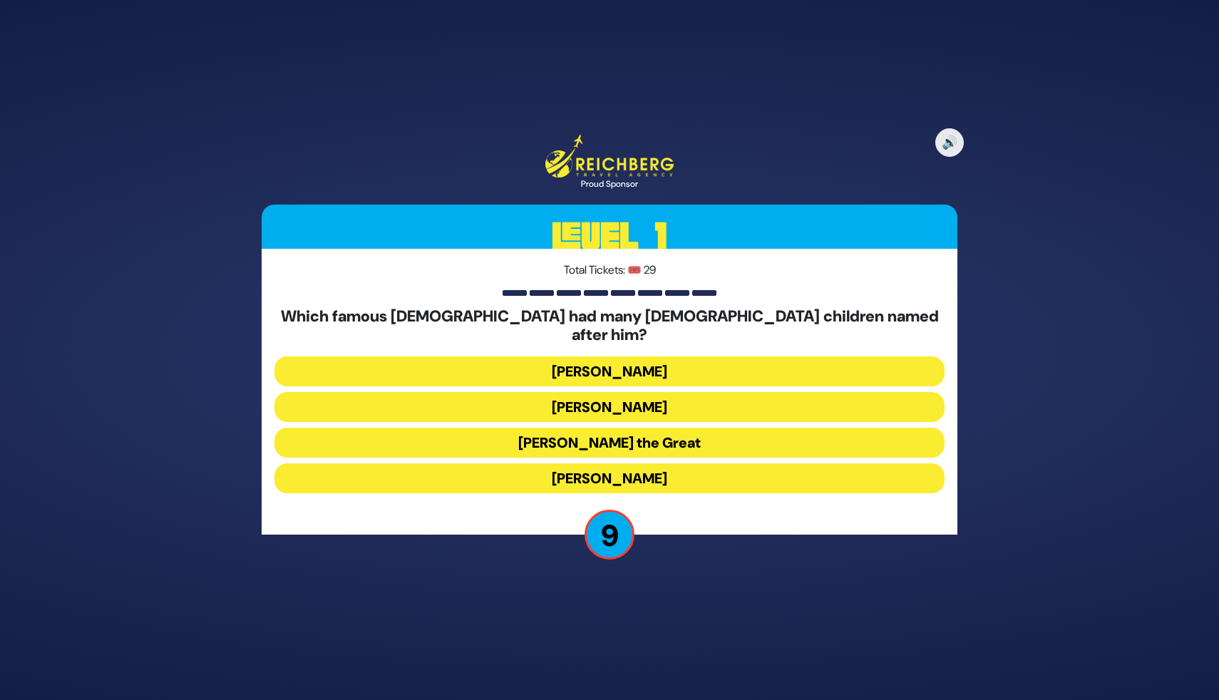
click at [547, 433] on button "Alexander the Great" at bounding box center [609, 443] width 670 height 30
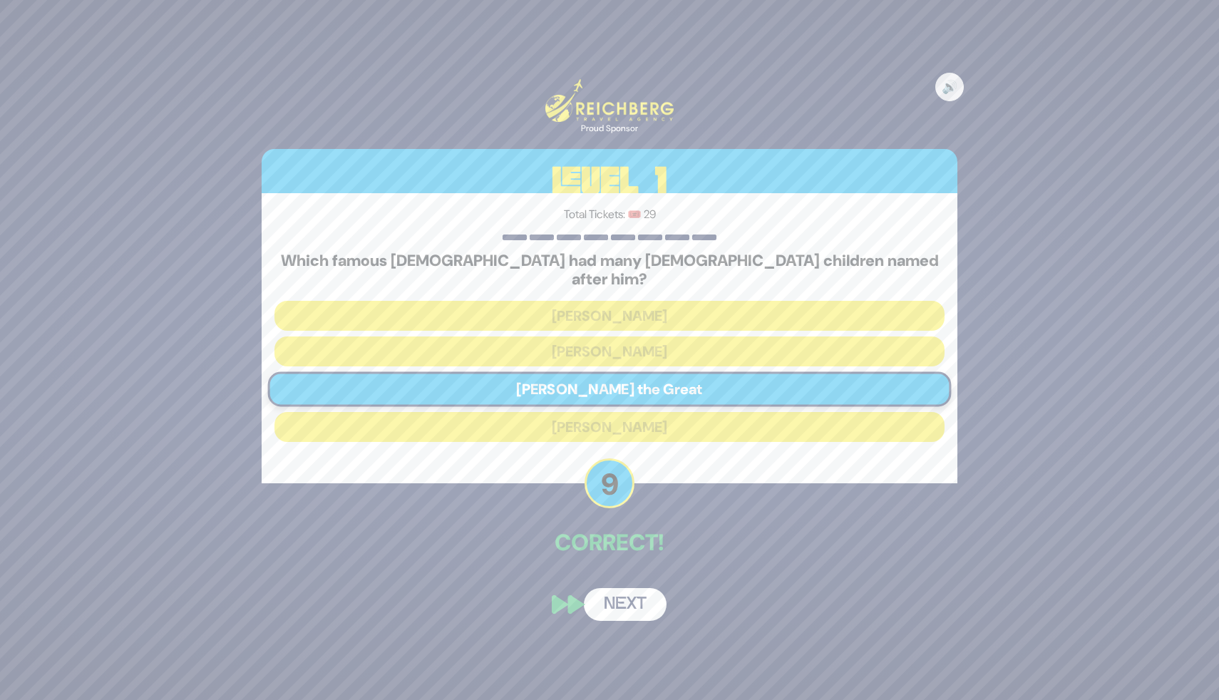
click at [596, 596] on button "Next" at bounding box center [625, 604] width 83 height 33
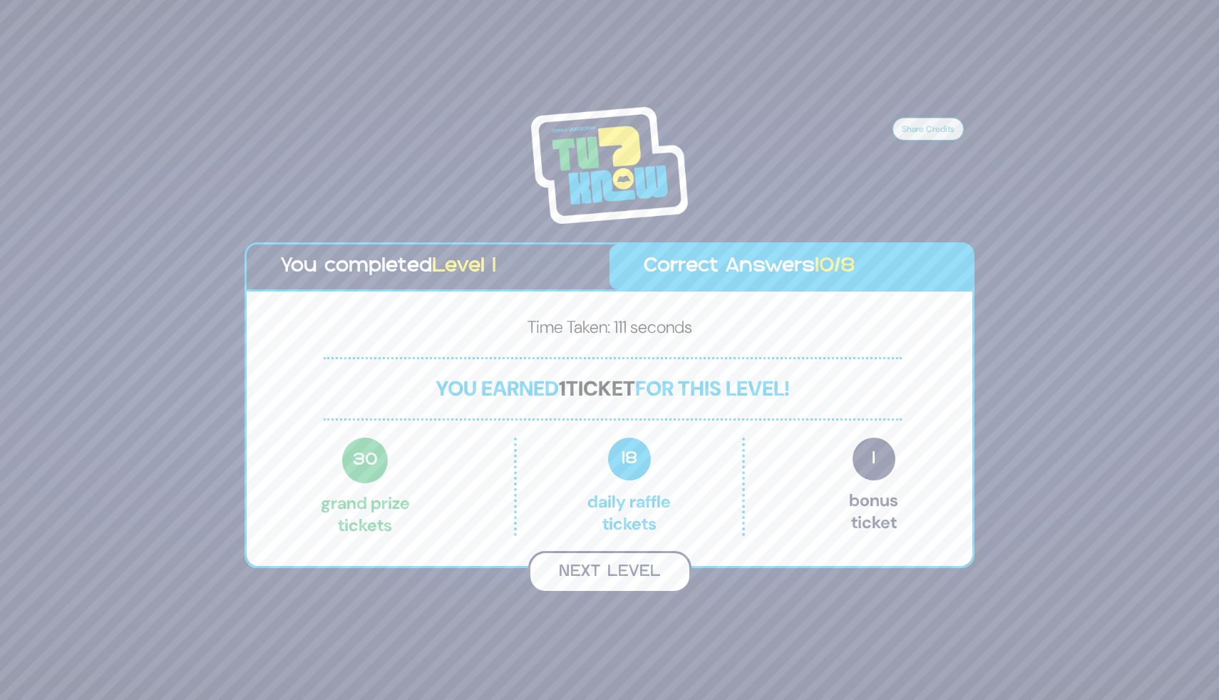
click at [598, 577] on button "Next Level" at bounding box center [609, 572] width 163 height 42
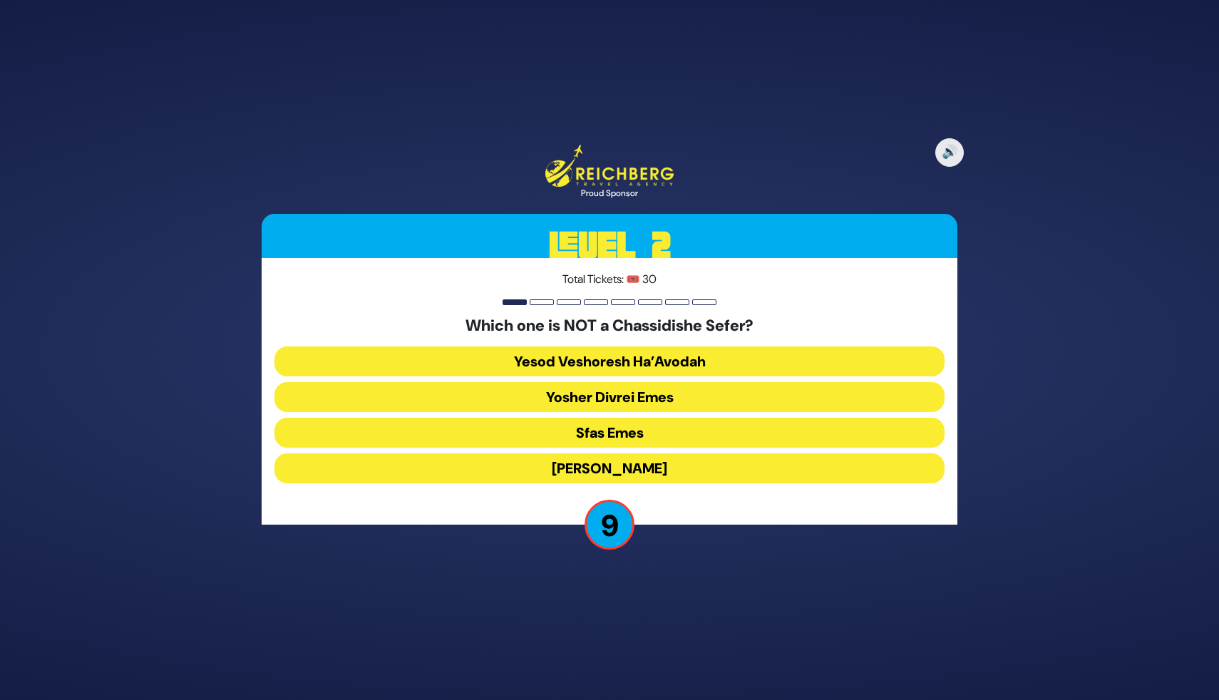
click at [596, 402] on button "Yosher Divrei Emes" at bounding box center [609, 397] width 670 height 30
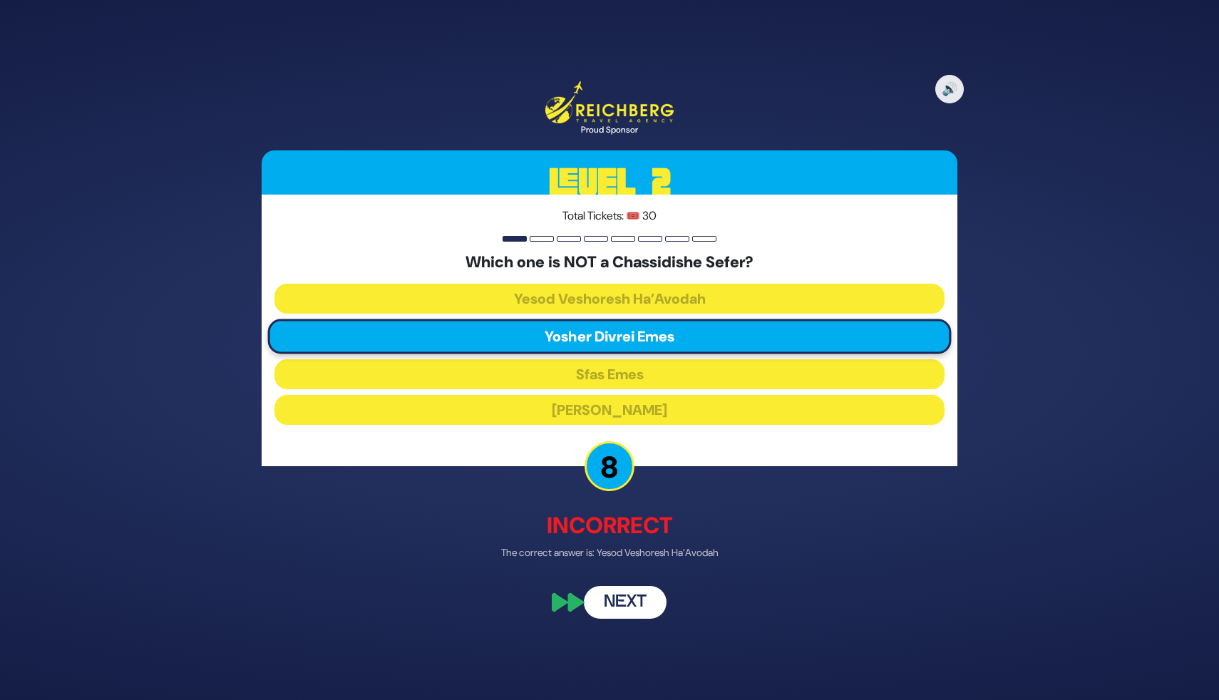
click at [634, 609] on button "Next" at bounding box center [625, 602] width 83 height 33
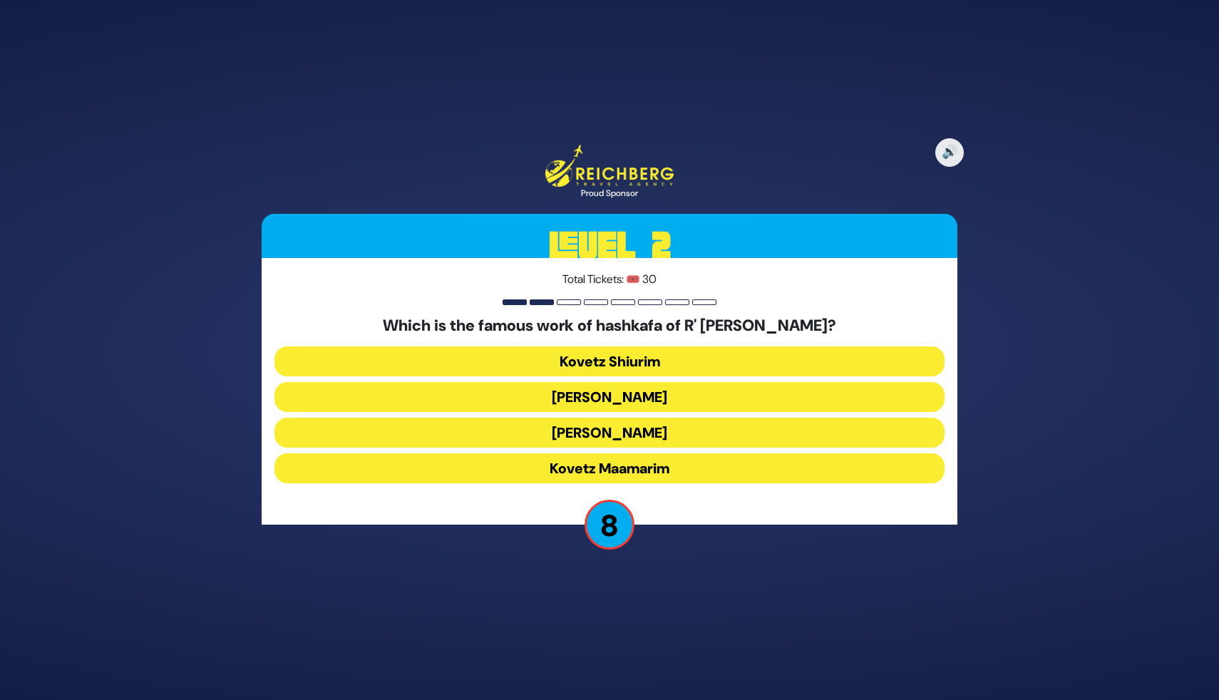
click at [618, 473] on button "Kovetz Maamarim" at bounding box center [609, 468] width 670 height 30
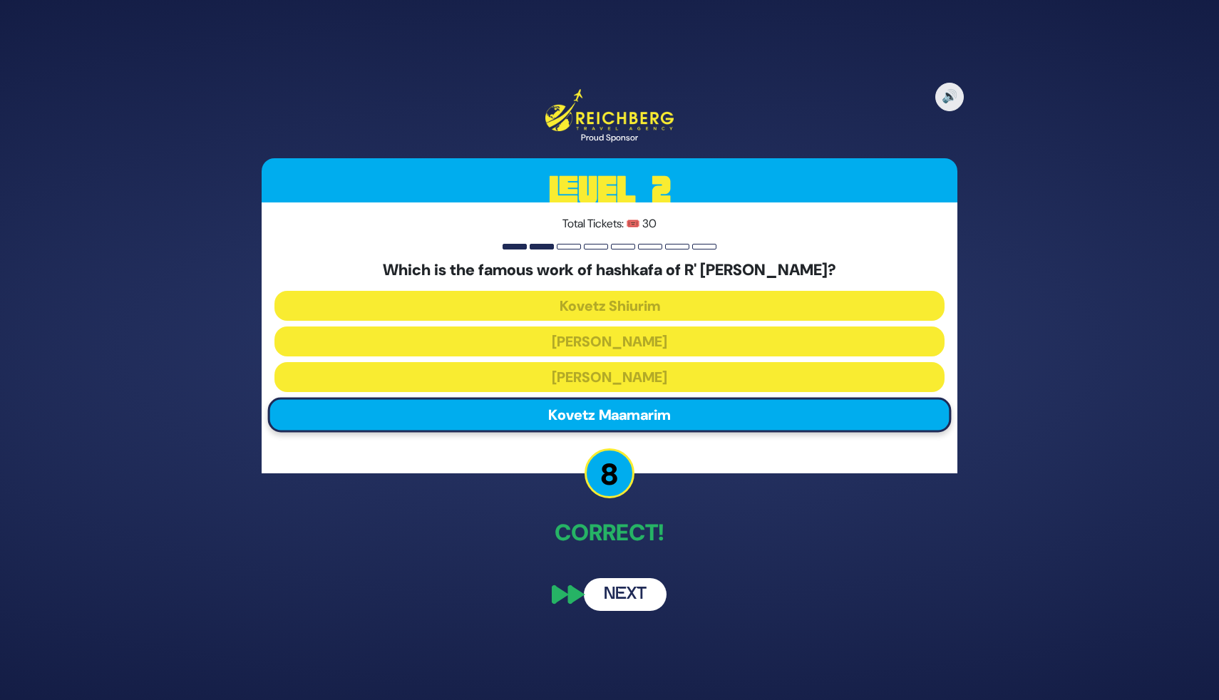
click at [624, 598] on button "Next" at bounding box center [625, 594] width 83 height 33
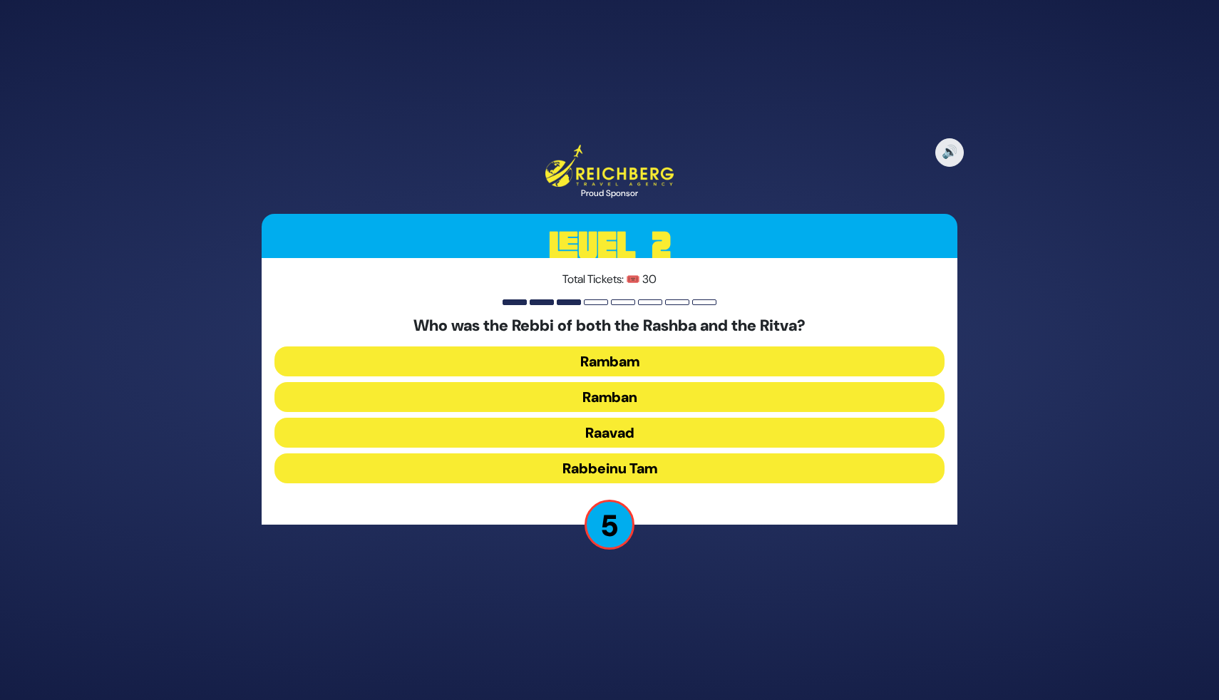
click at [636, 401] on button "Ramban" at bounding box center [609, 397] width 670 height 30
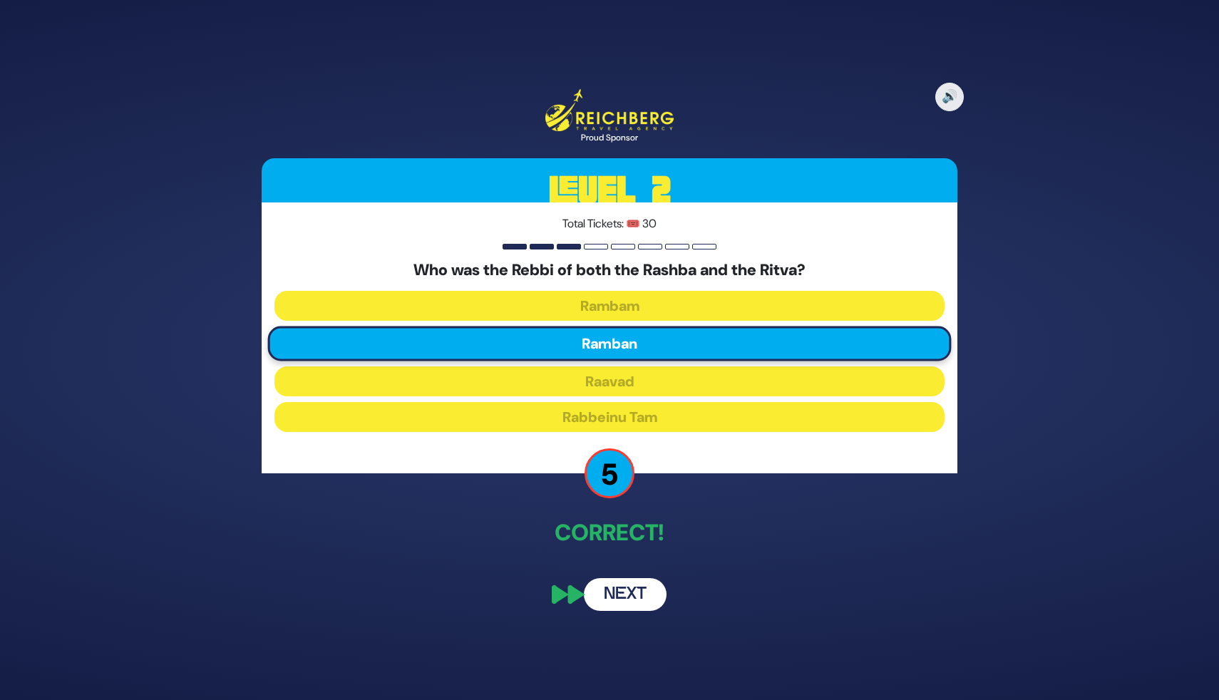
click at [638, 600] on button "Next" at bounding box center [625, 594] width 83 height 33
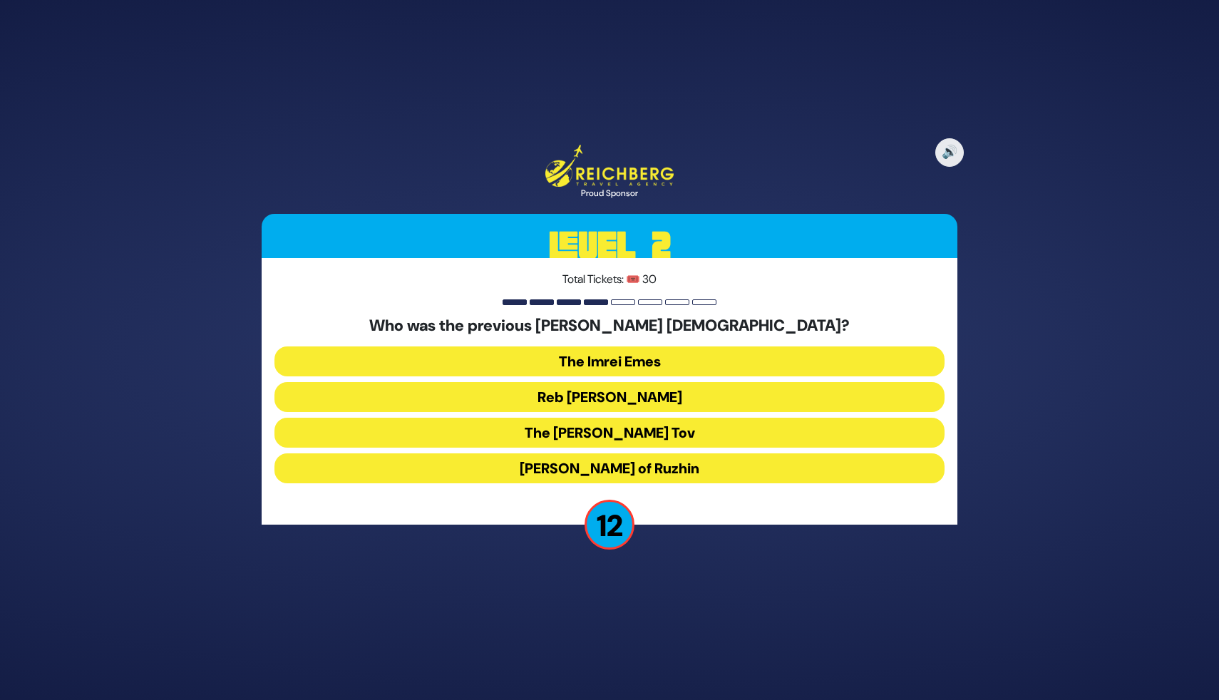
click at [613, 399] on button "Reb Ahron Rokeach" at bounding box center [609, 397] width 670 height 30
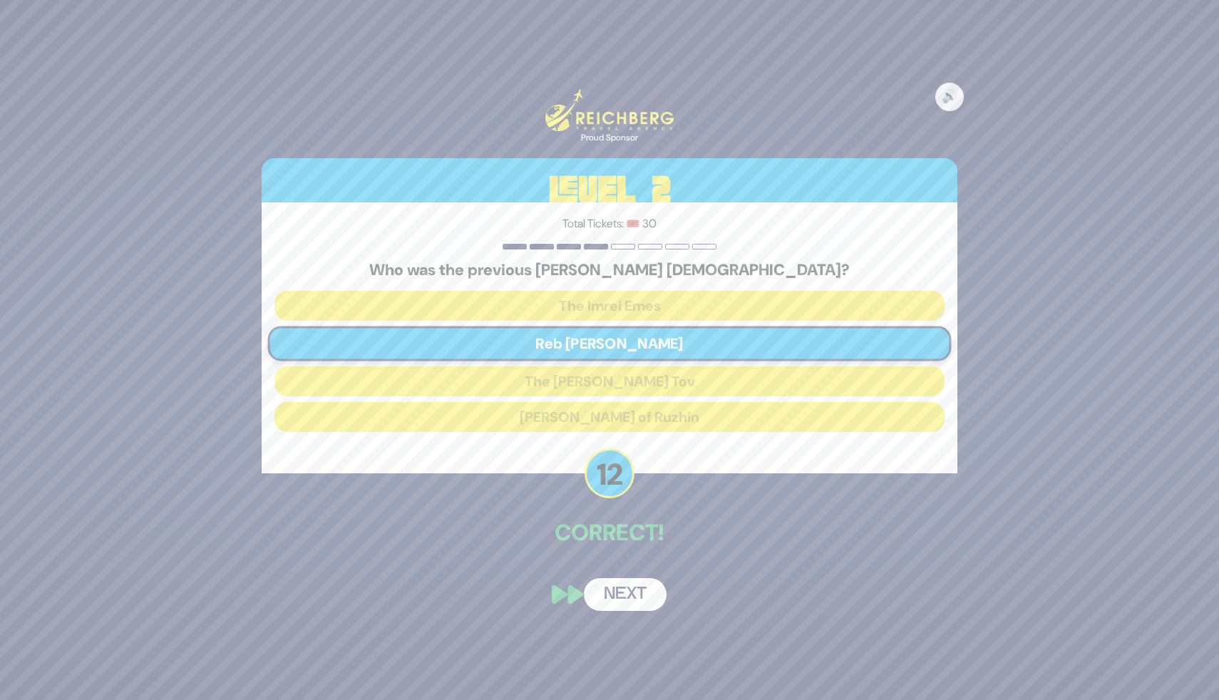
click at [631, 590] on button "Next" at bounding box center [625, 594] width 83 height 33
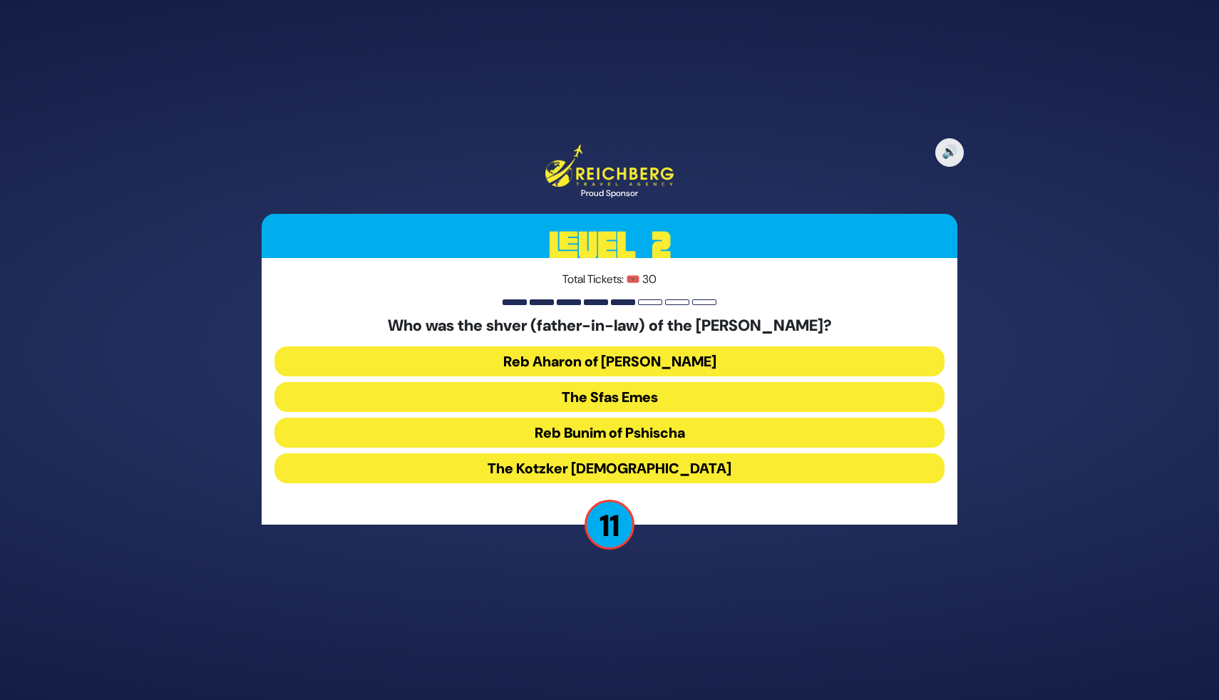
click at [618, 466] on button "The Kotzker Rebbe" at bounding box center [609, 468] width 670 height 30
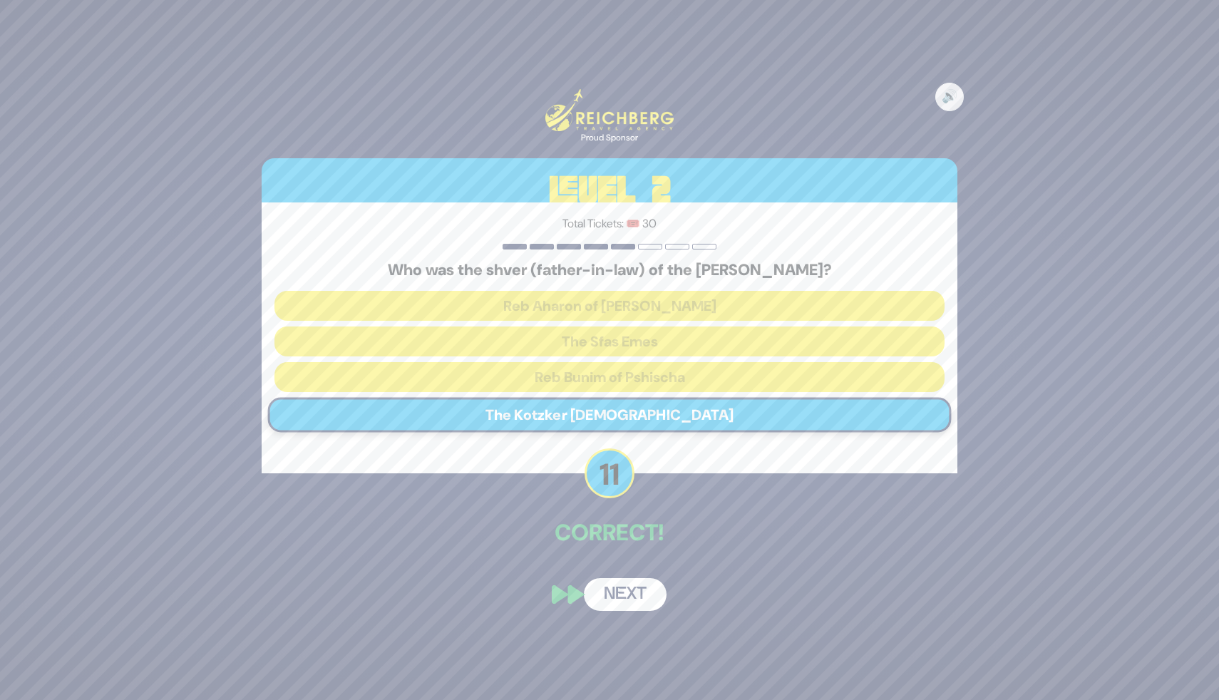
click at [619, 575] on div "🔊 Proud Sponsor Level 2 Total Tickets: 🎟️ 30 Who was the shver (father-in-law) …" at bounding box center [610, 350] width 730 height 557
click at [618, 584] on button "Next" at bounding box center [625, 594] width 83 height 33
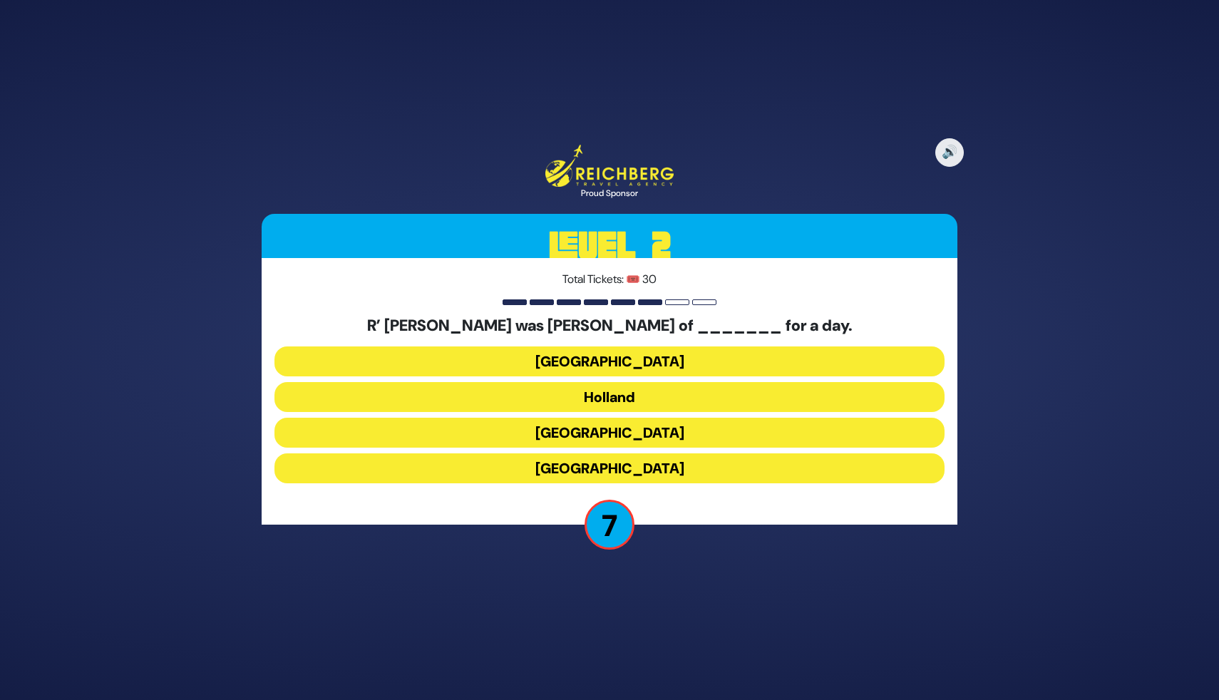
click at [572, 401] on button "Holland" at bounding box center [609, 397] width 670 height 30
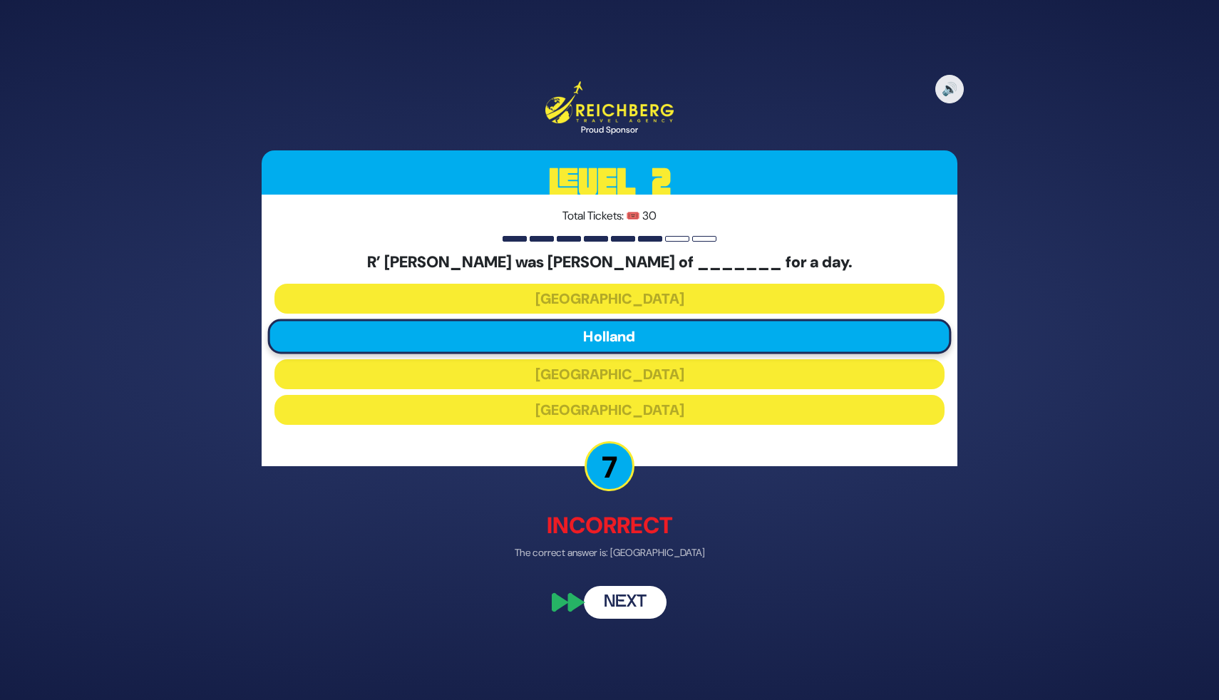
click at [612, 609] on button "Next" at bounding box center [625, 602] width 83 height 33
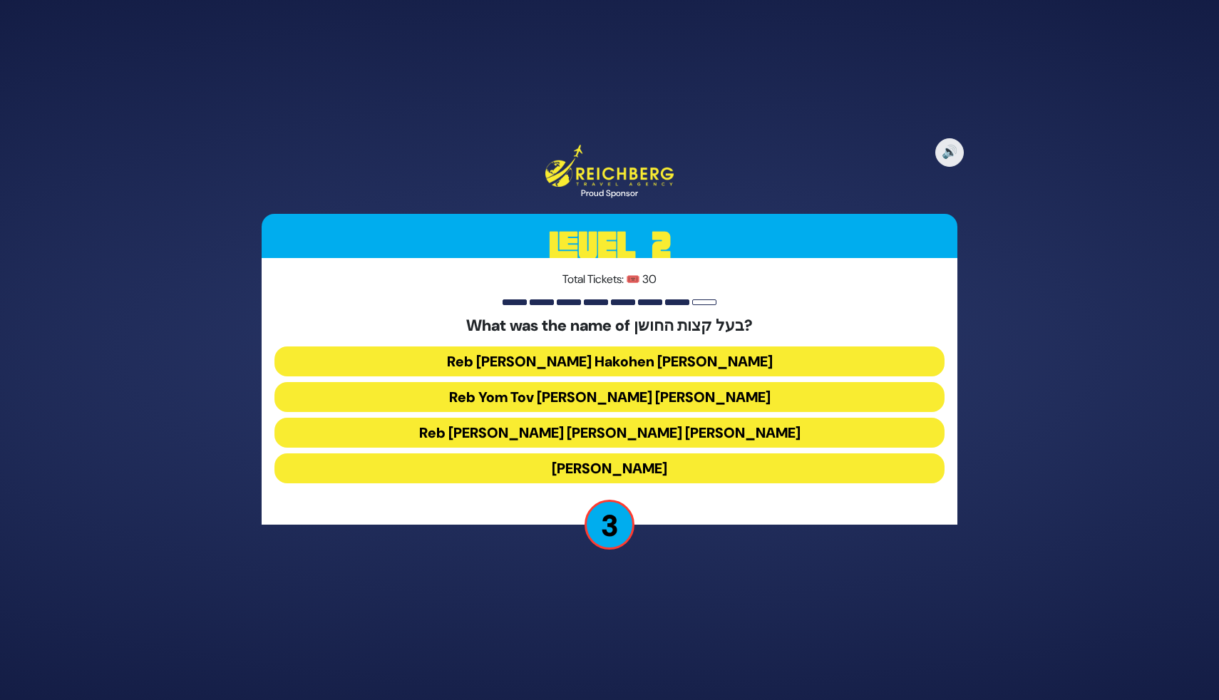
click at [584, 365] on button "Reb Aryeh Leib Hakohen Heller" at bounding box center [609, 361] width 670 height 30
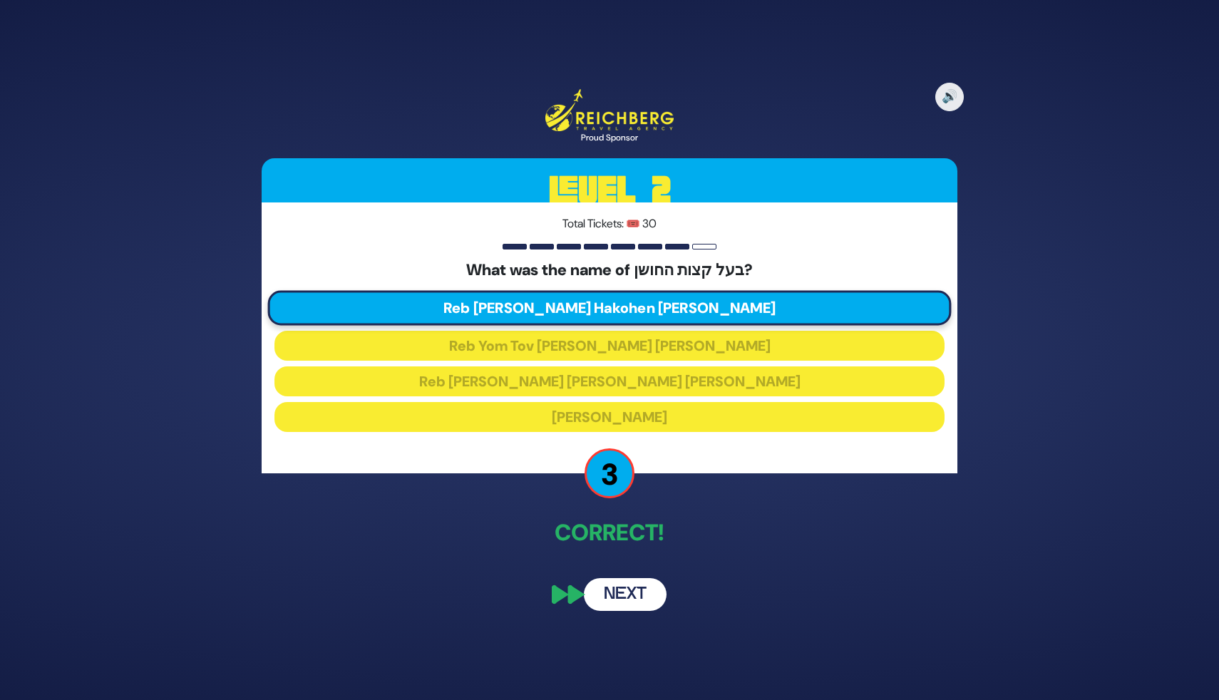
click at [629, 600] on button "Next" at bounding box center [625, 594] width 83 height 33
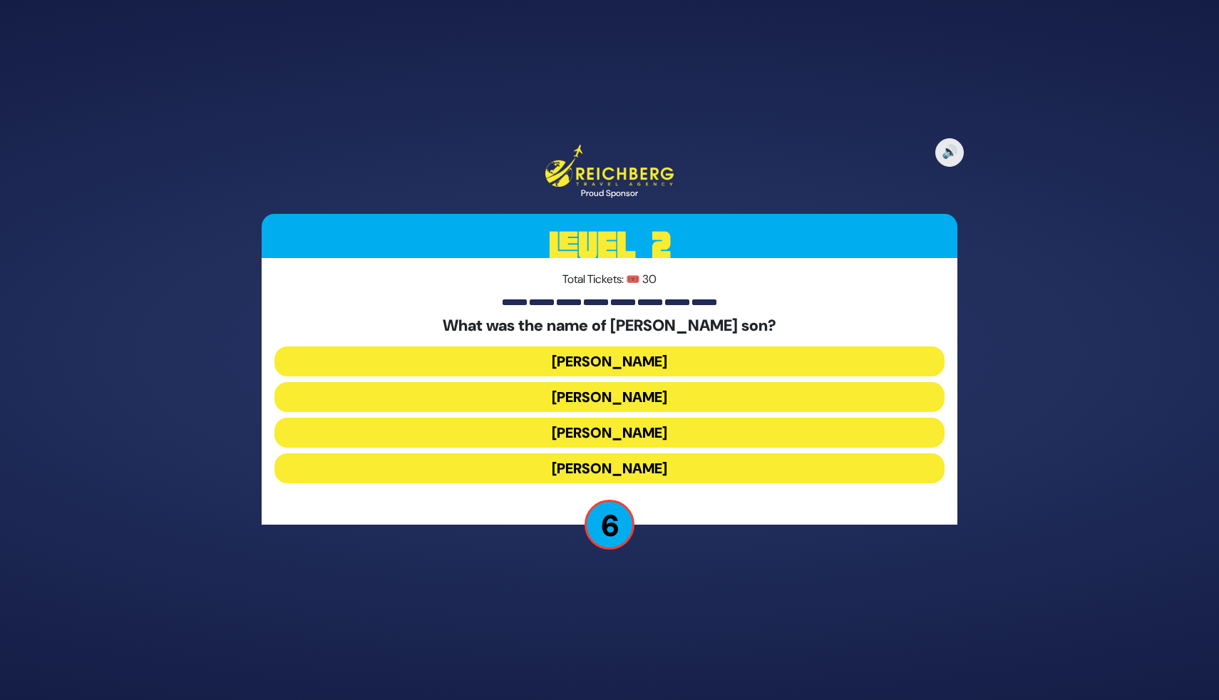
click at [636, 438] on button "Amos Bunim" at bounding box center [609, 433] width 670 height 30
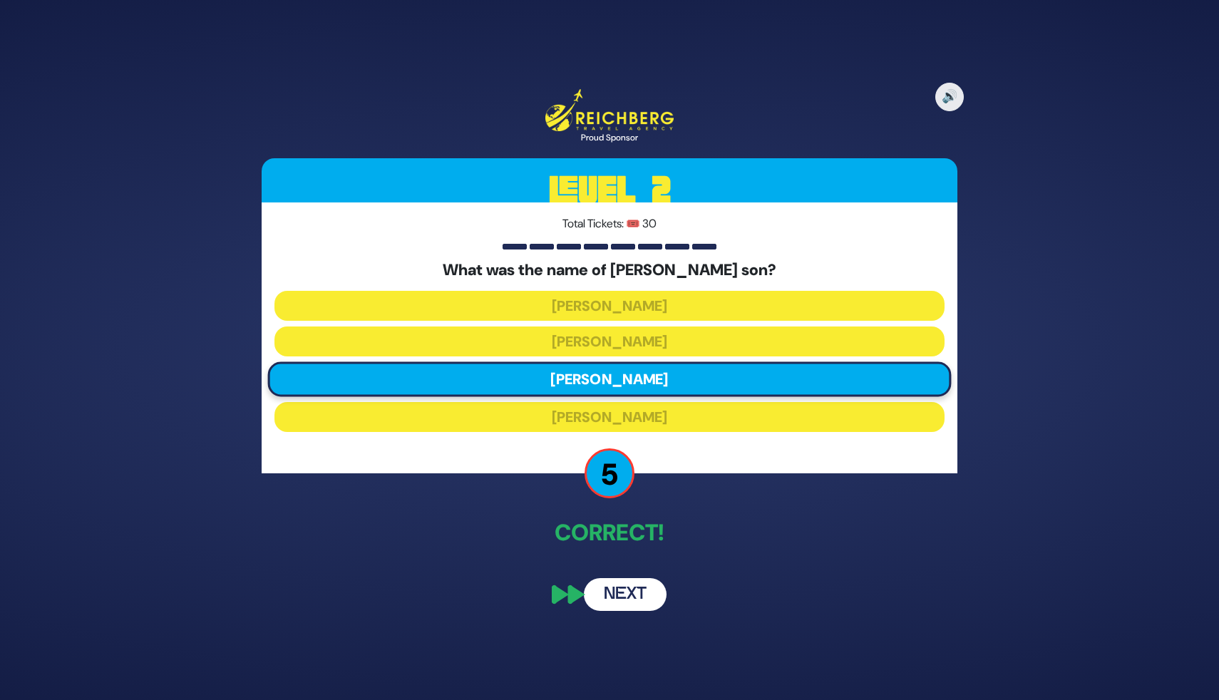
click at [621, 590] on button "Next" at bounding box center [625, 594] width 83 height 33
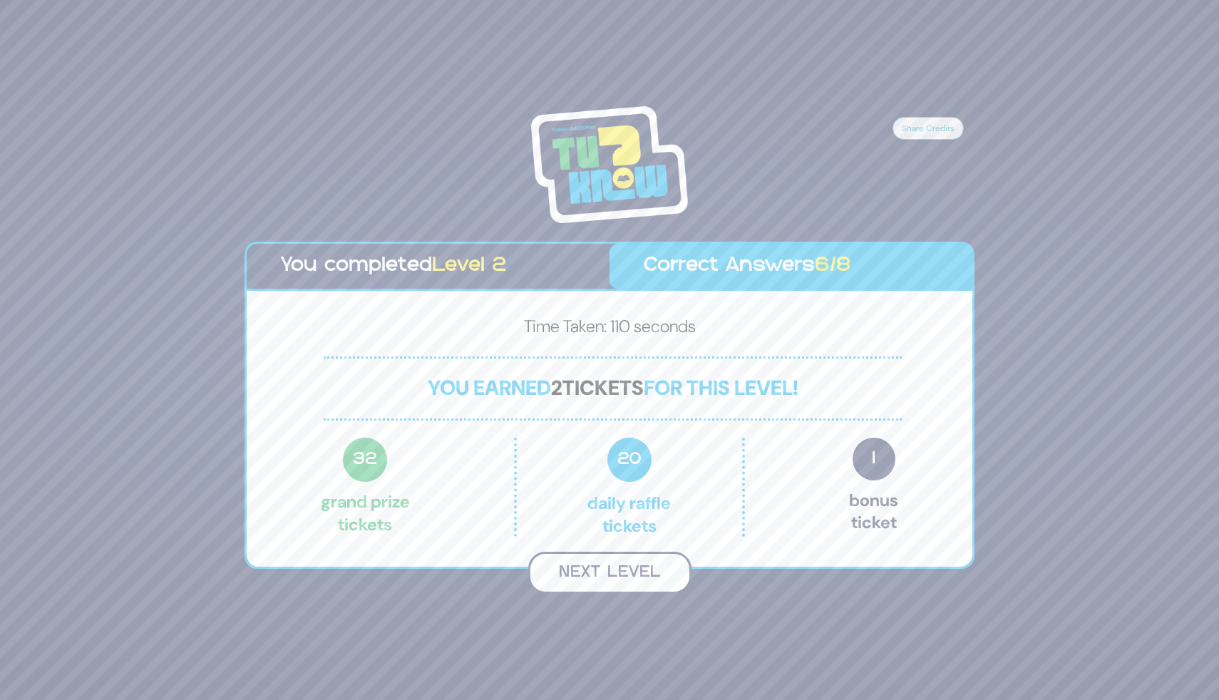
click at [631, 568] on button "Next Level" at bounding box center [609, 573] width 163 height 42
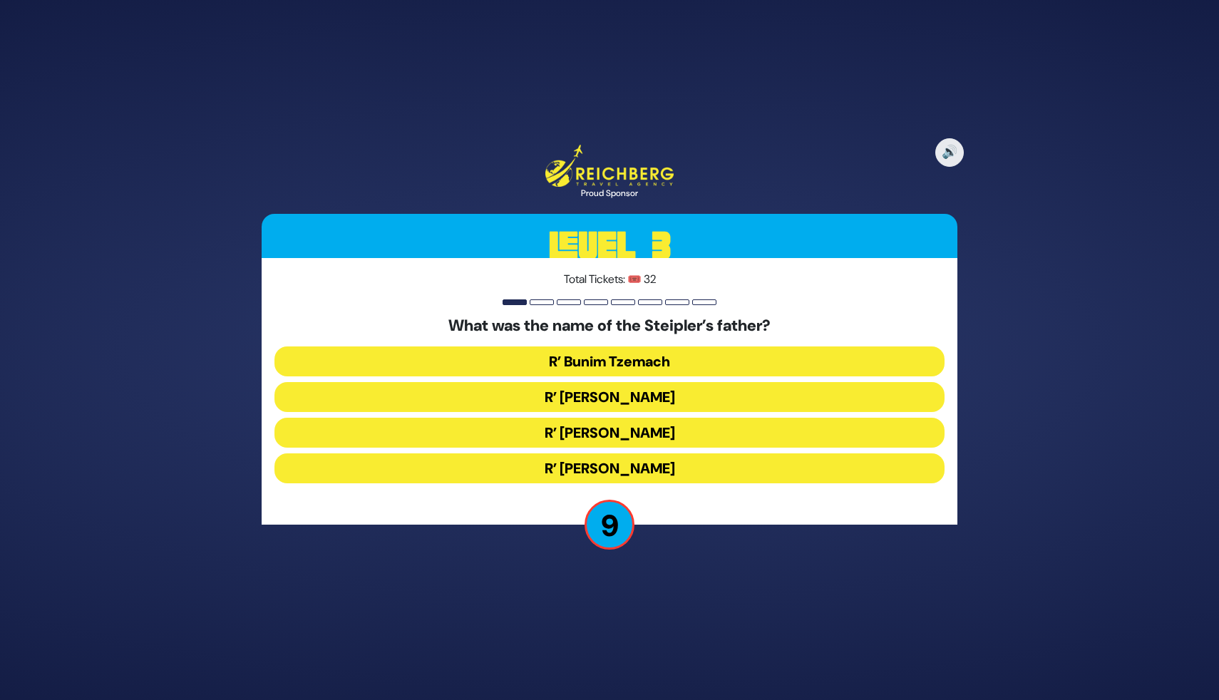
click at [613, 468] on button "R’ Chaim Peretz" at bounding box center [609, 468] width 670 height 30
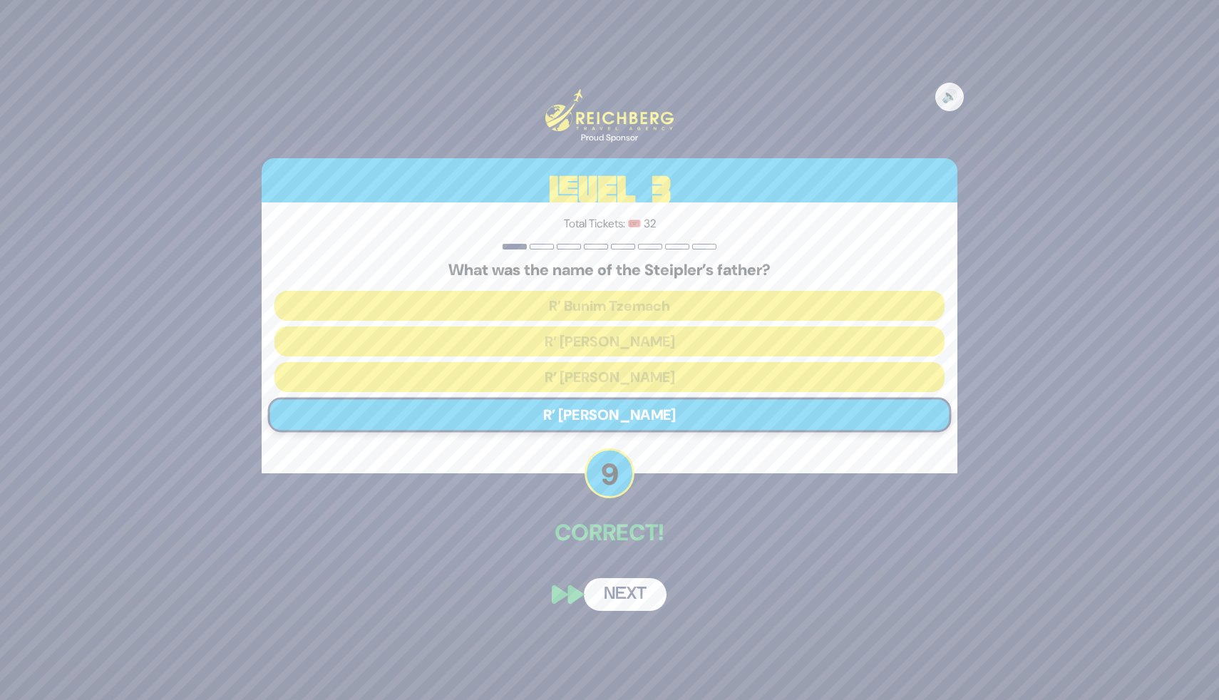
click at [611, 594] on button "Next" at bounding box center [625, 594] width 83 height 33
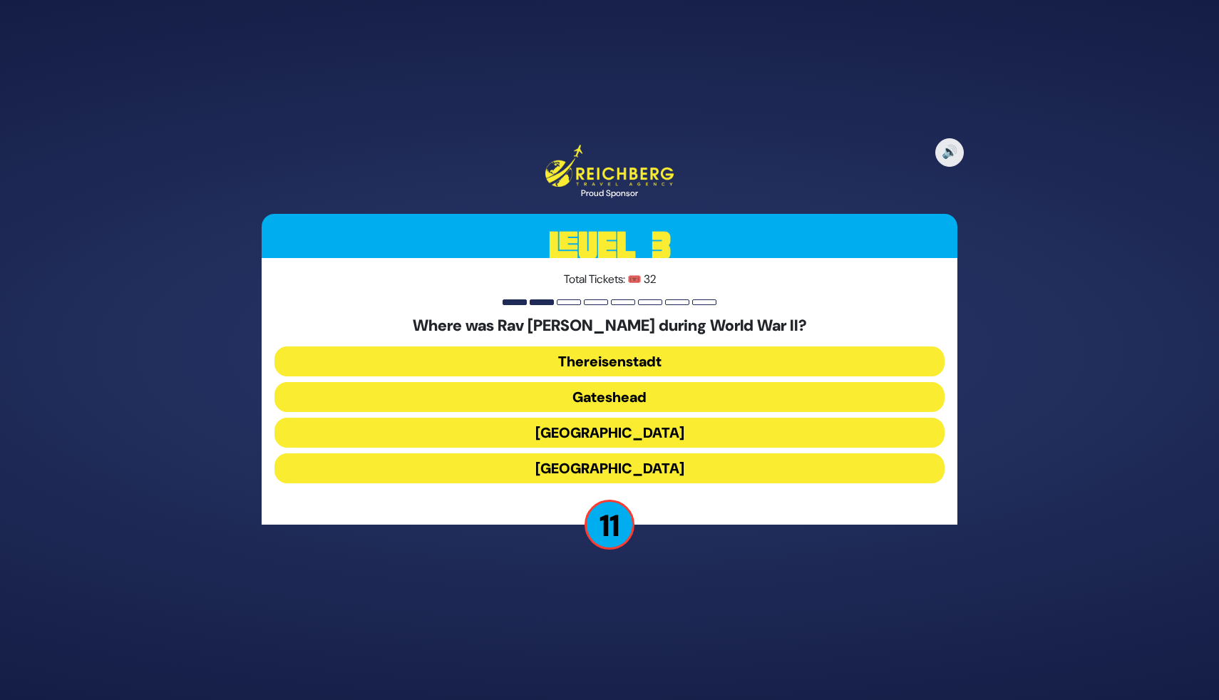
click at [596, 397] on button "Gateshead" at bounding box center [609, 397] width 670 height 30
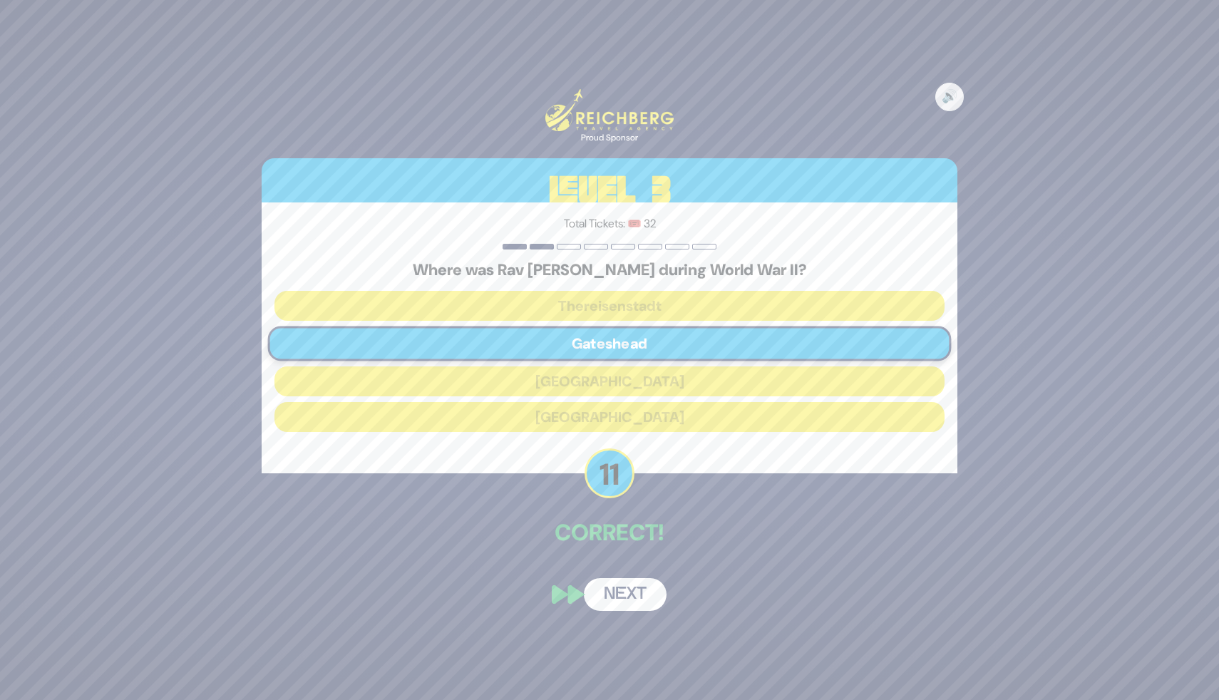
click at [607, 603] on button "Next" at bounding box center [625, 594] width 83 height 33
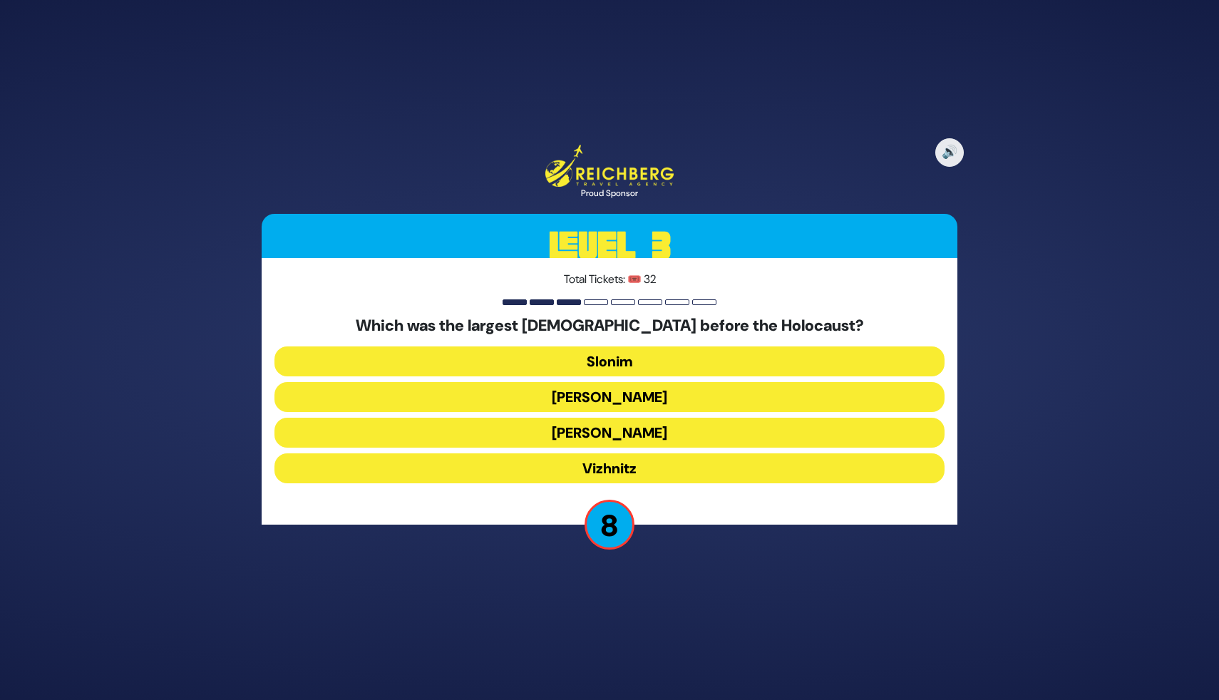
click at [644, 466] on button "Vizhnitz" at bounding box center [609, 468] width 670 height 30
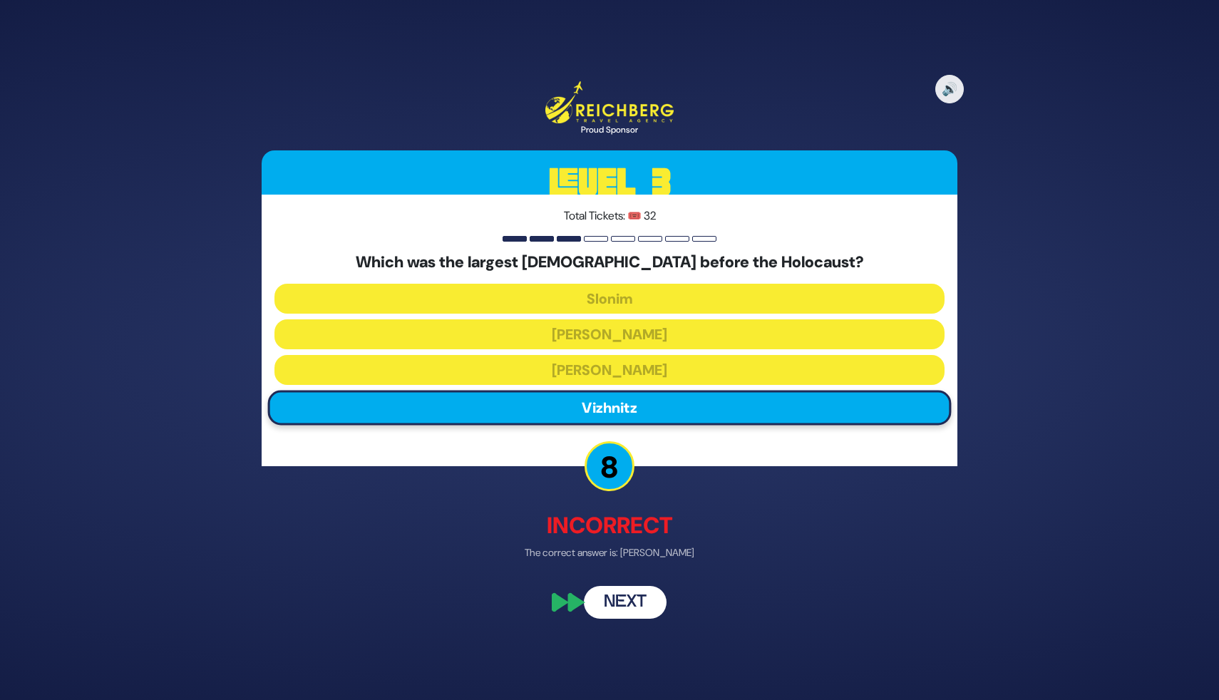
click at [639, 601] on button "Next" at bounding box center [625, 602] width 83 height 33
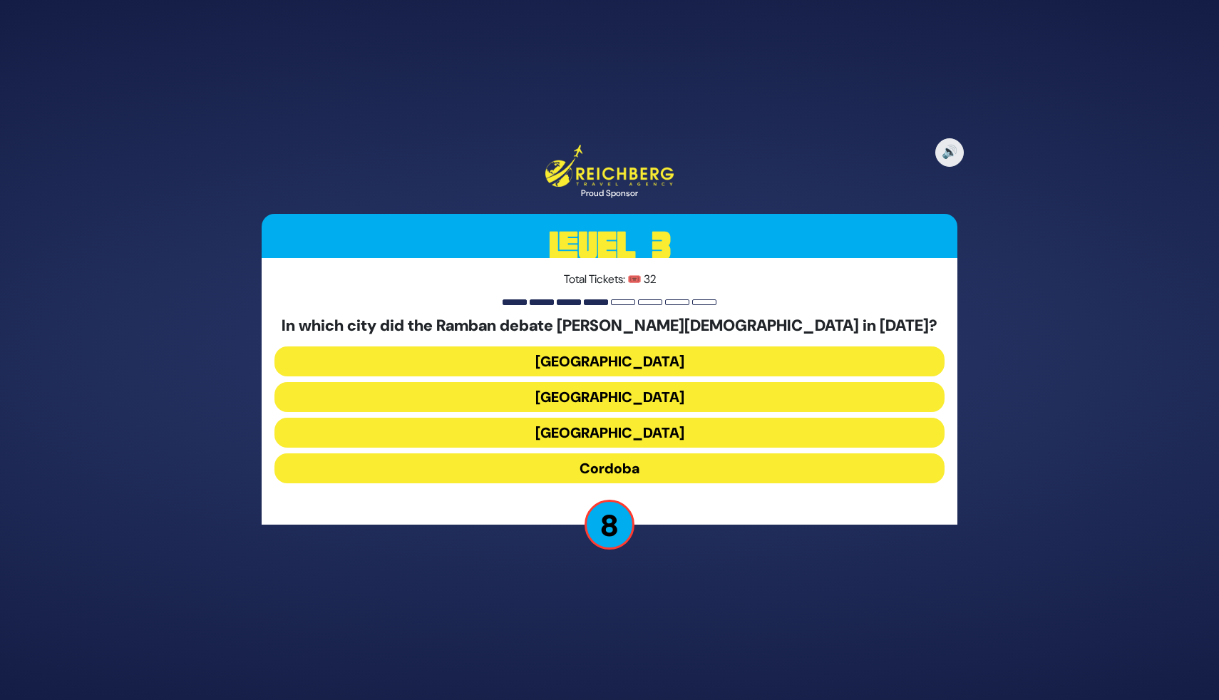
click at [605, 403] on button "Barcelona" at bounding box center [609, 397] width 670 height 30
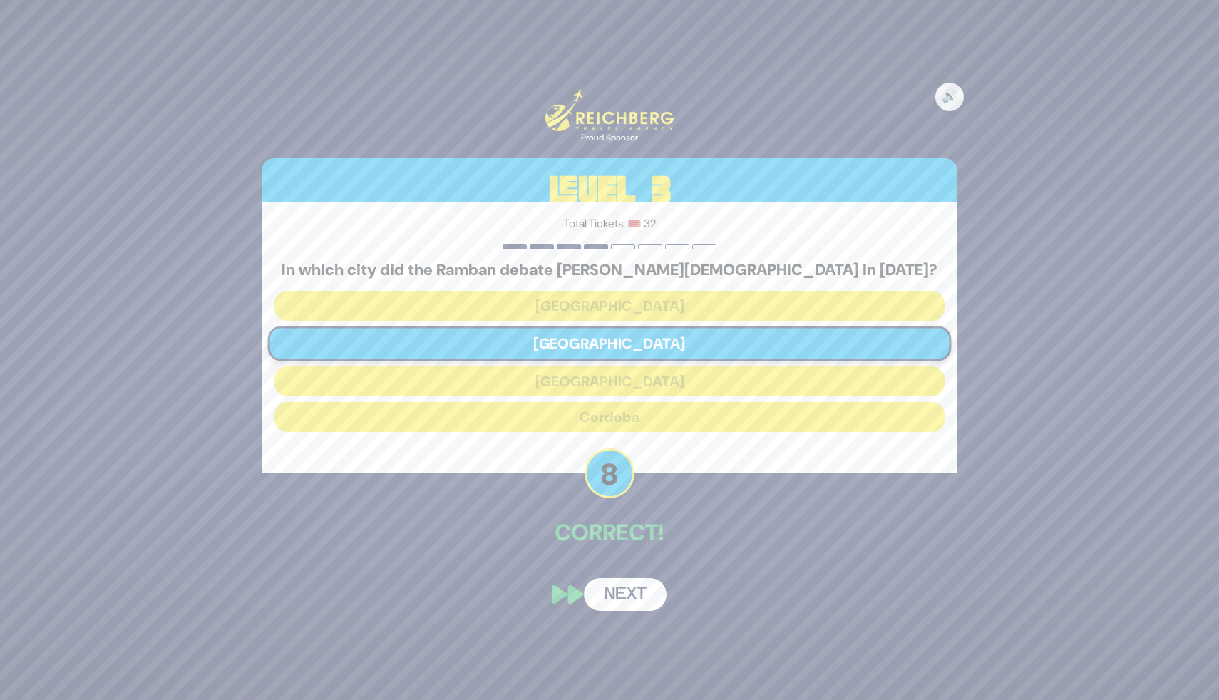
click at [624, 596] on button "Next" at bounding box center [625, 594] width 83 height 33
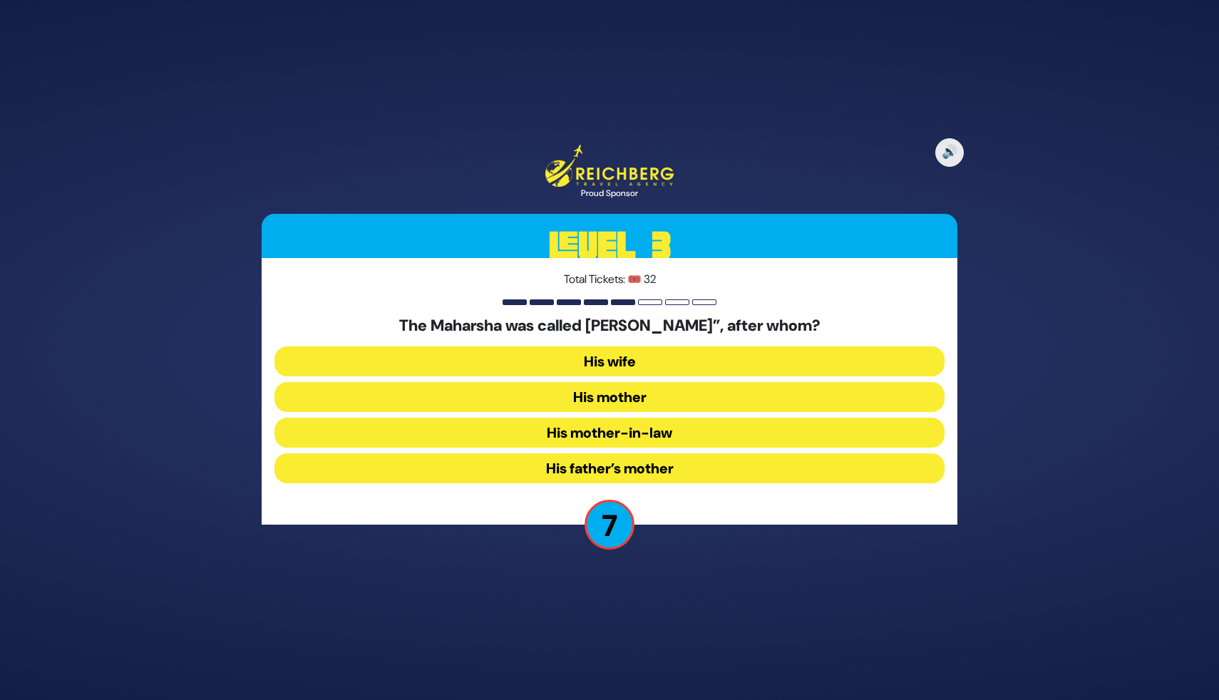
click at [619, 467] on button "His father’s mother" at bounding box center [609, 468] width 670 height 30
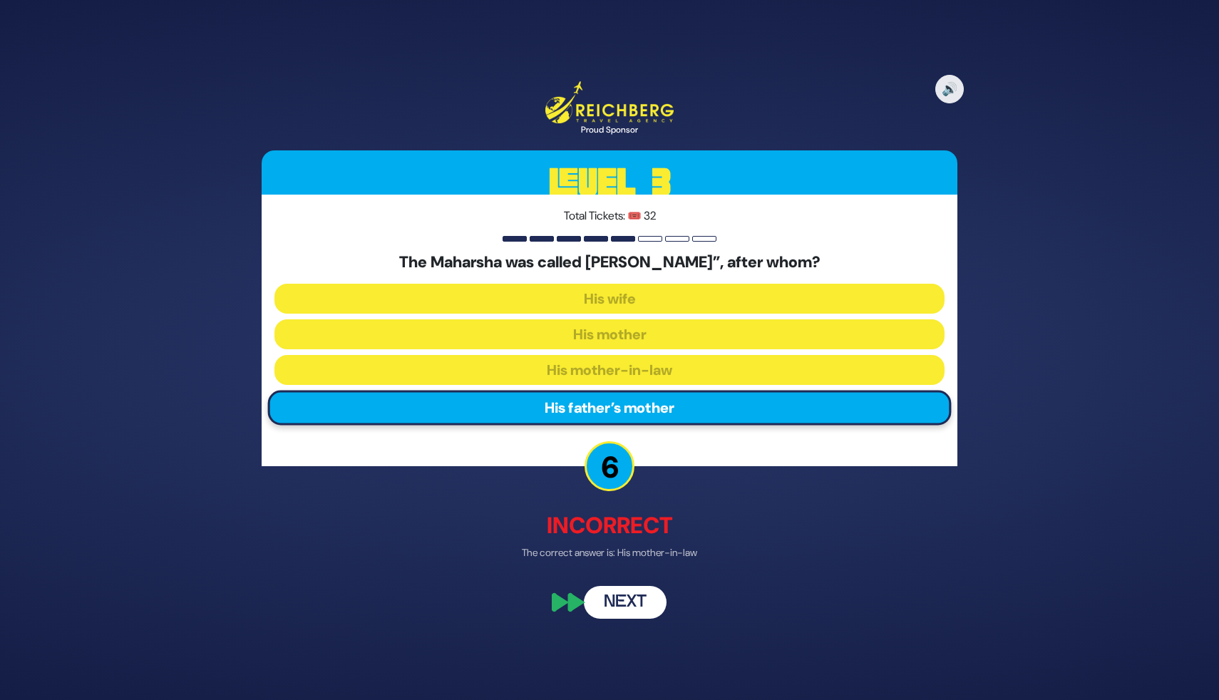
click at [625, 612] on button "Next" at bounding box center [625, 602] width 83 height 33
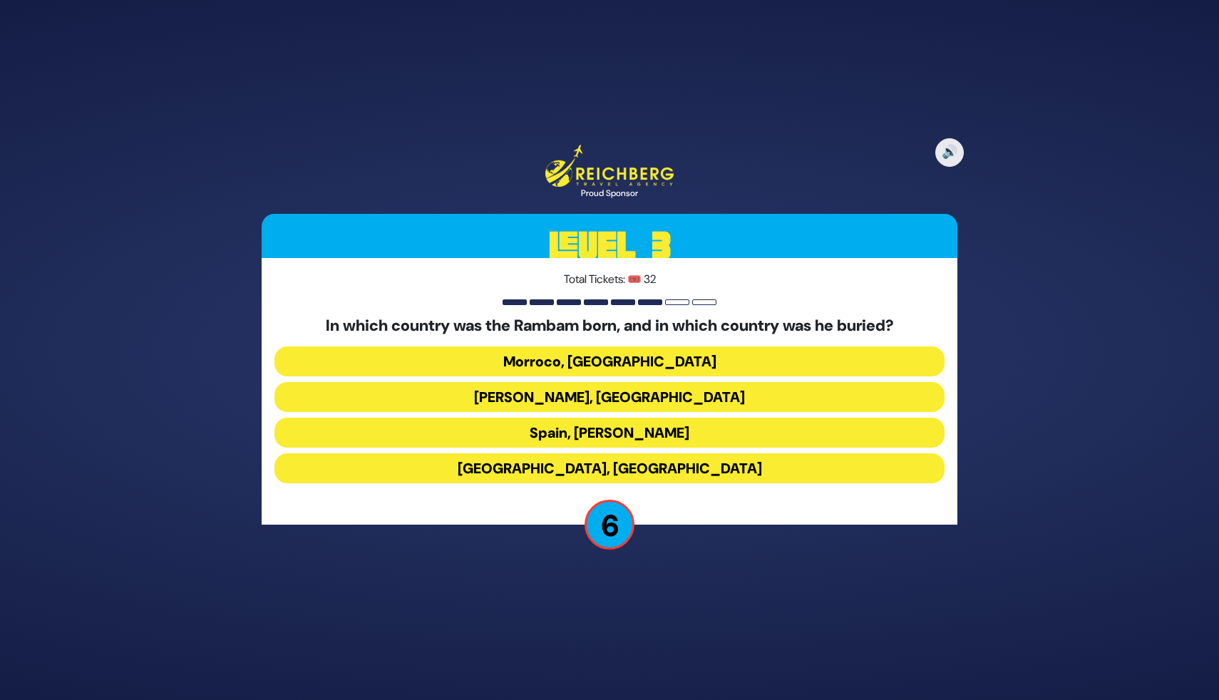
click at [585, 436] on button "Spain, Eretz Yisroel" at bounding box center [609, 433] width 670 height 30
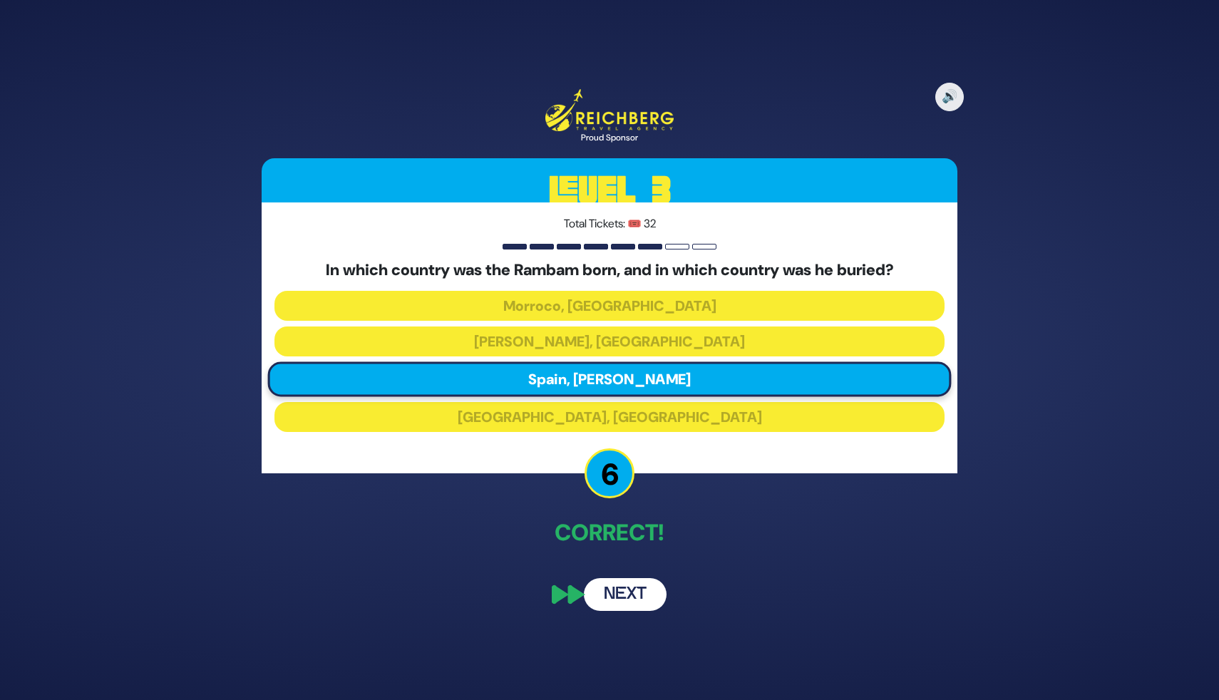
click at [615, 602] on button "Next" at bounding box center [625, 594] width 83 height 33
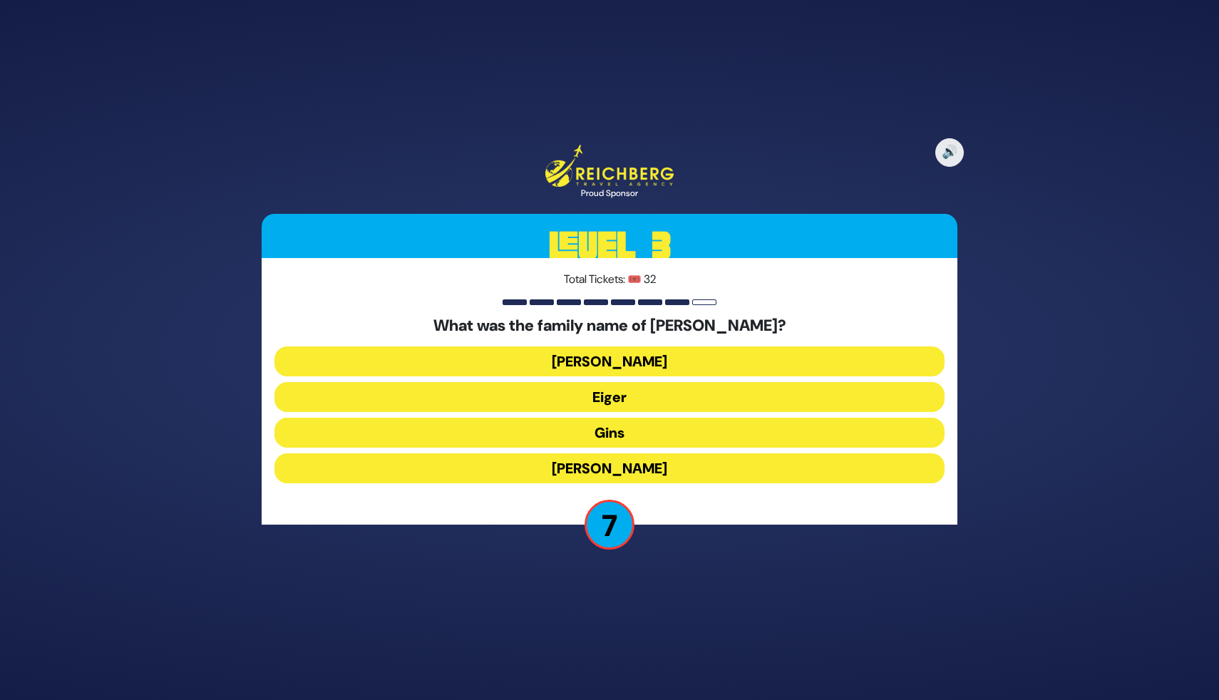
click at [614, 402] on button "Eiger" at bounding box center [609, 397] width 670 height 30
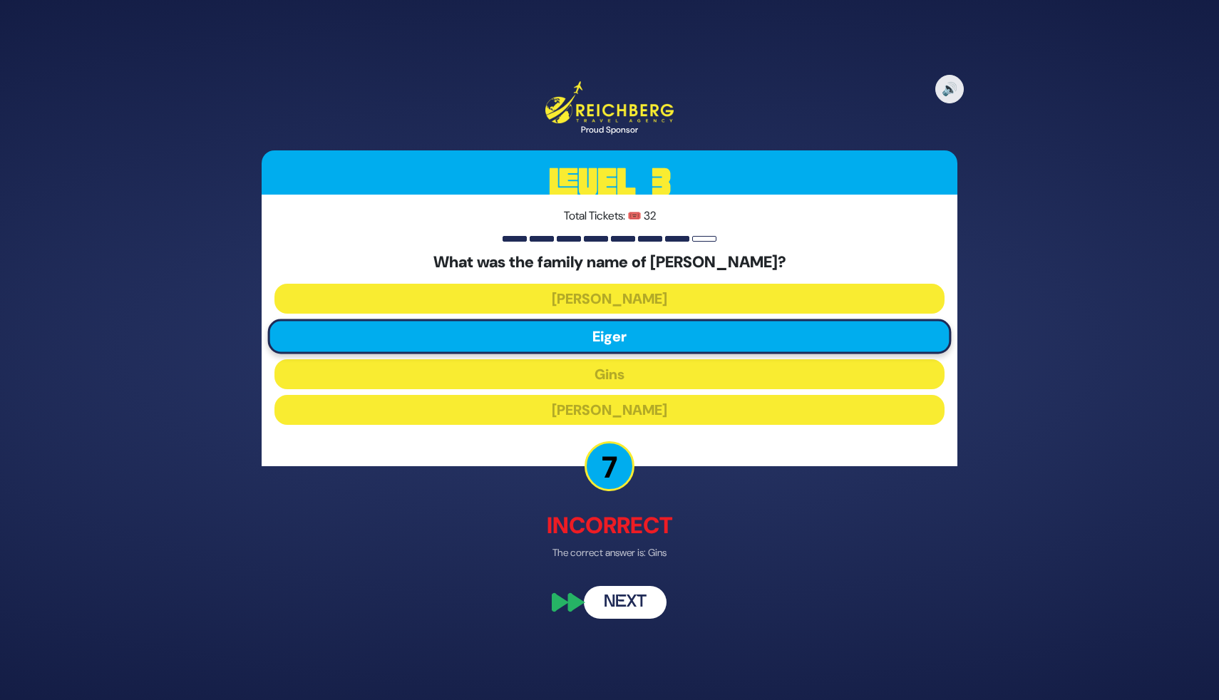
click at [701, 550] on p "The correct answer is: Gins" at bounding box center [610, 552] width 696 height 15
click at [627, 593] on button "Next" at bounding box center [625, 602] width 83 height 33
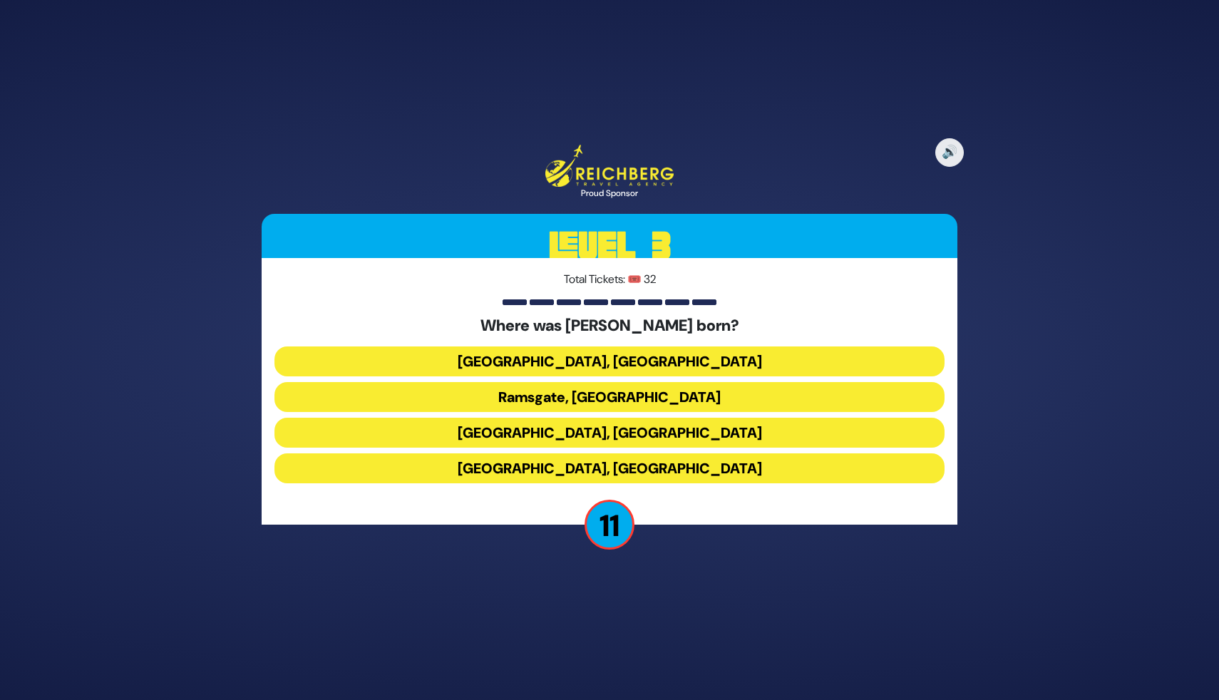
click at [618, 406] on button "Ramsgate, England" at bounding box center [609, 397] width 670 height 30
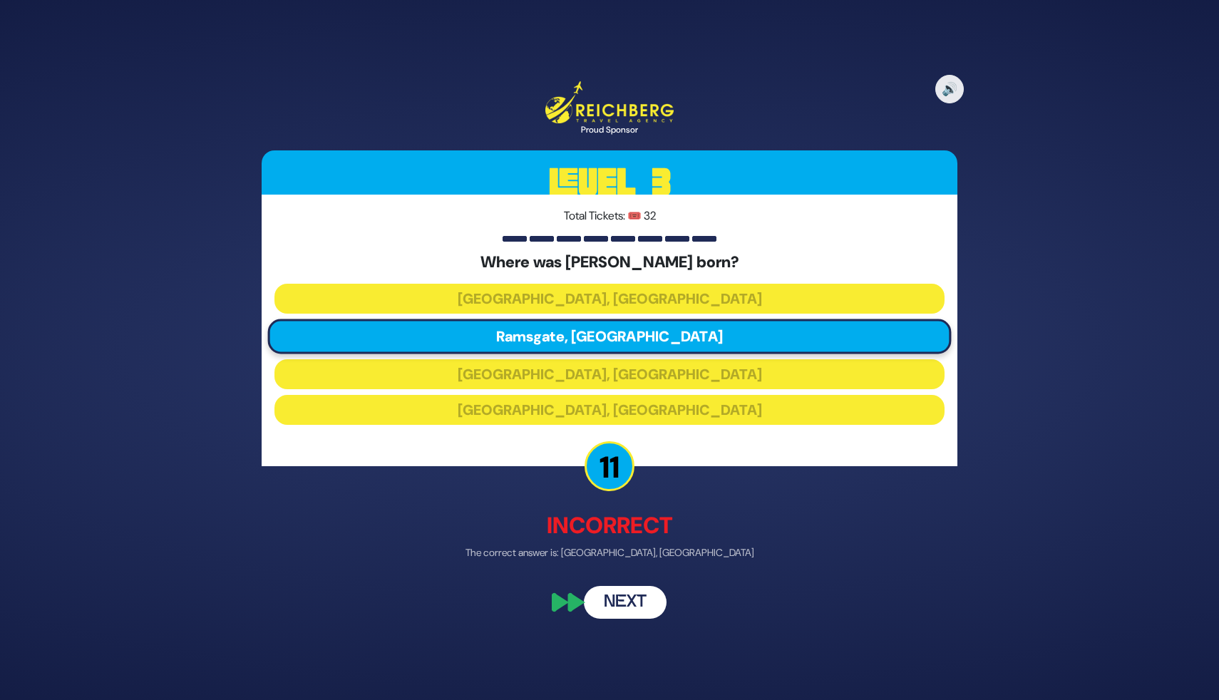
click at [630, 606] on button "Next" at bounding box center [625, 602] width 83 height 33
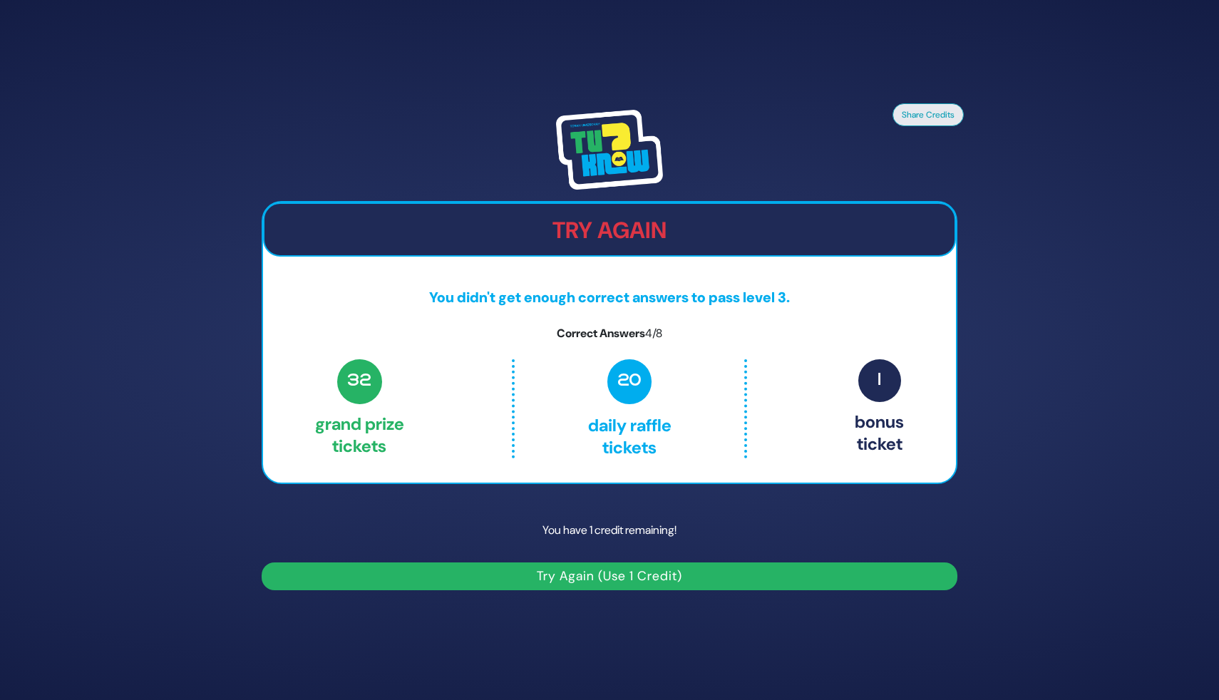
click at [646, 583] on button "Try Again (Use 1 Credit)" at bounding box center [610, 576] width 696 height 28
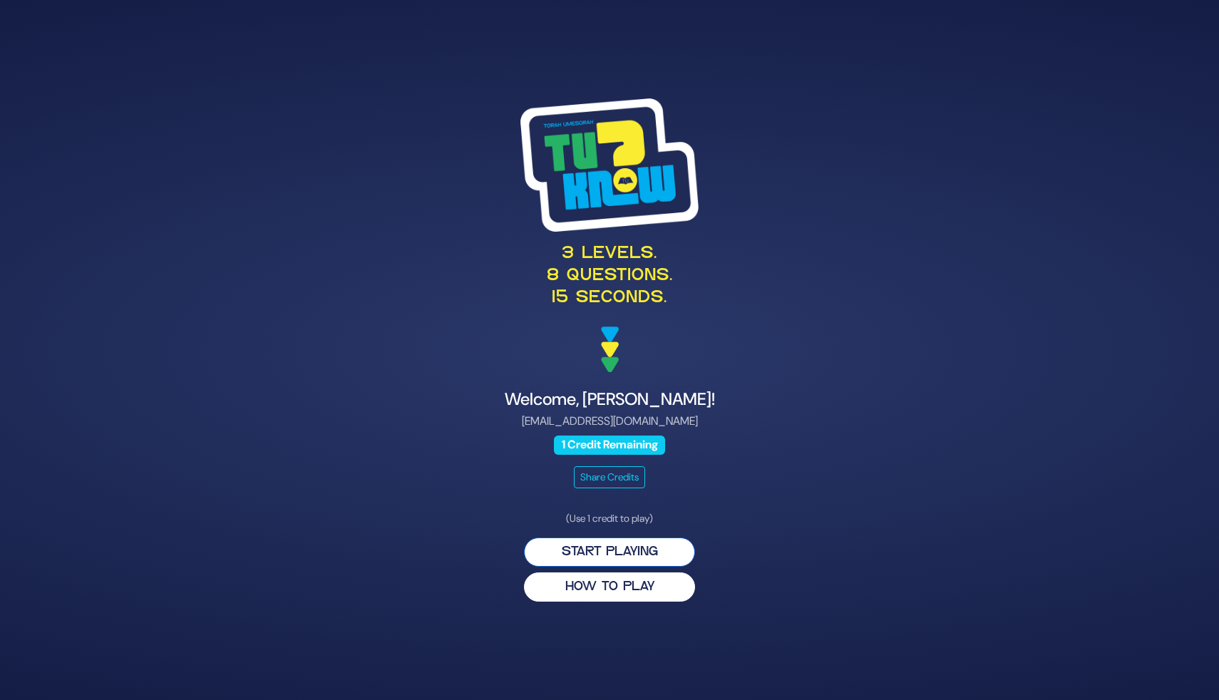
click at [611, 548] on button "Start Playing" at bounding box center [609, 552] width 171 height 29
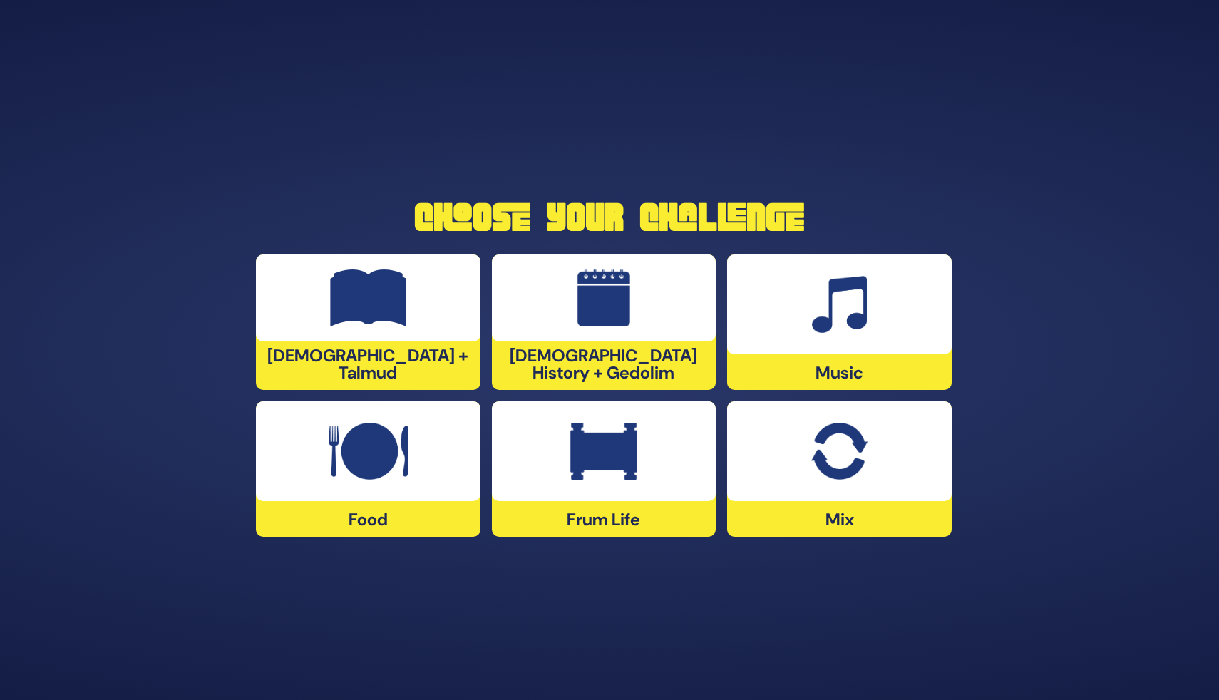
click at [351, 382] on div "[DEMOGRAPHIC_DATA] + Talmud" at bounding box center [368, 321] width 225 height 135
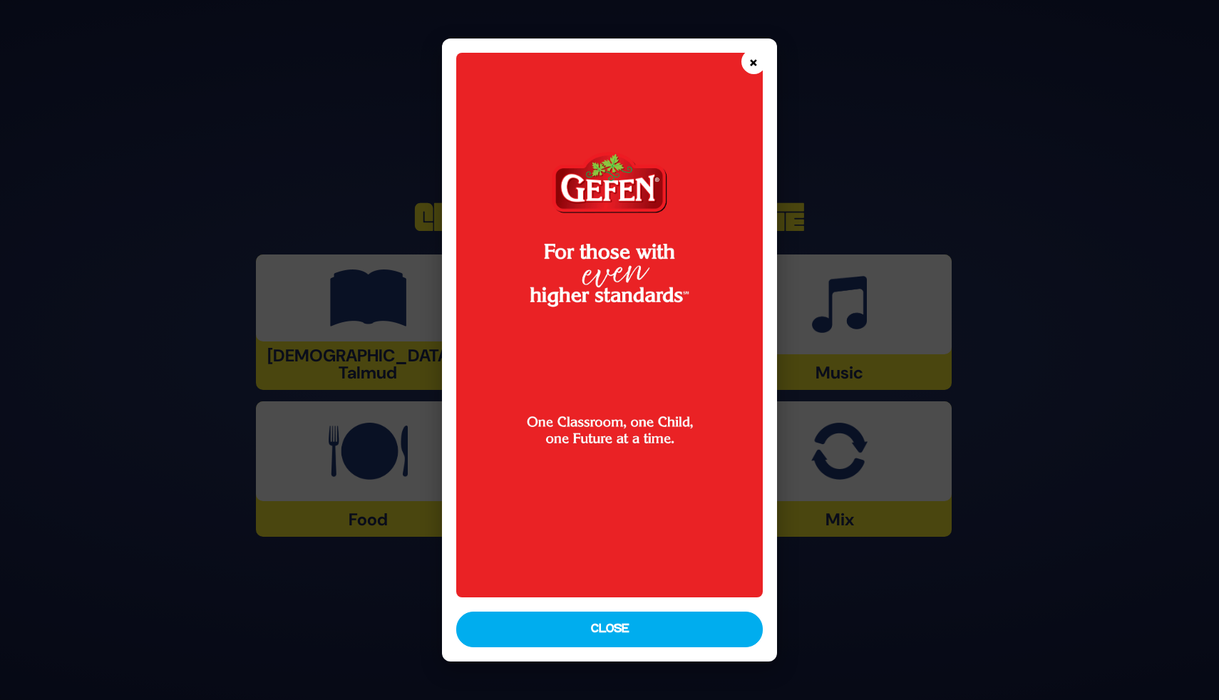
click at [759, 61] on button "×" at bounding box center [753, 61] width 25 height 25
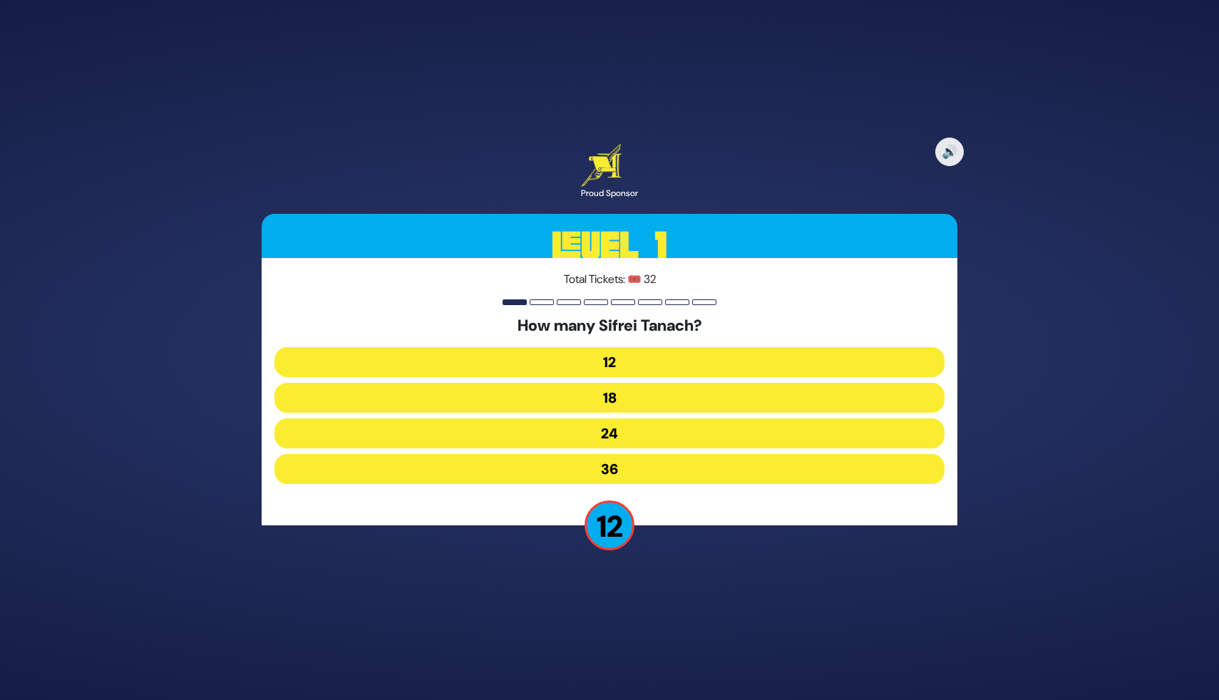
click at [604, 433] on button "24" at bounding box center [609, 433] width 670 height 30
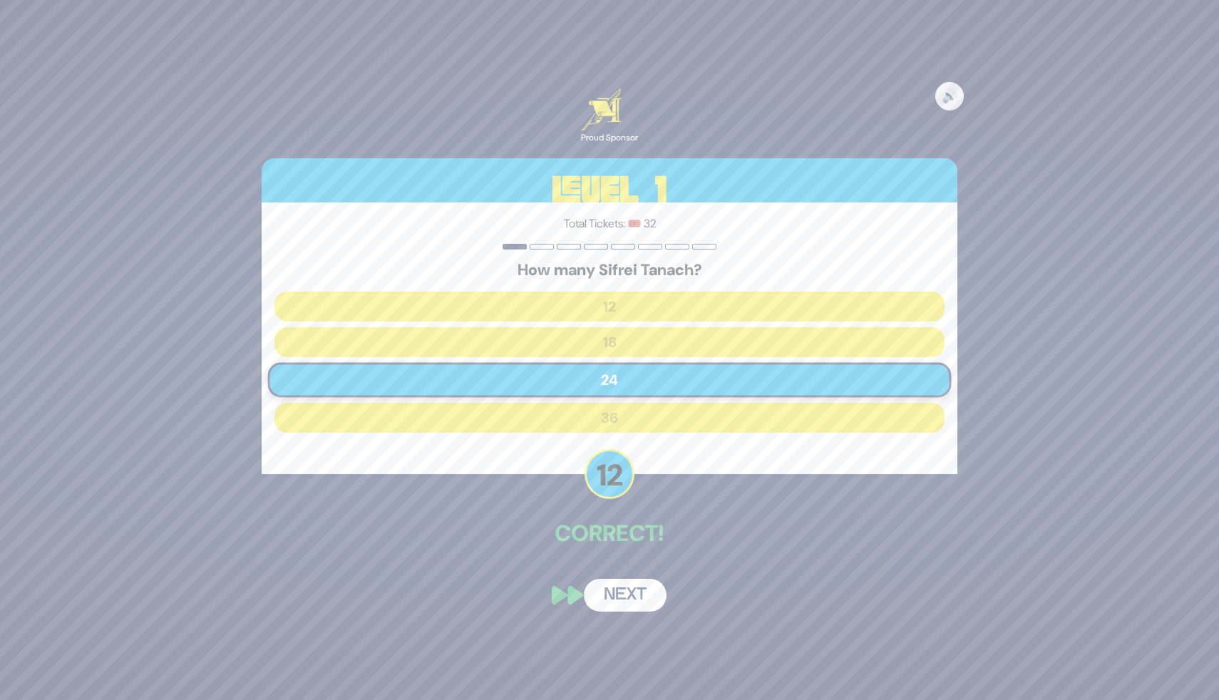
click at [602, 590] on button "Next" at bounding box center [625, 595] width 83 height 33
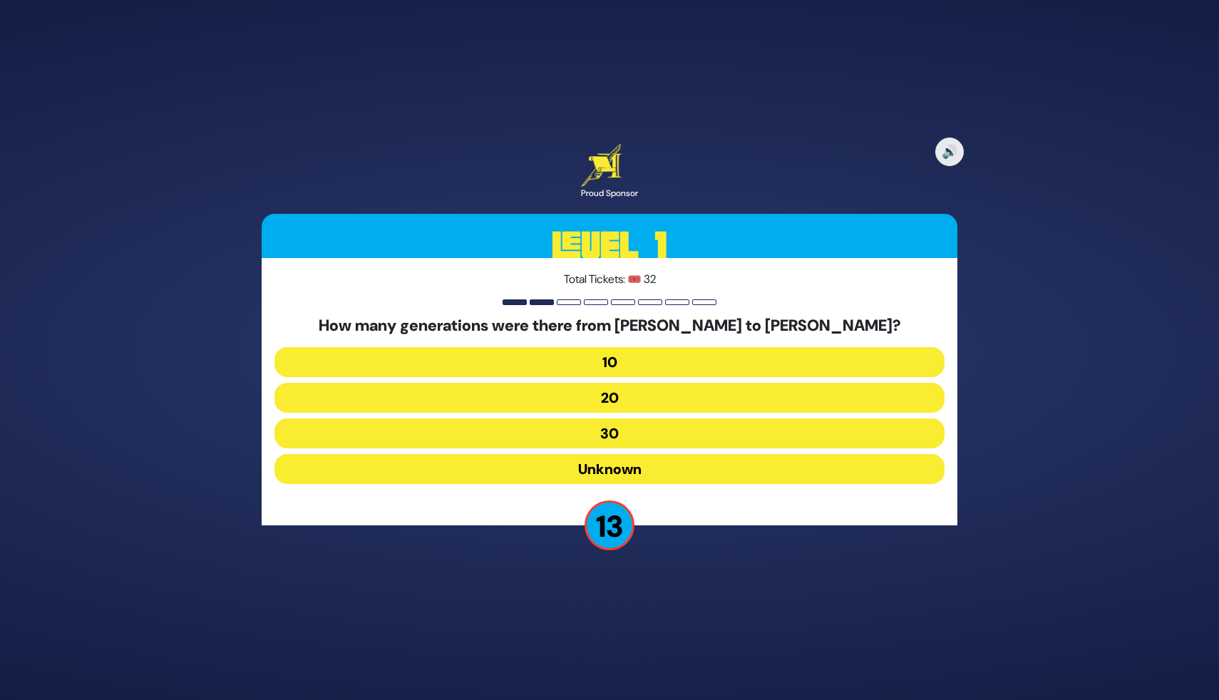
click at [624, 401] on button "20" at bounding box center [609, 398] width 670 height 30
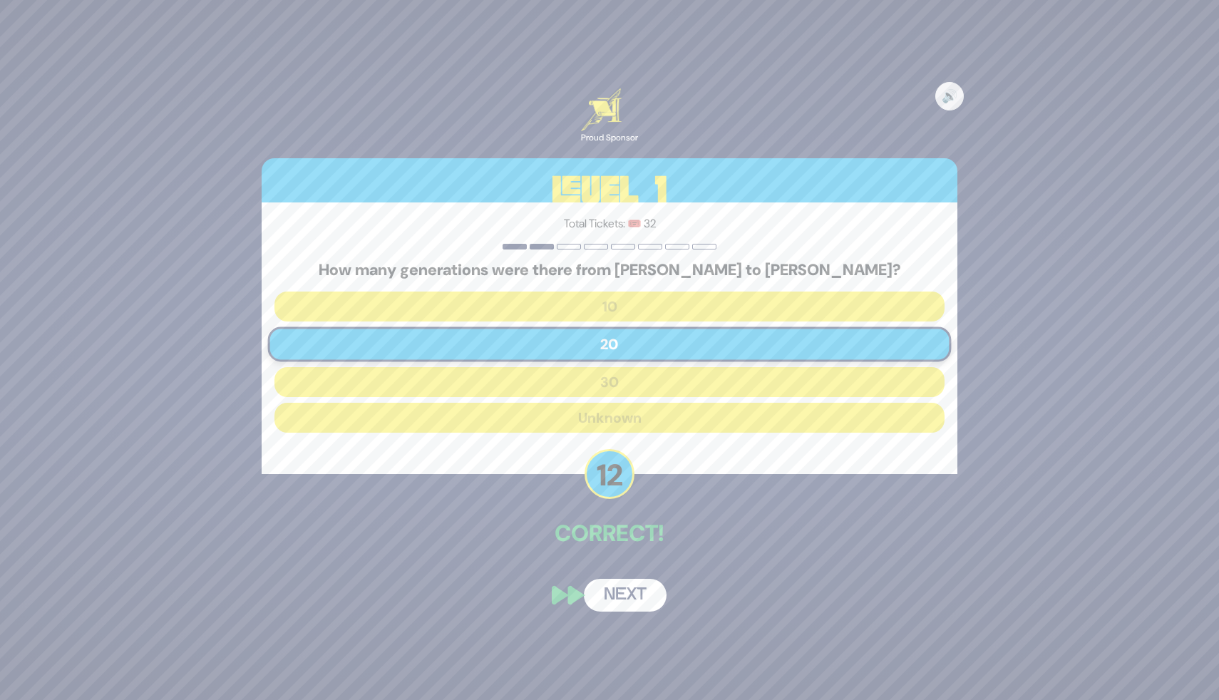
click at [604, 595] on button "Next" at bounding box center [625, 595] width 83 height 33
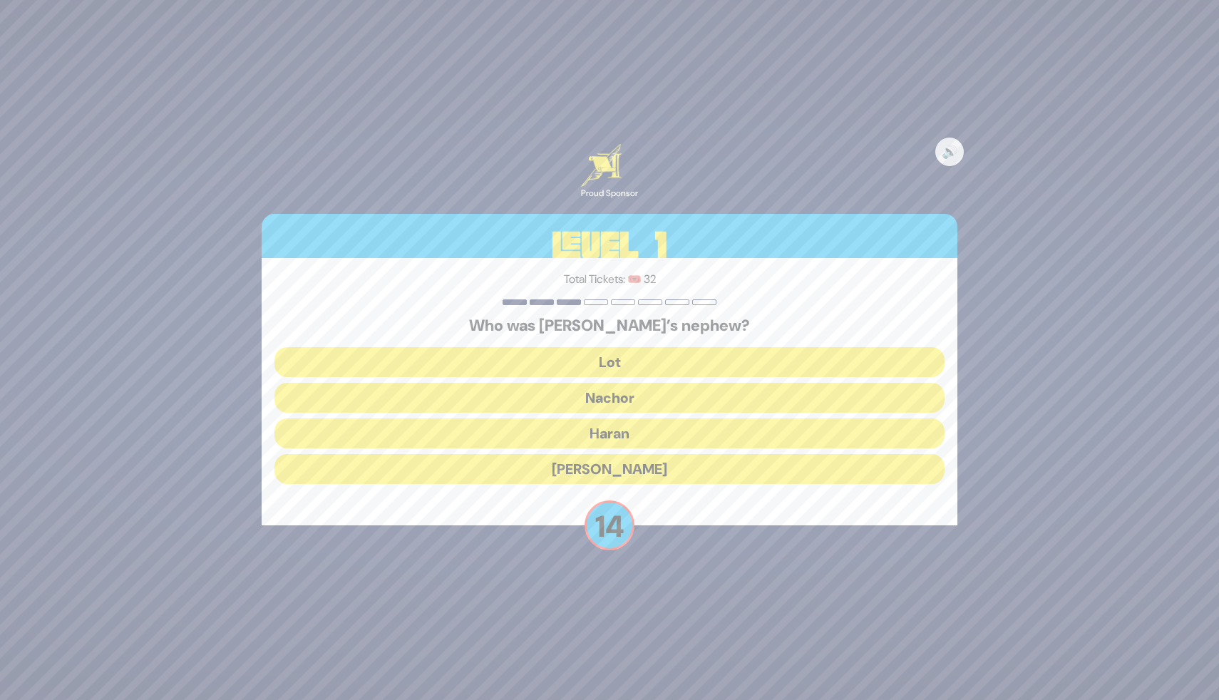
click at [619, 367] on button "Lot" at bounding box center [609, 362] width 670 height 30
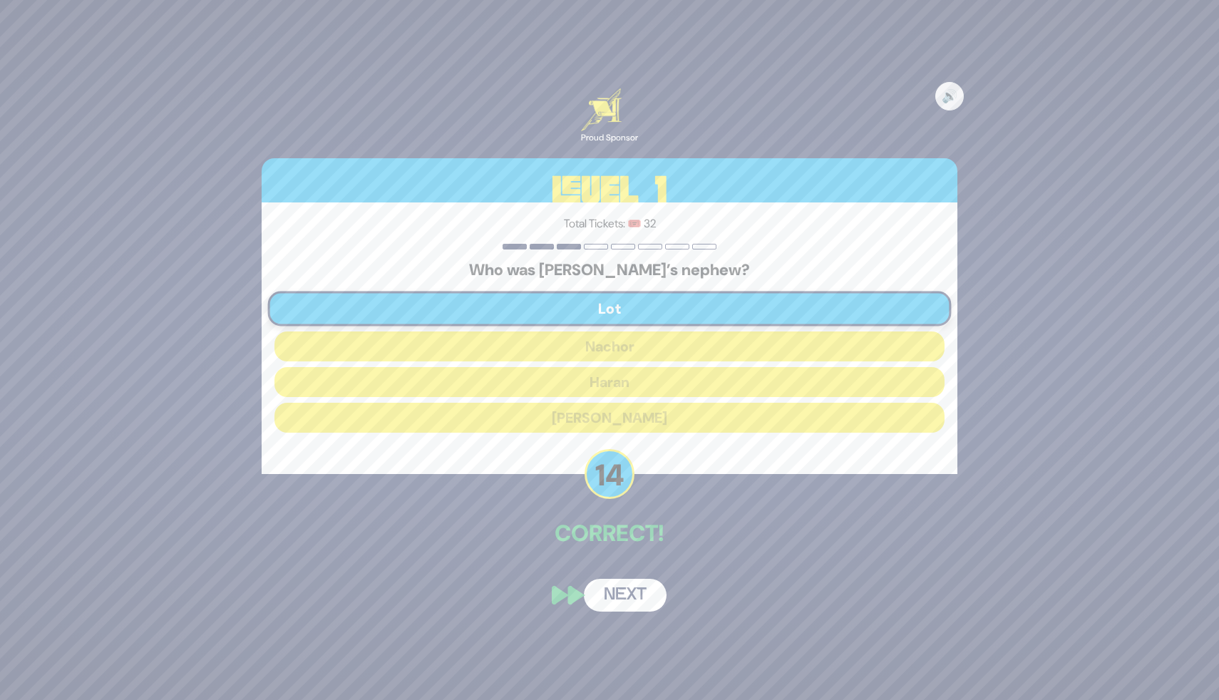
click at [608, 593] on button "Next" at bounding box center [625, 595] width 83 height 33
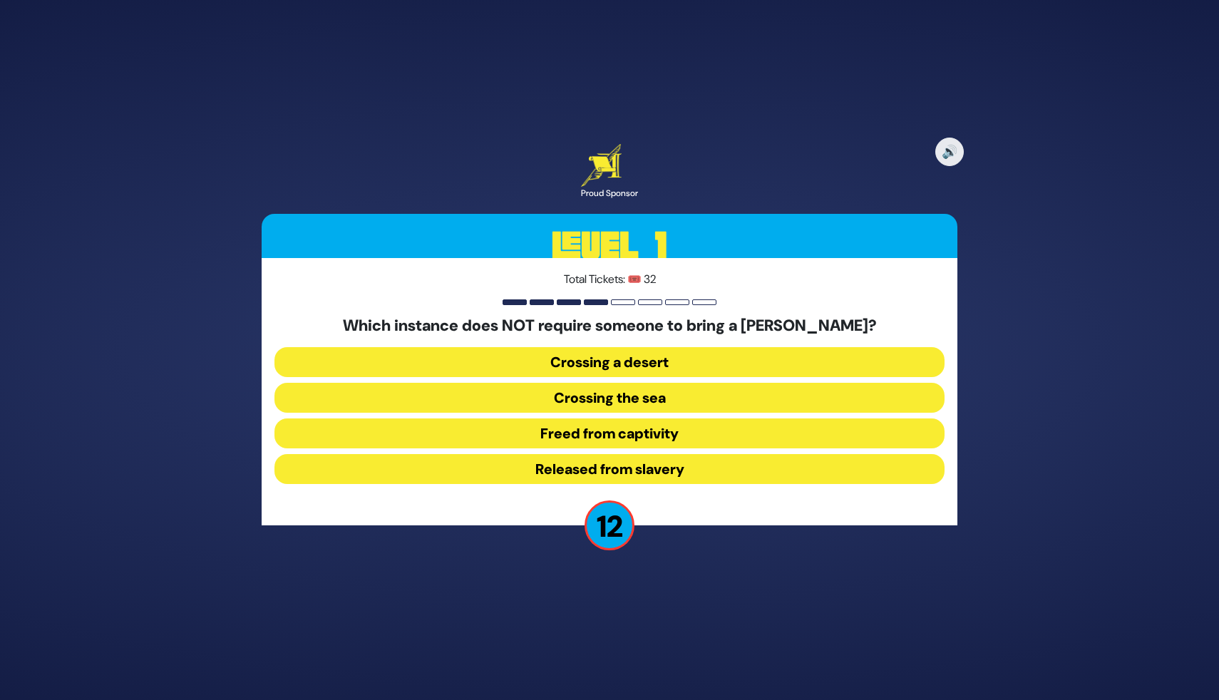
click at [616, 470] on button "Released from slavery" at bounding box center [609, 469] width 670 height 30
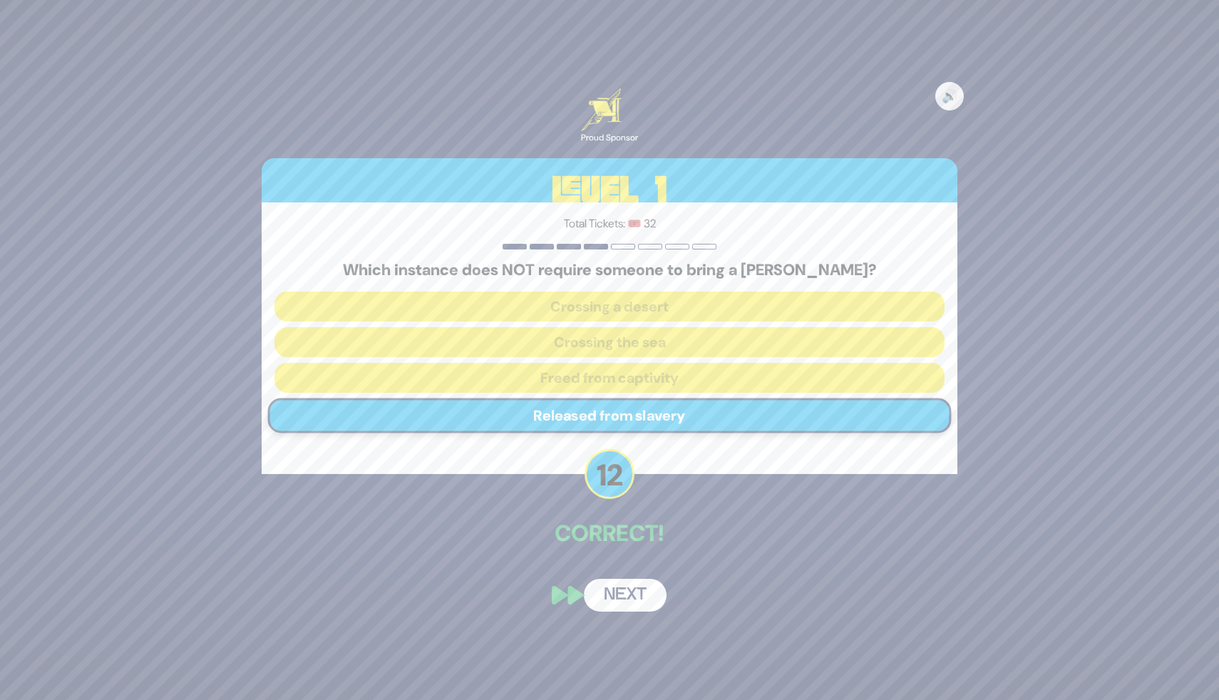
click at [608, 584] on button "Next" at bounding box center [625, 595] width 83 height 33
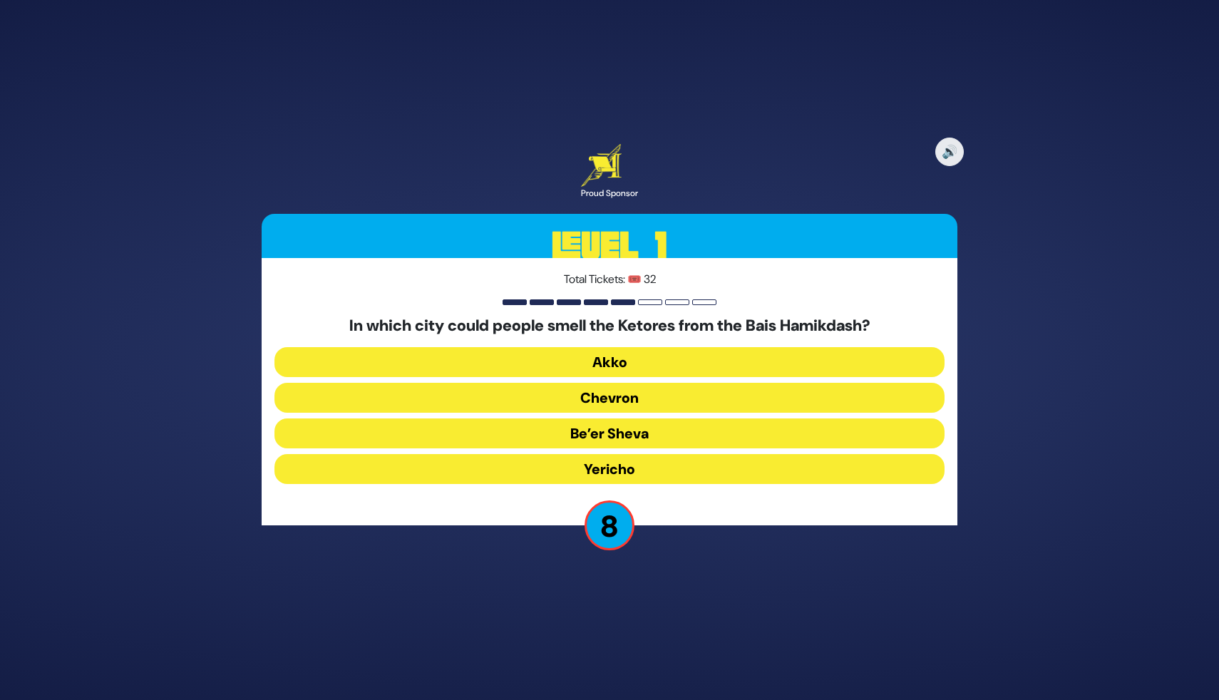
click at [597, 470] on button "Yericho" at bounding box center [609, 469] width 670 height 30
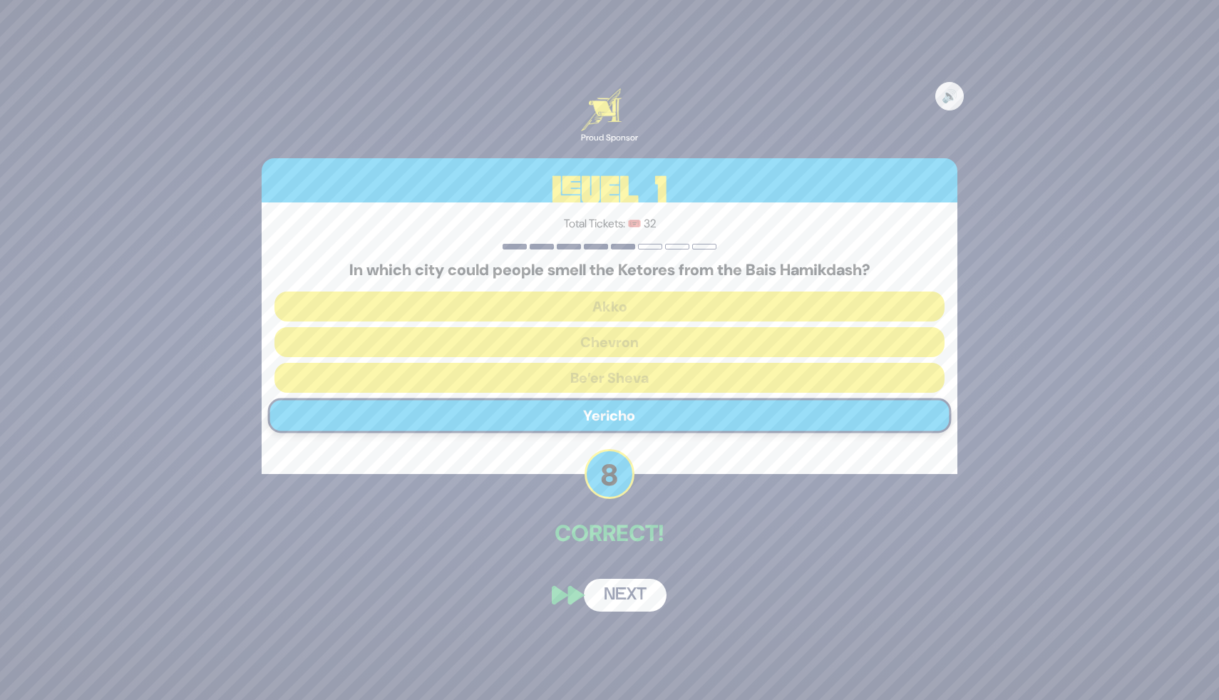
click at [646, 597] on button "Next" at bounding box center [625, 595] width 83 height 33
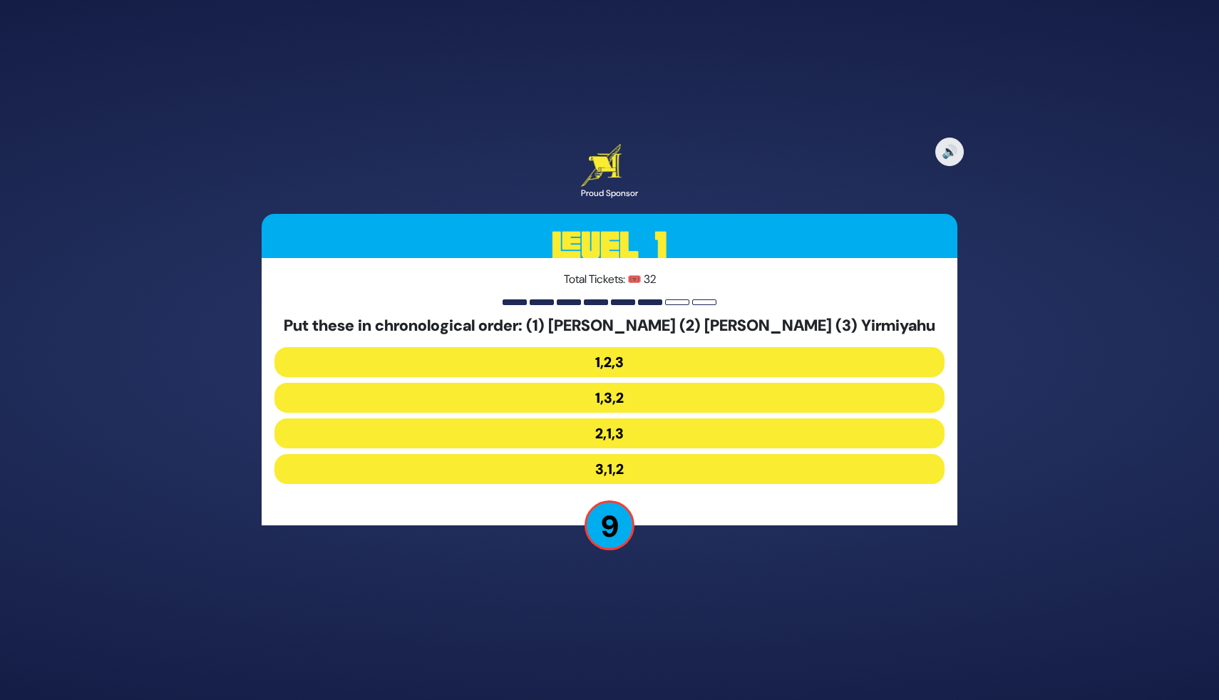
click at [614, 433] on button "2,1,3" at bounding box center [609, 433] width 670 height 30
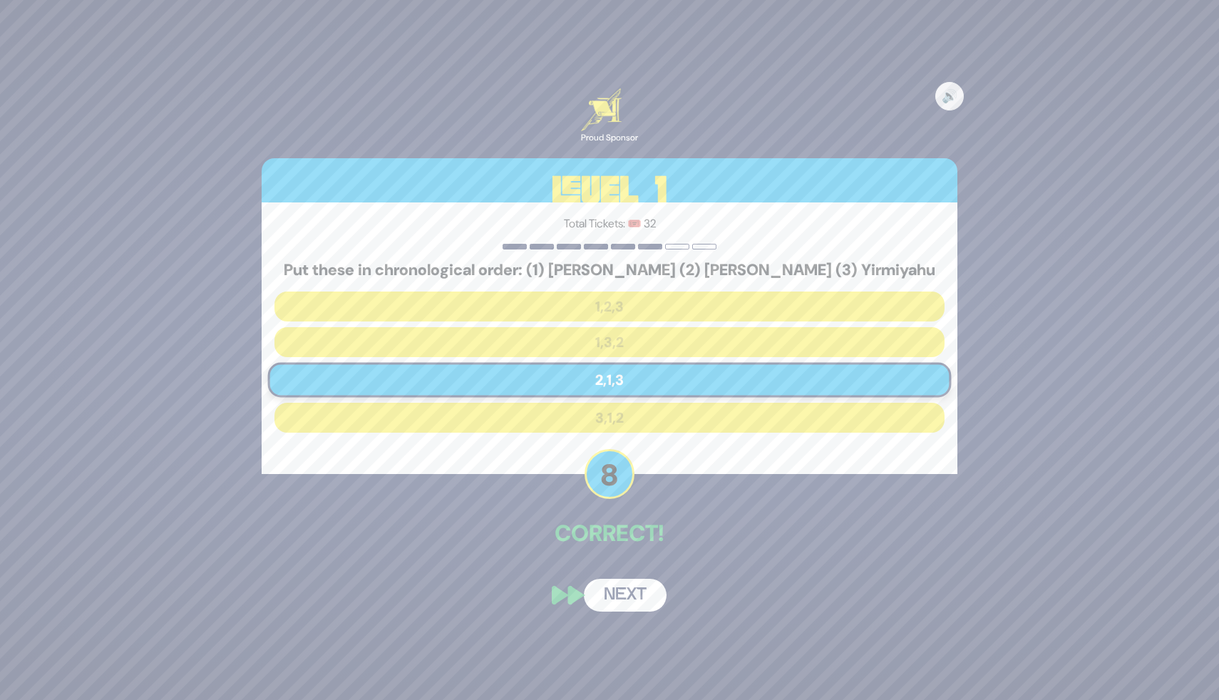
click at [614, 590] on button "Next" at bounding box center [625, 595] width 83 height 33
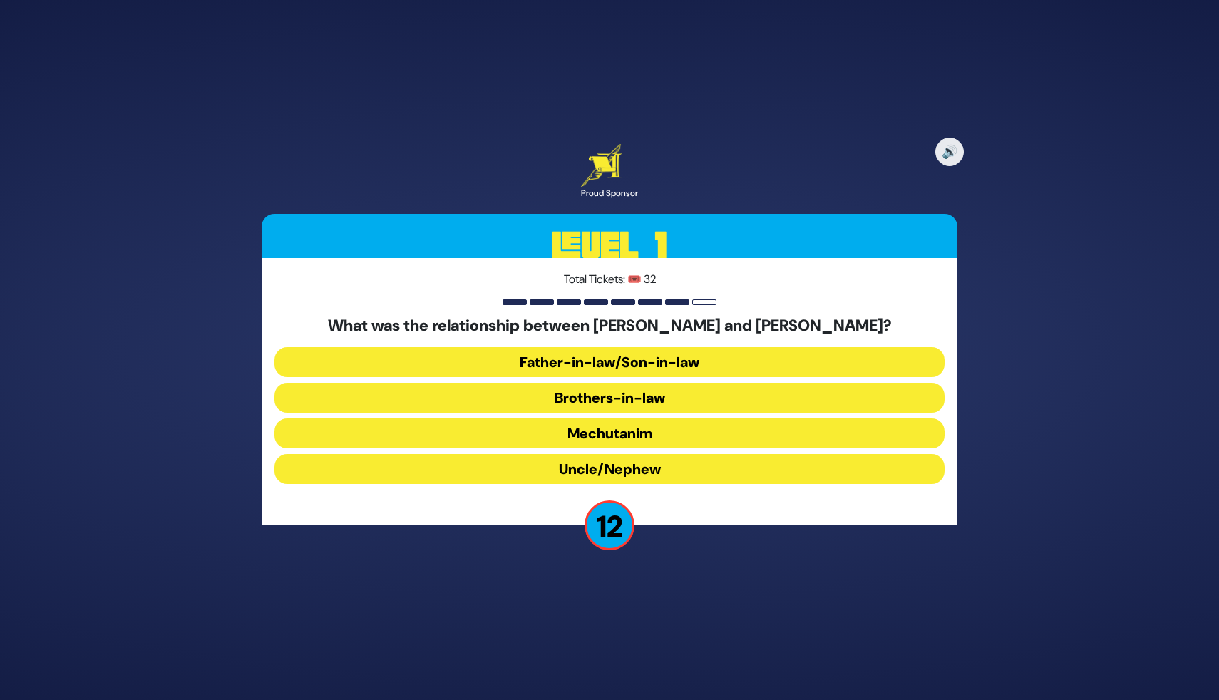
click at [614, 400] on button "Brothers-in-law" at bounding box center [609, 398] width 670 height 30
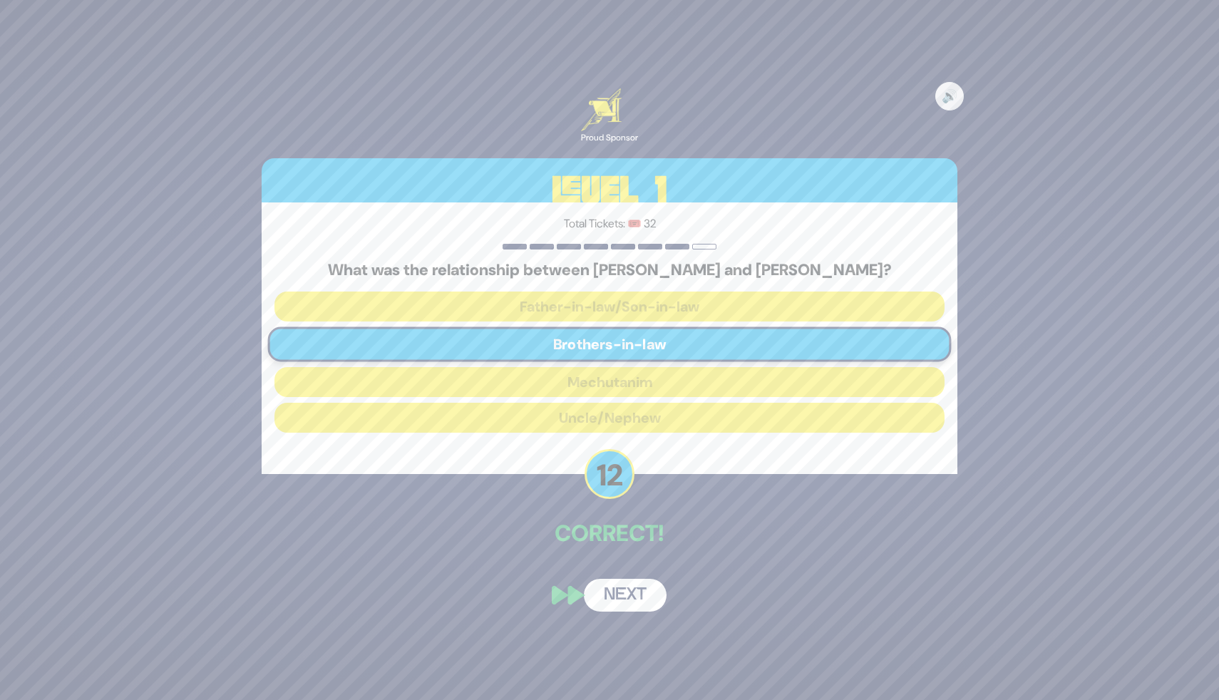
click at [614, 600] on button "Next" at bounding box center [625, 595] width 83 height 33
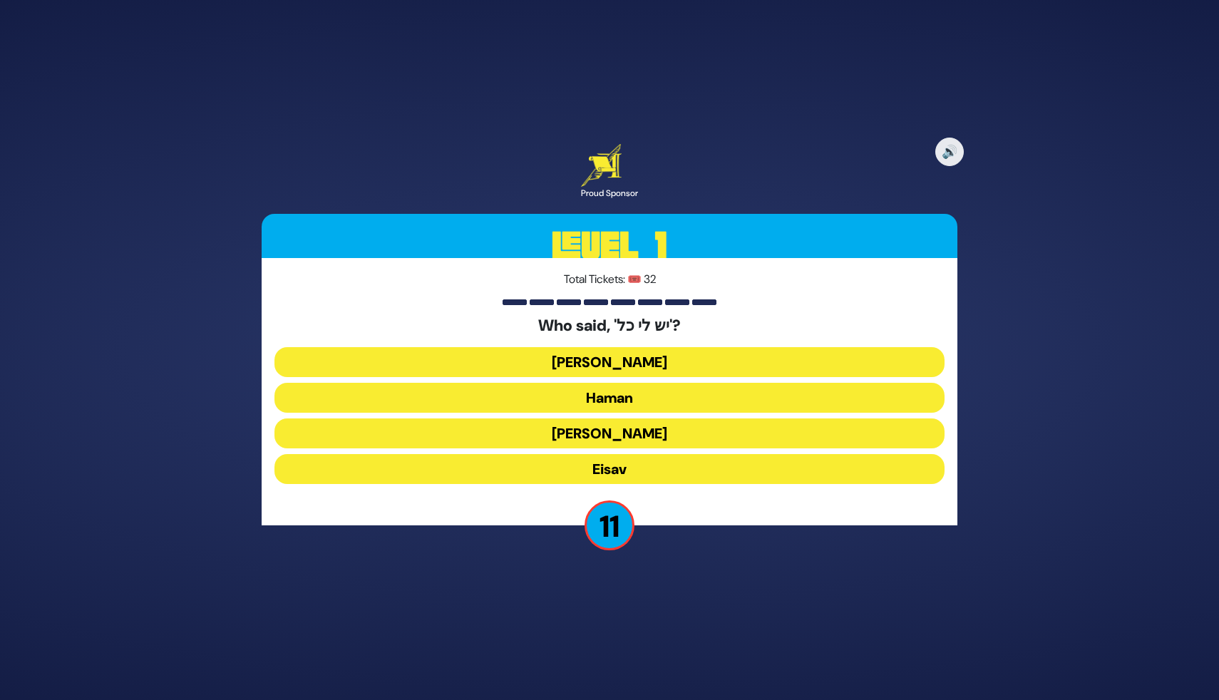
click at [615, 361] on button "Yaakov Avinu" at bounding box center [609, 362] width 670 height 30
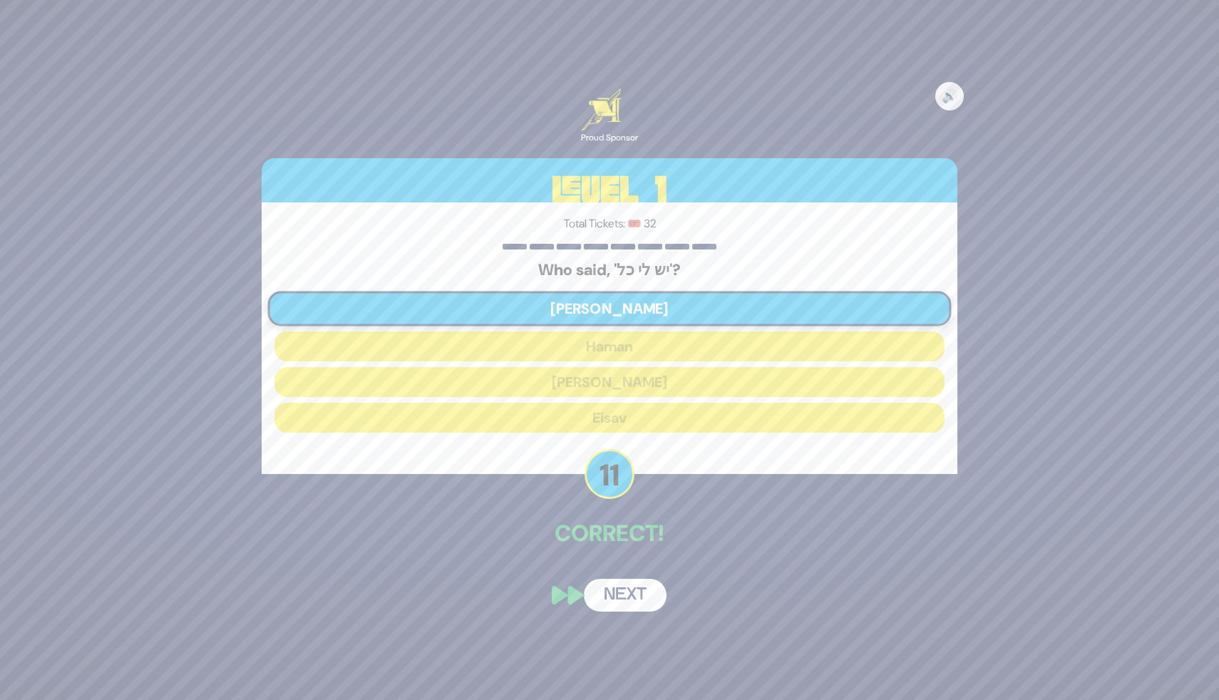
click at [619, 587] on button "Next" at bounding box center [625, 595] width 83 height 33
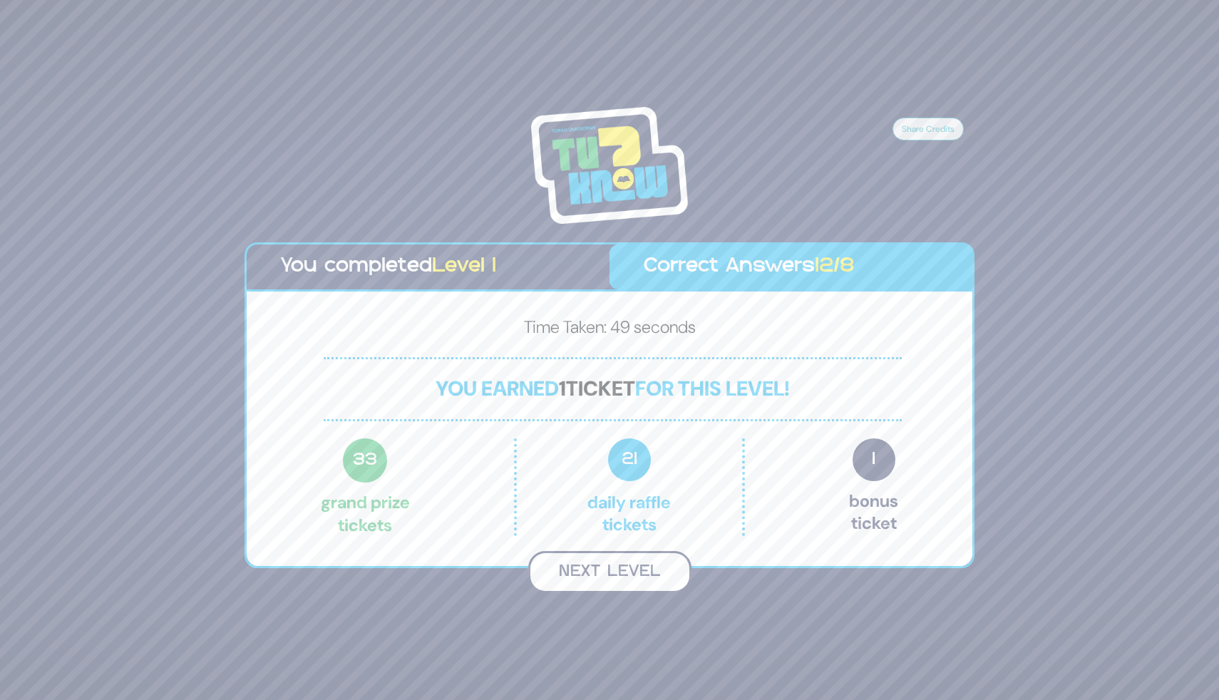
click at [605, 568] on button "Next Level" at bounding box center [609, 572] width 163 height 42
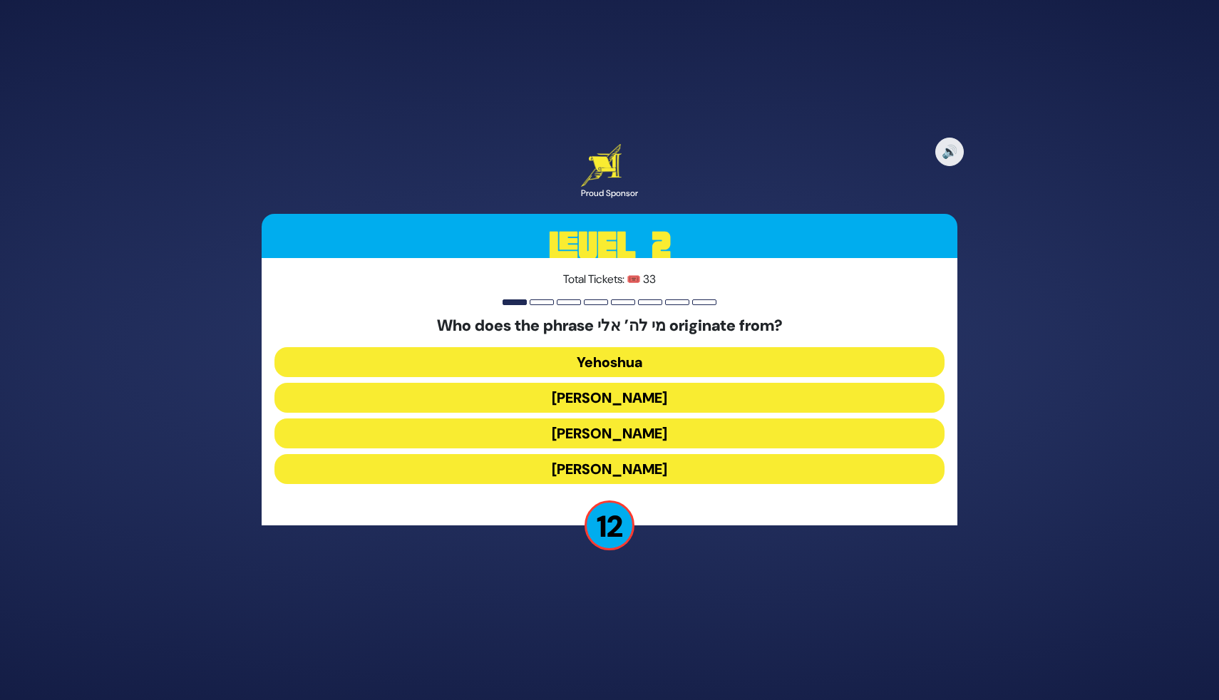
click at [599, 434] on button "Moshe Rabbeinu" at bounding box center [609, 433] width 670 height 30
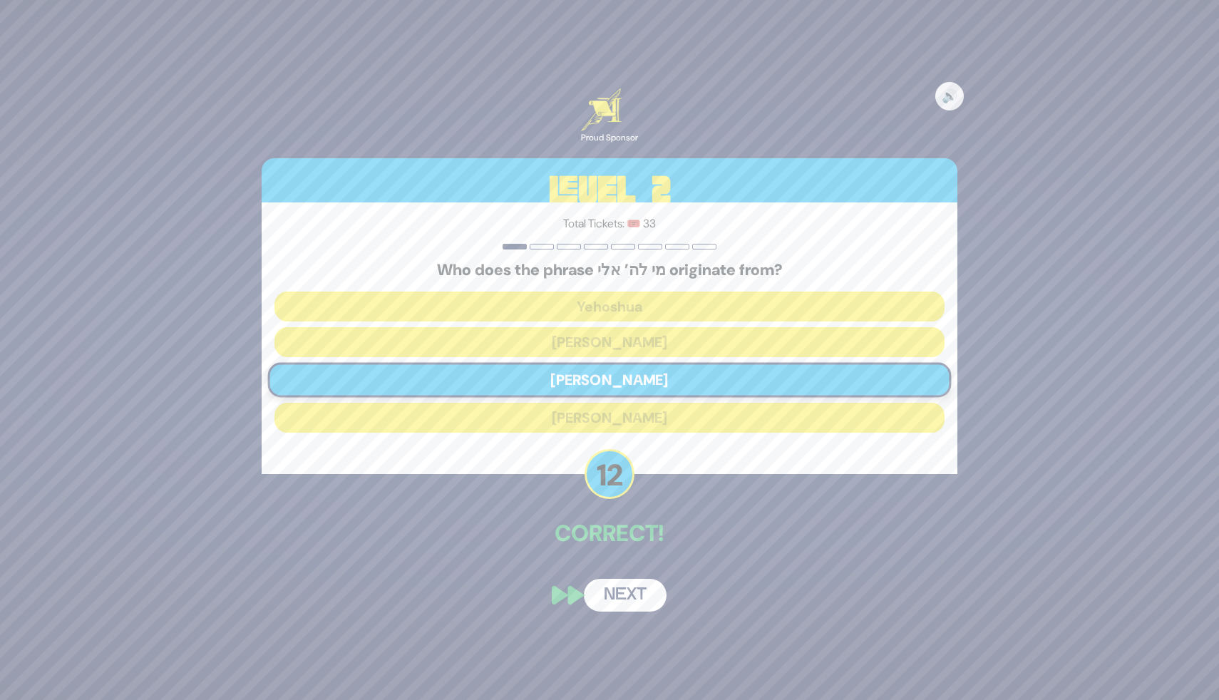
click at [616, 592] on button "Next" at bounding box center [625, 595] width 83 height 33
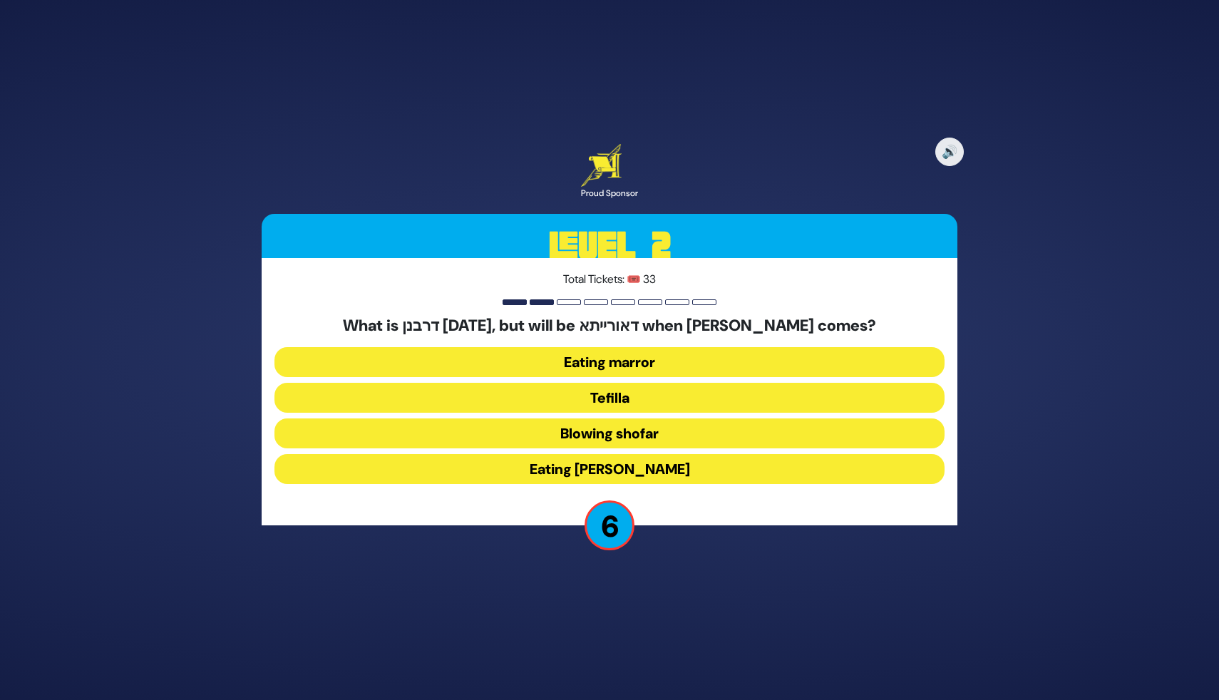
click at [592, 370] on button "Eating marror" at bounding box center [609, 362] width 670 height 30
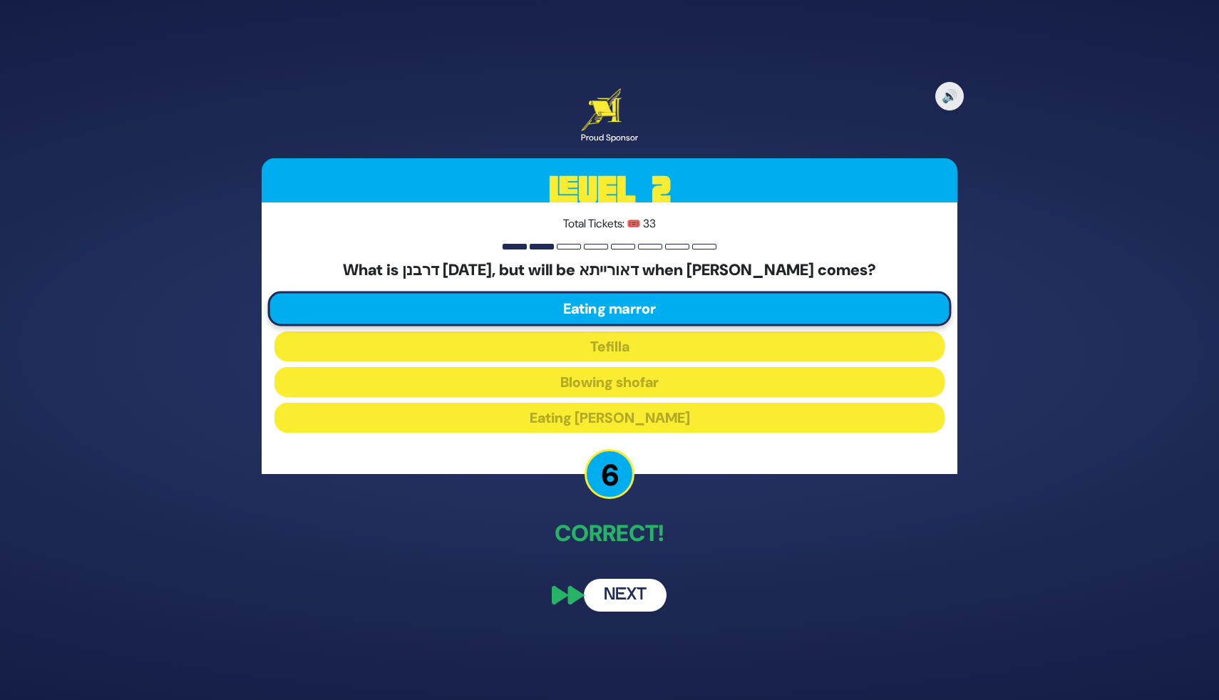
click at [637, 592] on button "Next" at bounding box center [625, 595] width 83 height 33
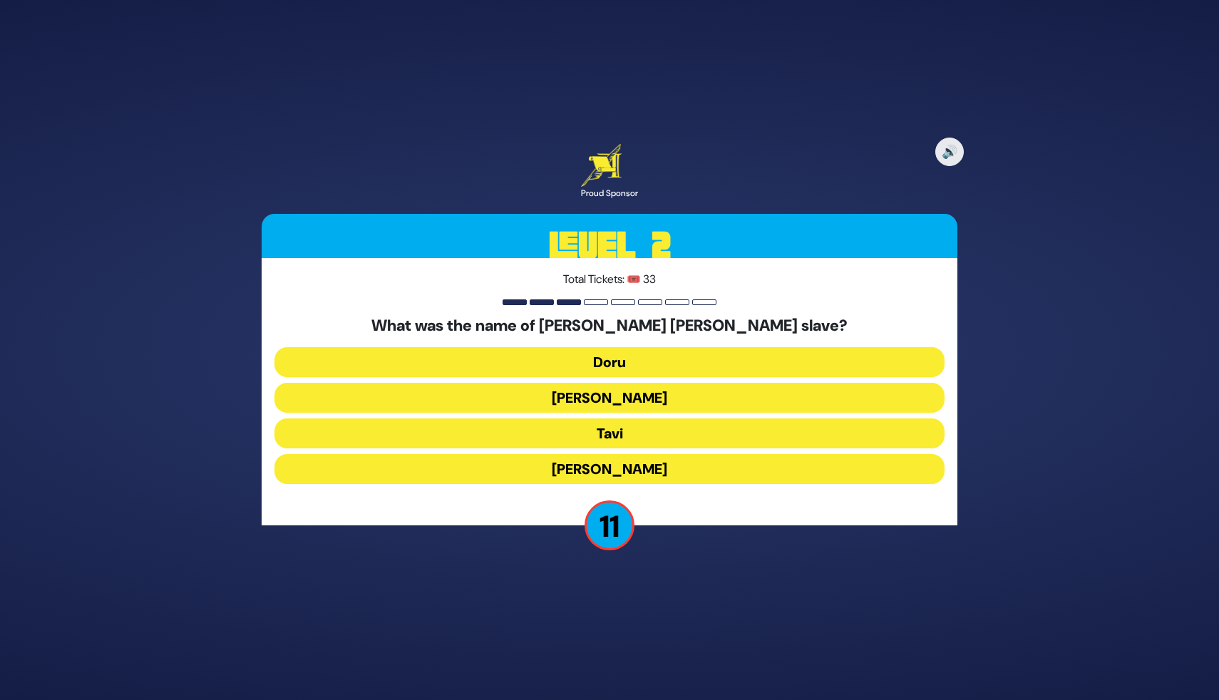
click at [608, 441] on button "Tavi" at bounding box center [609, 433] width 670 height 30
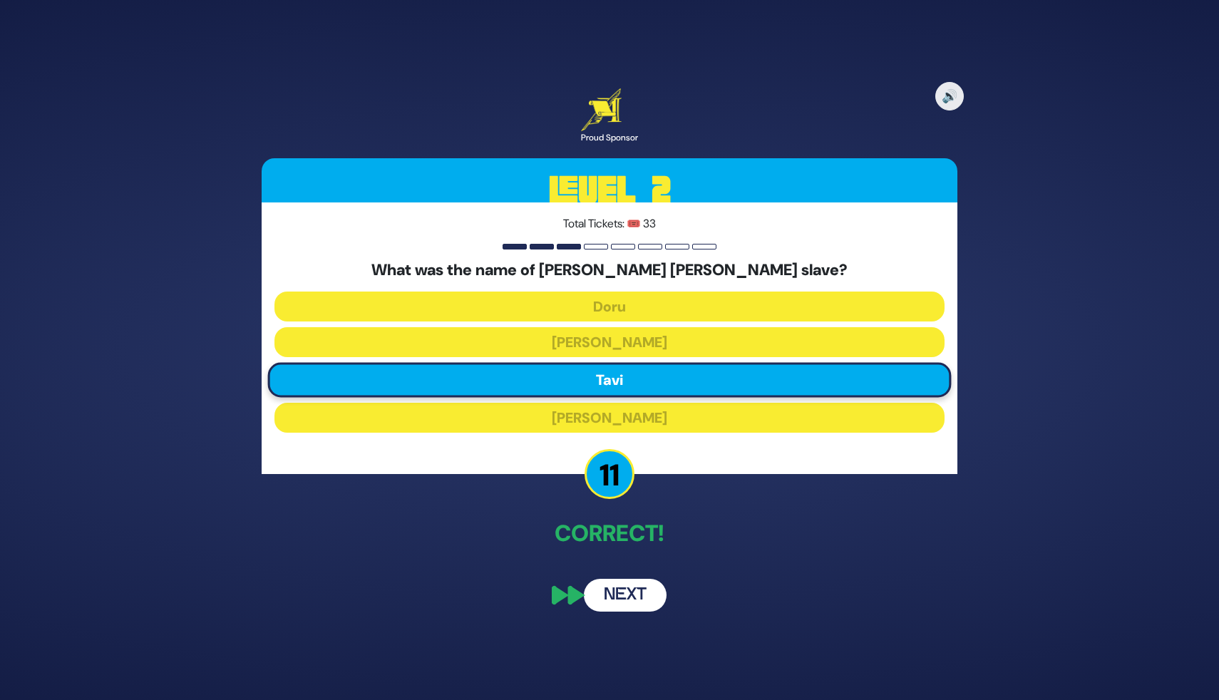
click at [627, 603] on button "Next" at bounding box center [625, 595] width 83 height 33
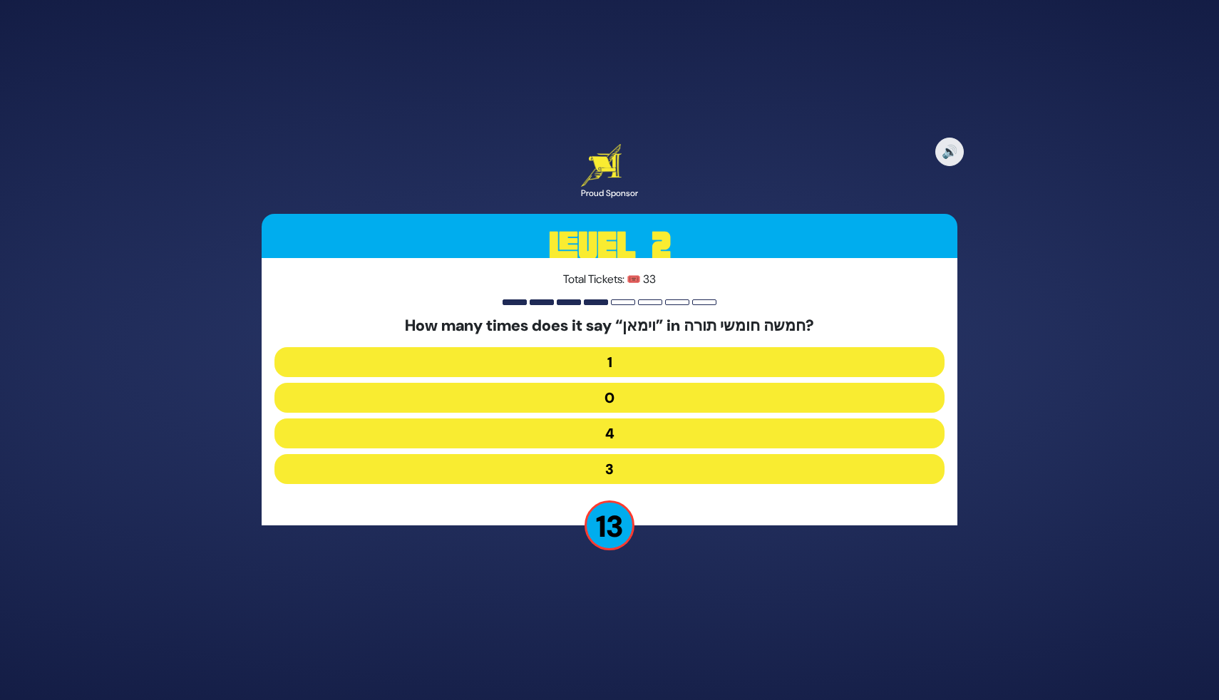
click at [601, 433] on button "4" at bounding box center [609, 433] width 670 height 30
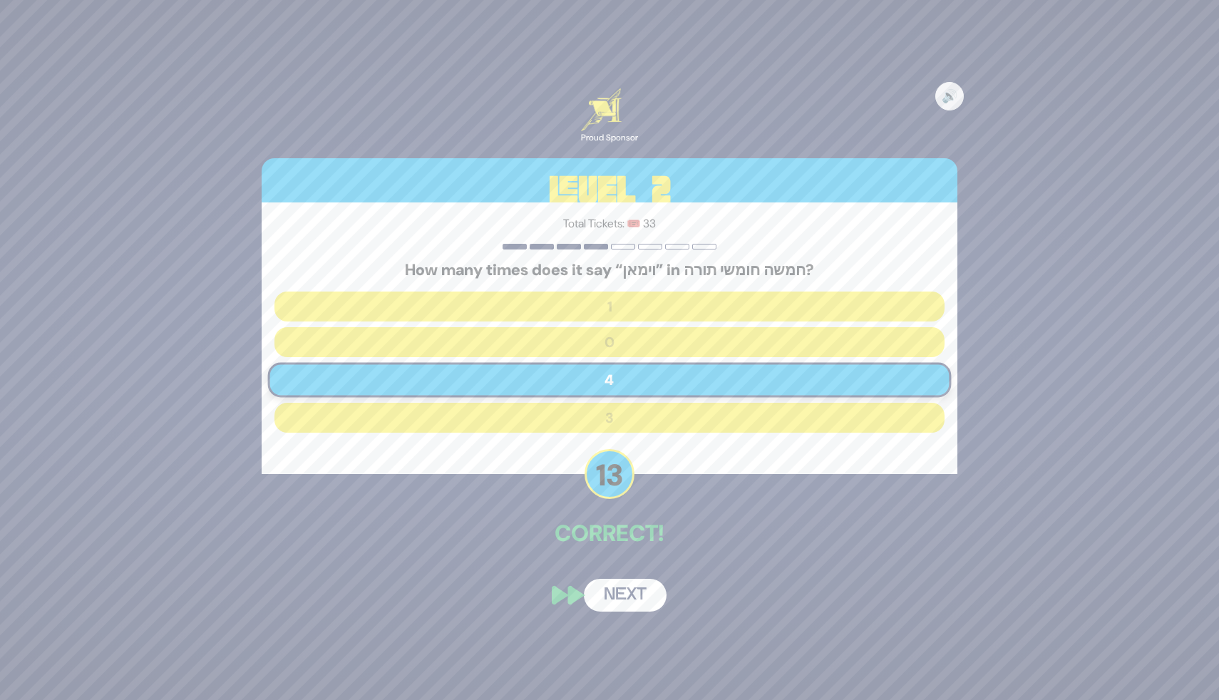
click at [621, 598] on button "Next" at bounding box center [625, 595] width 83 height 33
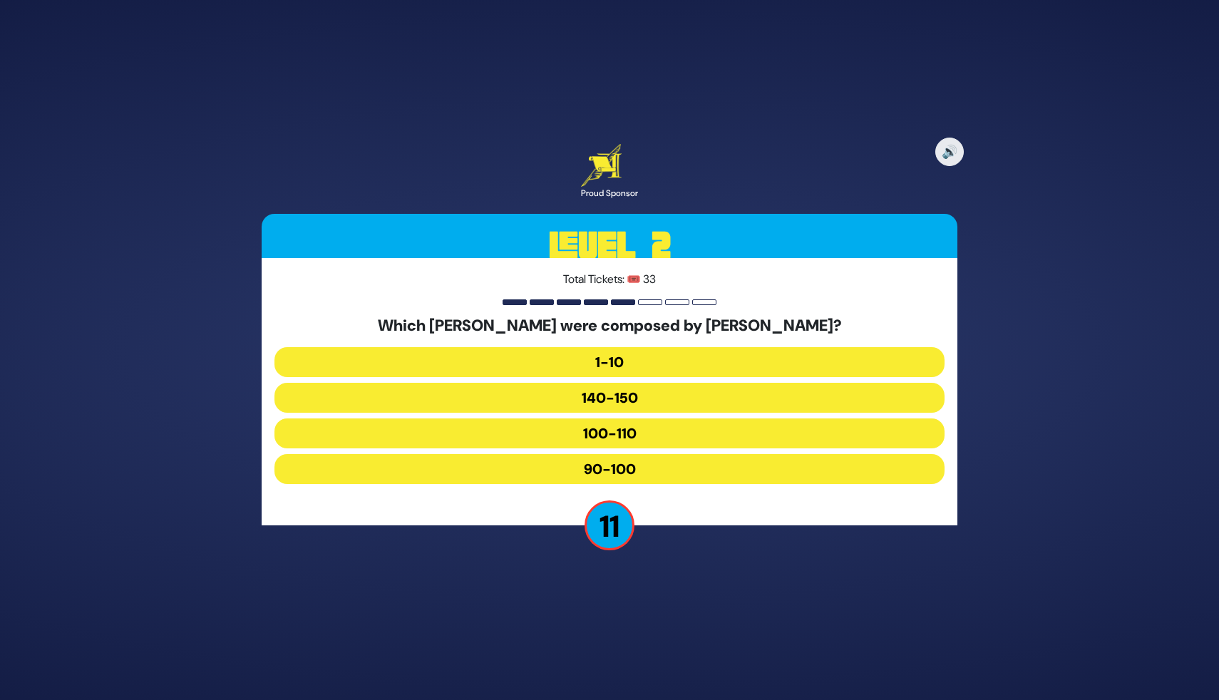
click at [601, 475] on button "90-100" at bounding box center [609, 469] width 670 height 30
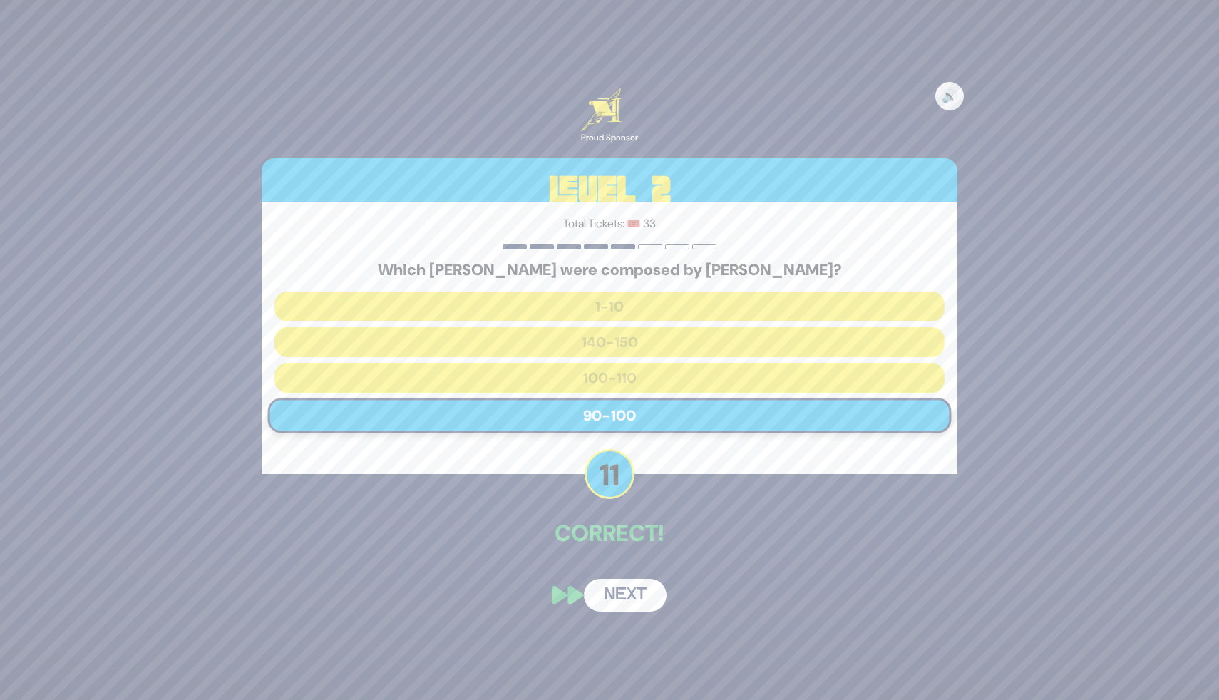
click at [620, 601] on button "Next" at bounding box center [625, 595] width 83 height 33
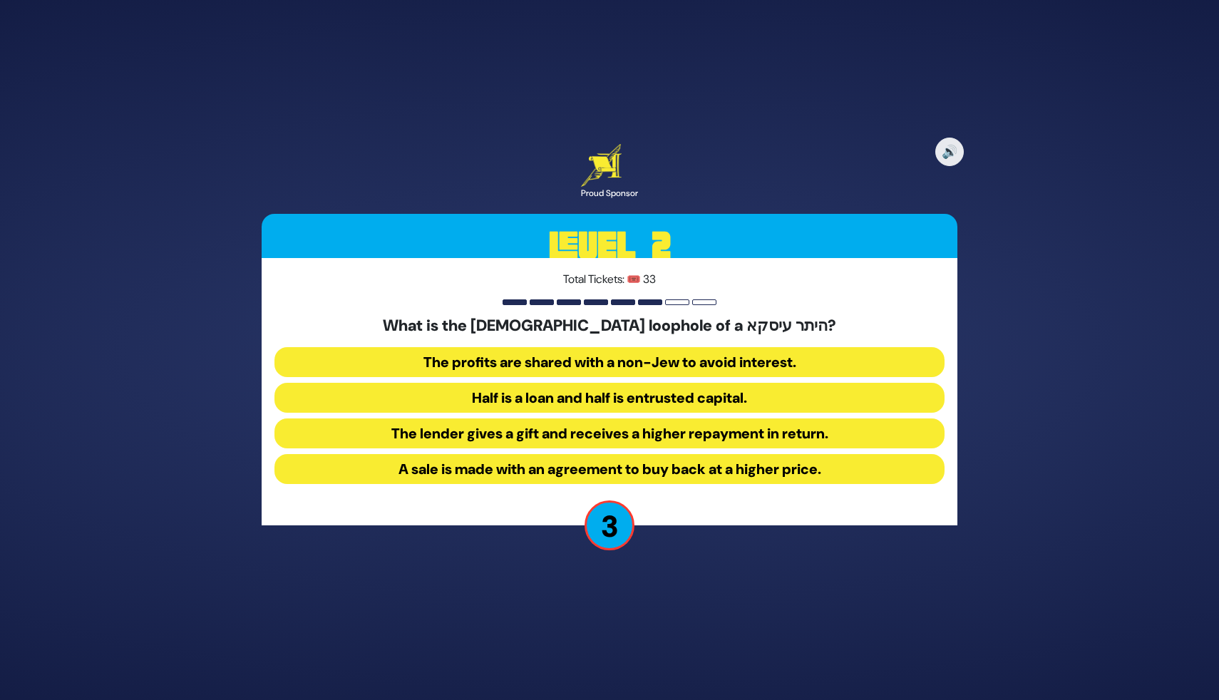
click at [559, 403] on button "Half is a loan and half is entrusted capital." at bounding box center [609, 398] width 670 height 30
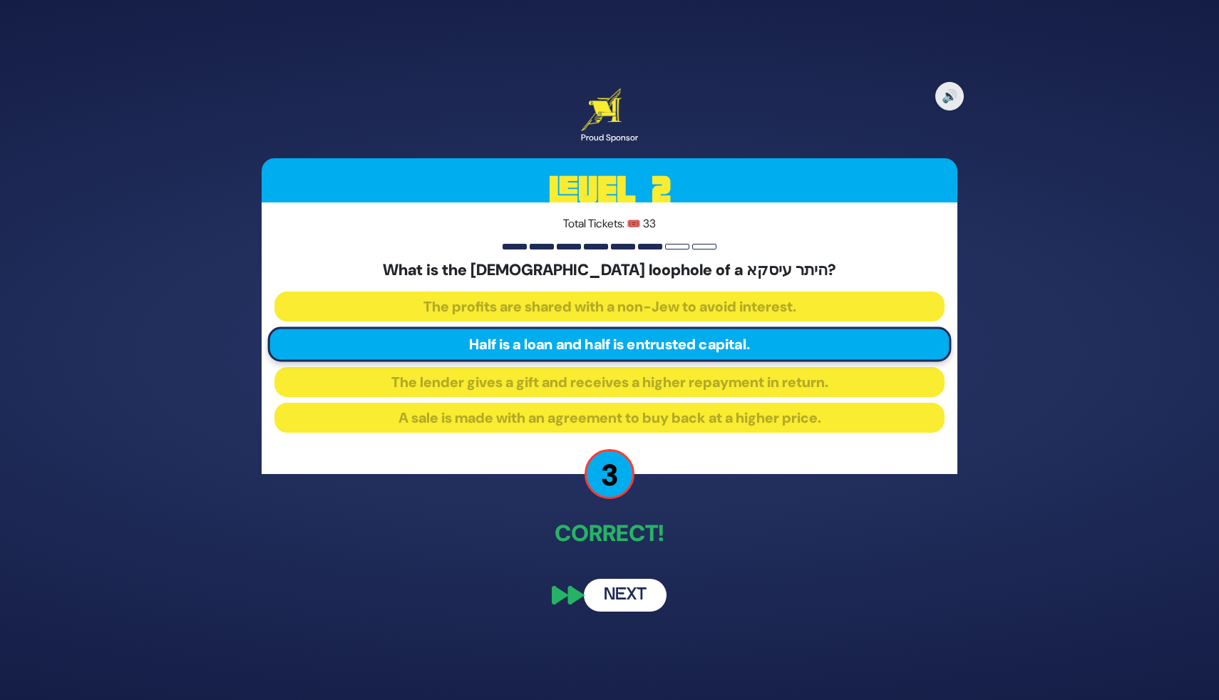
click at [609, 595] on button "Next" at bounding box center [625, 595] width 83 height 33
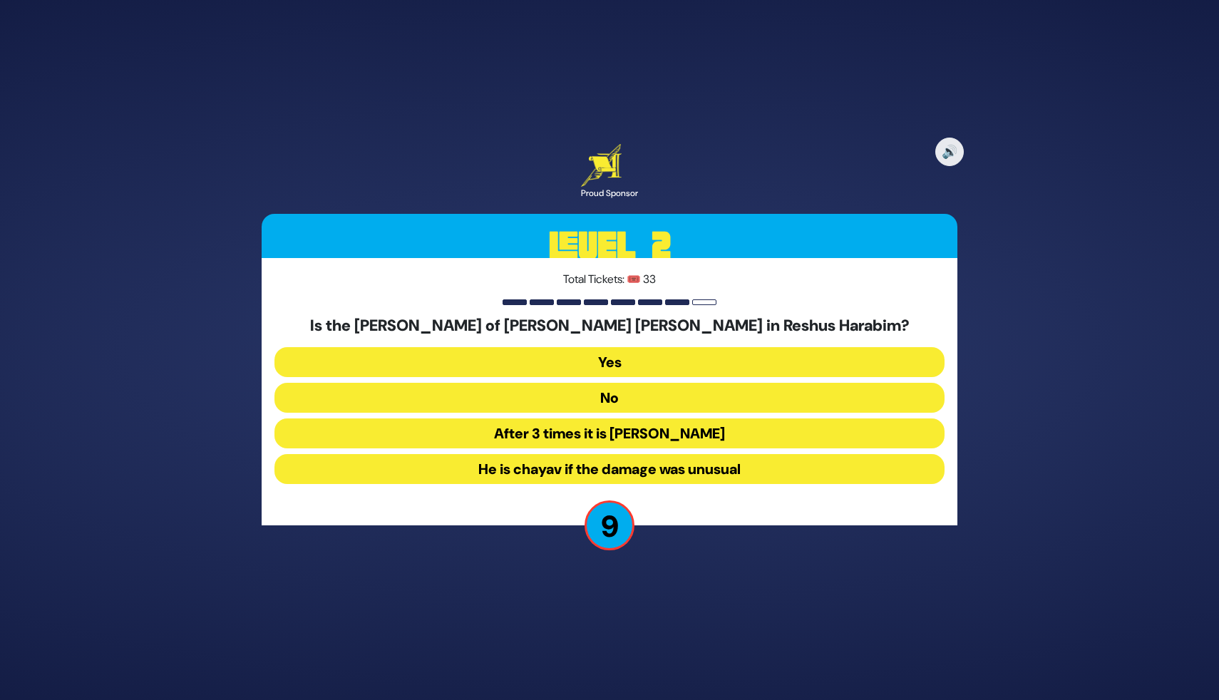
click at [582, 396] on button "No" at bounding box center [609, 398] width 670 height 30
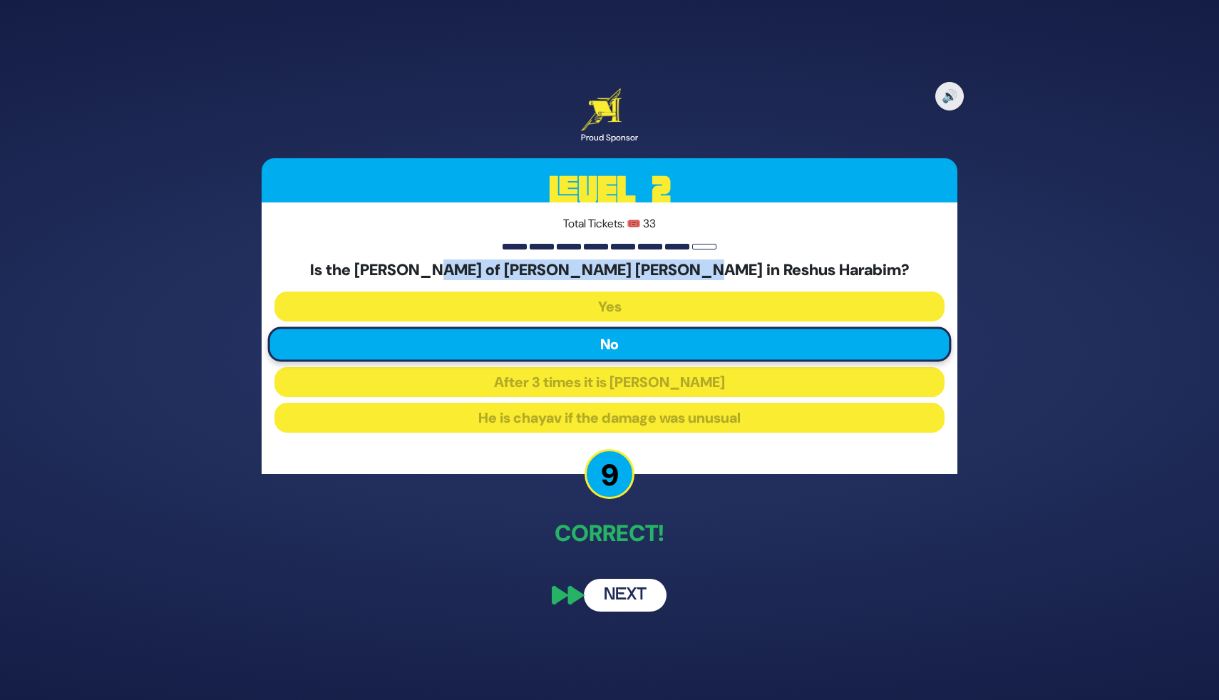
drag, startPoint x: 540, startPoint y: 274, endPoint x: 794, endPoint y: 278, distance: 253.8
click at [794, 278] on h5 "Is the mazik of Regel chayav in Reshus Harabim?" at bounding box center [609, 270] width 670 height 19
click at [487, 267] on h5 "Is the mazik of Regel chayav in Reshus Harabim?" at bounding box center [609, 270] width 670 height 19
drag, startPoint x: 466, startPoint y: 272, endPoint x: 567, endPoint y: 267, distance: 100.6
click at [567, 267] on h5 "Is the mazik of Regel chayav in Reshus Harabim?" at bounding box center [609, 270] width 670 height 19
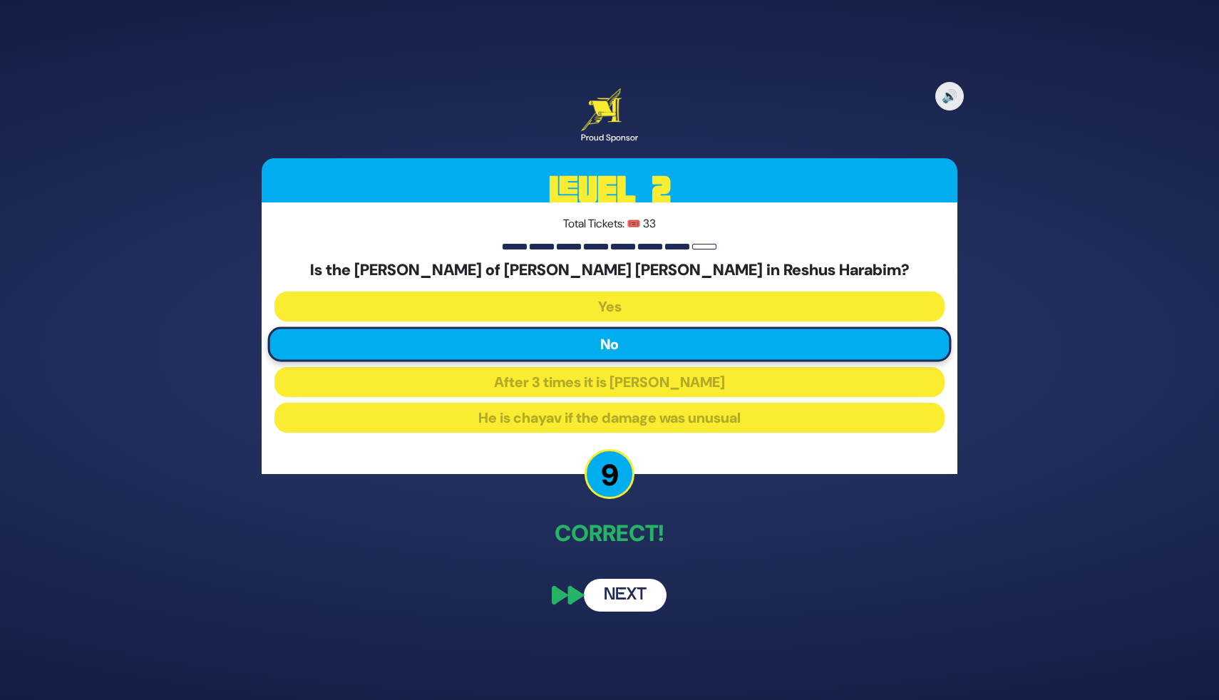
click at [595, 277] on h5 "Is the mazik of Regel chayav in Reshus Harabim?" at bounding box center [609, 270] width 670 height 19
click at [615, 602] on button "Next" at bounding box center [625, 595] width 83 height 33
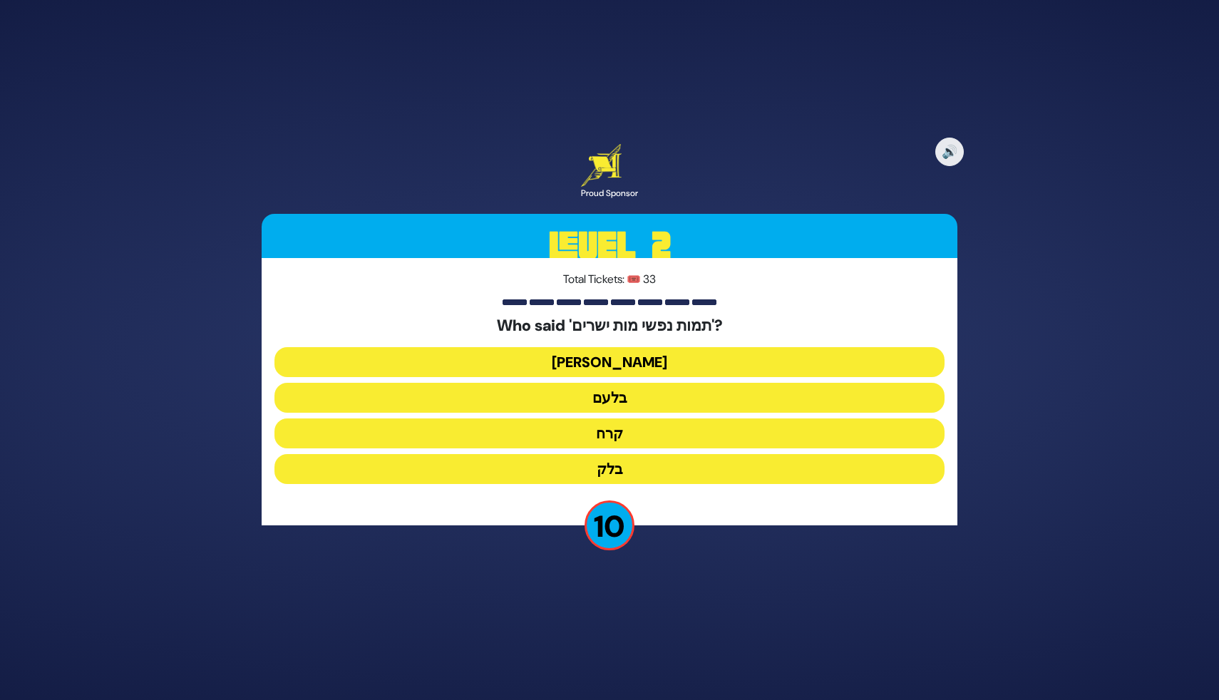
click at [613, 401] on button "בלעם" at bounding box center [609, 398] width 670 height 30
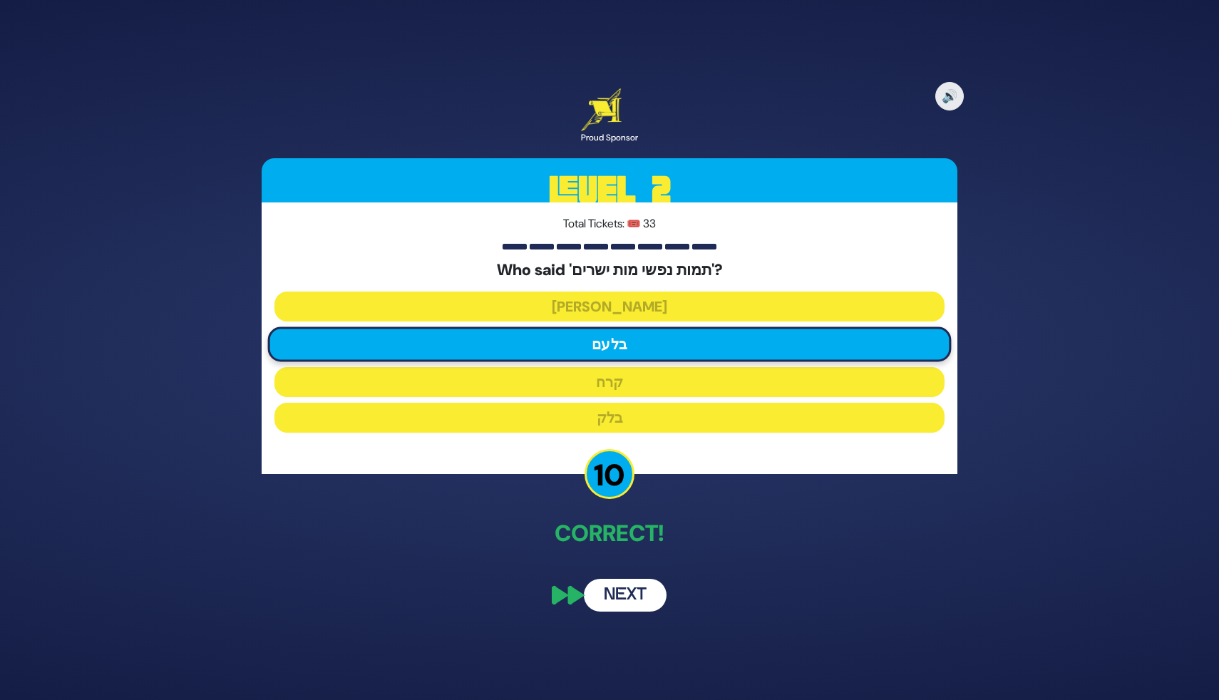
click at [612, 596] on button "Next" at bounding box center [625, 595] width 83 height 33
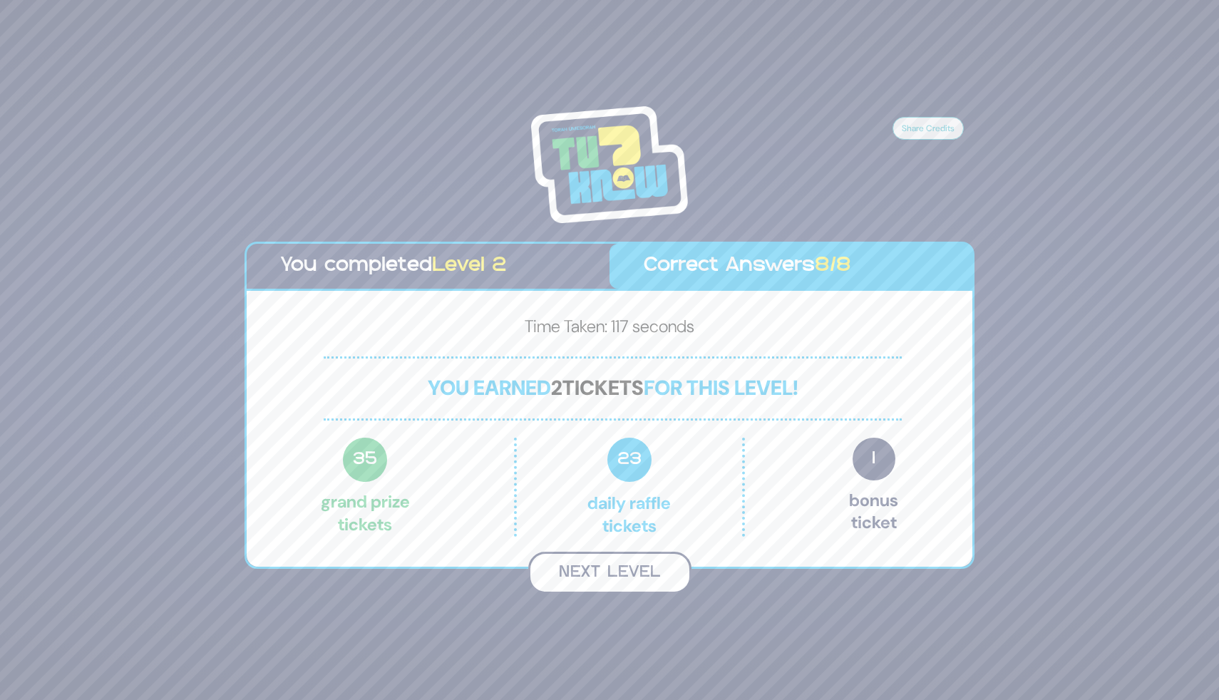
click at [629, 575] on button "Next Level" at bounding box center [609, 573] width 163 height 42
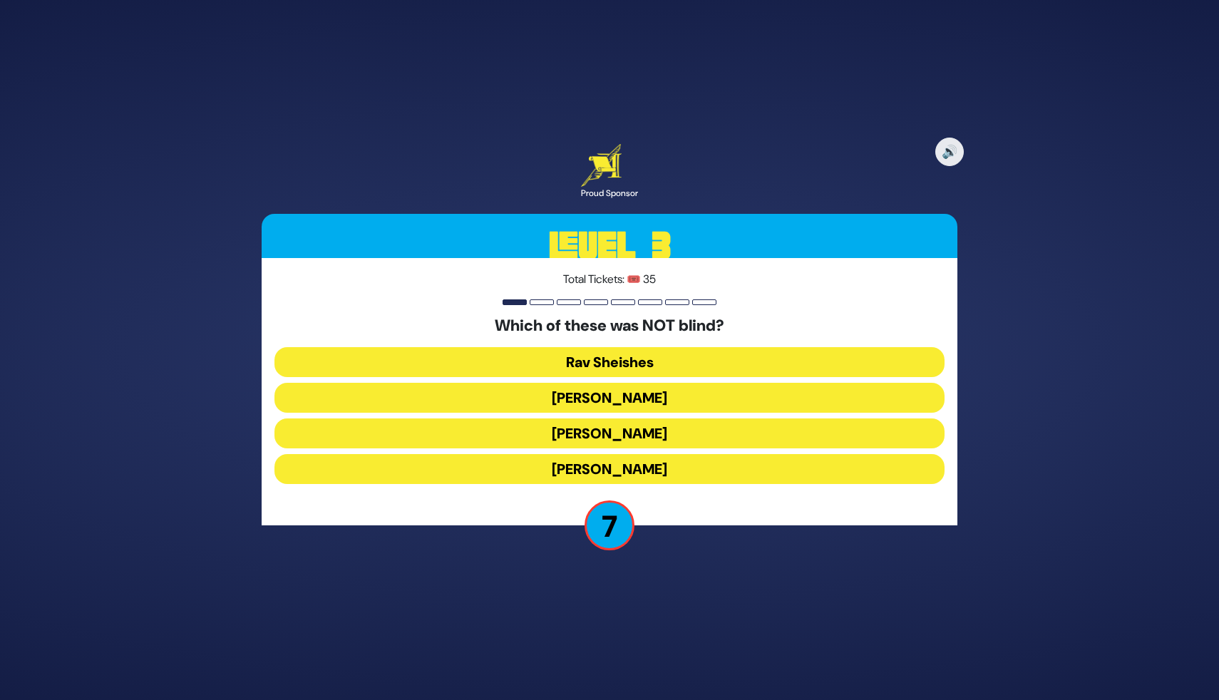
click at [594, 473] on button "Rav Yochanan" at bounding box center [609, 469] width 670 height 30
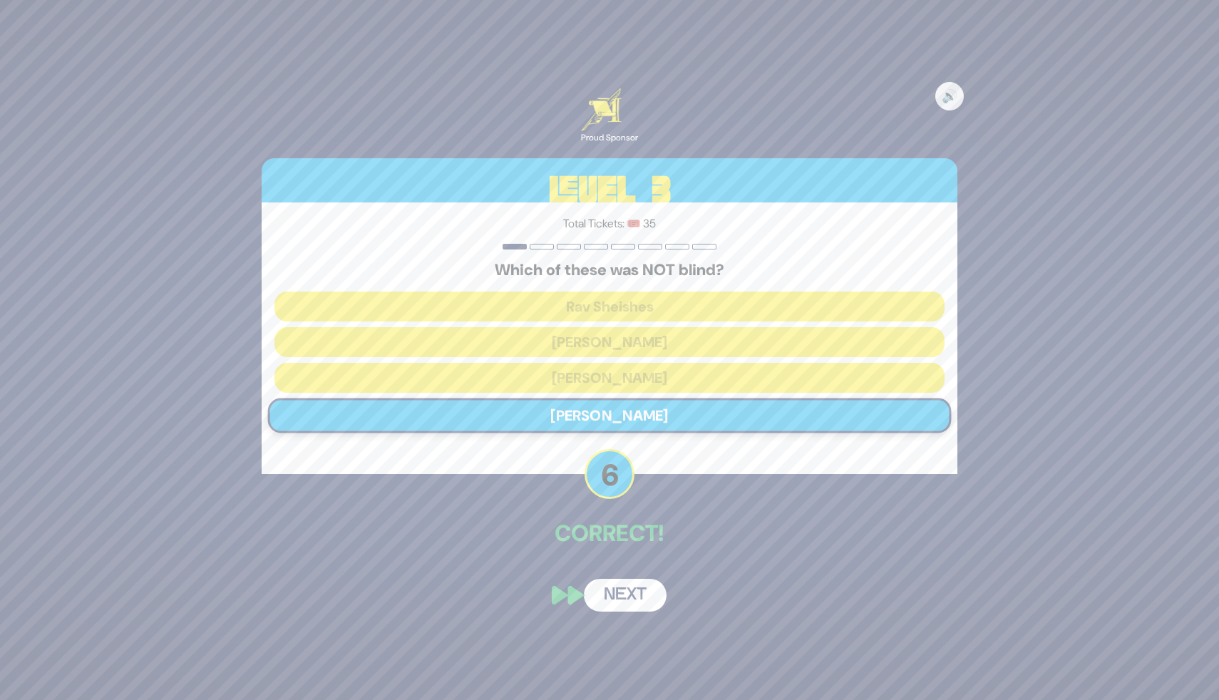
click at [612, 592] on button "Next" at bounding box center [625, 595] width 83 height 33
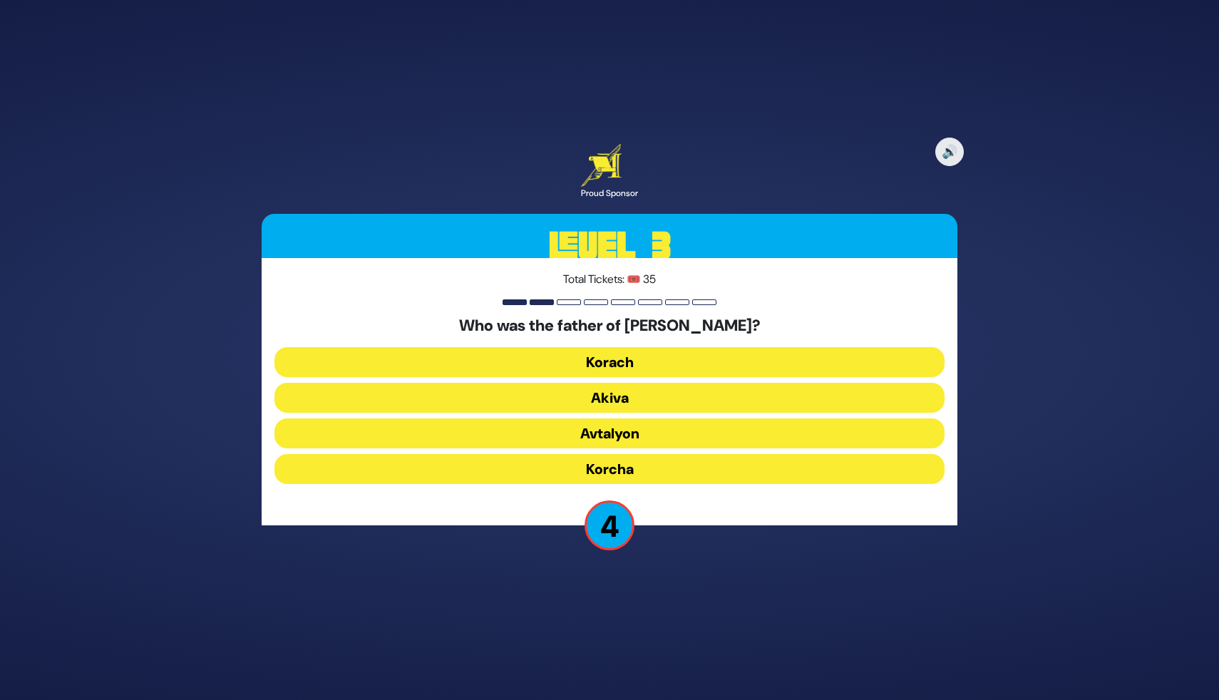
click at [606, 442] on button "Avtalyon" at bounding box center [609, 433] width 670 height 30
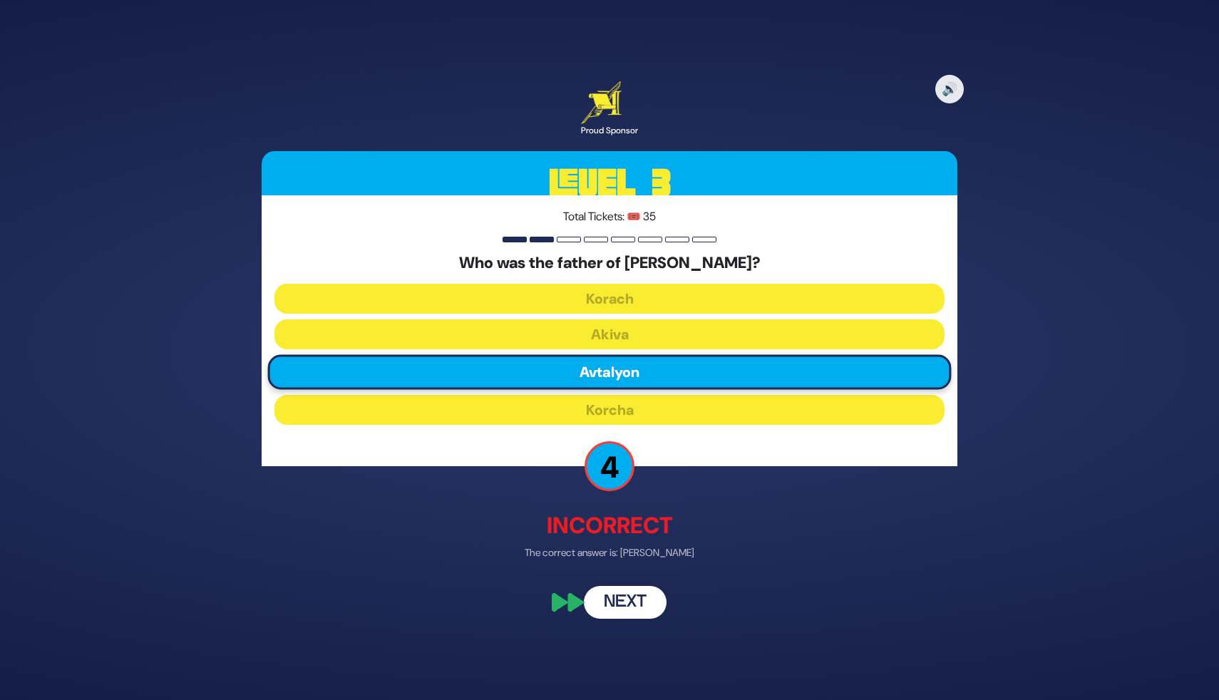
click at [721, 594] on div "🔊 Proud Sponsor Level 3 Total Tickets: 🎟️ 35 Who was the father of R’ Yehoshua …" at bounding box center [610, 350] width 730 height 572
click at [614, 610] on button "Next" at bounding box center [625, 602] width 83 height 33
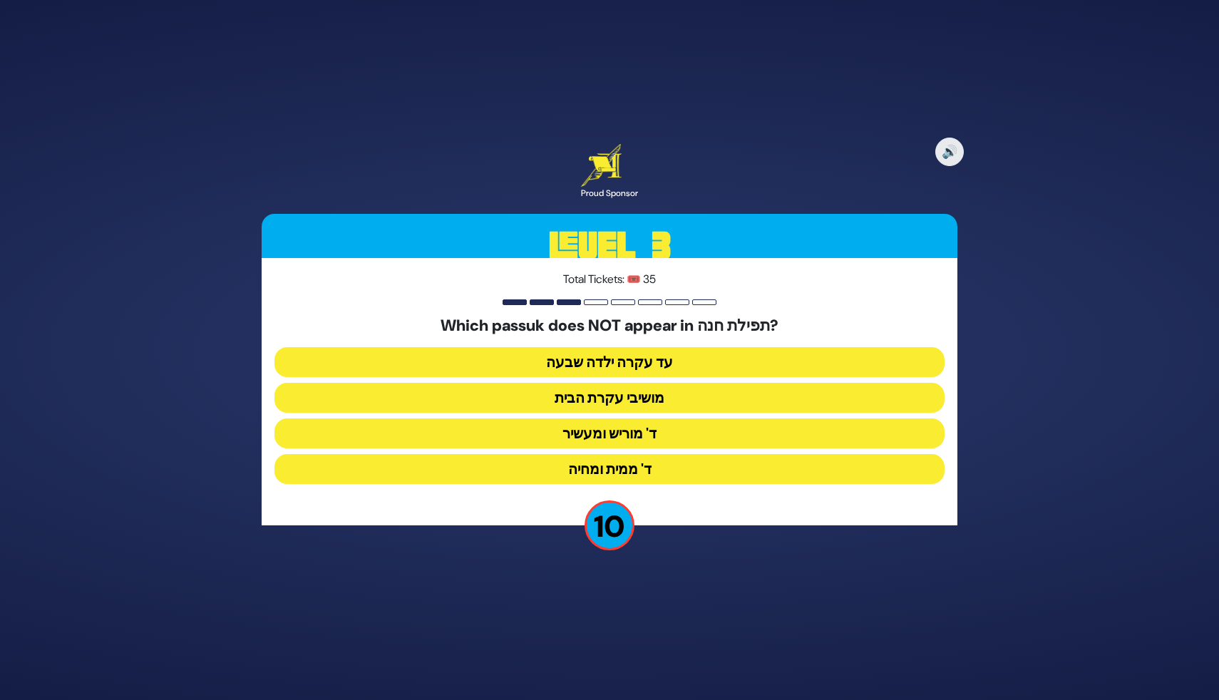
click at [626, 401] on button "מושיבי עקרת הבית" at bounding box center [609, 398] width 670 height 30
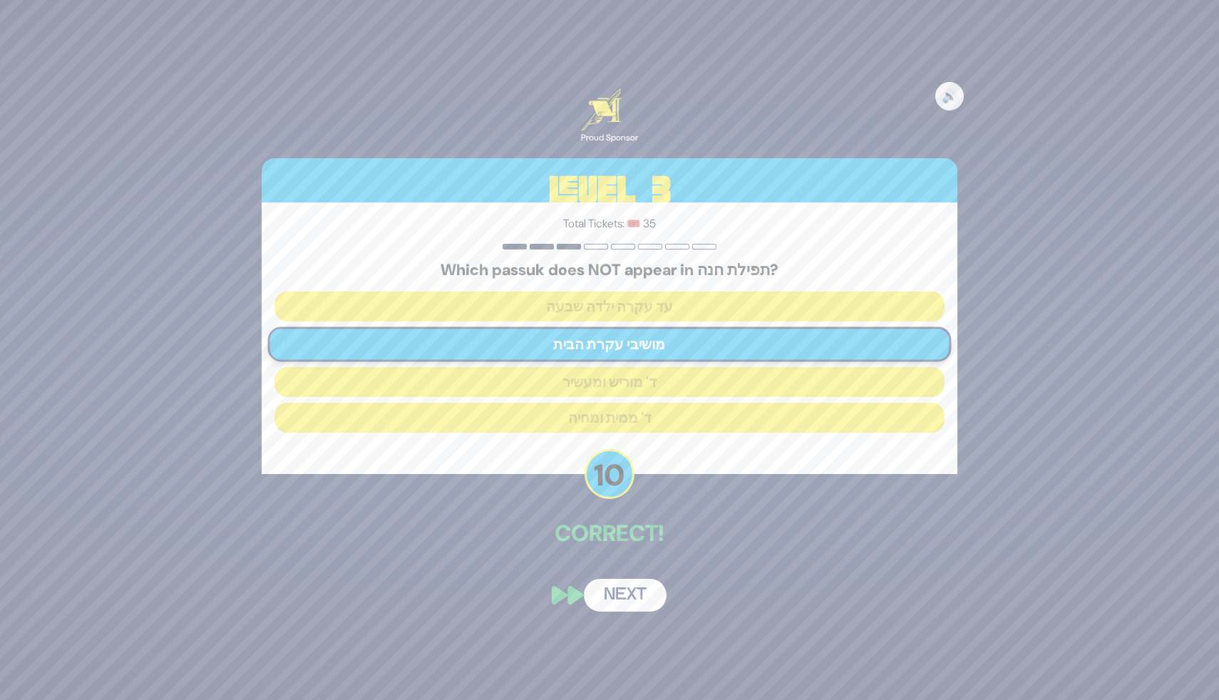
click at [607, 603] on button "Next" at bounding box center [625, 595] width 83 height 33
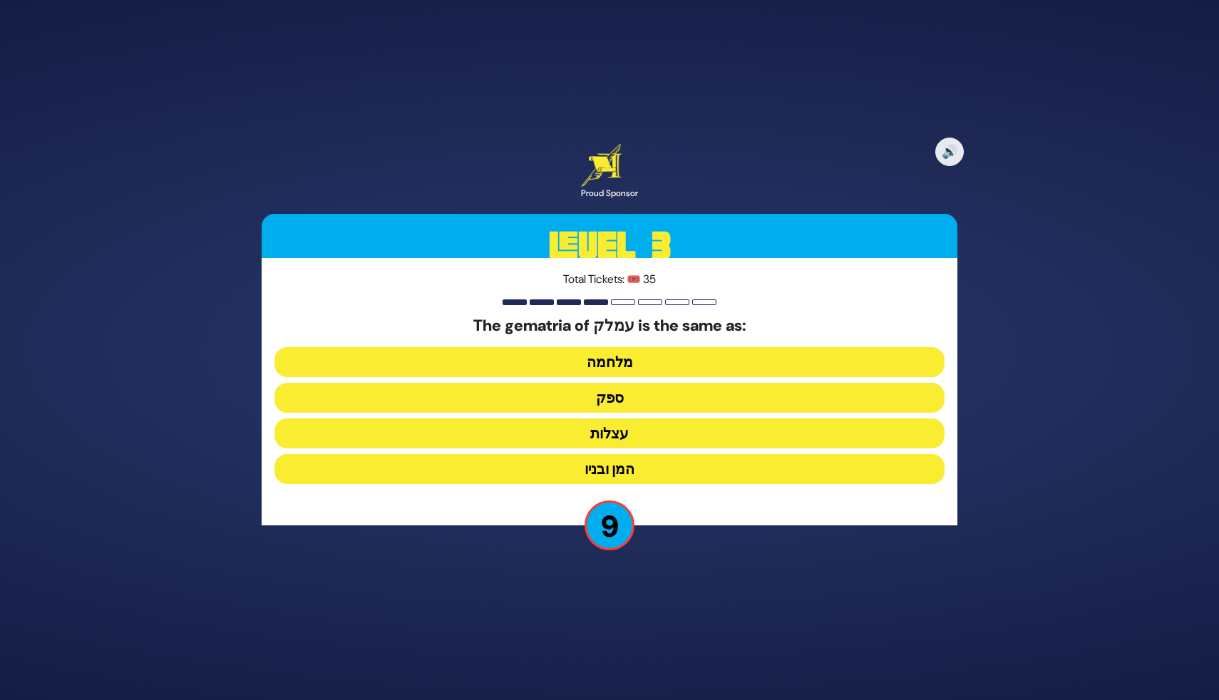
click at [616, 396] on button "ספק" at bounding box center [609, 398] width 670 height 30
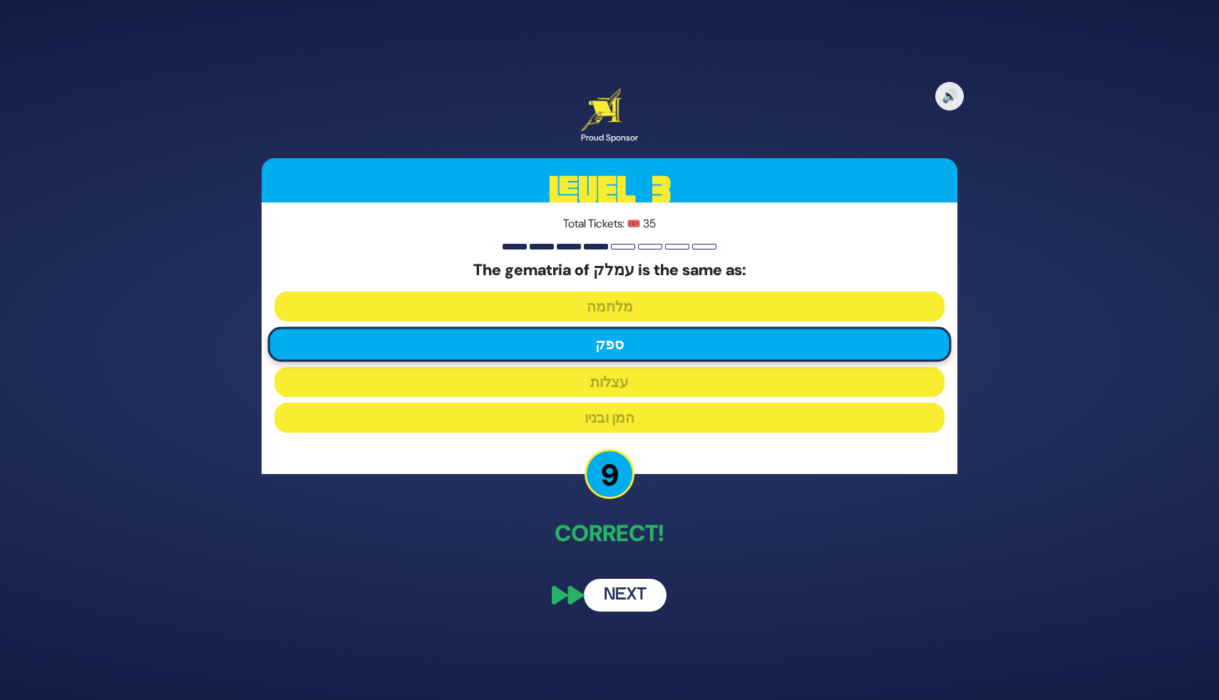
click at [630, 607] on button "Next" at bounding box center [625, 595] width 83 height 33
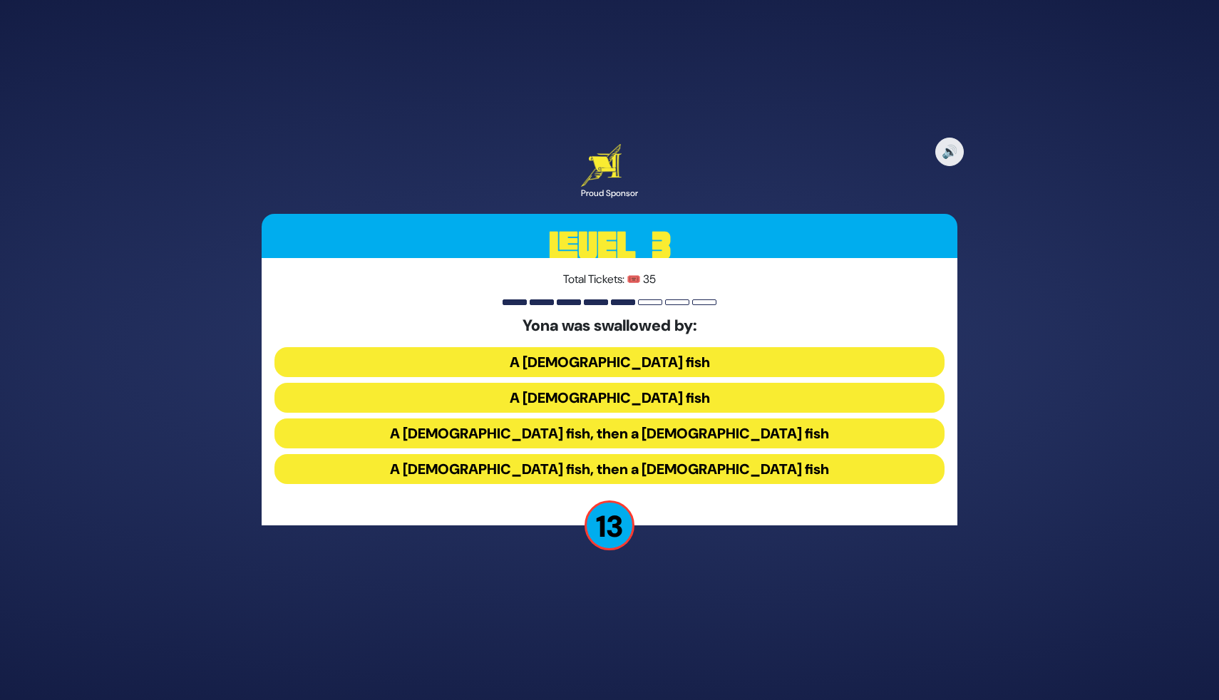
click at [575, 434] on button "A male fish, then a female fish" at bounding box center [609, 433] width 670 height 30
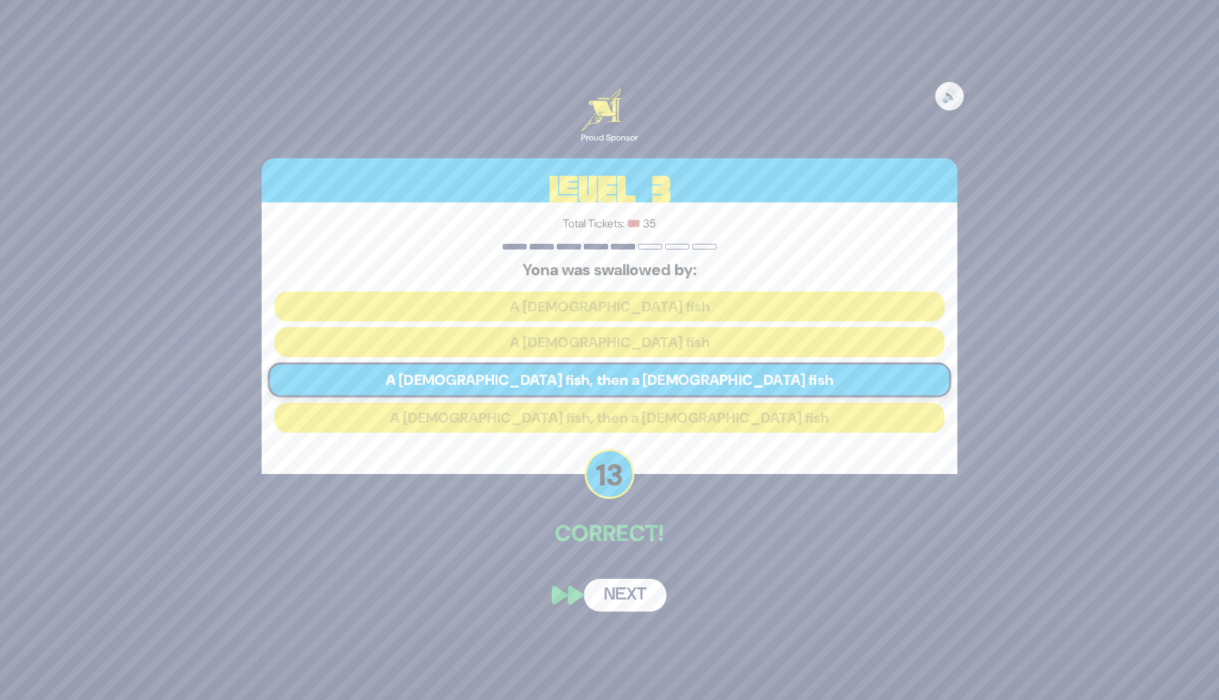
click at [632, 596] on button "Next" at bounding box center [625, 595] width 83 height 33
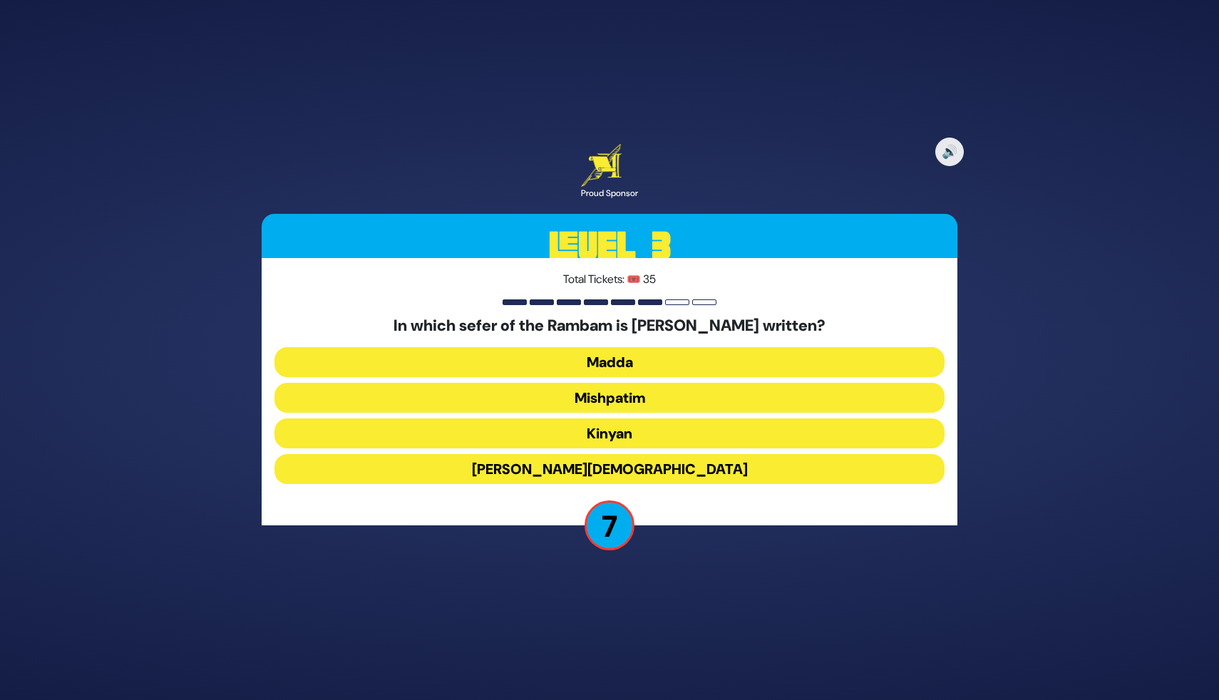
click at [598, 472] on button "Zera’im" at bounding box center [609, 469] width 670 height 30
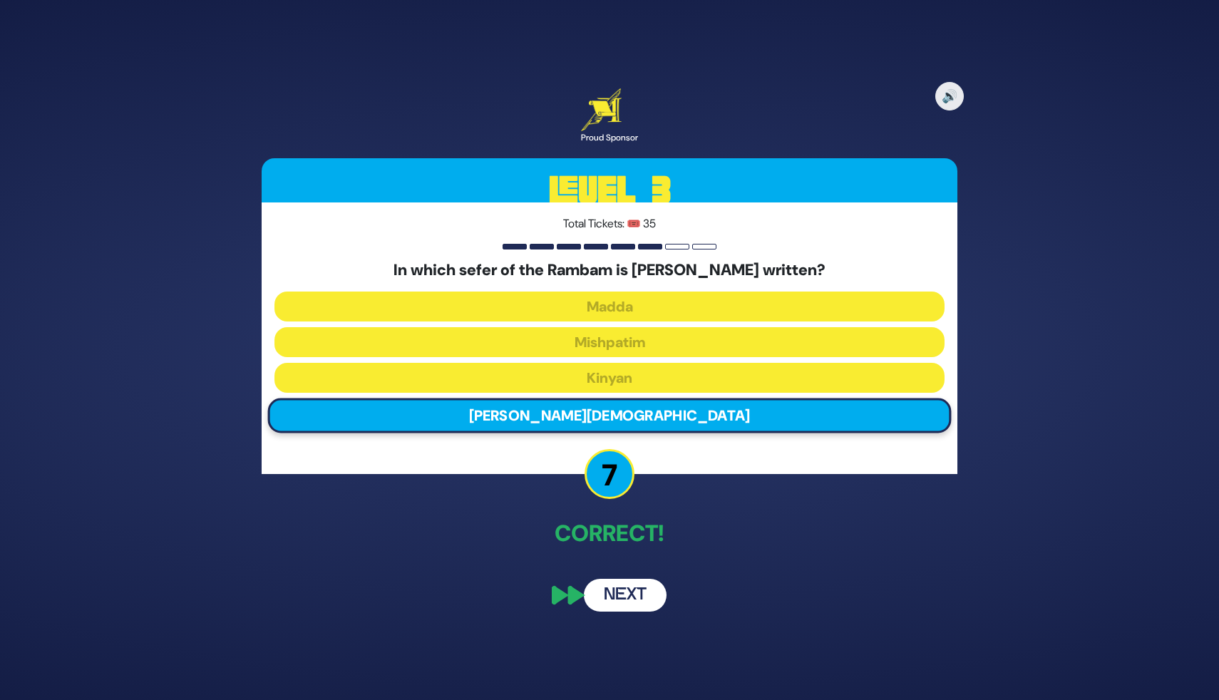
click at [638, 592] on button "Next" at bounding box center [625, 595] width 83 height 33
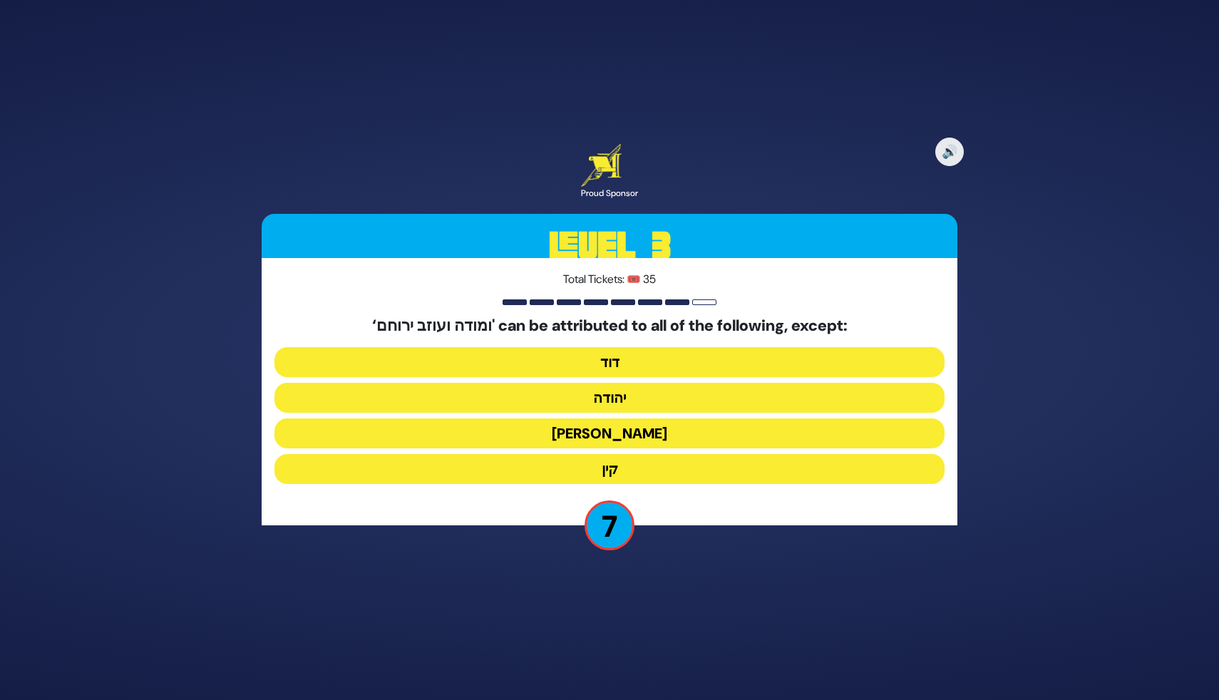
click at [619, 464] on button "קין" at bounding box center [609, 469] width 670 height 30
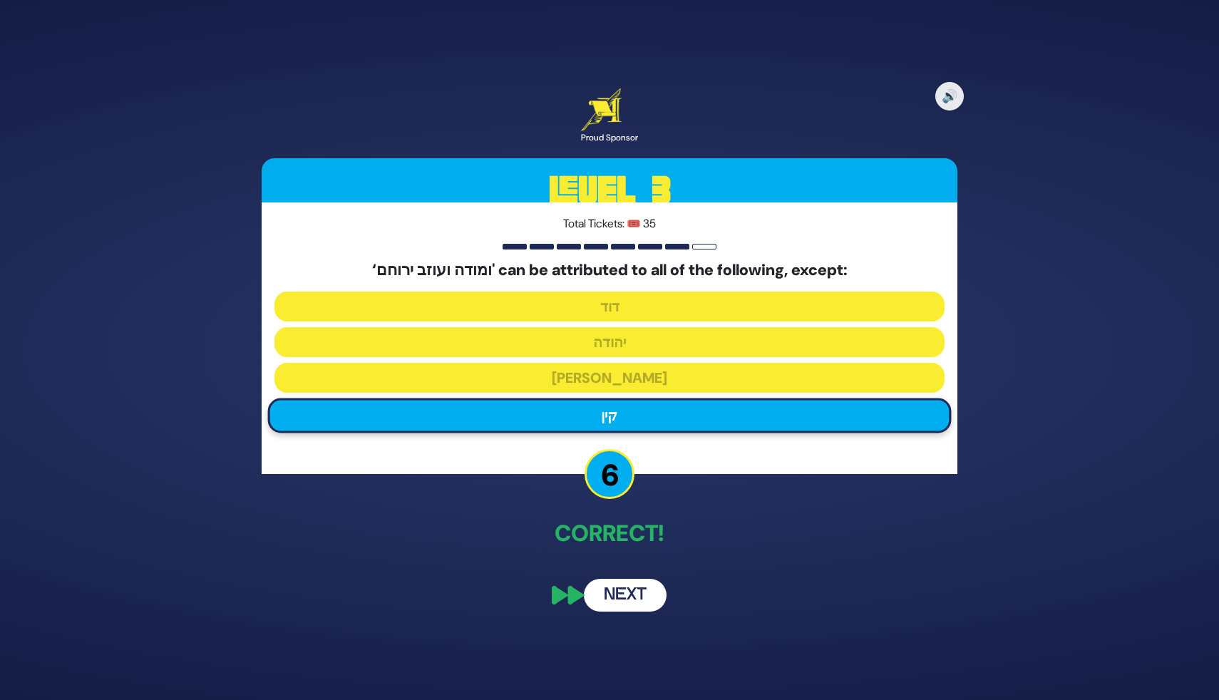
click at [612, 591] on button "Next" at bounding box center [625, 595] width 83 height 33
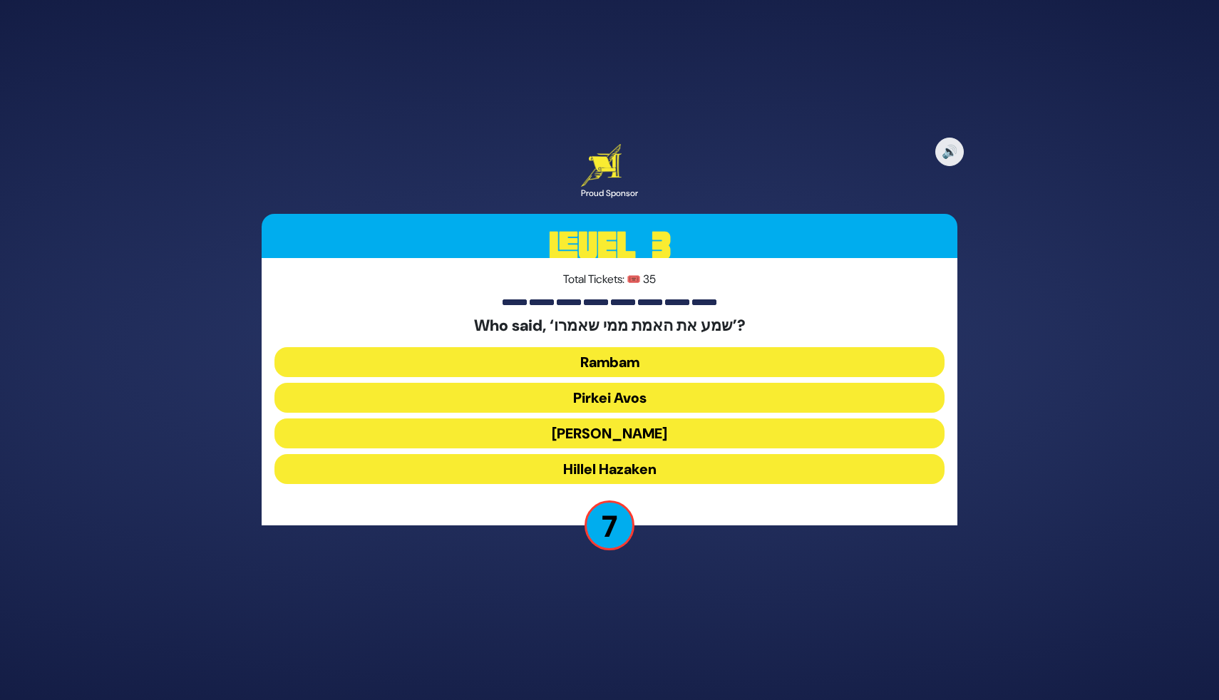
click at [634, 361] on button "Rambam" at bounding box center [609, 362] width 670 height 30
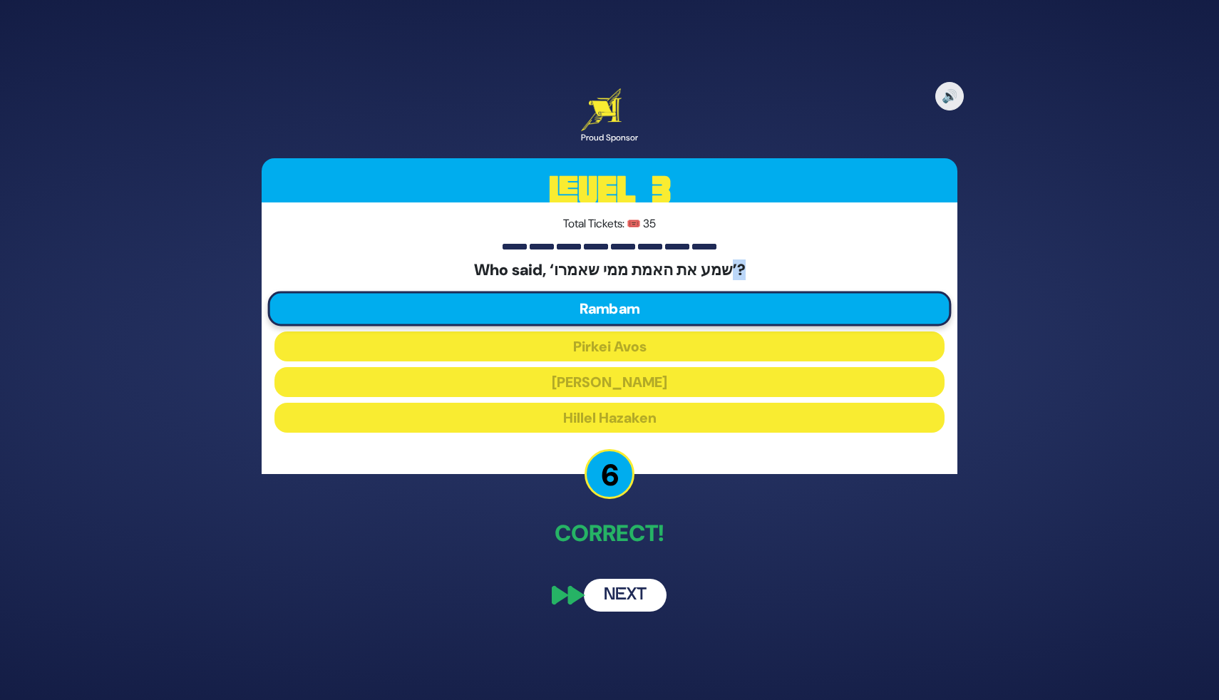
drag, startPoint x: 756, startPoint y: 263, endPoint x: 728, endPoint y: 269, distance: 29.2
click at [734, 269] on h5 "Who said, ‘שמע את האמת ממי שאמרו’?" at bounding box center [609, 270] width 670 height 19
click at [614, 599] on button "Next" at bounding box center [625, 595] width 83 height 33
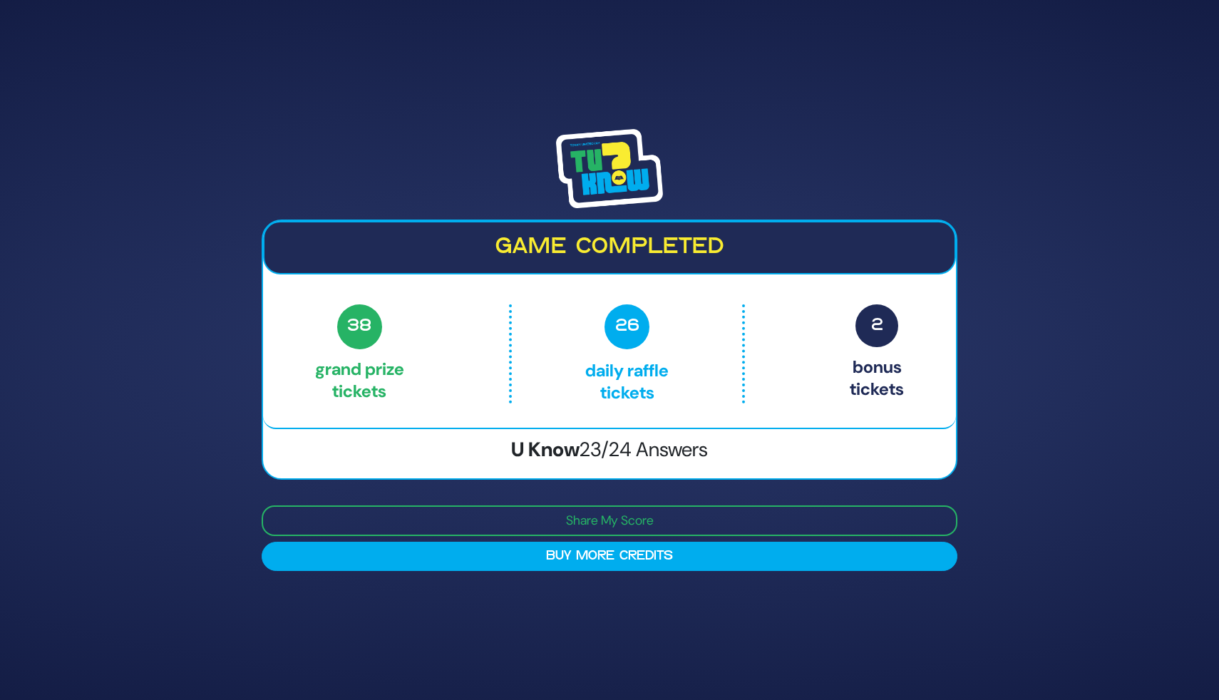
drag, startPoint x: 586, startPoint y: 457, endPoint x: 634, endPoint y: 457, distance: 47.8
click at [634, 457] on span "23/24 Answers" at bounding box center [644, 449] width 128 height 26
drag, startPoint x: 634, startPoint y: 457, endPoint x: 599, endPoint y: 453, distance: 35.2
click at [599, 453] on span "23/24 Answers" at bounding box center [644, 449] width 128 height 26
click at [598, 621] on div "Game completed 38 Grand Prize tickets 26 Daily Raffle tickets 2 Bonus tickets 3…" at bounding box center [609, 350] width 1219 height 700
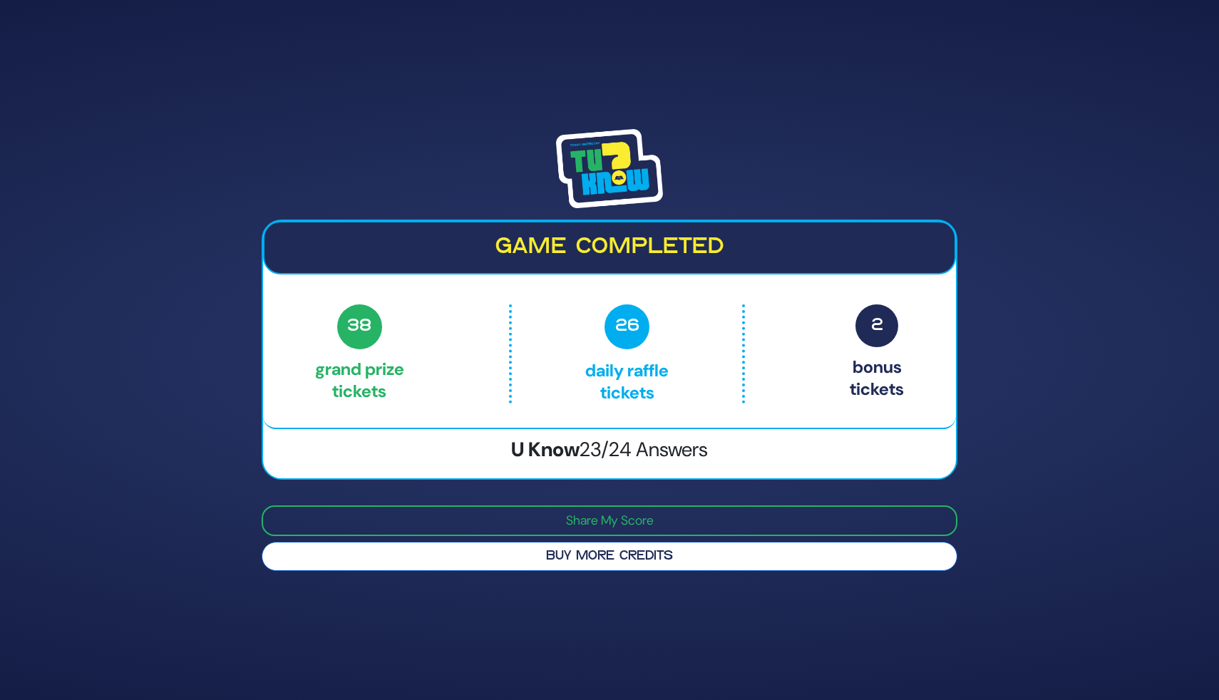
click at [565, 558] on button "Buy More Credits" at bounding box center [610, 556] width 696 height 29
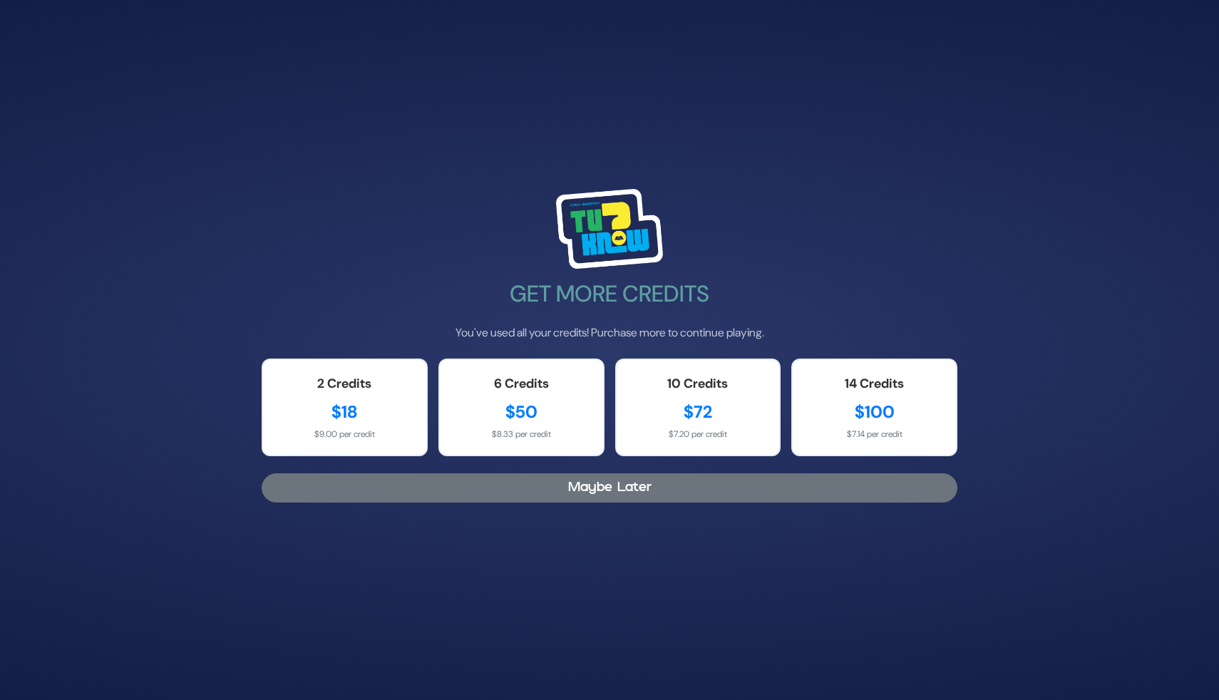
click at [592, 495] on button "Maybe Later" at bounding box center [610, 487] width 696 height 29
